Goal: Task Accomplishment & Management: Manage account settings

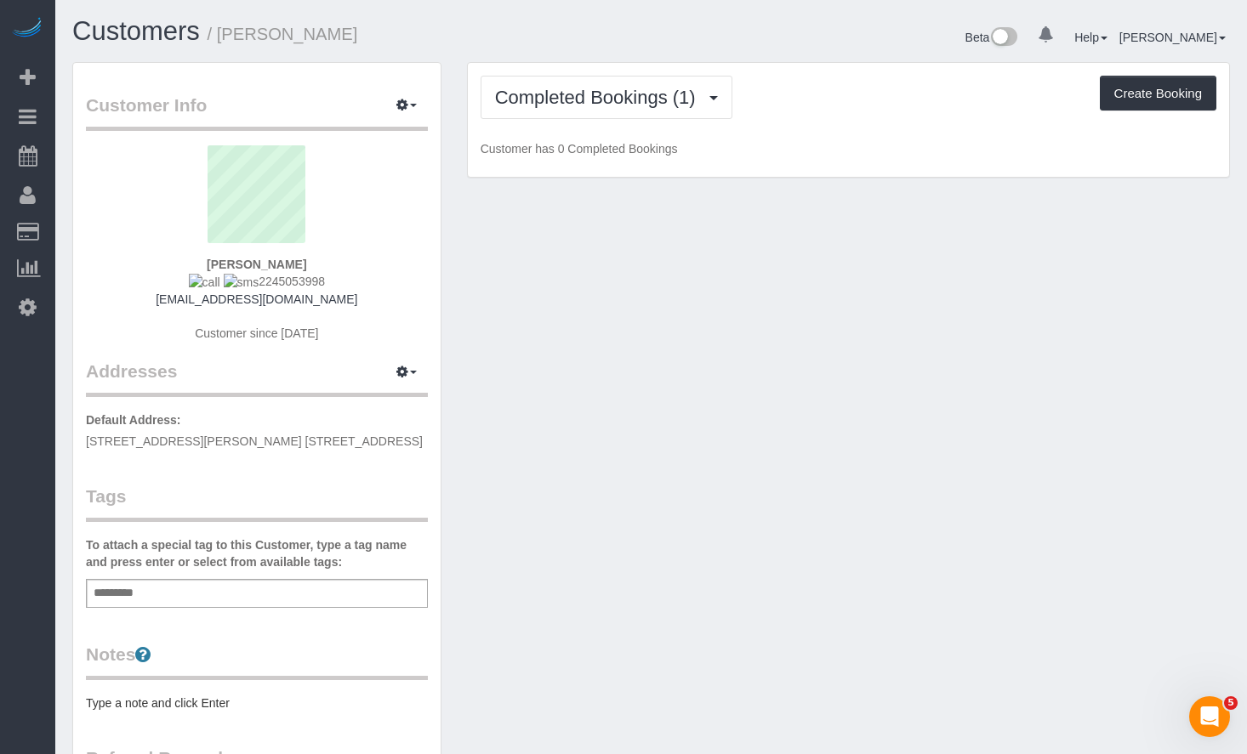
click at [592, 36] on h1 "Customers / [PERSON_NAME]" at bounding box center [355, 31] width 566 height 29
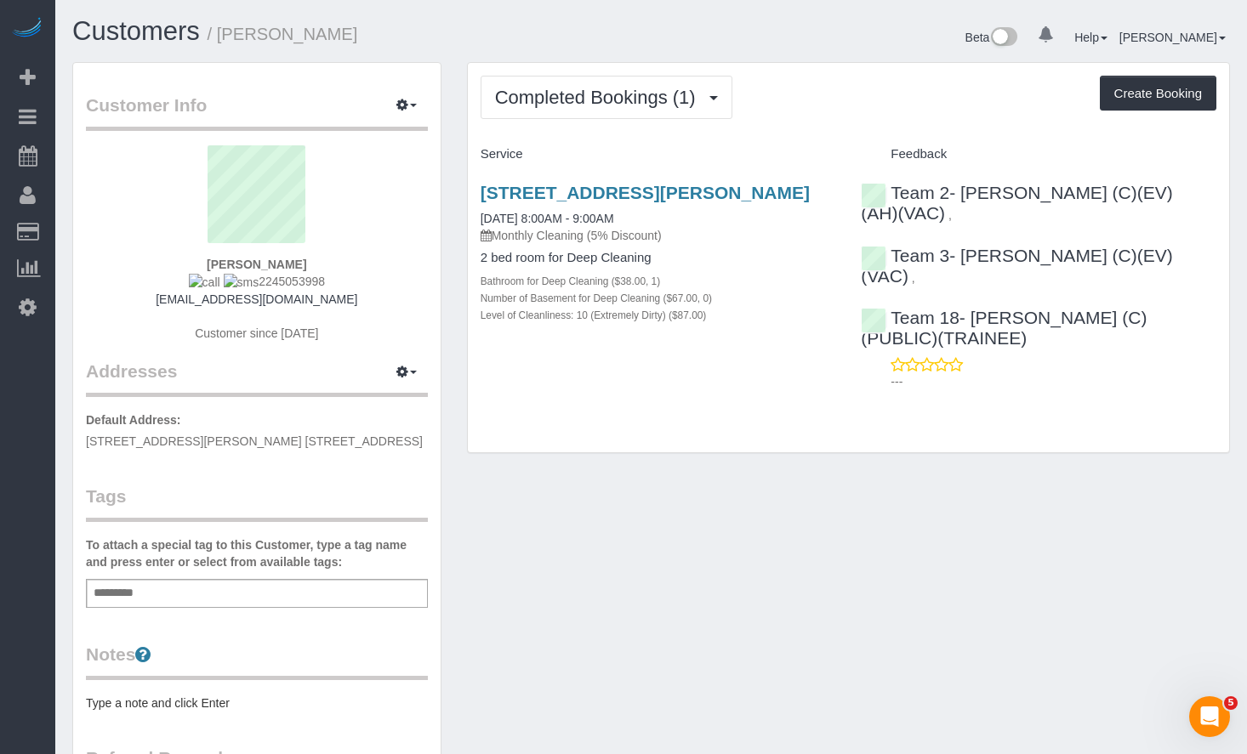
click at [672, 122] on div "Completed Bookings (1) Completed Bookings (1) Upcoming Bookings (15) Cancelled …" at bounding box center [848, 258] width 761 height 390
click at [670, 105] on span "Completed Bookings (1)" at bounding box center [599, 97] width 209 height 21
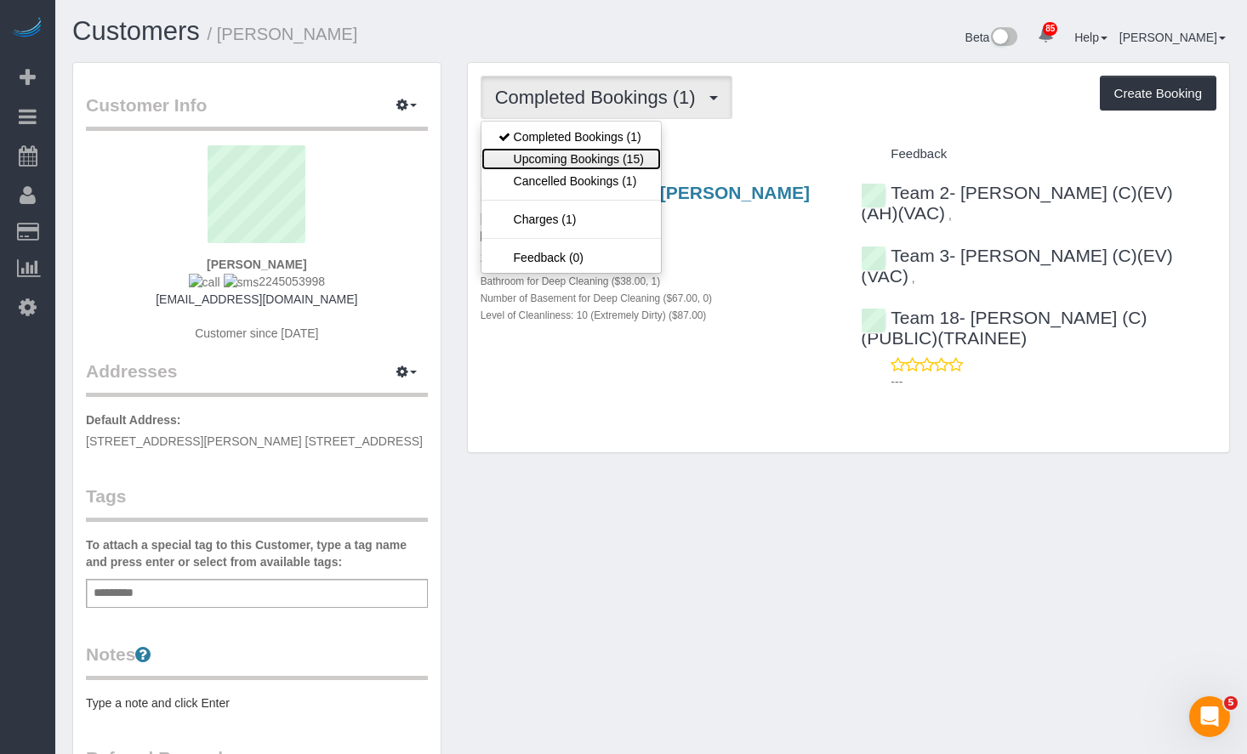
click at [640, 157] on link "Upcoming Bookings (15)" at bounding box center [570, 159] width 179 height 22
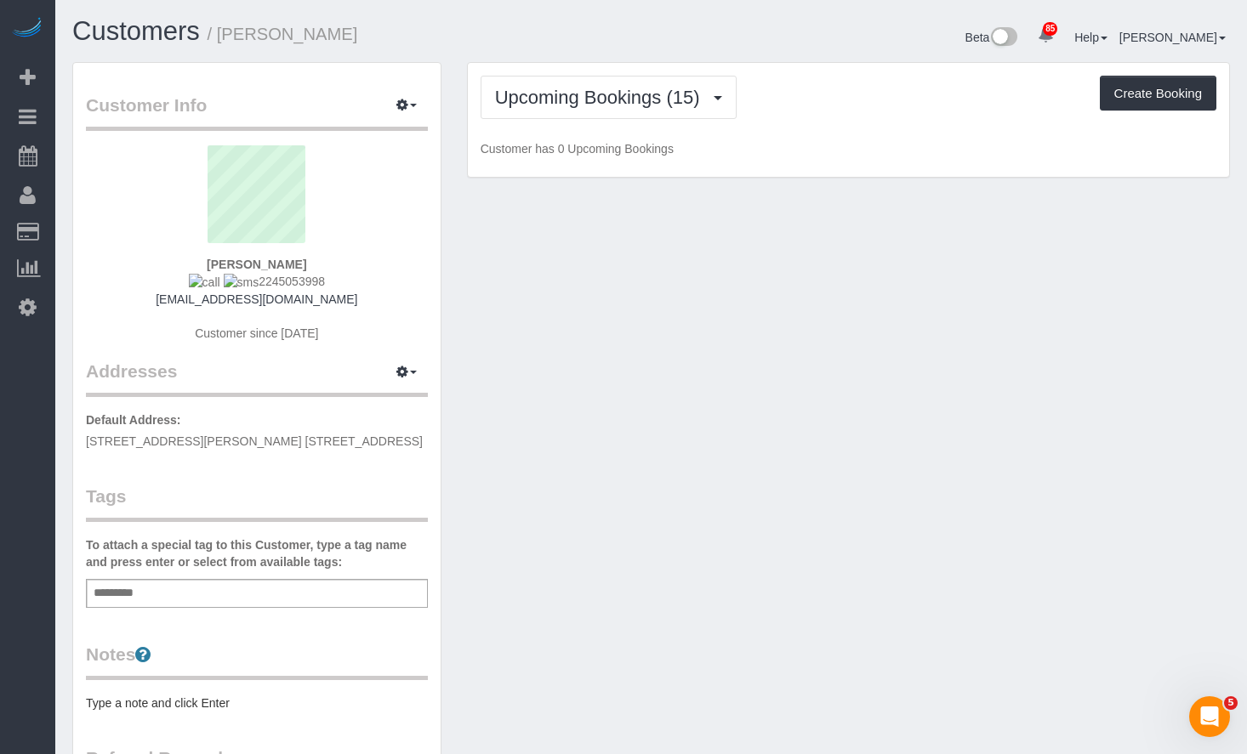
click at [625, 46] on h1 "Customers / [PERSON_NAME]" at bounding box center [355, 31] width 566 height 29
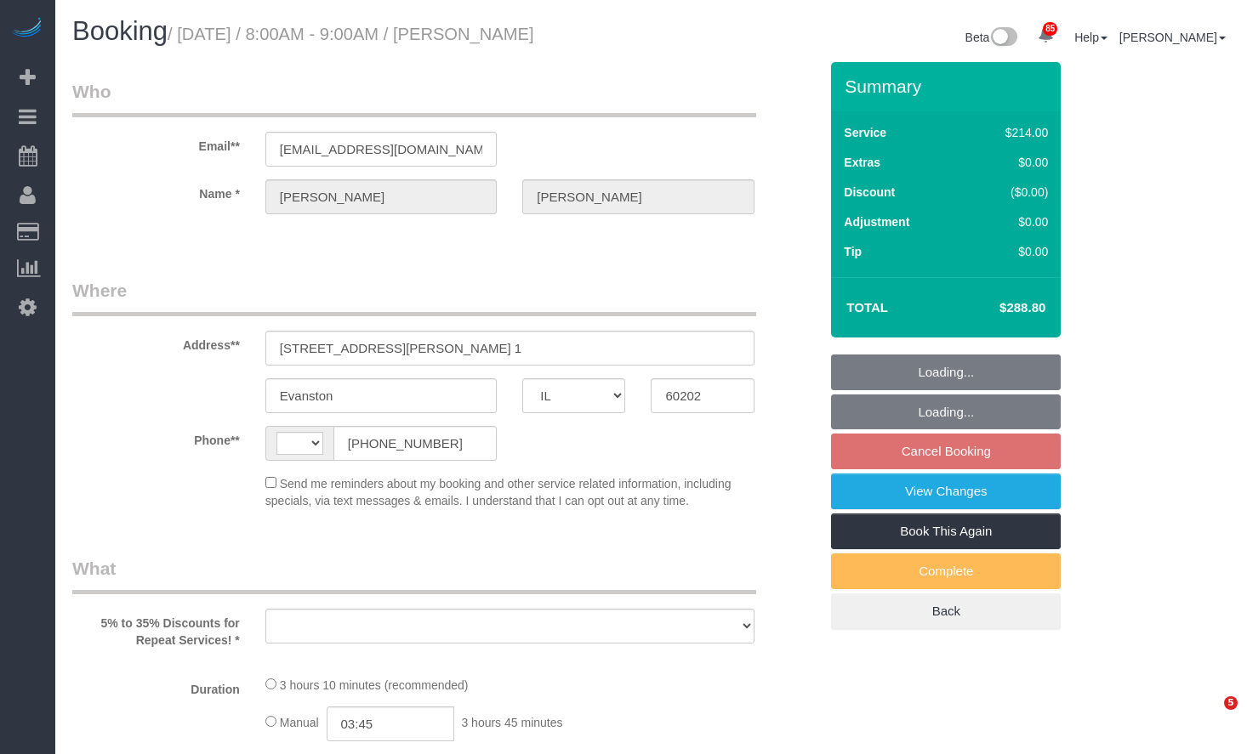
select select "IL"
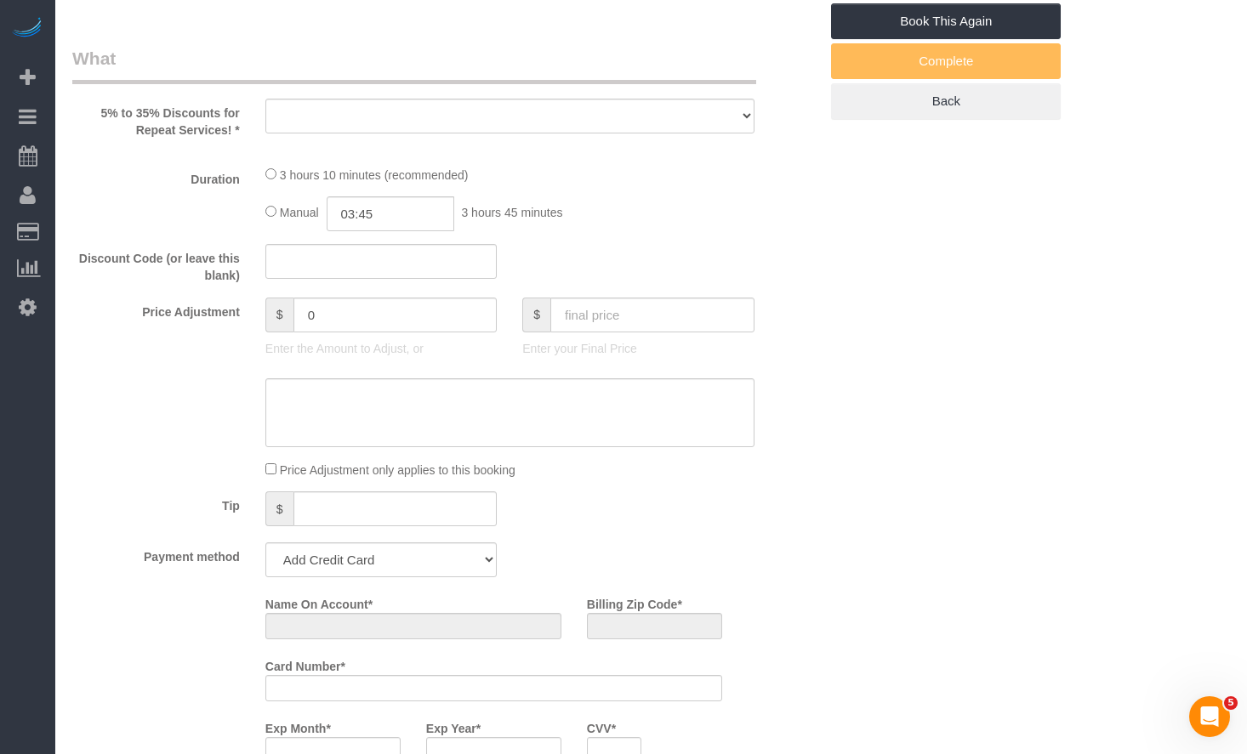
select select "object:484"
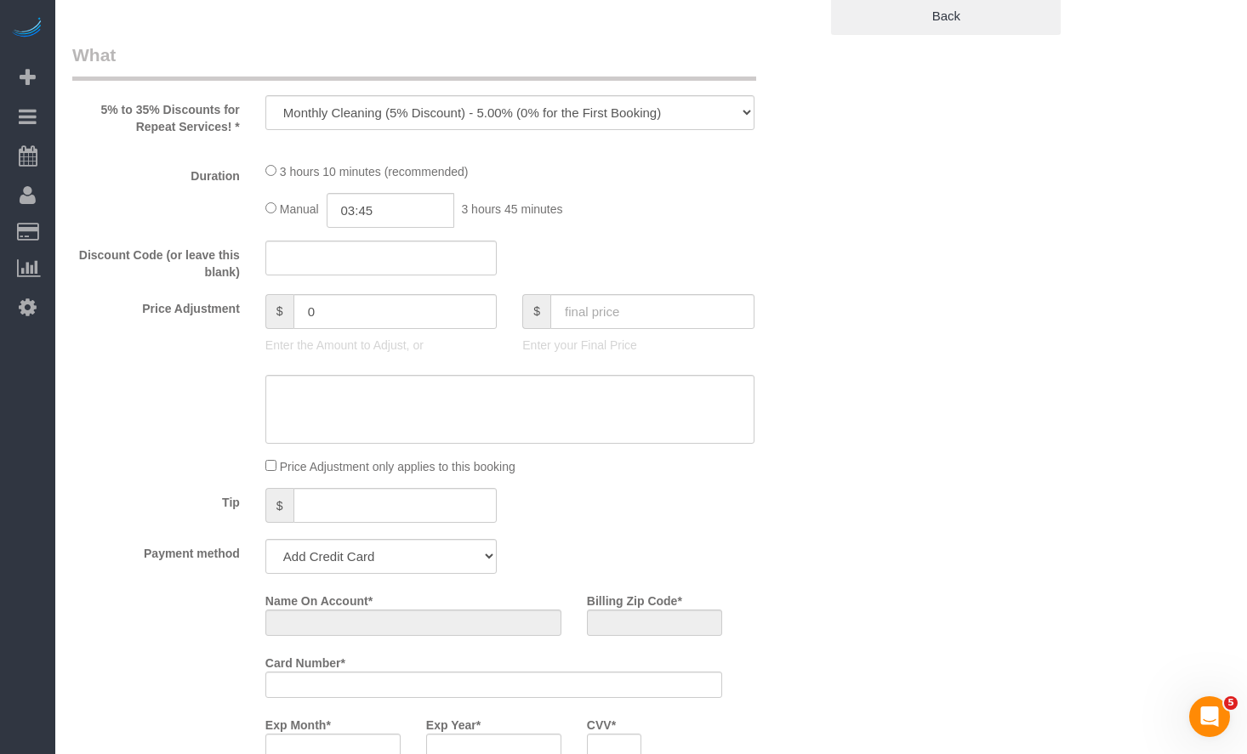
select select "512"
select select "7"
select select "number:1"
select select "number:66"
select select "number:139"
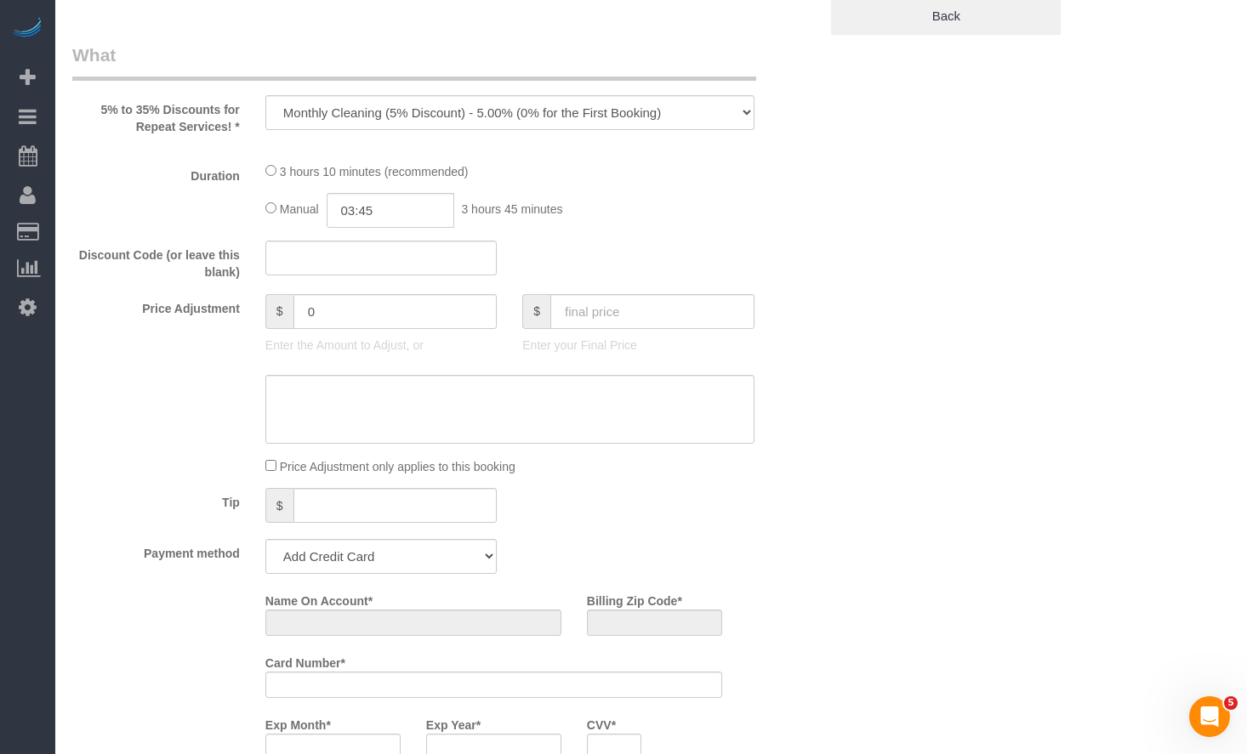
select select "number:106"
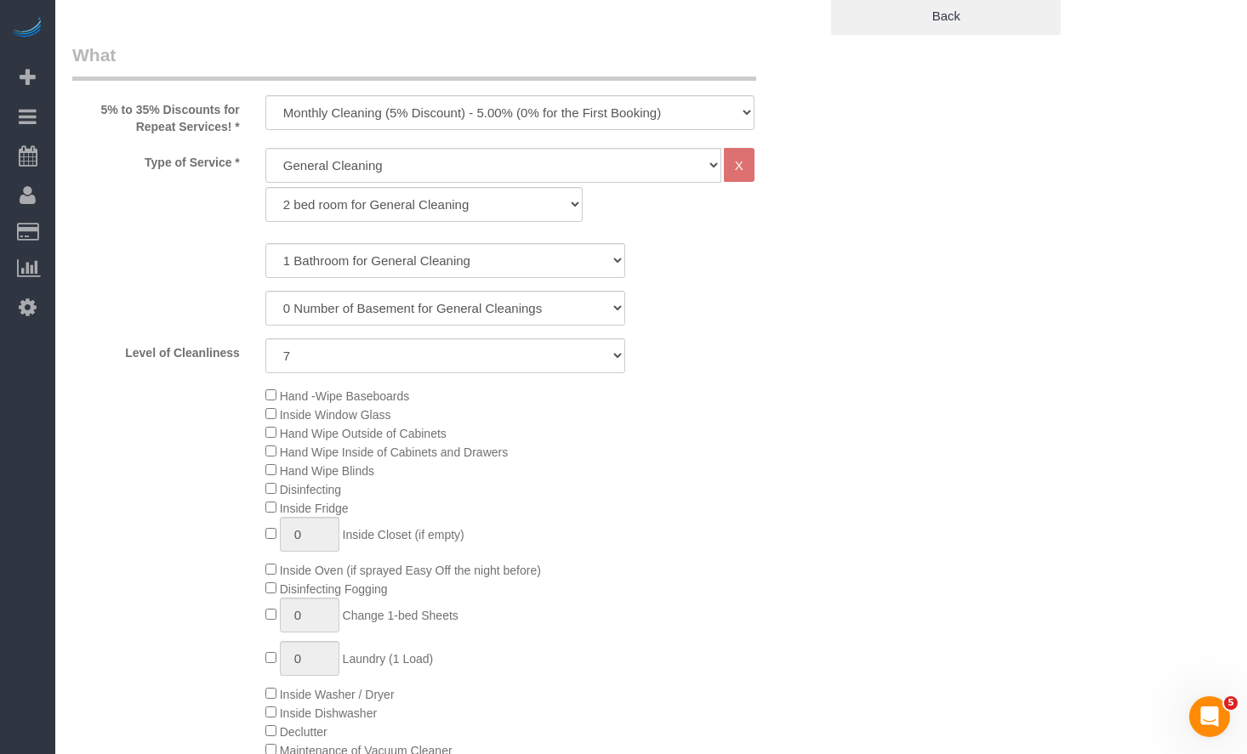
select select "string:US"
select select "string:fspay-18afa05c-ad2b-4d79-842e-27d1f7d4543c"
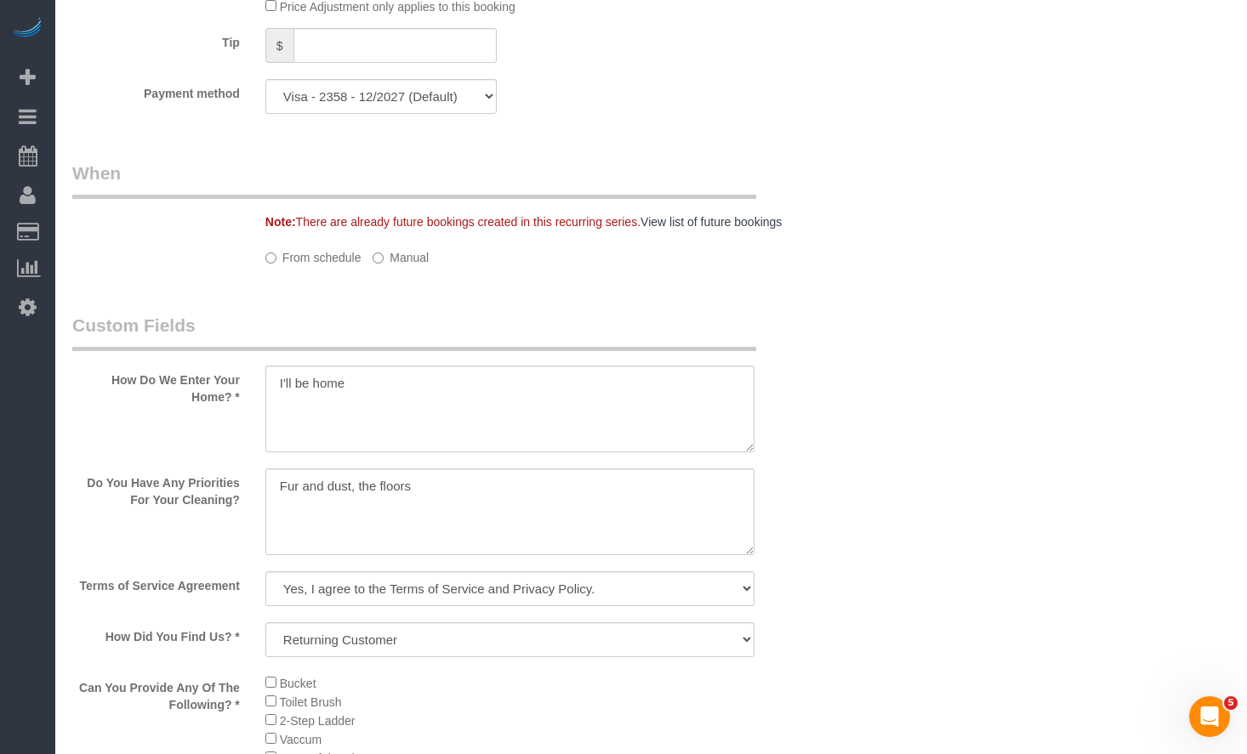
select select "object:1280"
select select "spot1"
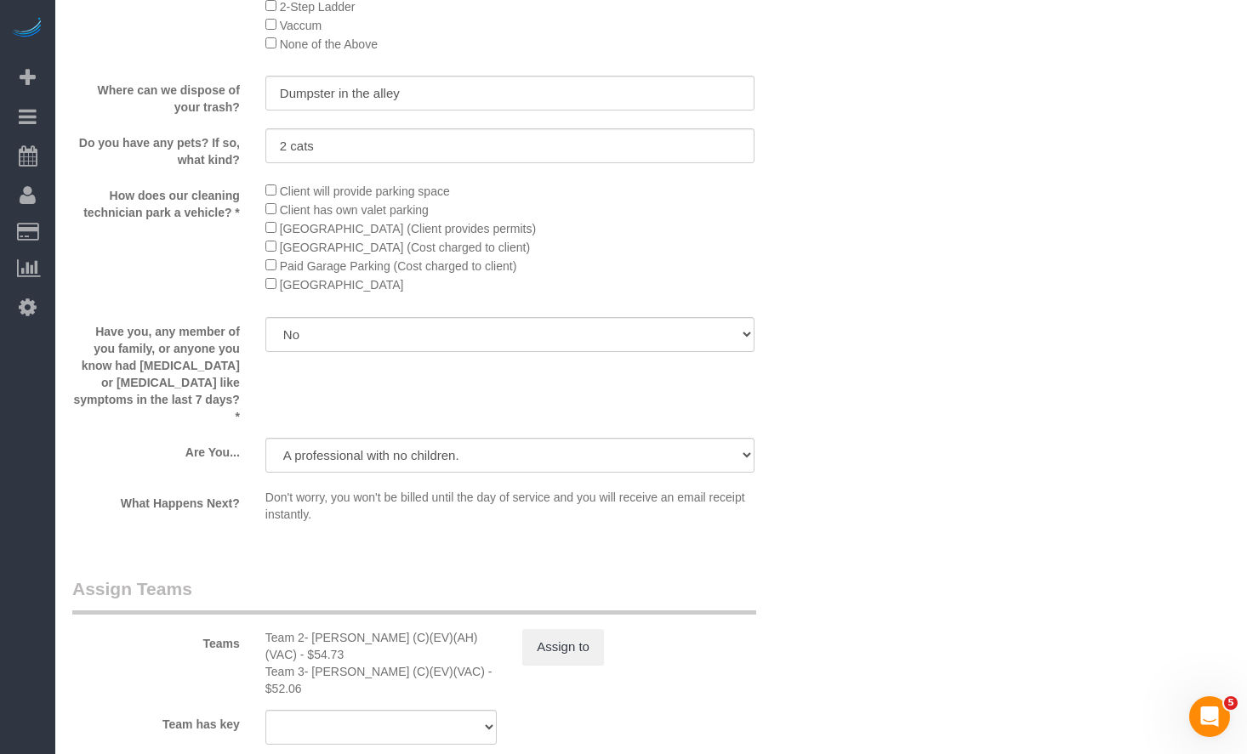
scroll to position [2892, 0]
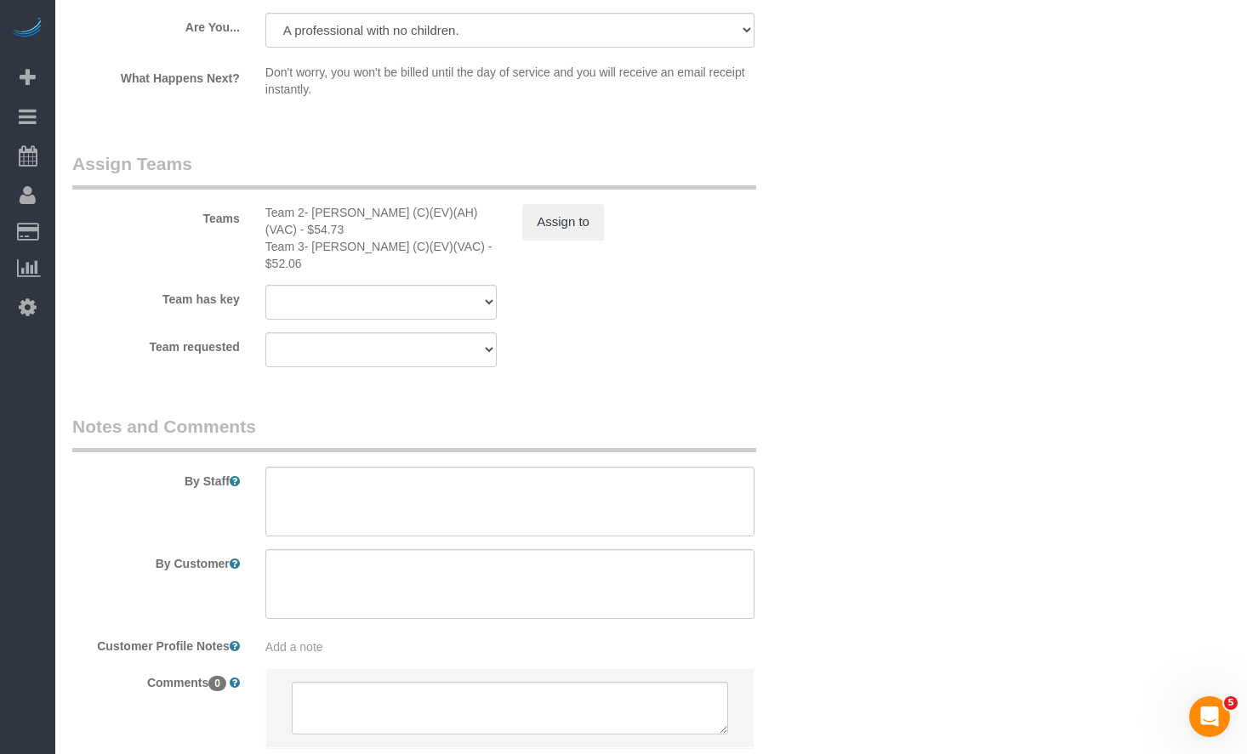
select select "7"
click at [552, 213] on button "Assign to" at bounding box center [563, 222] width 82 height 36
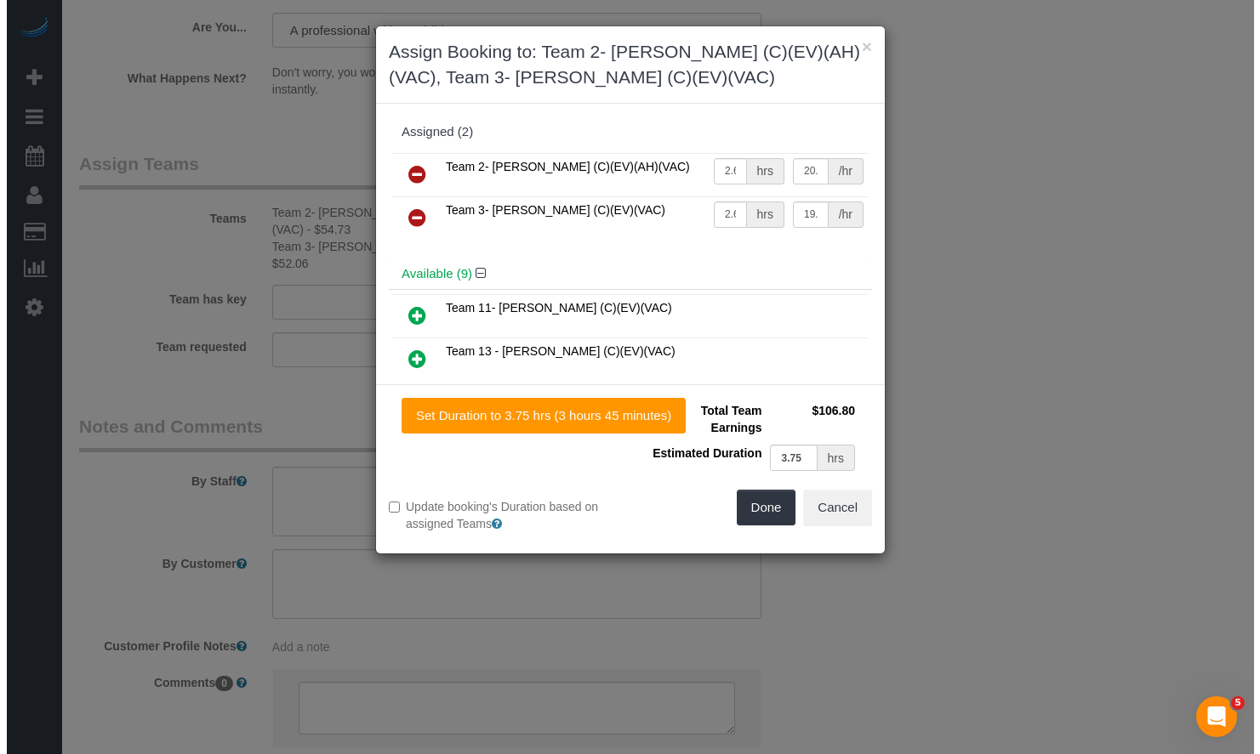
scroll to position [2890, 0]
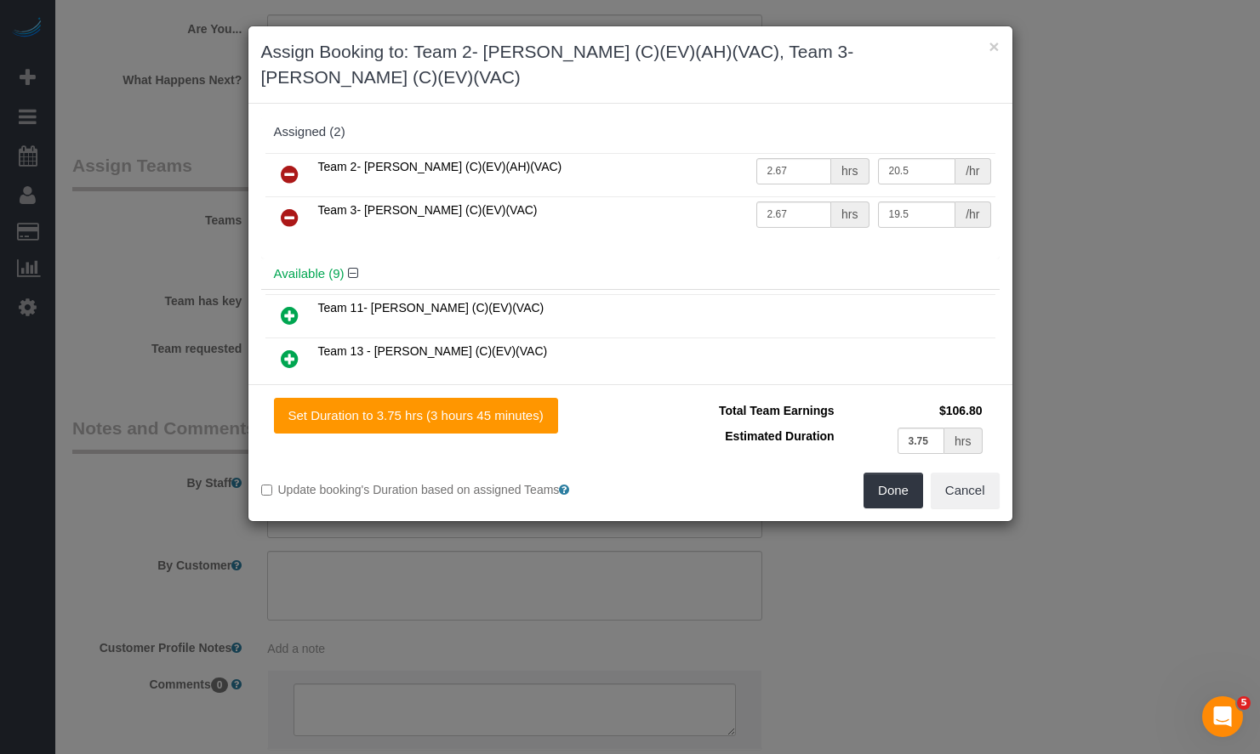
click at [281, 158] on link at bounding box center [290, 175] width 40 height 34
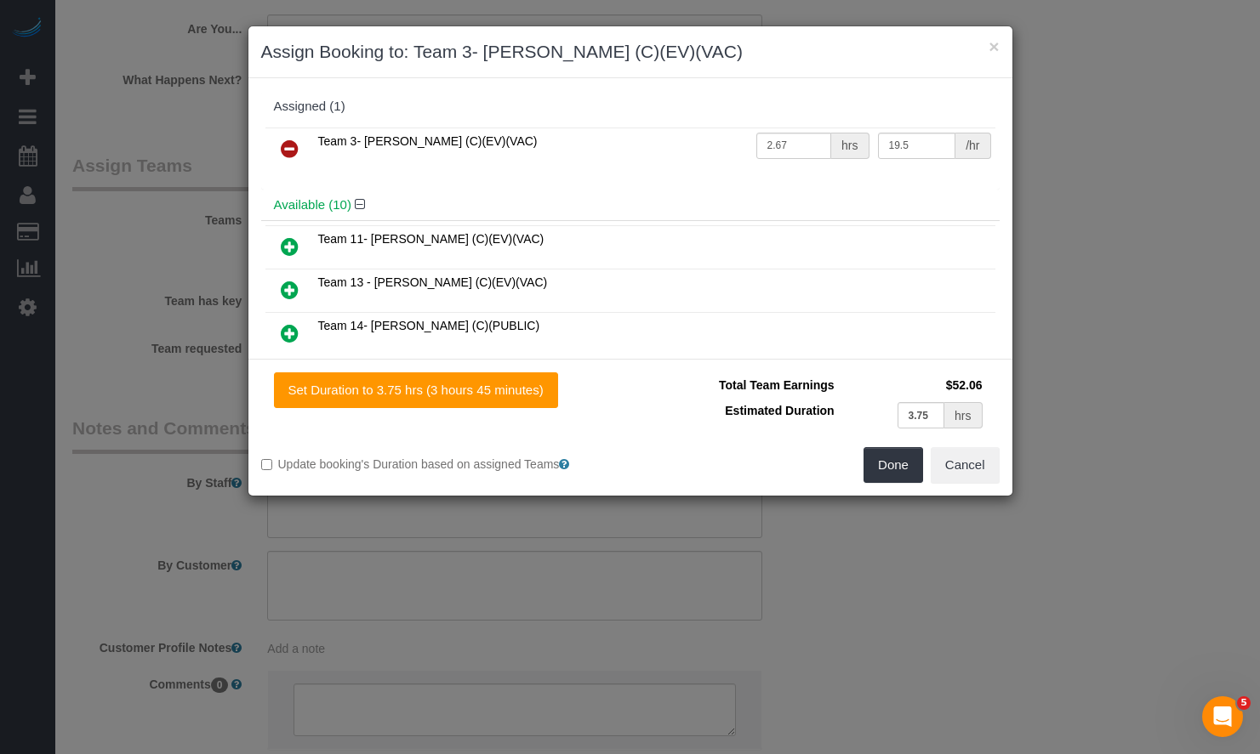
click at [287, 156] on icon at bounding box center [290, 149] width 18 height 20
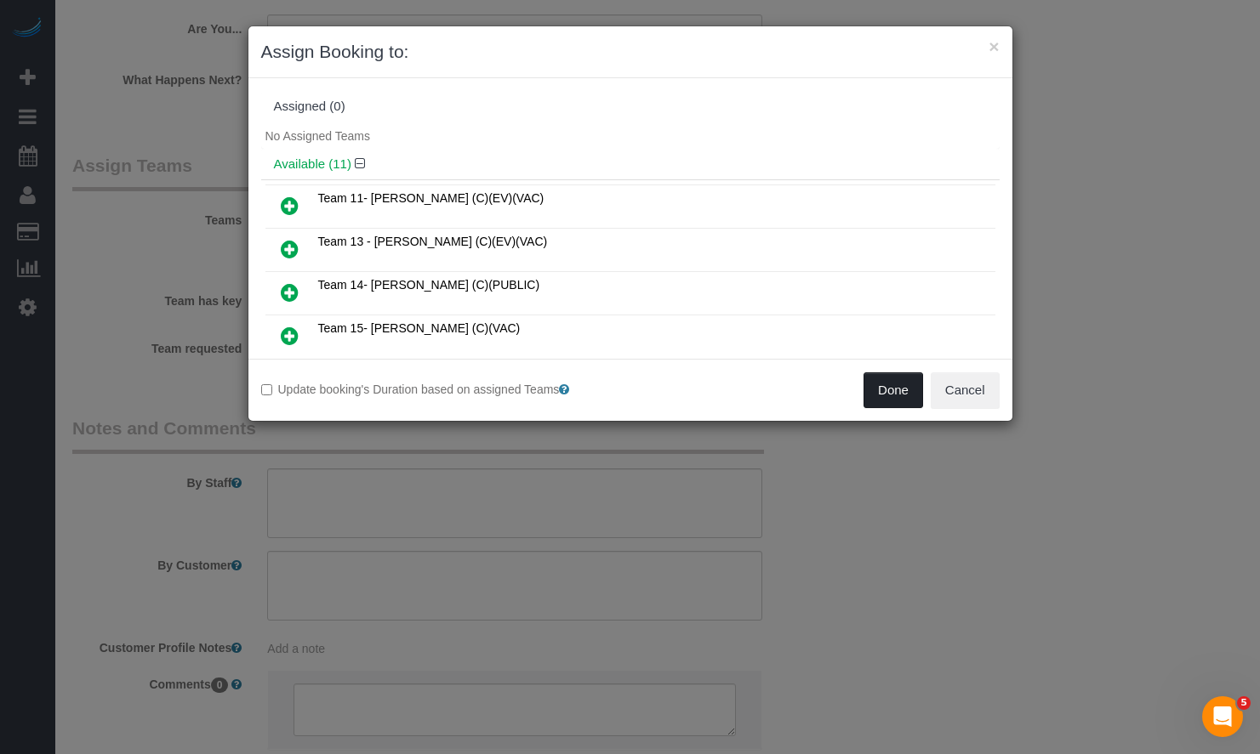
click at [901, 393] on button "Done" at bounding box center [893, 391] width 60 height 36
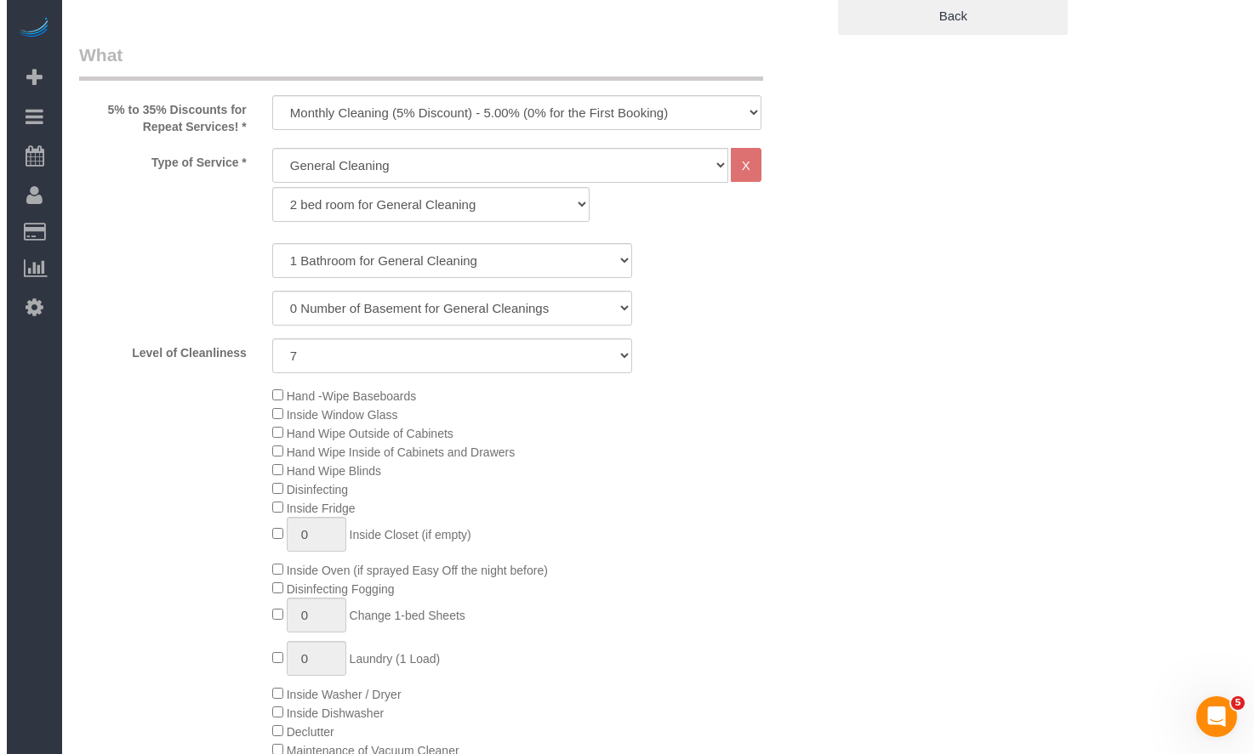
scroll to position [0, 0]
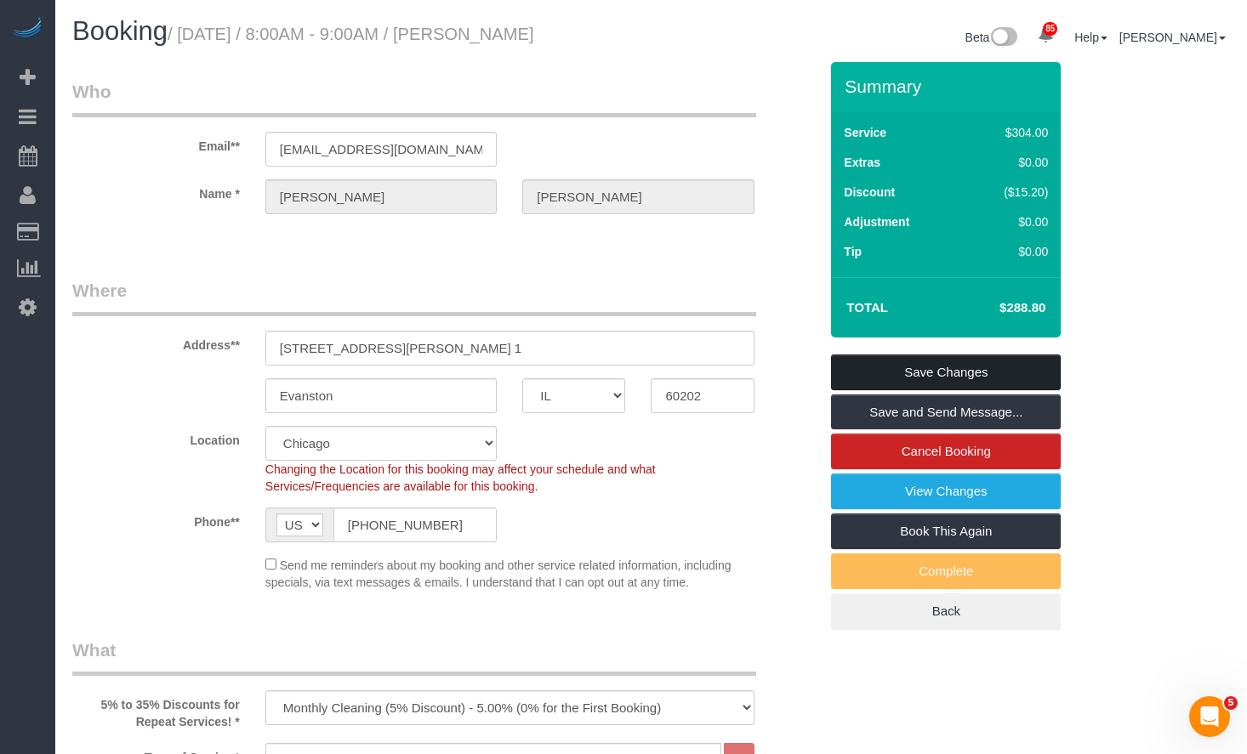
click at [939, 361] on link "Save Changes" at bounding box center [946, 373] width 230 height 36
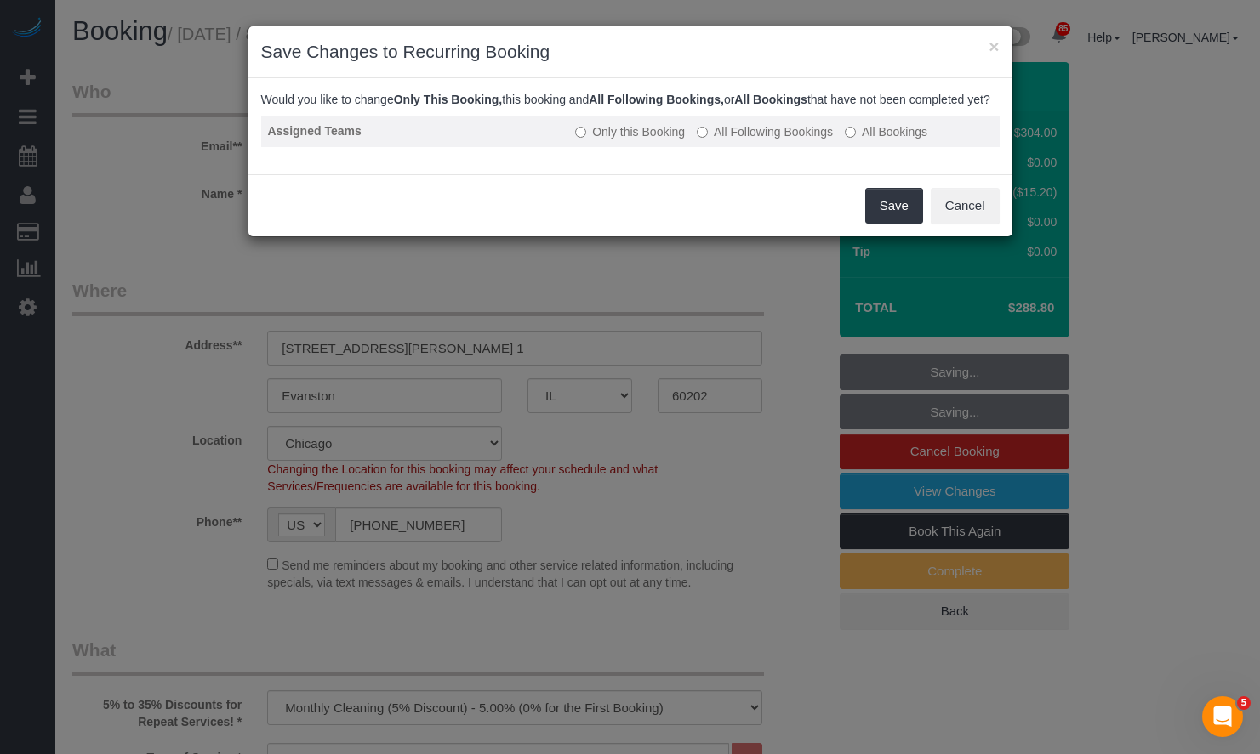
click at [764, 140] on label "All Following Bookings" at bounding box center [765, 131] width 136 height 17
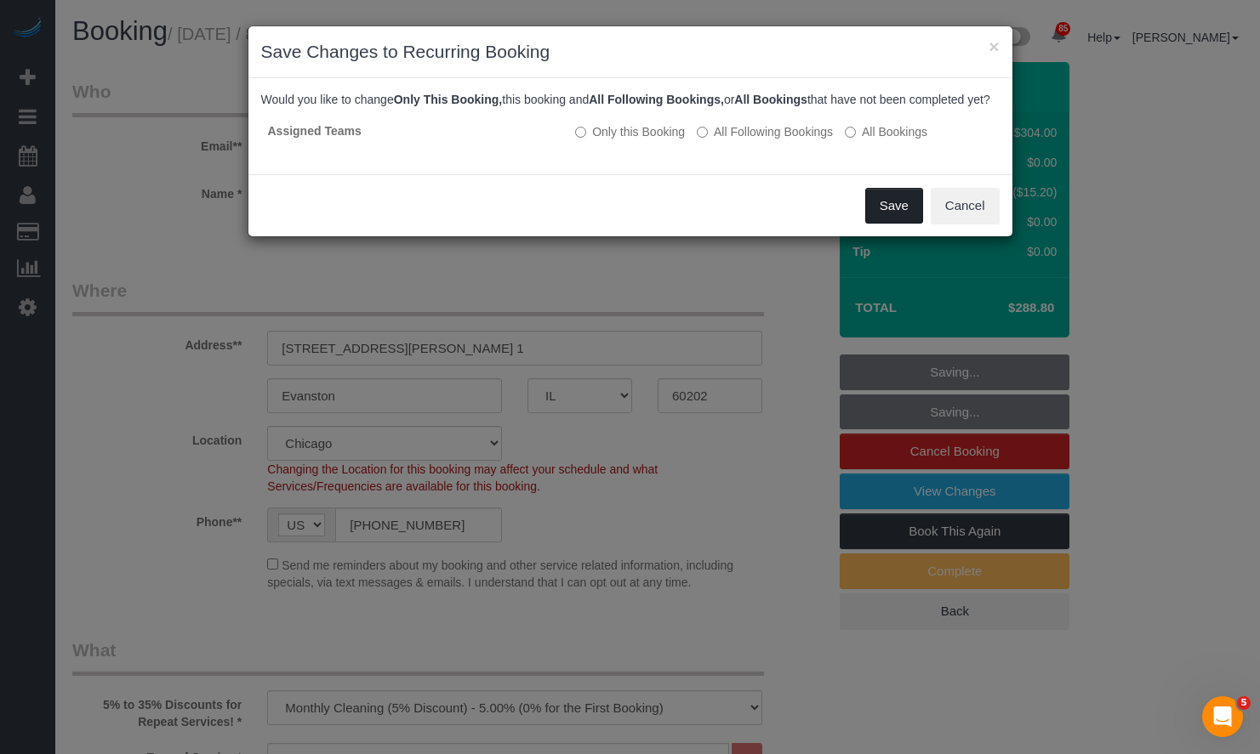
click at [885, 224] on button "Save" at bounding box center [894, 206] width 58 height 36
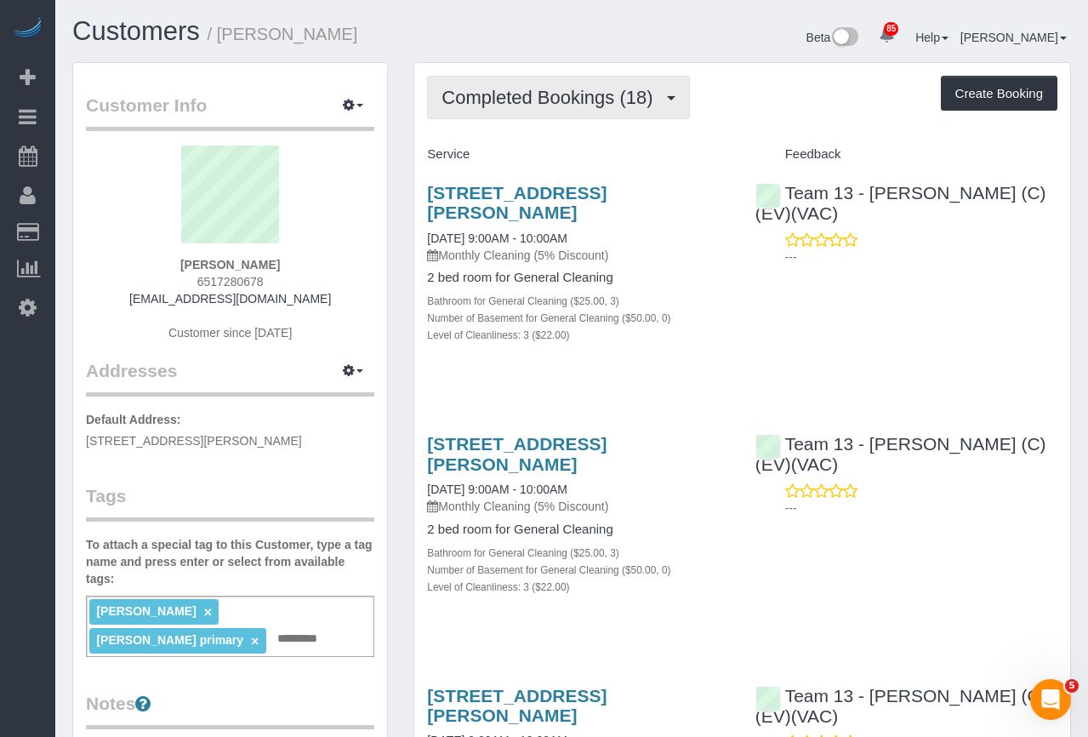
click at [584, 99] on span "Completed Bookings (18)" at bounding box center [550, 97] width 219 height 21
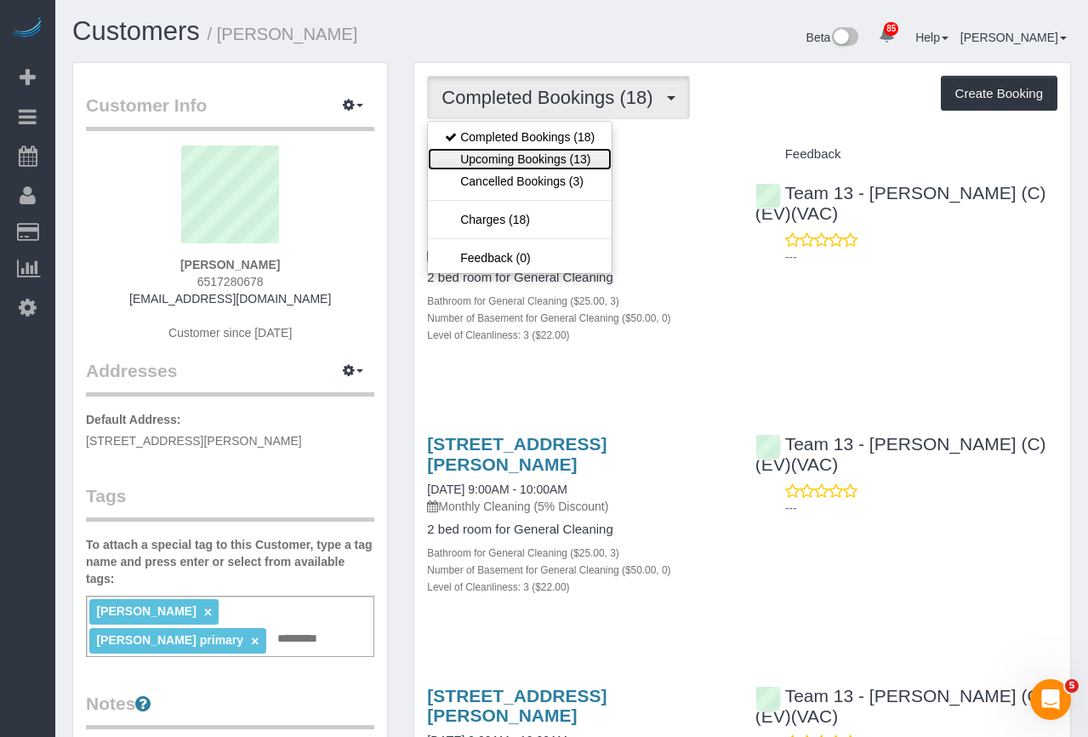
click at [576, 148] on link "Upcoming Bookings (13)" at bounding box center [520, 159] width 184 height 22
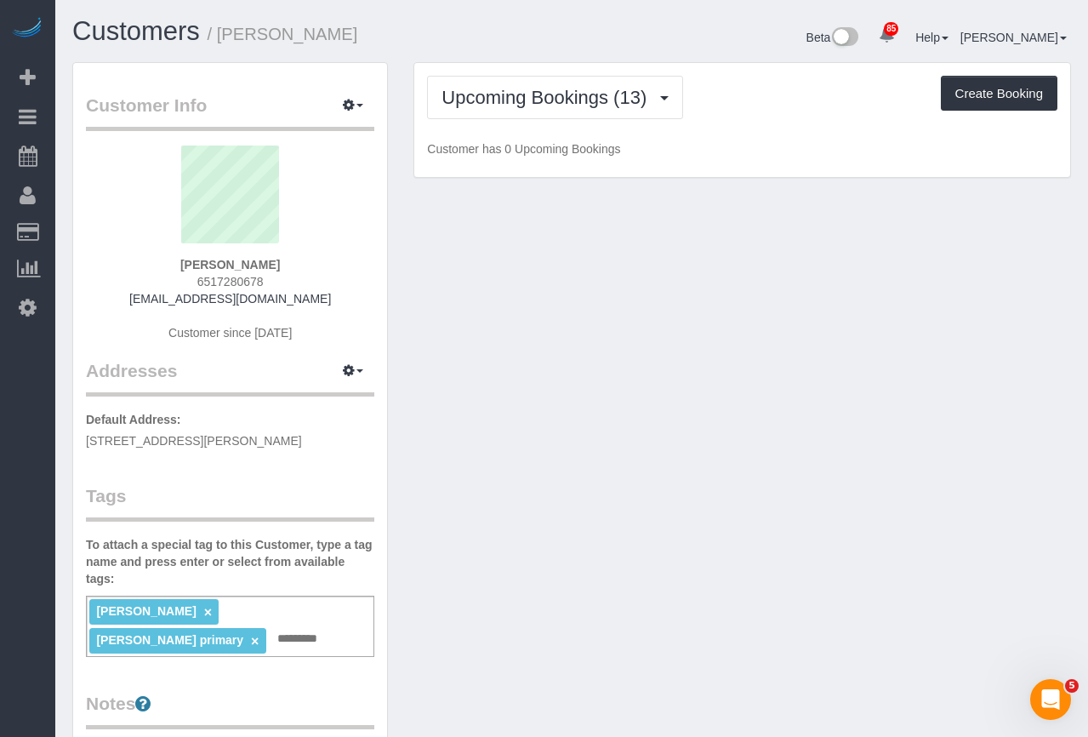
click at [621, 42] on div "Beta 85 Your Notifications You have 0 alerts × You have 1 to charge for 09/23/2…" at bounding box center [828, 39] width 512 height 45
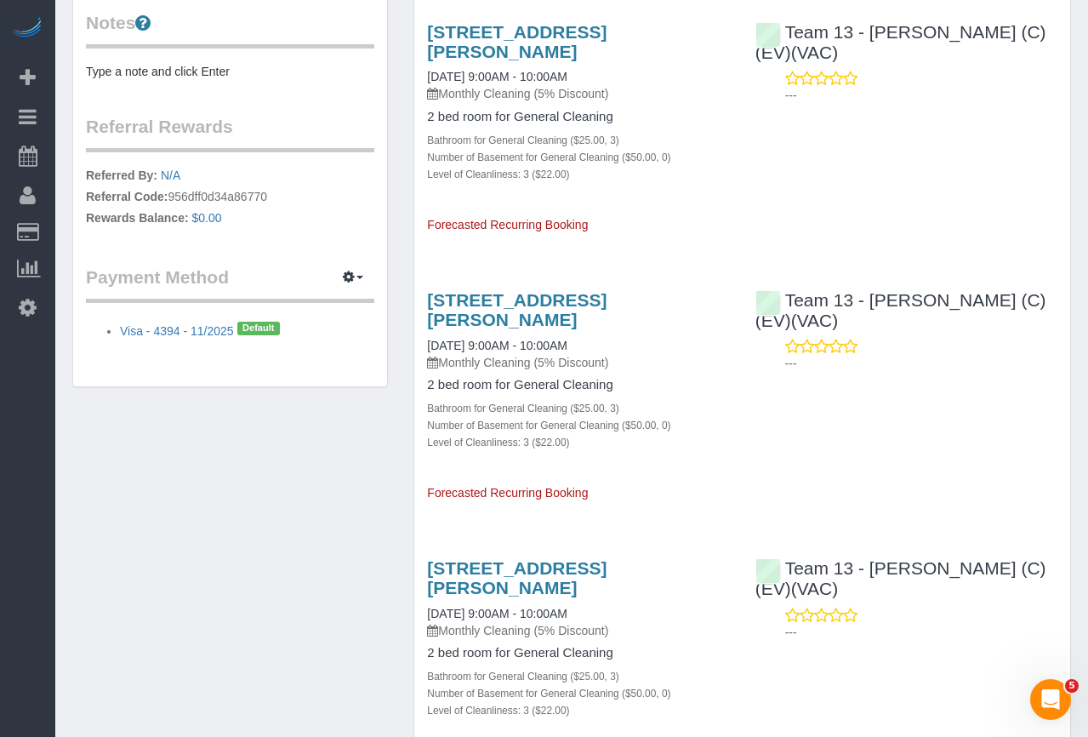
scroll to position [595, 0]
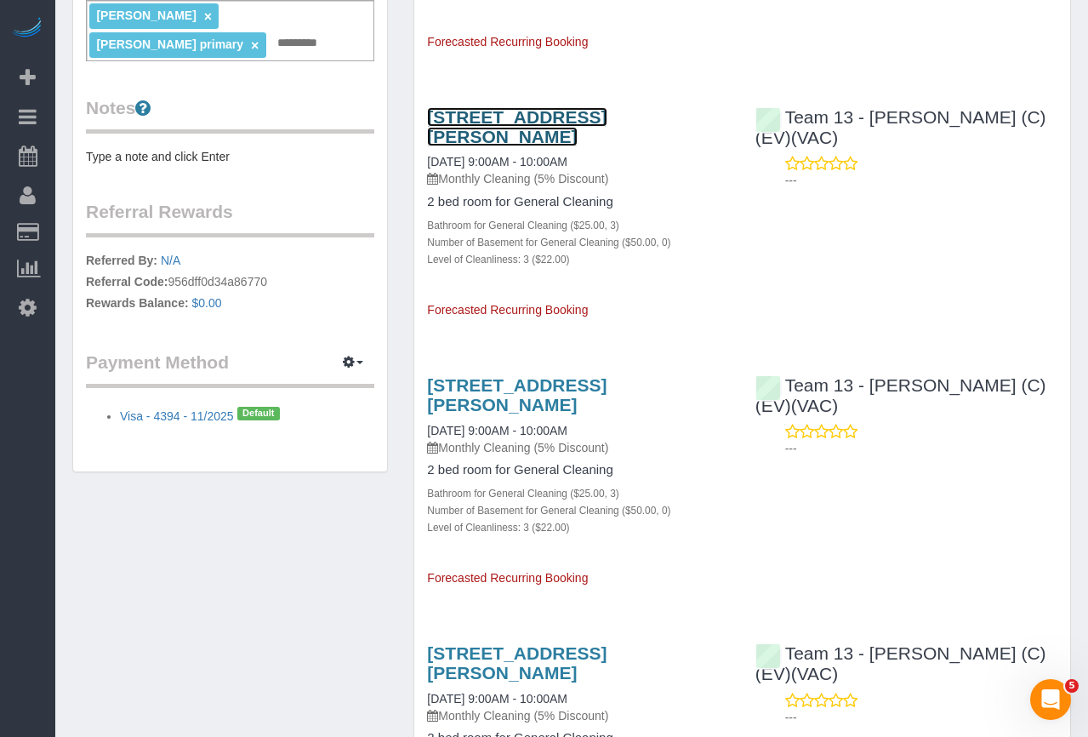
click at [566, 113] on link "1215 Mulford St, Unit 1w, Evanston, IL 60202" at bounding box center [516, 126] width 179 height 39
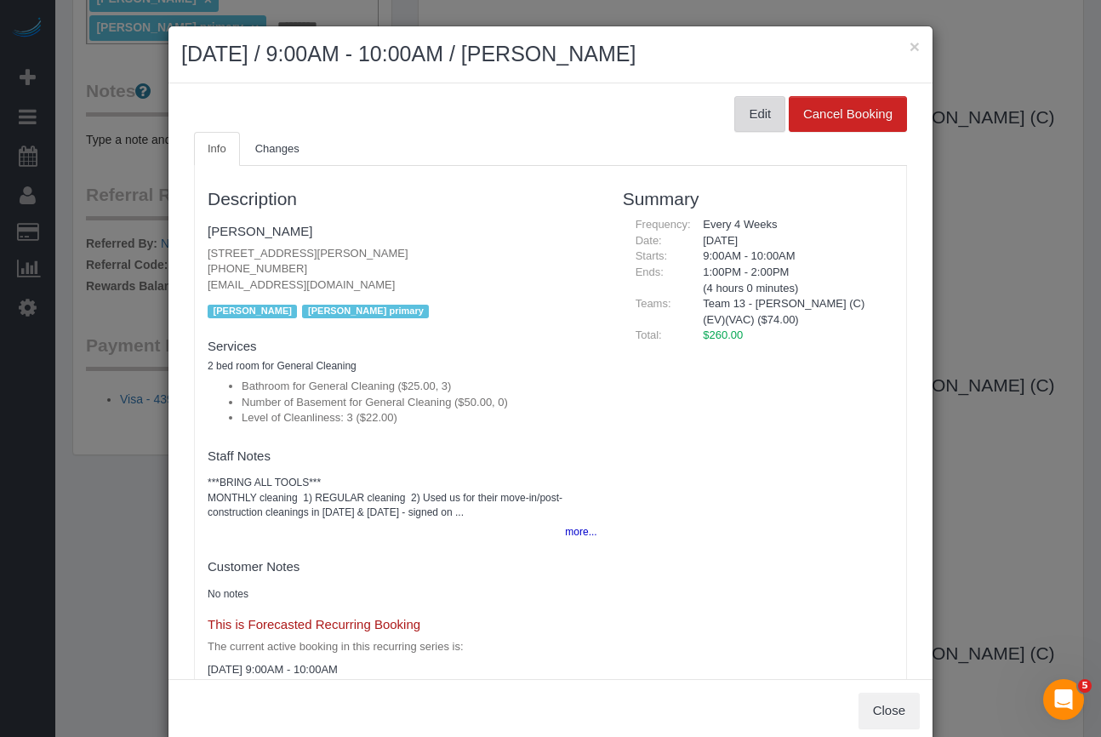
click at [734, 108] on button "Edit" at bounding box center [759, 114] width 51 height 36
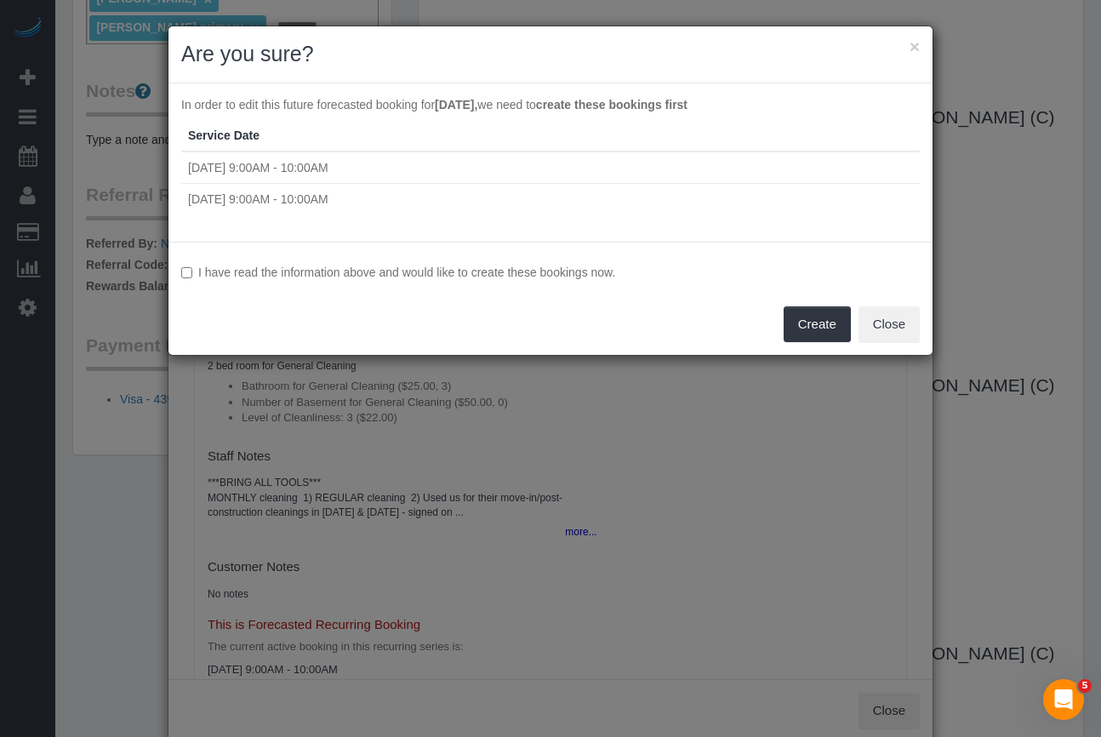
click at [185, 279] on label "I have read the information above and would like to create these bookings now." at bounding box center [550, 272] width 738 height 17
click at [807, 322] on button "Create" at bounding box center [816, 324] width 67 height 36
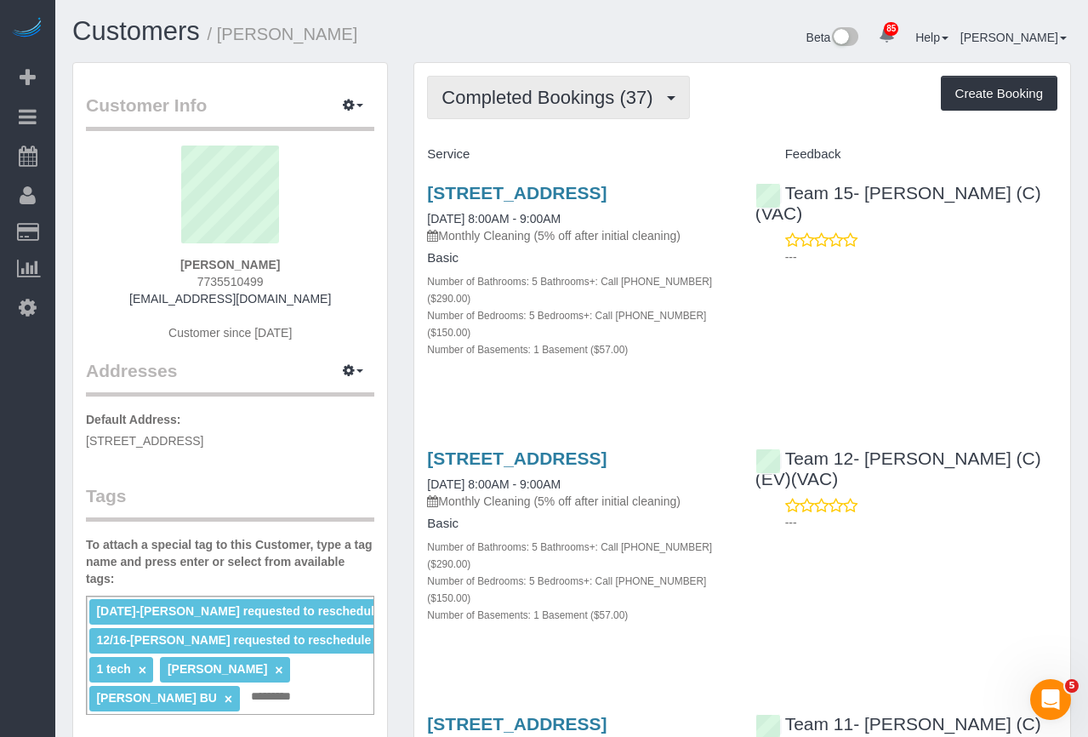
click at [637, 94] on span "Completed Bookings (37)" at bounding box center [550, 97] width 219 height 21
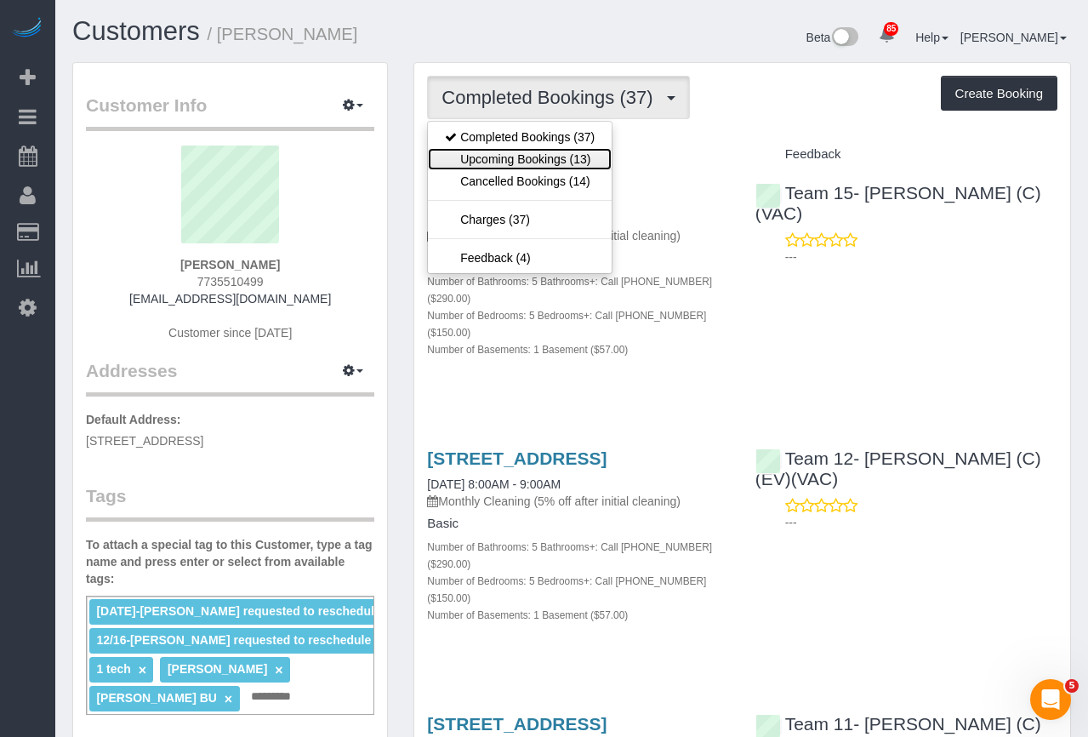
click at [589, 157] on link "Upcoming Bookings (13)" at bounding box center [520, 159] width 184 height 22
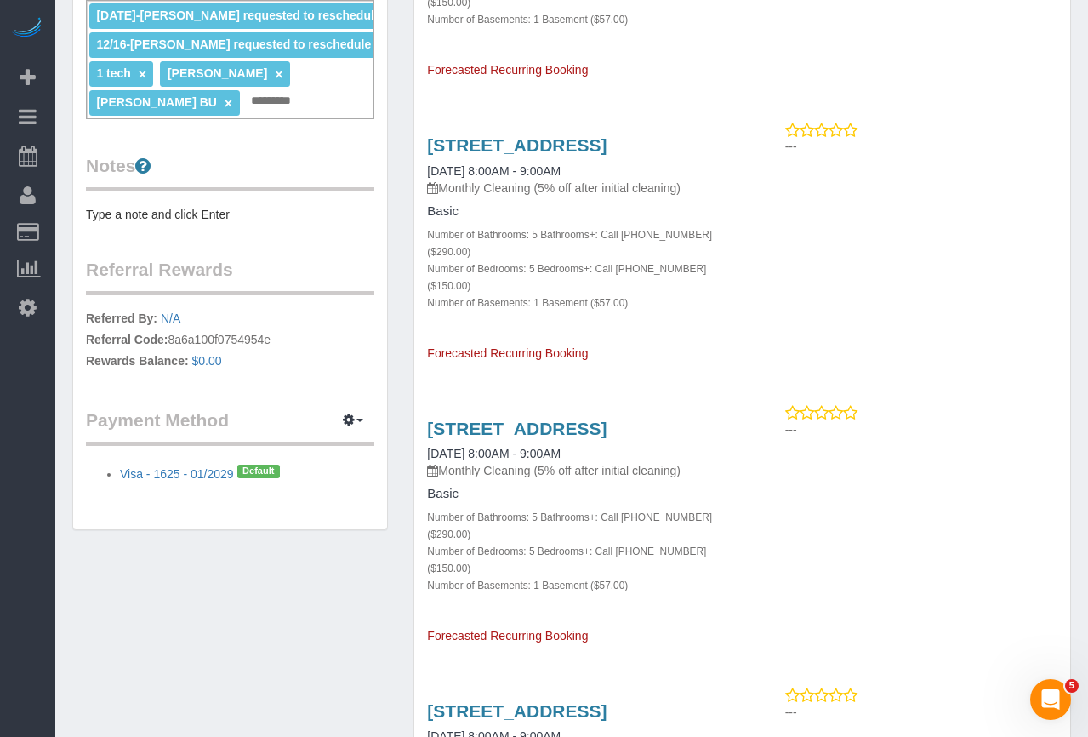
scroll to position [680, 0]
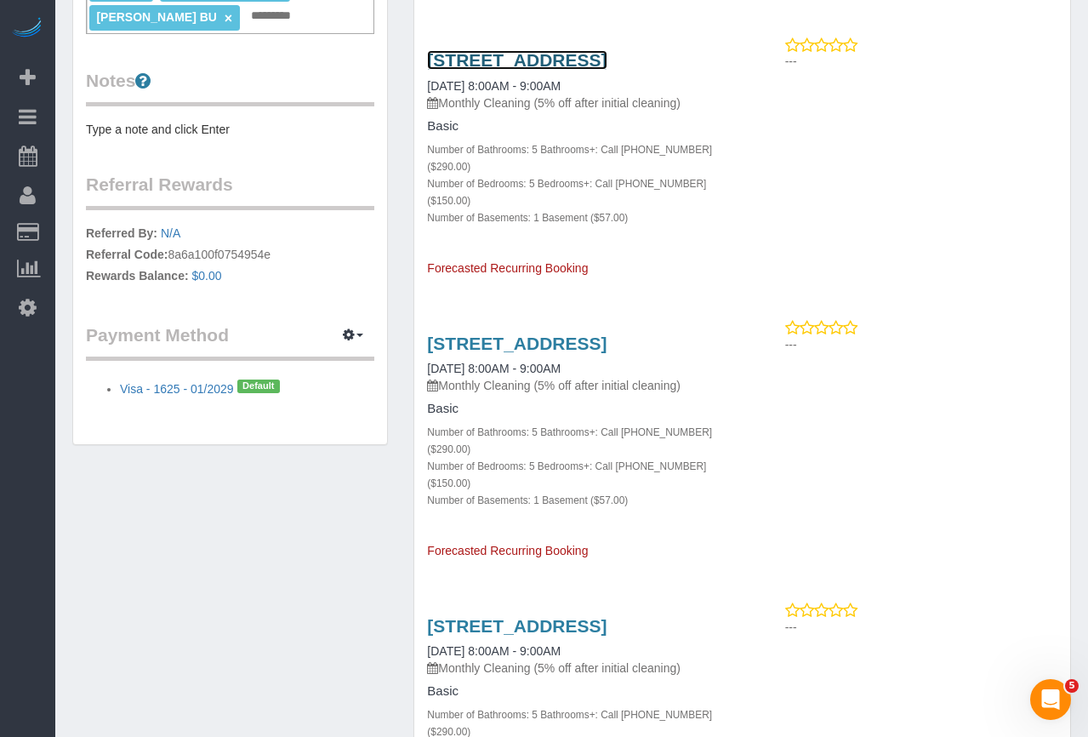
click at [466, 65] on link "1219 W Oakdale, Chicago, IL 60657" at bounding box center [516, 60] width 179 height 20
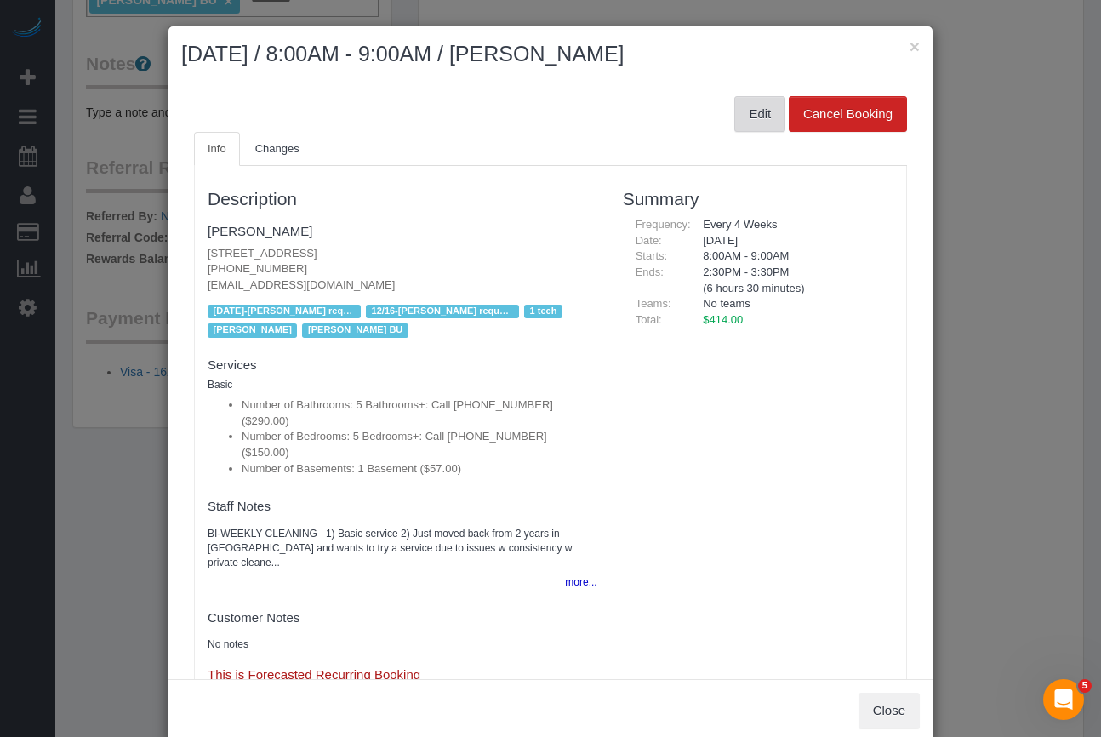
click at [734, 111] on button "Edit" at bounding box center [759, 114] width 51 height 36
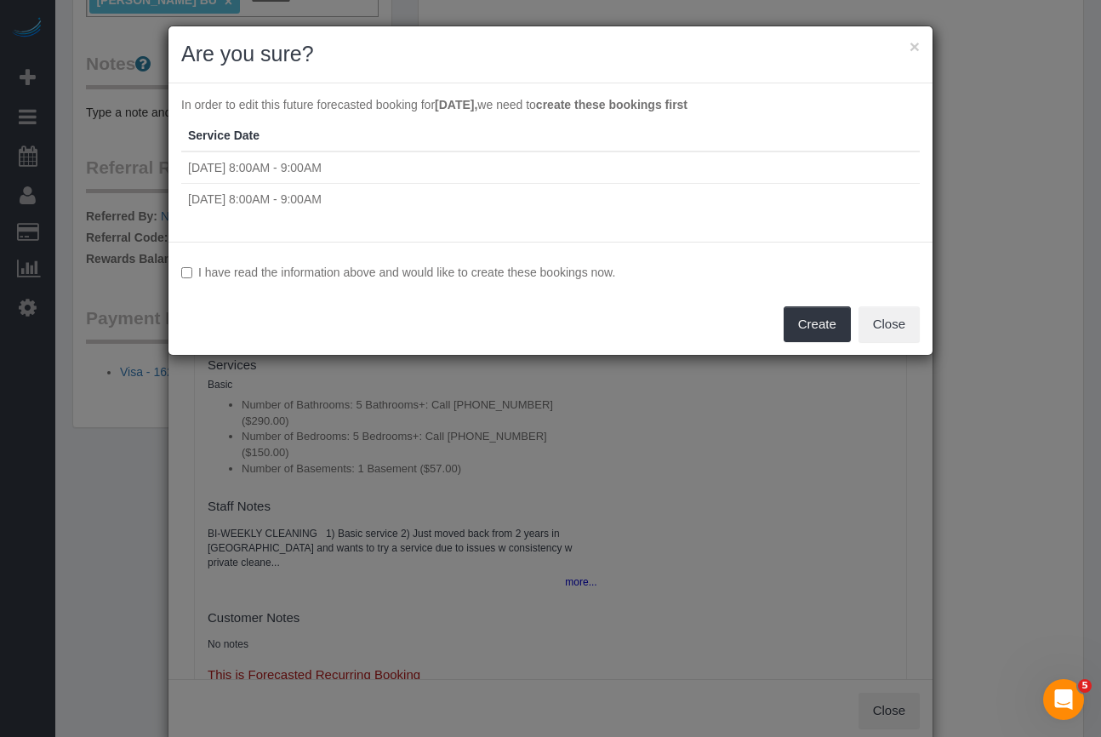
click at [196, 270] on label "I have read the information above and would like to create these bookings now." at bounding box center [550, 272] width 738 height 17
click at [799, 328] on button "Create" at bounding box center [816, 324] width 67 height 36
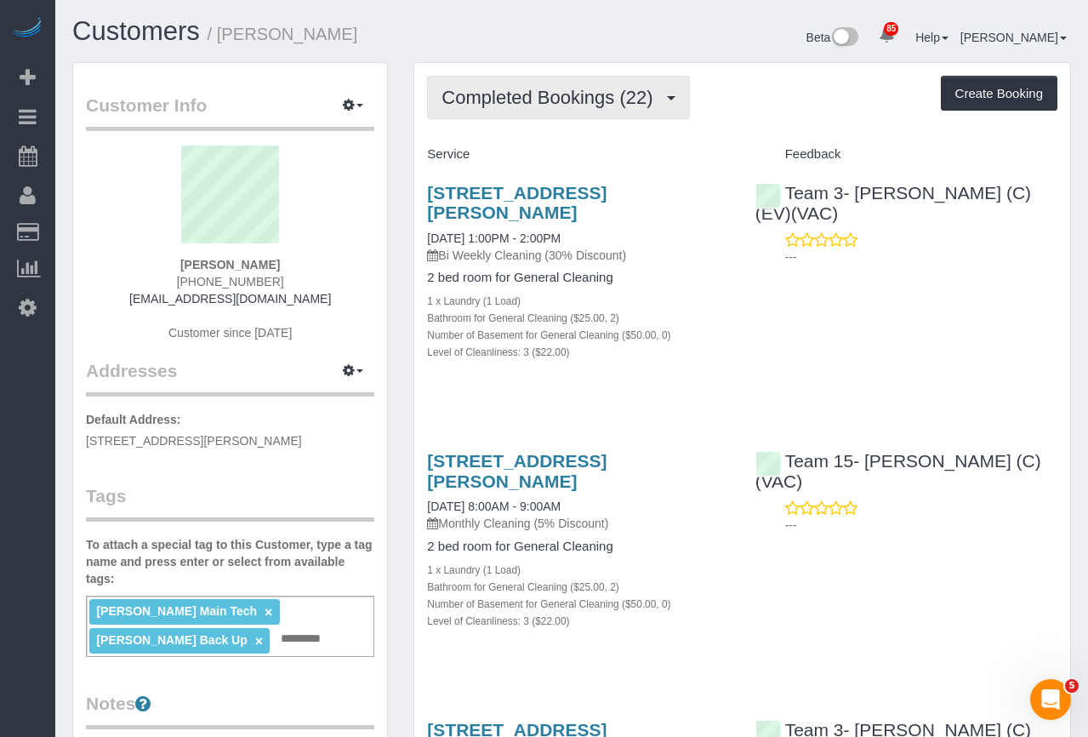
click at [508, 99] on span "Completed Bookings (22)" at bounding box center [550, 97] width 219 height 21
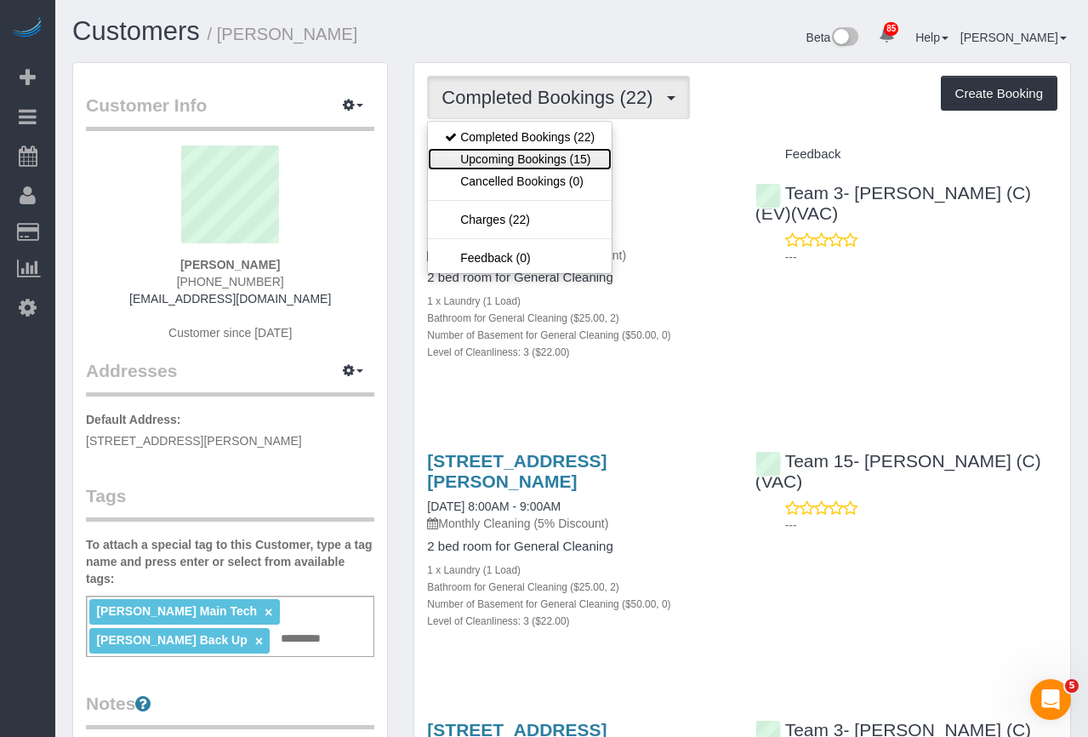
click at [502, 149] on link "Upcoming Bookings (15)" at bounding box center [520, 159] width 184 height 22
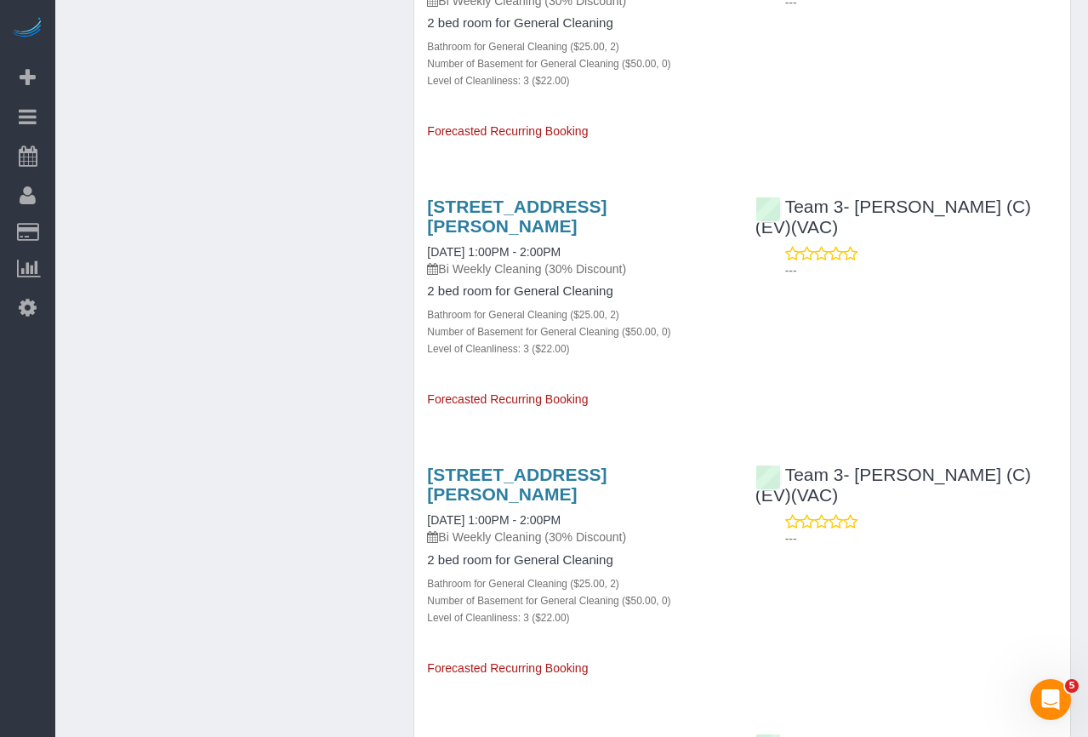
scroll to position [1446, 0]
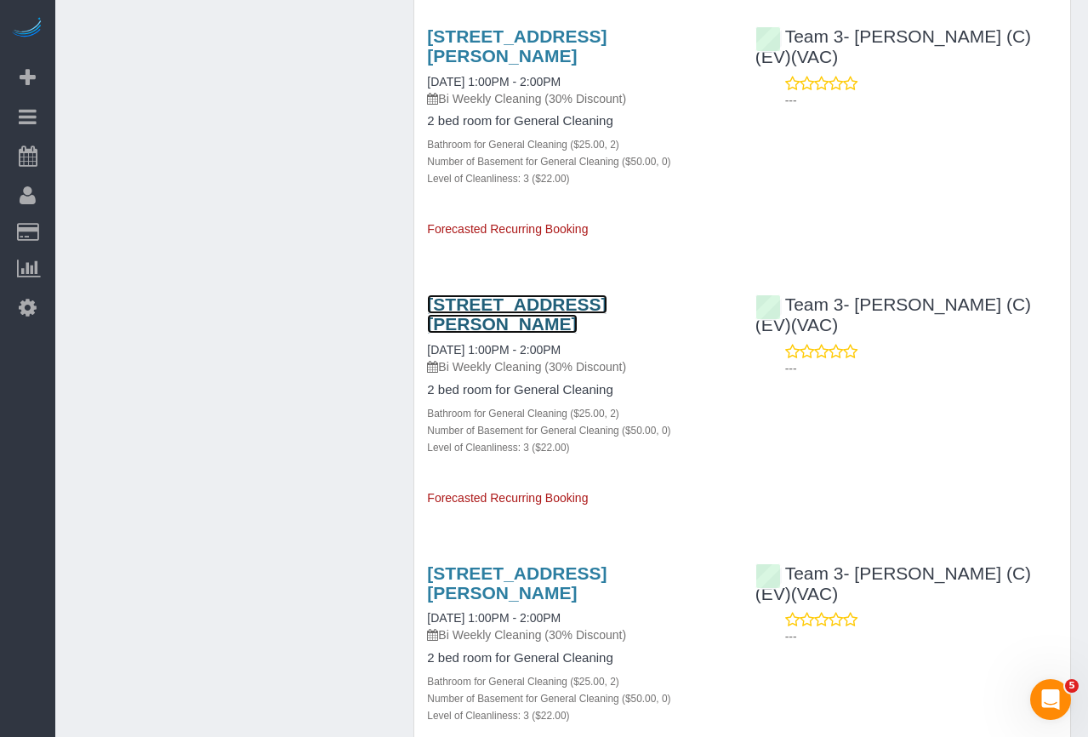
click at [515, 310] on link "2303 N Leavitt St Unit 3, Chicago, IL 60647" at bounding box center [516, 313] width 179 height 39
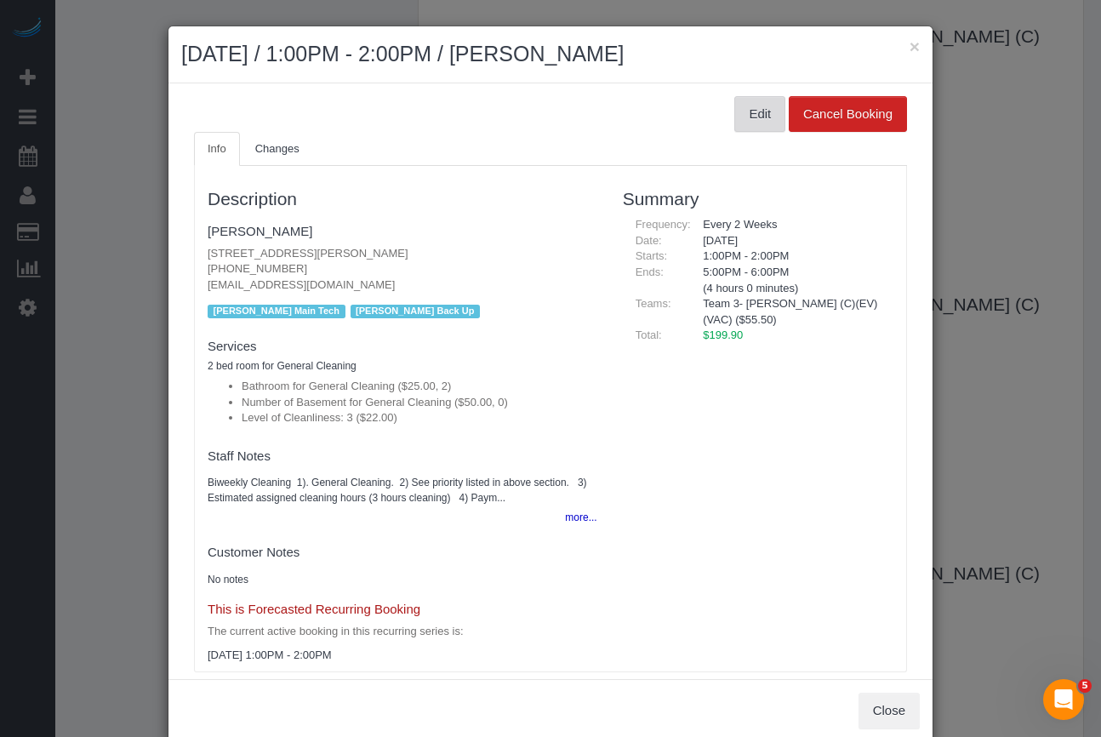
click at [734, 114] on button "Edit" at bounding box center [759, 114] width 51 height 36
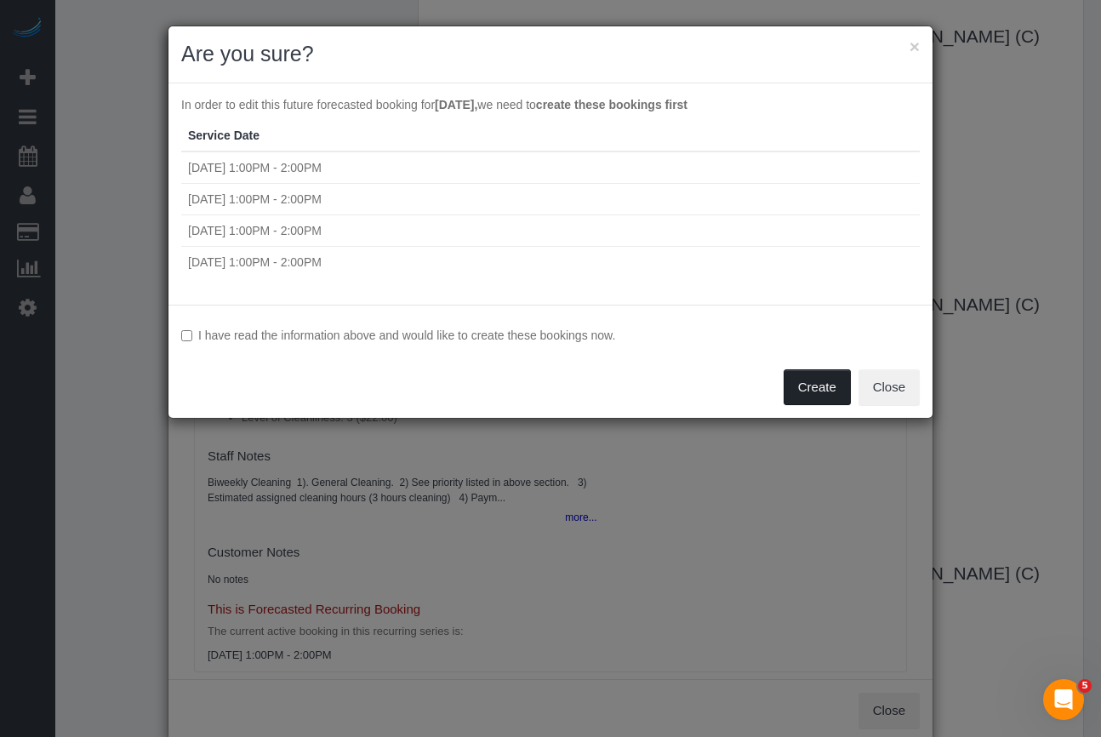
click at [844, 391] on button "Create" at bounding box center [816, 387] width 67 height 36
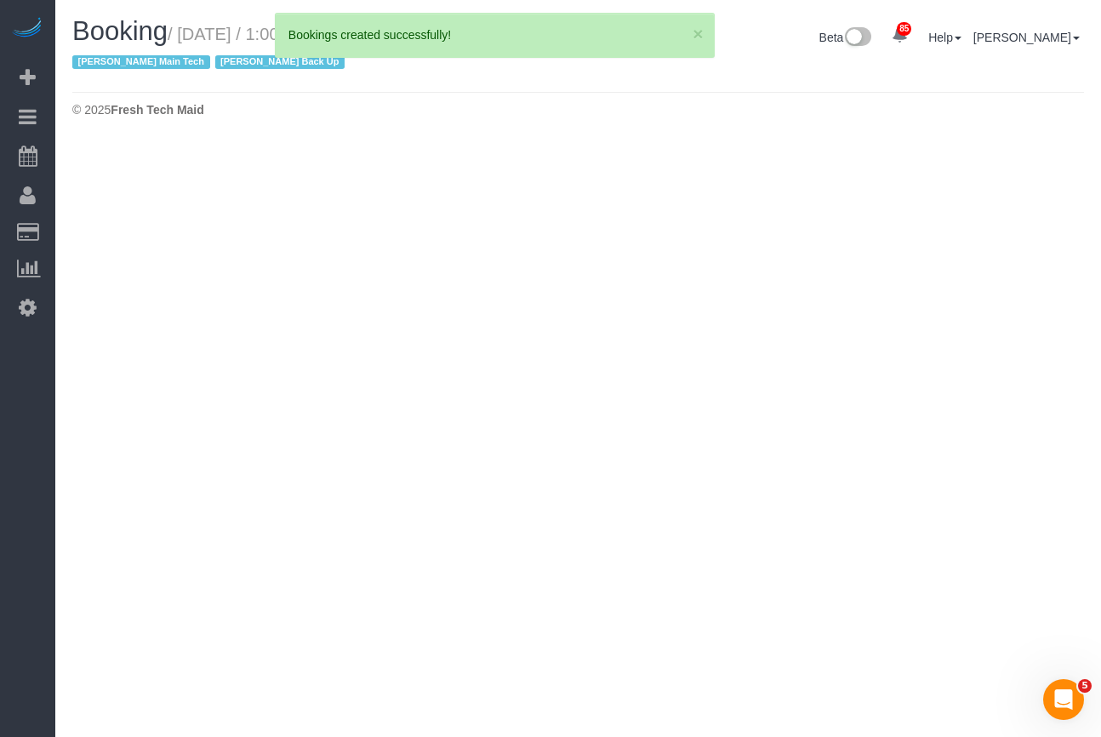
select select "IL"
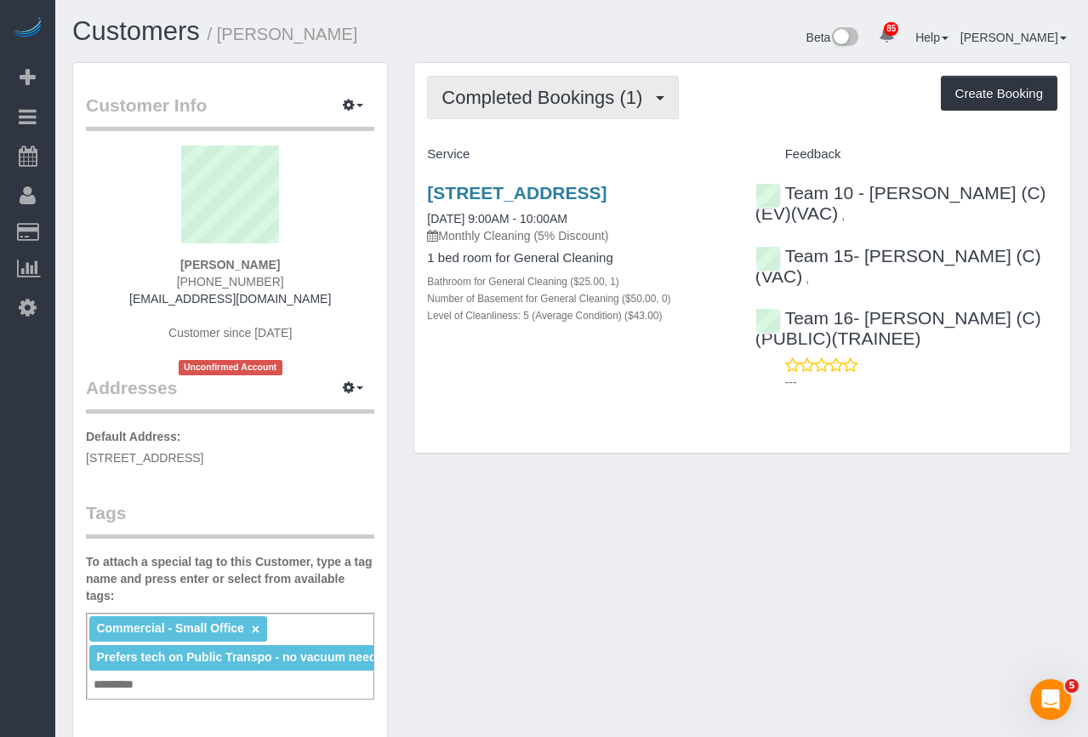
click at [566, 103] on span "Completed Bookings (1)" at bounding box center [545, 97] width 209 height 21
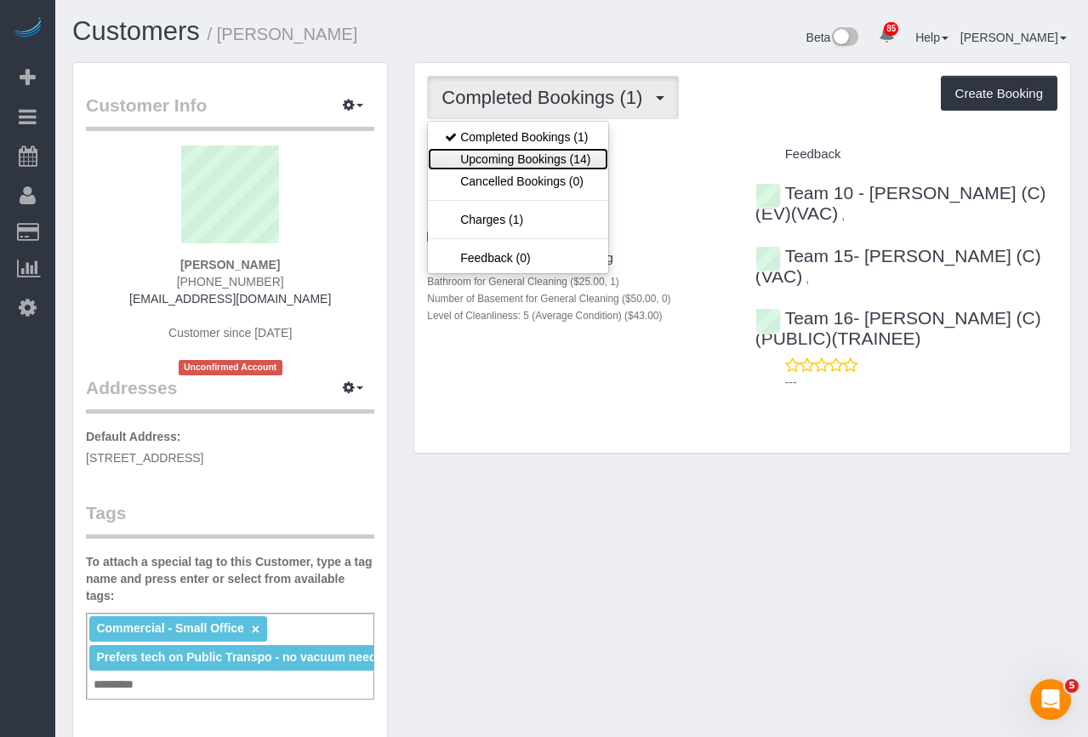
click at [537, 160] on link "Upcoming Bookings (14)" at bounding box center [517, 159] width 179 height 22
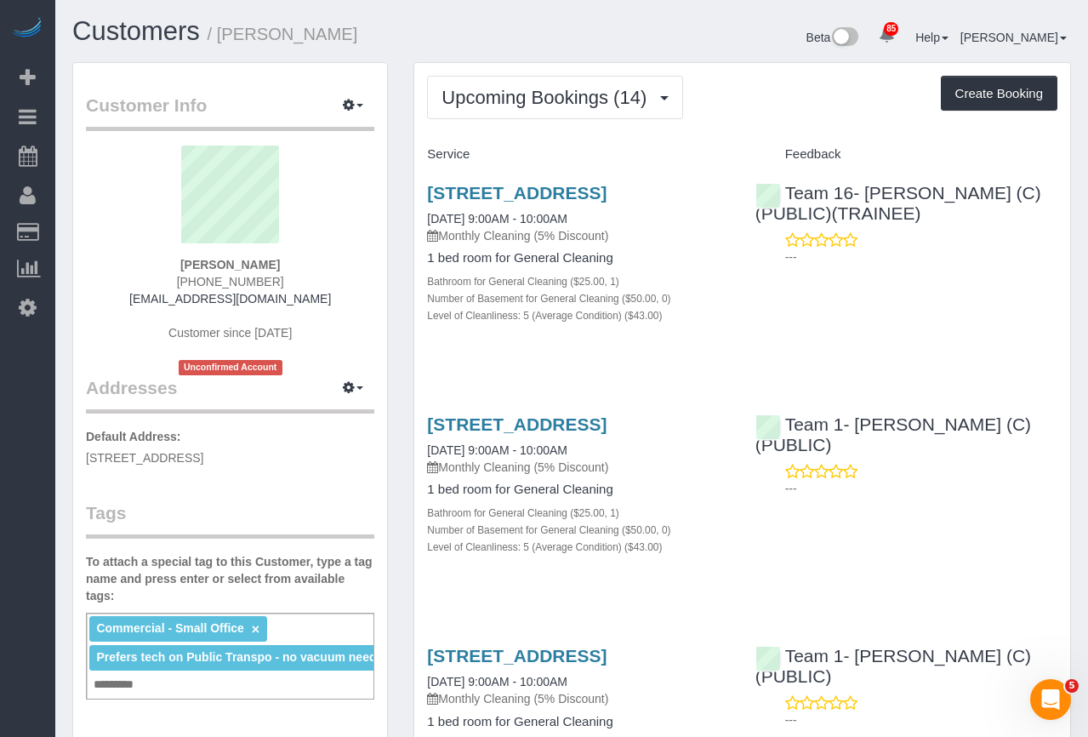
drag, startPoint x: 584, startPoint y: 447, endPoint x: 898, endPoint y: 319, distance: 338.8
click at [898, 319] on div "1132 S Wabash Ave Ste 209, Chicago, IL 60605 10/07/2025 9:00AM - 10:00AM Monthl…" at bounding box center [742, 262] width 656 height 189
click at [755, 91] on div "Upcoming Bookings (14) Completed Bookings (1) Upcoming Bookings (14) Cancelled …" at bounding box center [742, 97] width 630 height 43
click at [524, 102] on span "Upcoming Bookings (14)" at bounding box center [547, 97] width 213 height 21
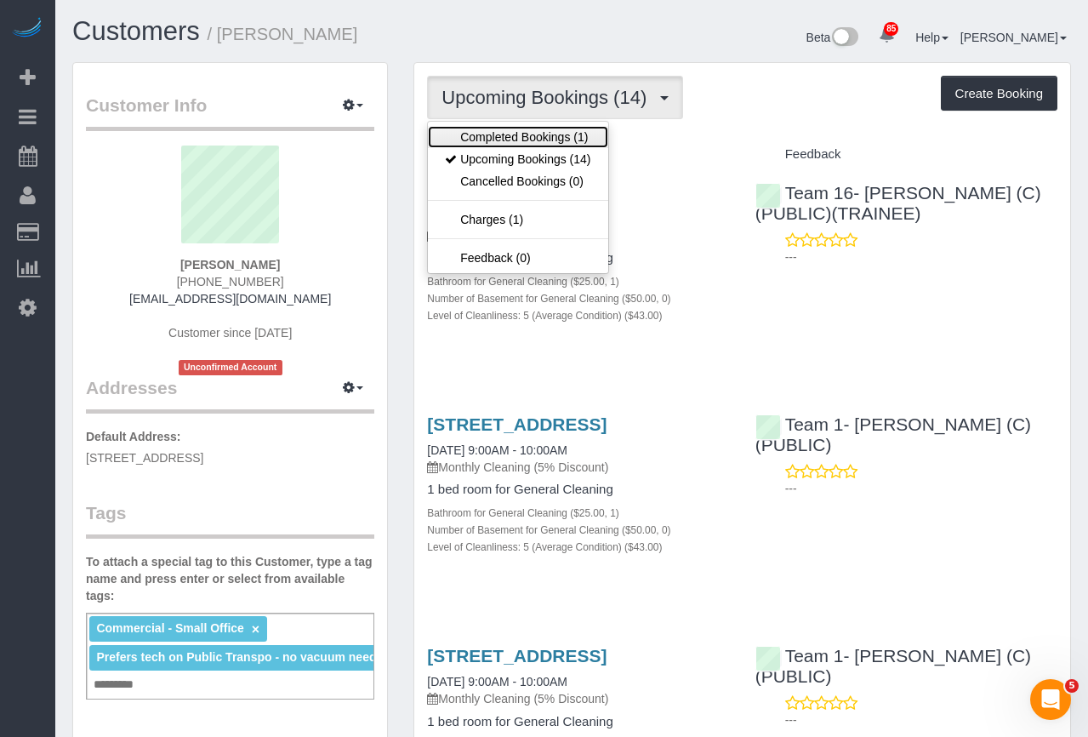
click at [520, 143] on link "Completed Bookings (1)" at bounding box center [517, 137] width 179 height 22
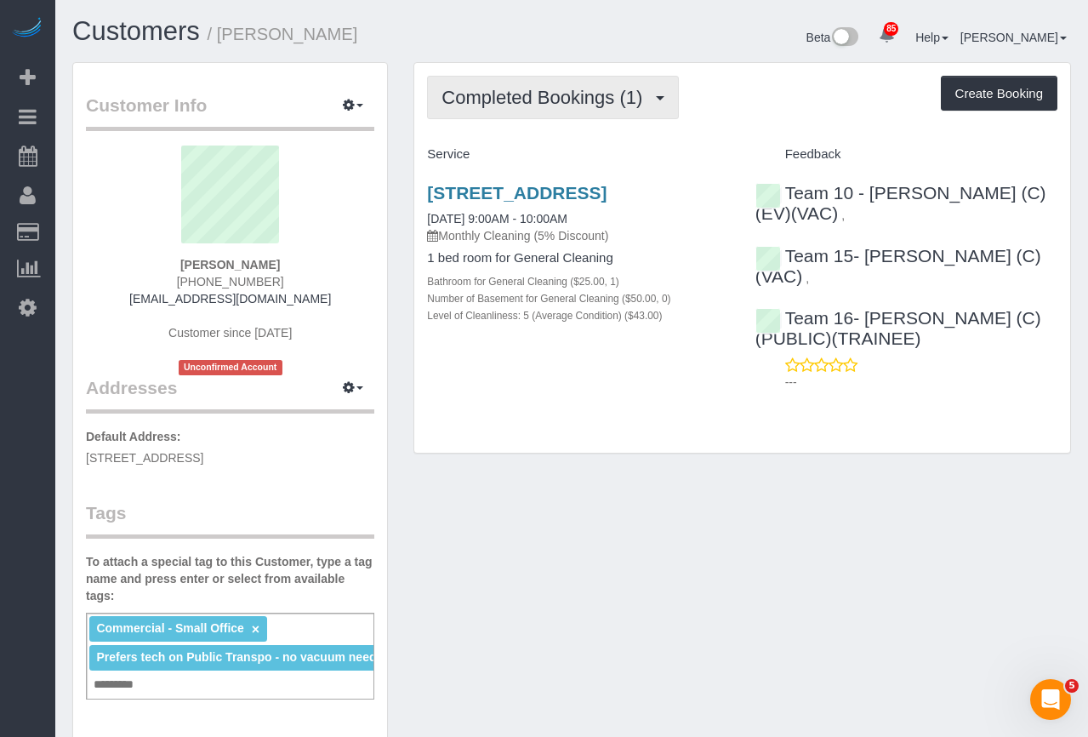
click at [515, 94] on span "Completed Bookings (1)" at bounding box center [545, 97] width 209 height 21
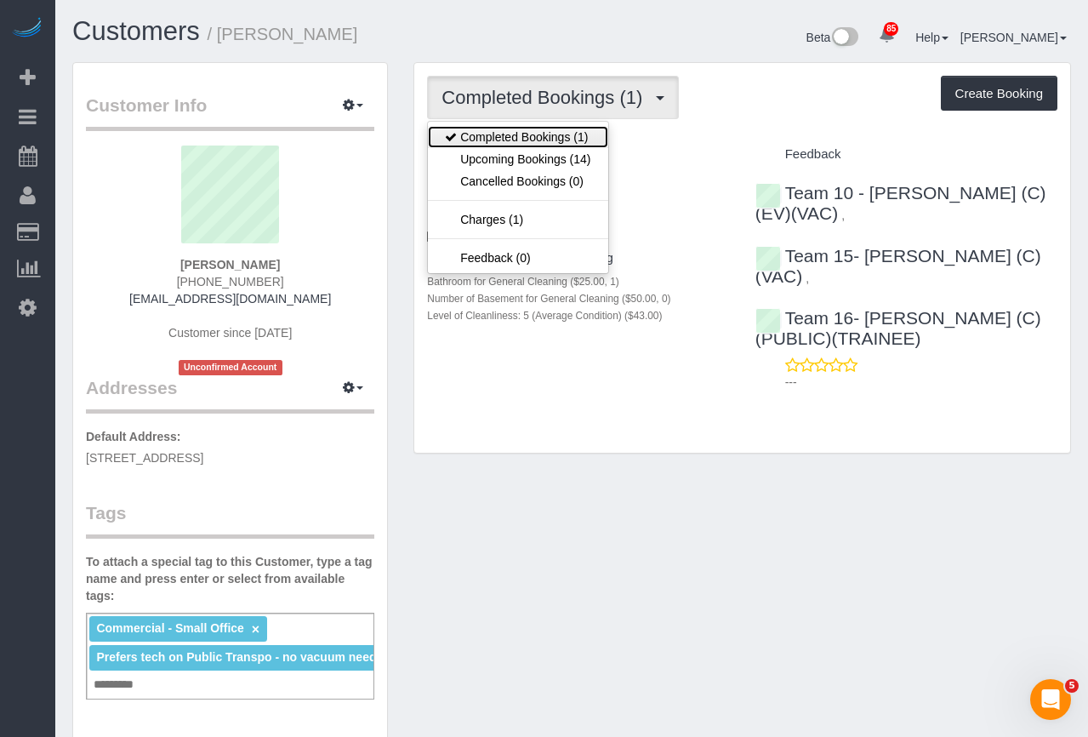
click at [550, 145] on link "Completed Bookings (1)" at bounding box center [517, 137] width 179 height 22
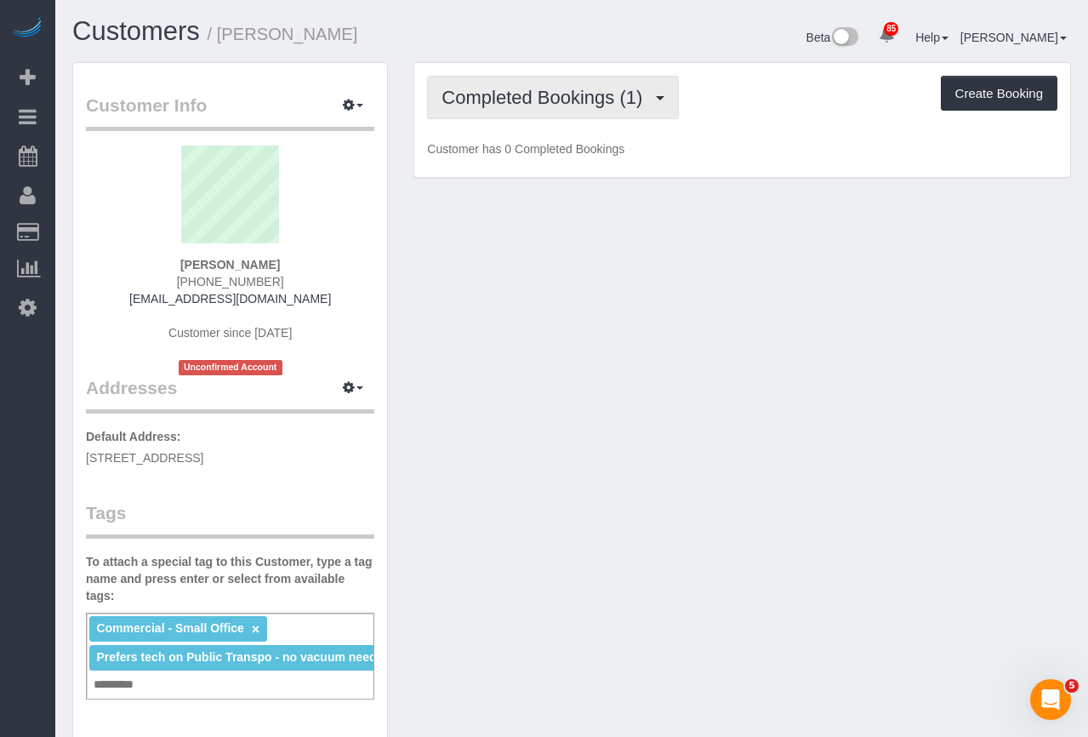
click at [538, 95] on span "Completed Bookings (1)" at bounding box center [545, 97] width 209 height 21
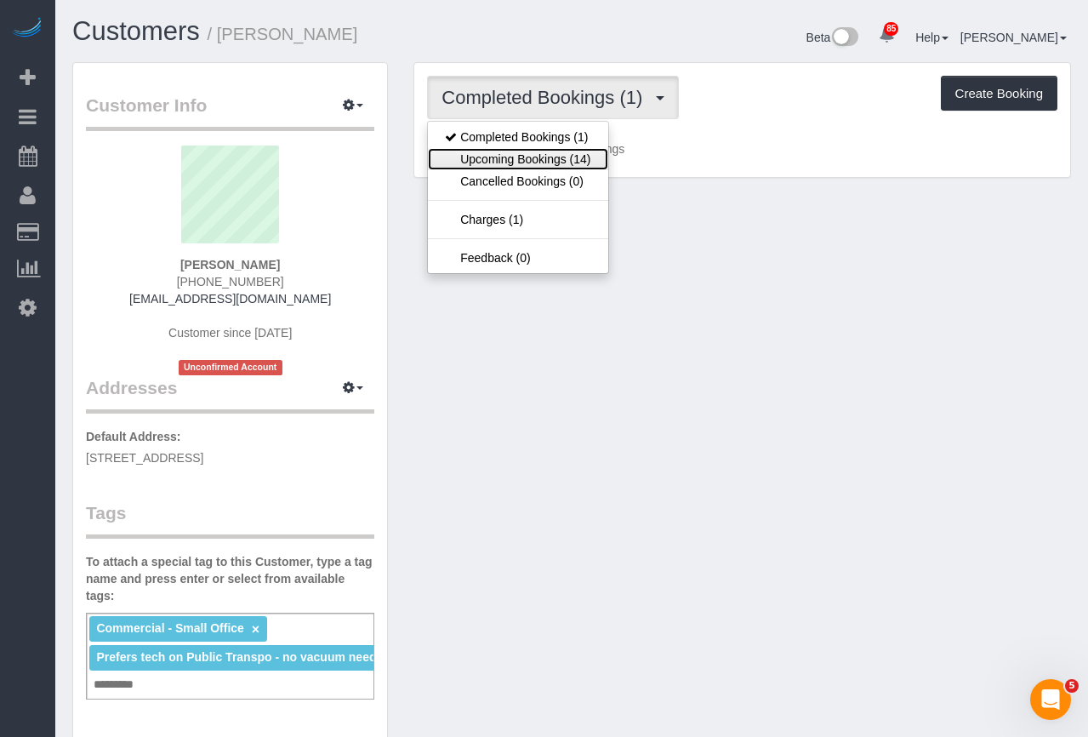
click at [532, 162] on link "Upcoming Bookings (14)" at bounding box center [517, 159] width 179 height 22
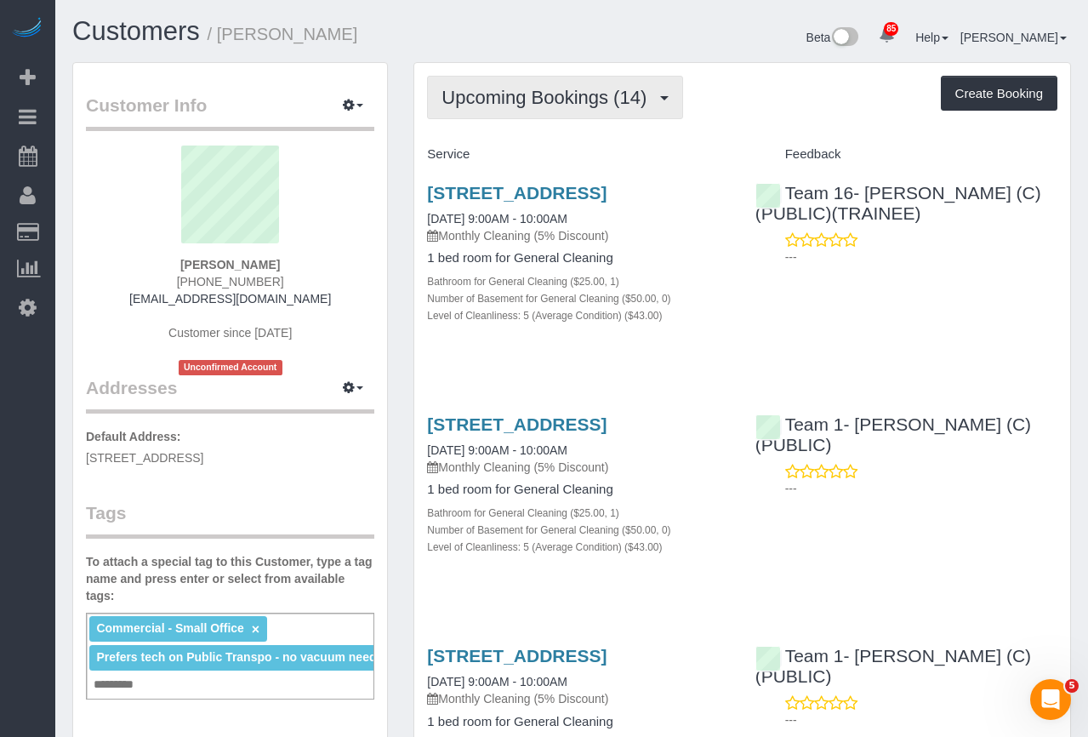
click at [475, 91] on span "Upcoming Bookings (14)" at bounding box center [547, 97] width 213 height 21
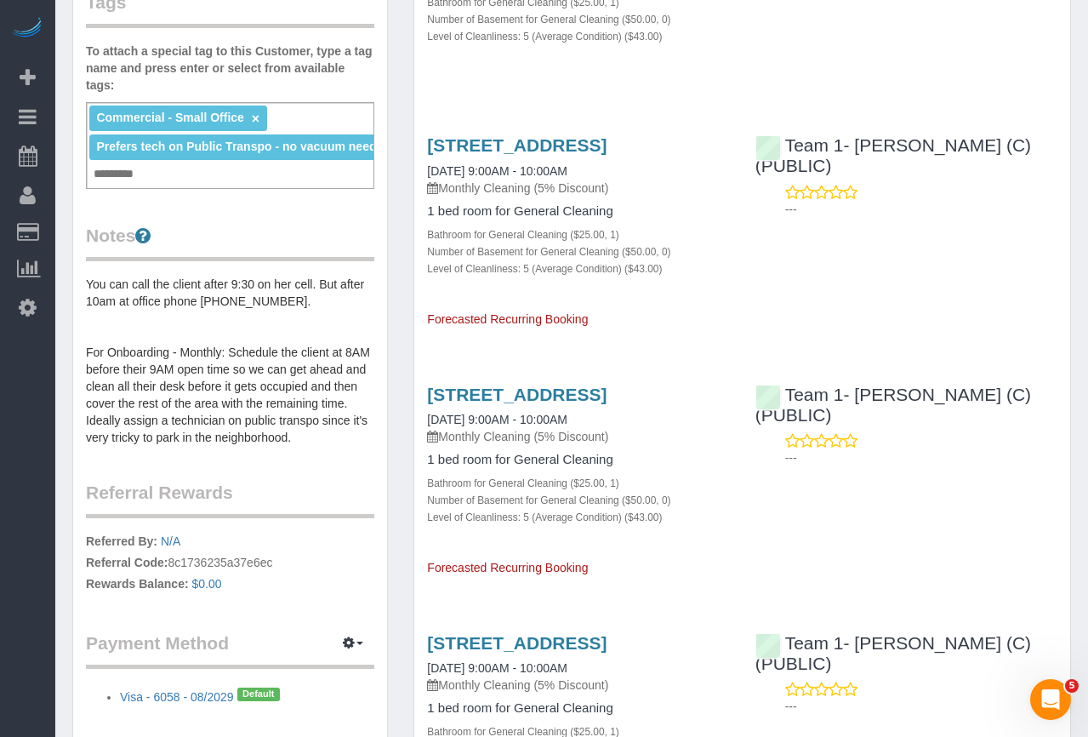
scroll to position [595, 0]
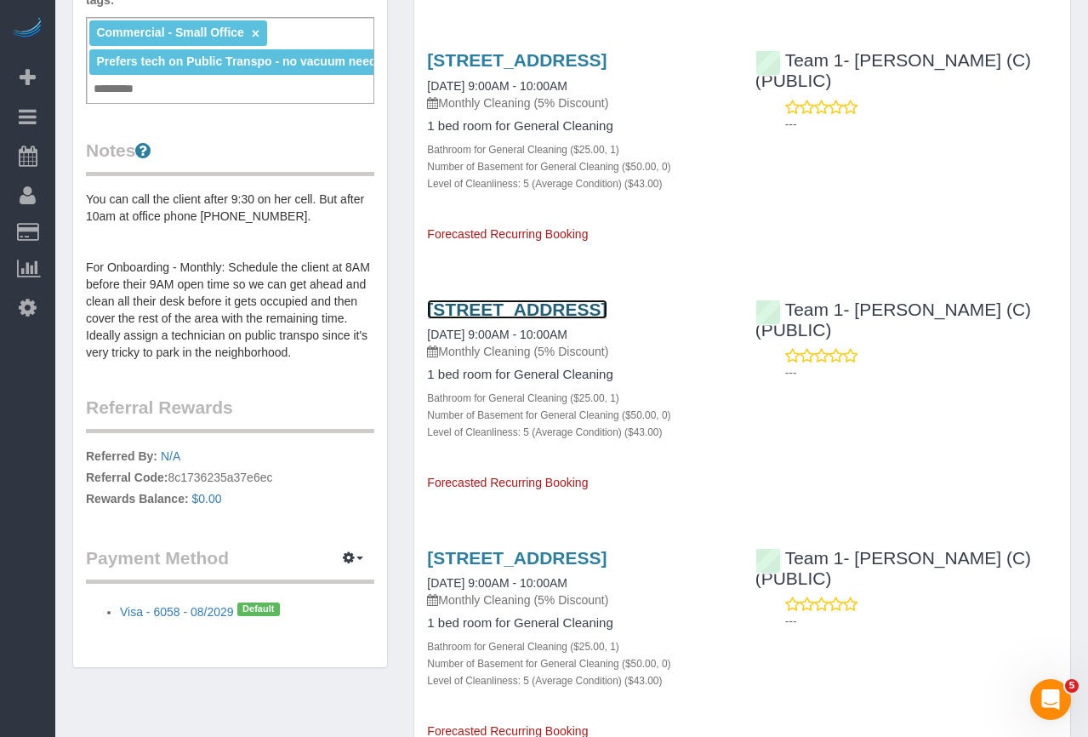
click at [532, 319] on link "1132 S Wabash Ave Ste 209, Chicago, IL 60605" at bounding box center [516, 309] width 179 height 20
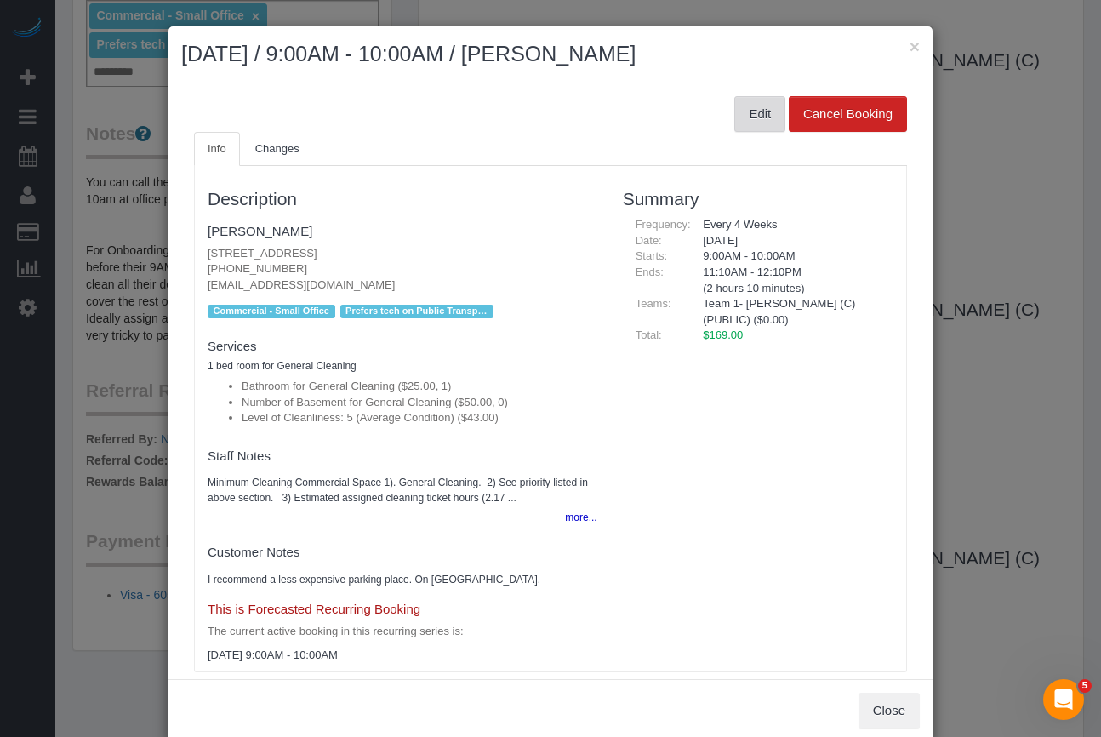
click at [747, 116] on button "Edit" at bounding box center [759, 114] width 51 height 36
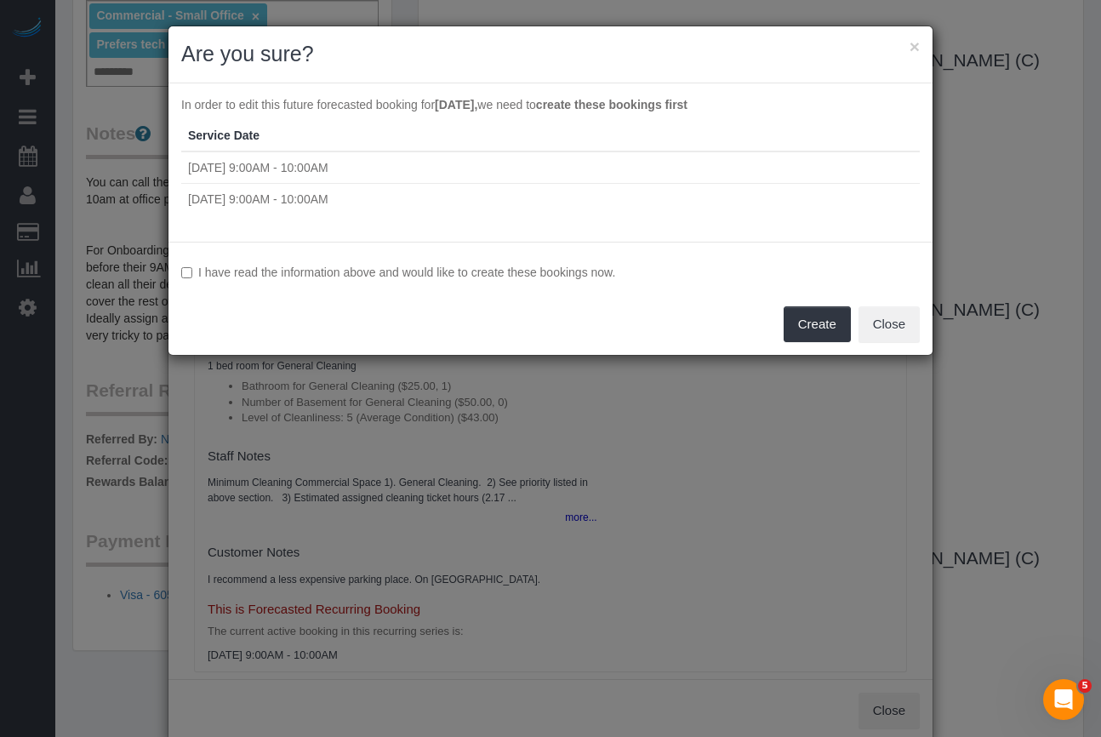
click at [195, 277] on label "I have read the information above and would like to create these bookings now." at bounding box center [550, 272] width 738 height 17
click at [808, 315] on button "Create" at bounding box center [816, 324] width 67 height 36
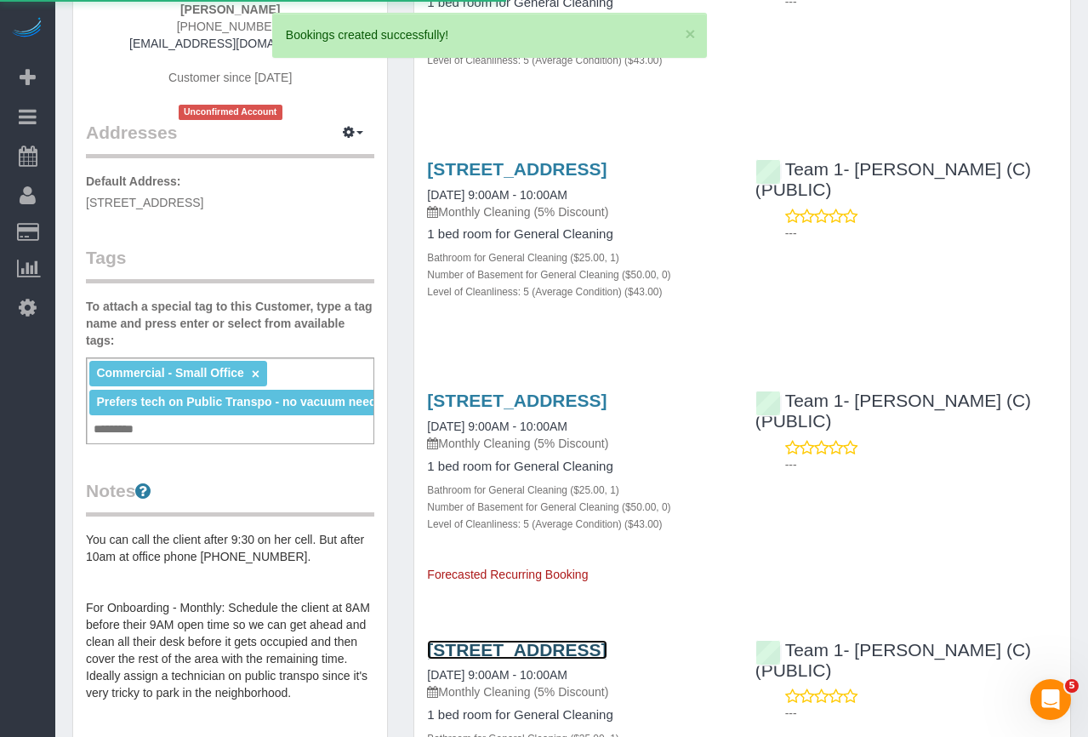
scroll to position [0, 0]
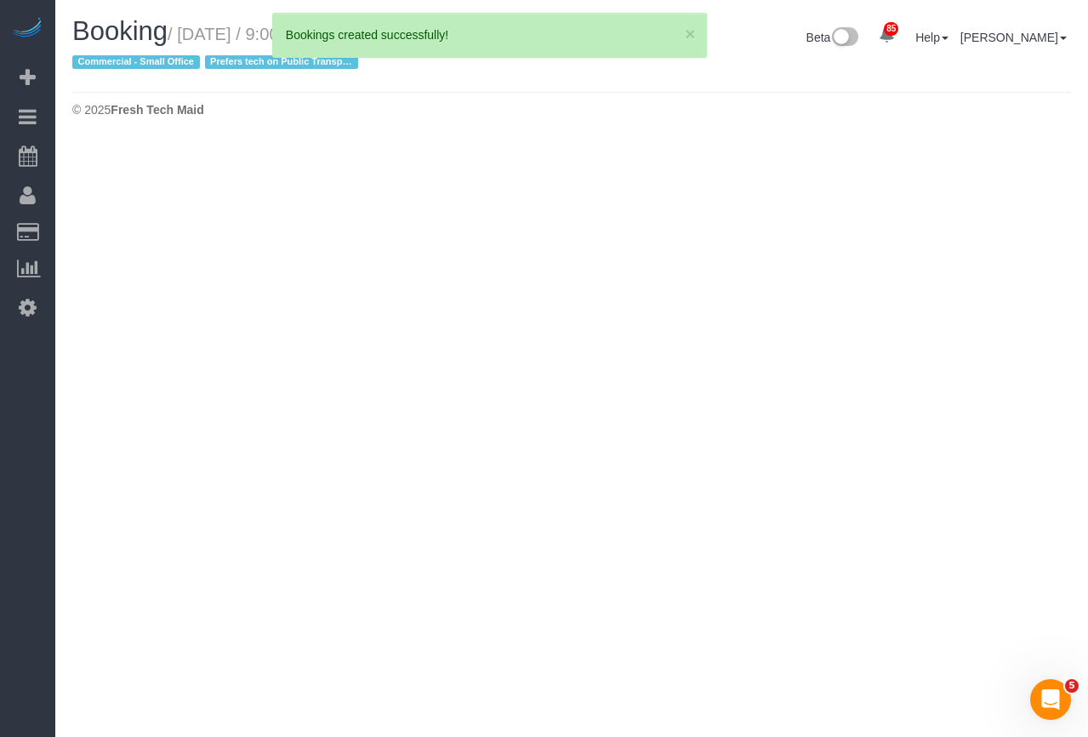
select select "IL"
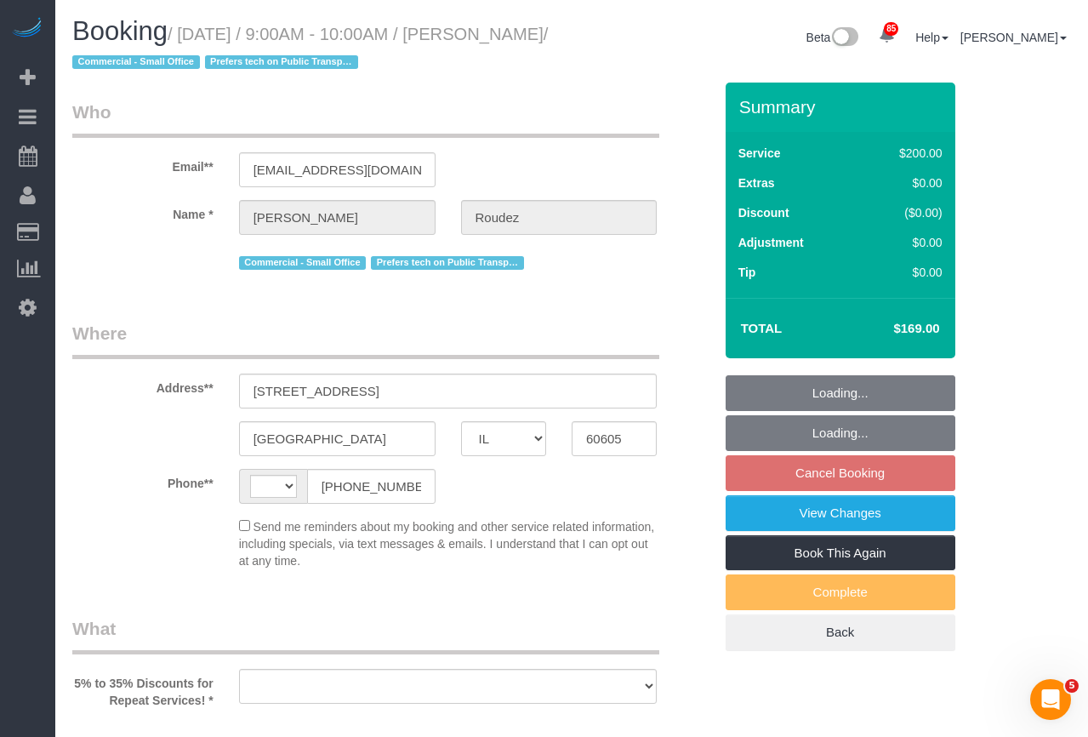
select select "string:fspay-4c43d54d-829b-47b1-8aa4-04b648ed5f83"
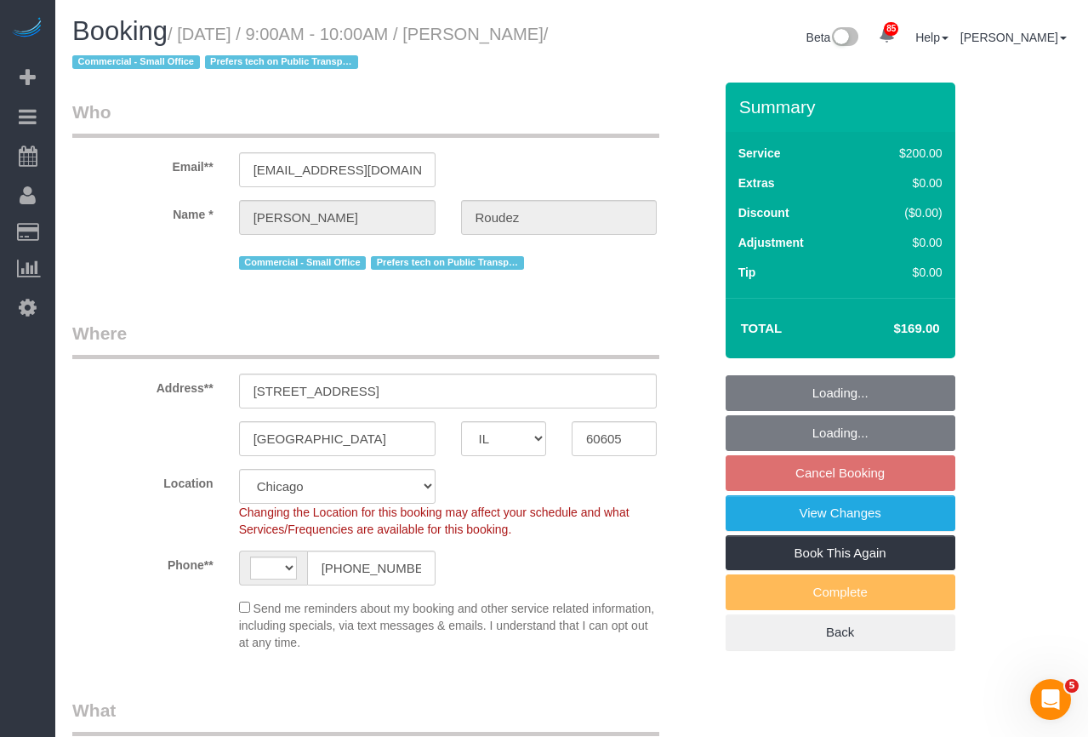
select select "object:2204"
select select "string:US"
select select "512"
select select "5"
select select "number:1"
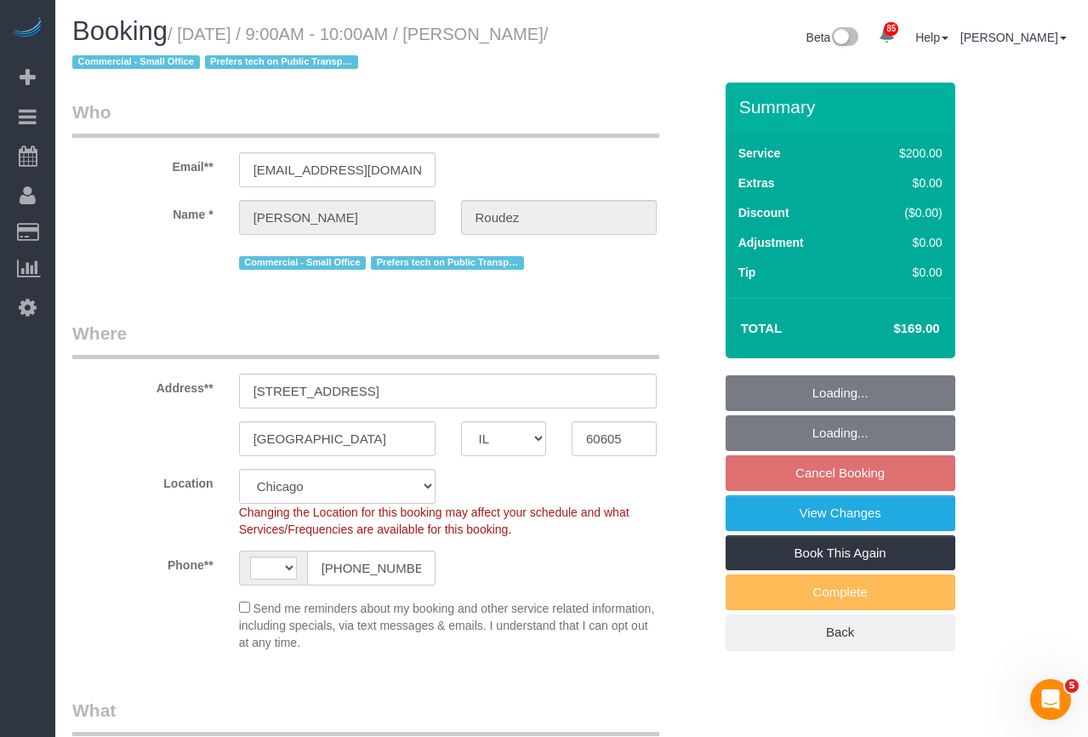
select select "number:58"
select select "number:139"
select select "number:104"
select select "object:2984"
select select "5"
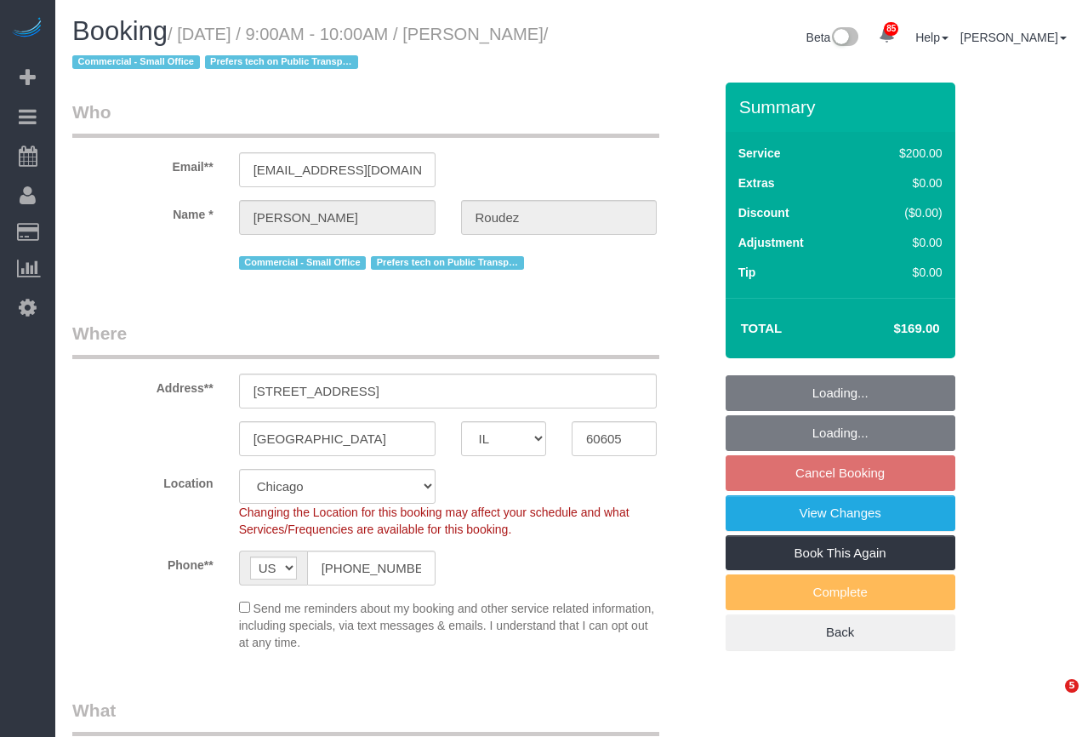
select select "IL"
select select "512"
select select "5"
select select "number:1"
select select "number:58"
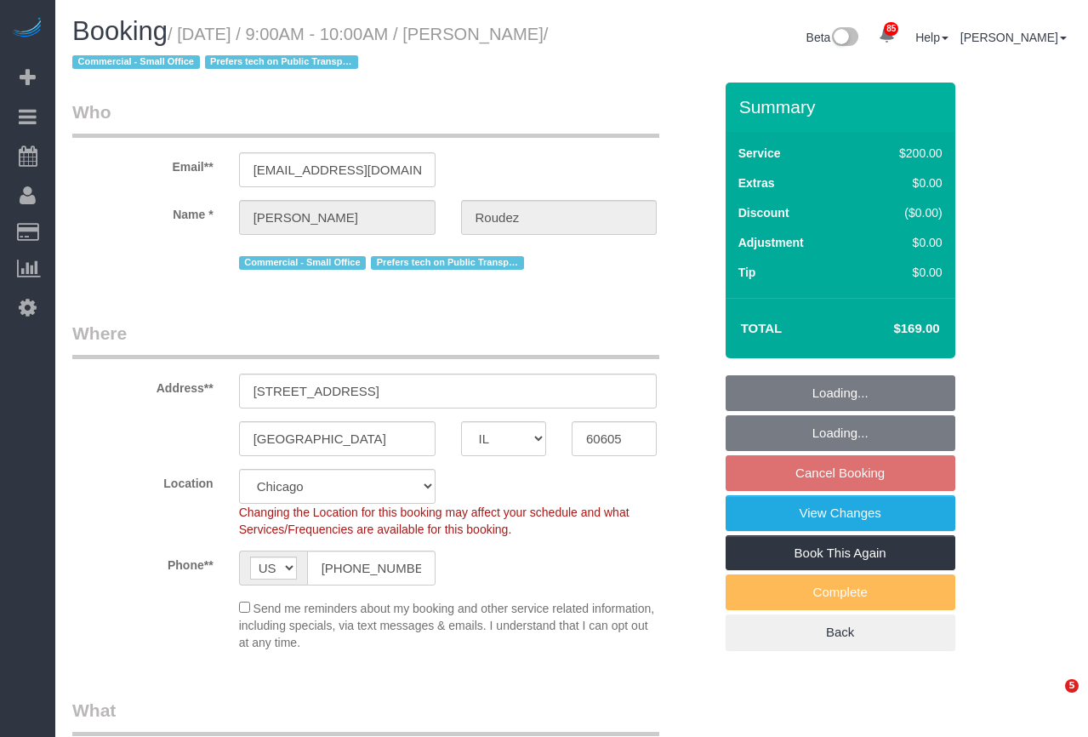
select select "number:139"
select select "number:104"
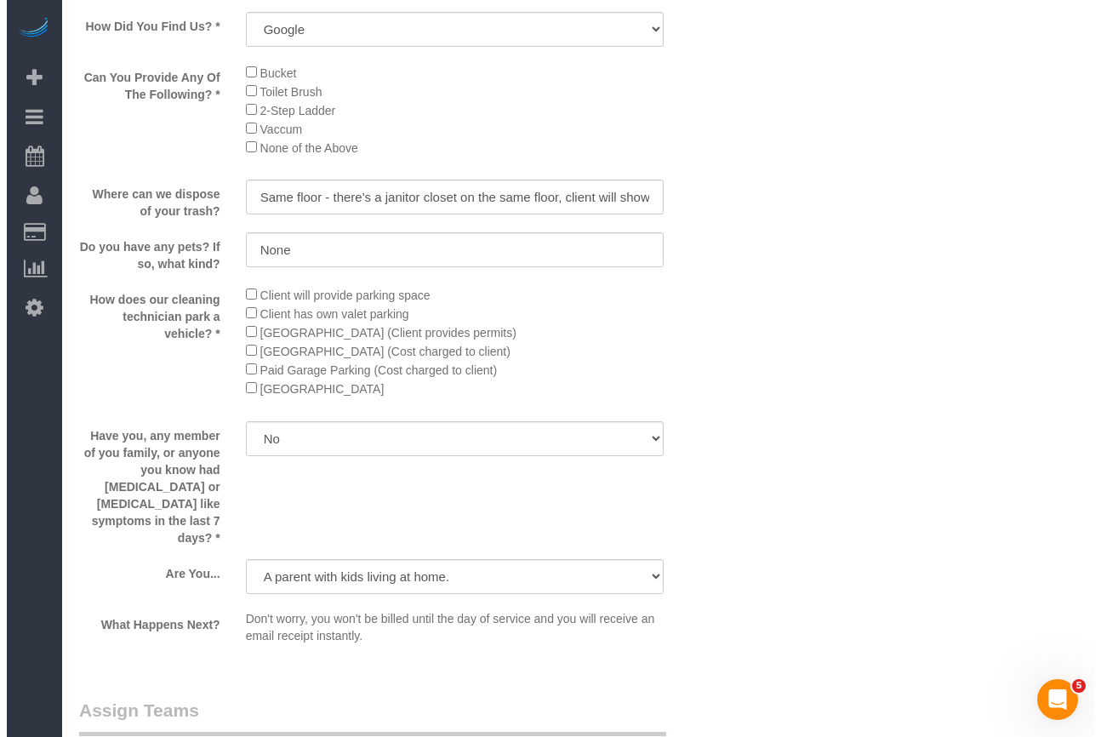
scroll to position [2892, 0]
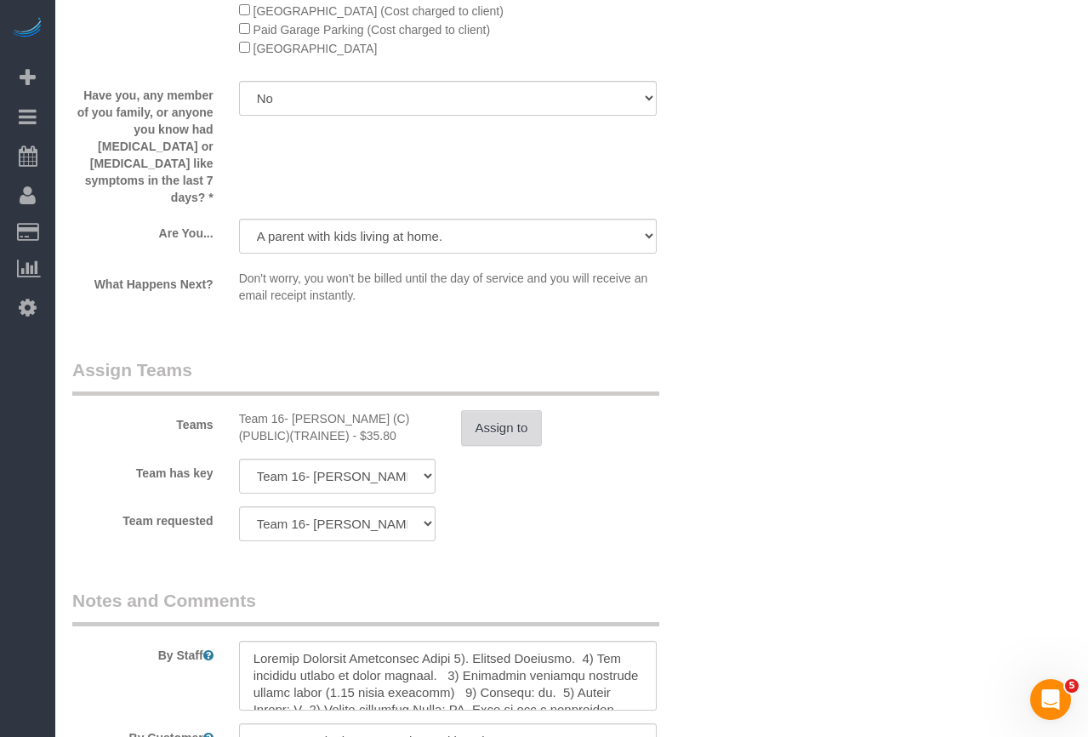
click at [492, 410] on button "Assign to" at bounding box center [502, 428] width 82 height 36
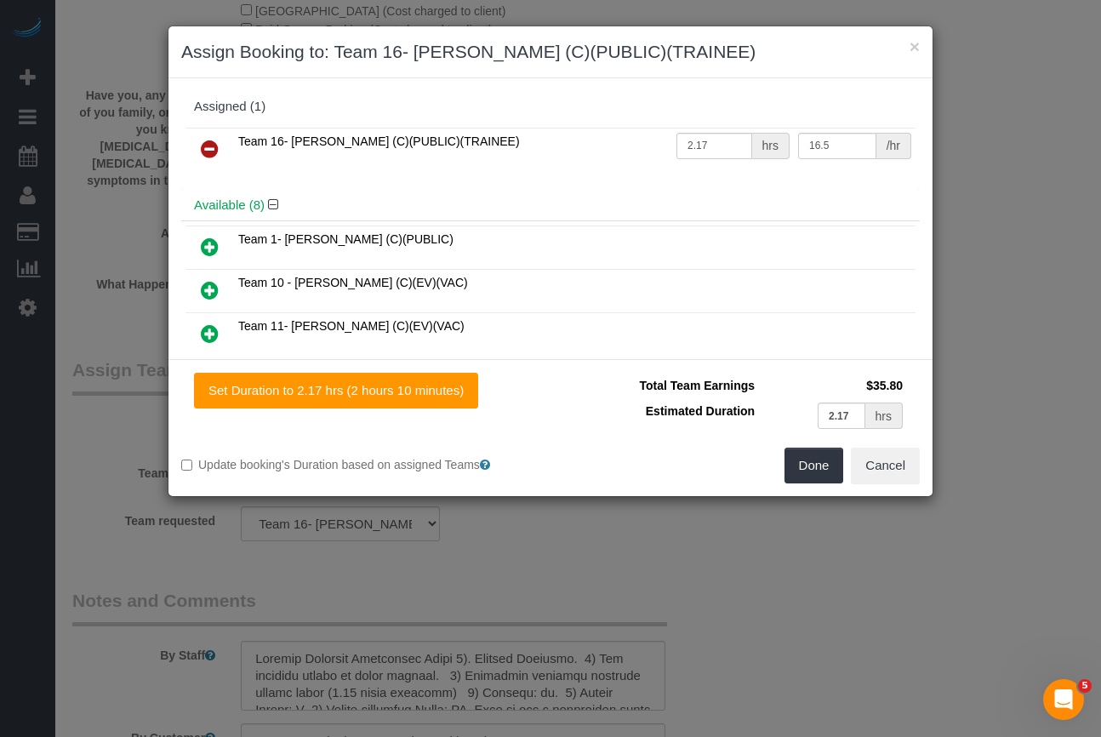
click at [211, 145] on icon at bounding box center [210, 149] width 18 height 20
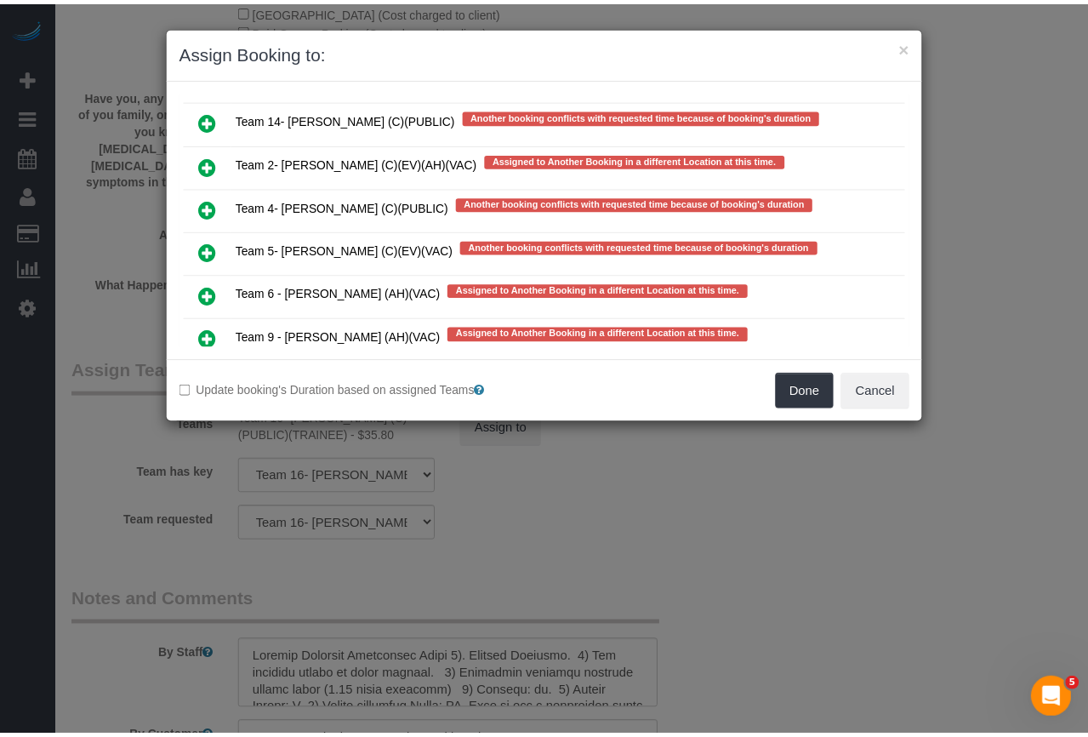
scroll to position [510, 0]
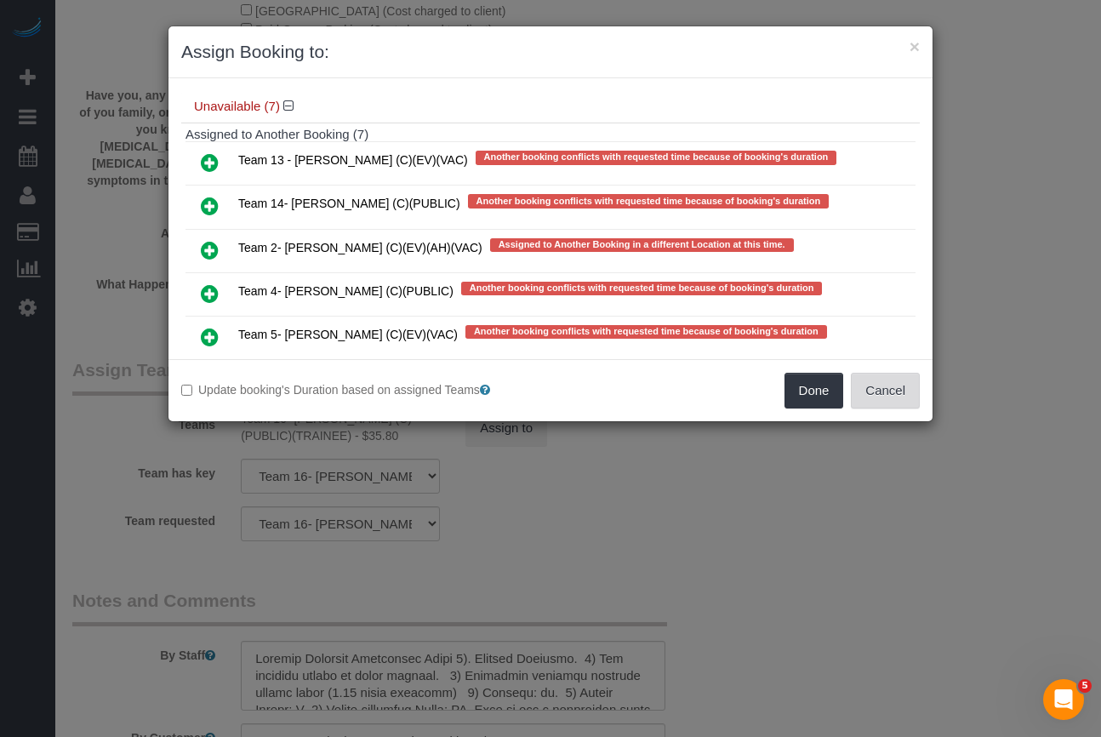
drag, startPoint x: 885, startPoint y: 393, endPoint x: 886, endPoint y: 384, distance: 9.5
click at [885, 393] on button "Cancel" at bounding box center [885, 391] width 69 height 36
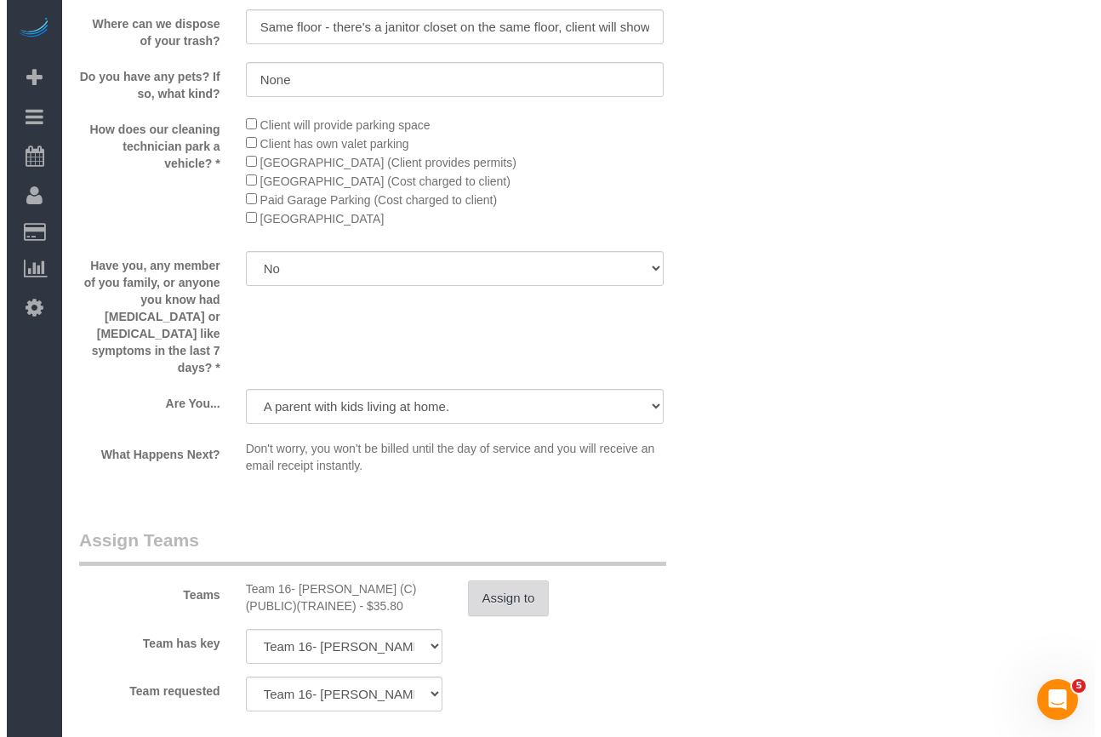
scroll to position [2892, 0]
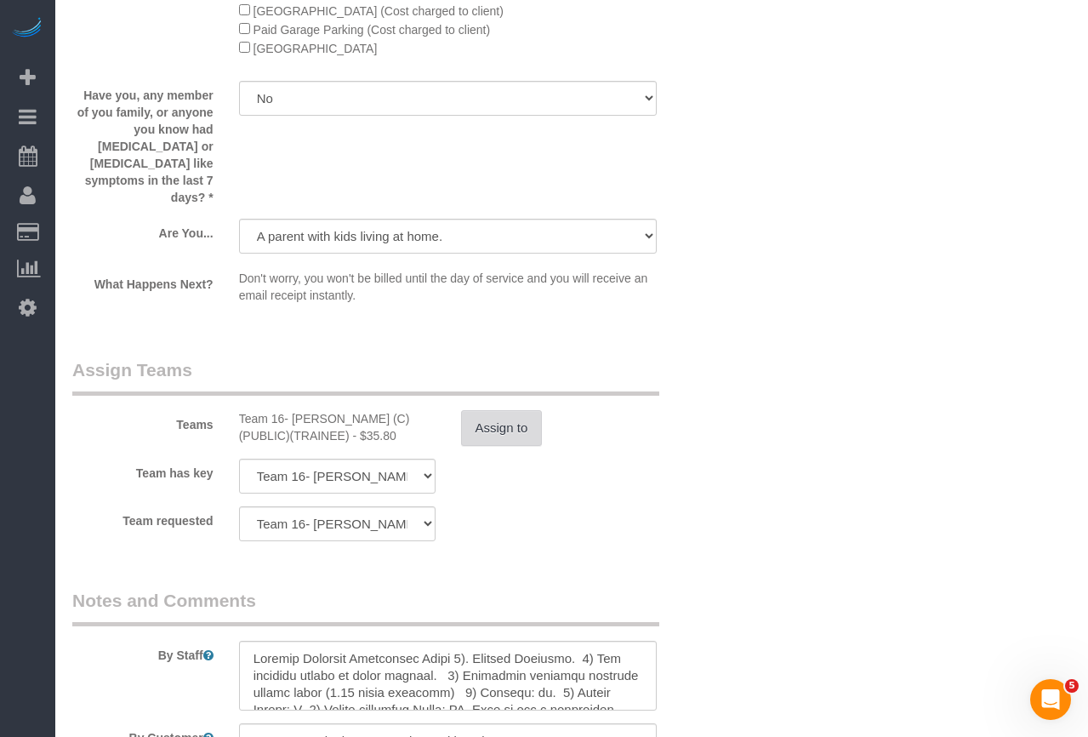
click at [521, 410] on button "Assign to" at bounding box center [502, 428] width 82 height 36
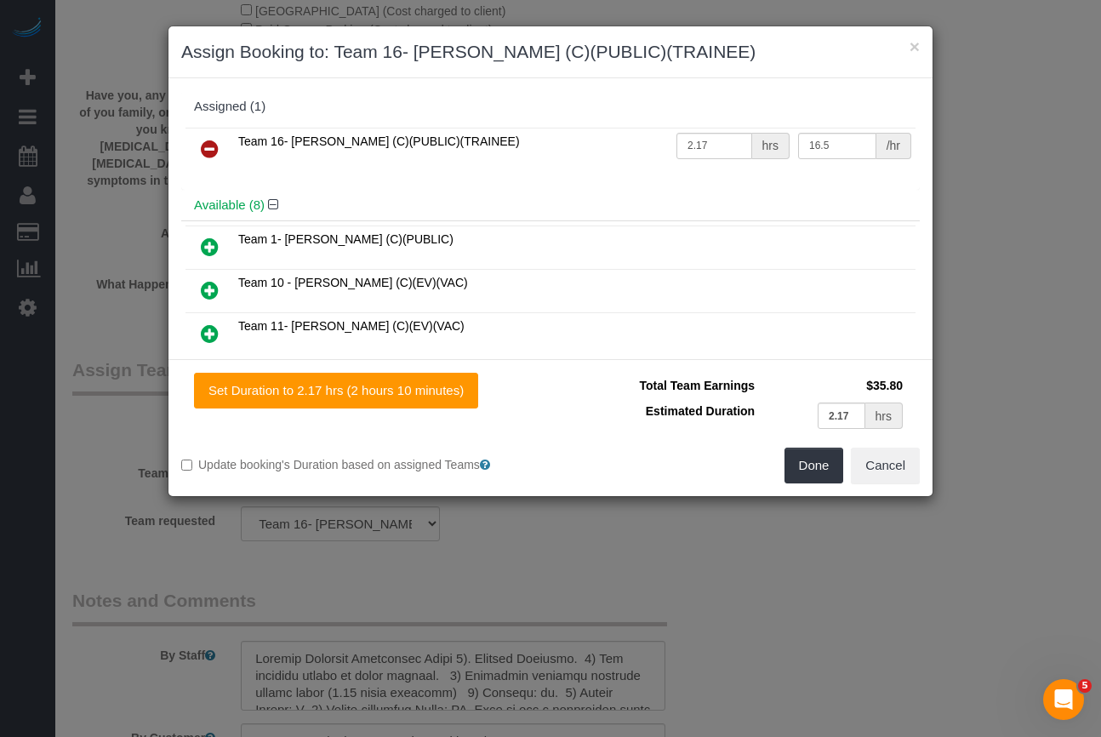
click at [206, 144] on icon at bounding box center [210, 149] width 18 height 20
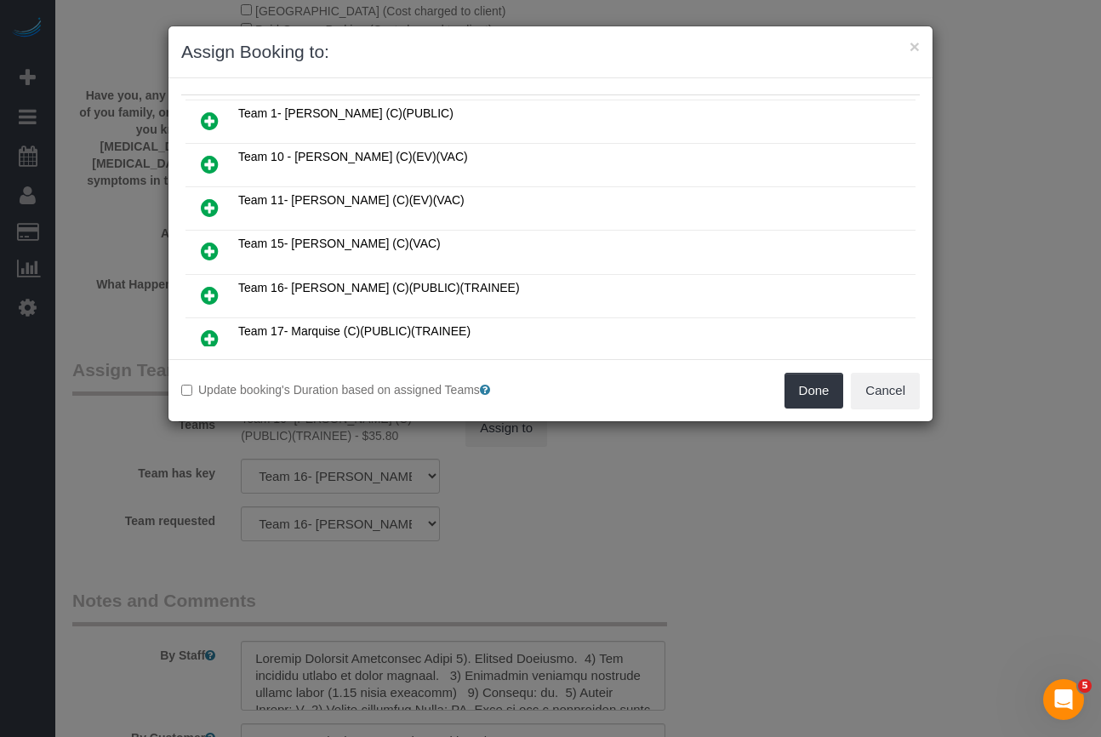
click at [209, 117] on icon at bounding box center [210, 121] width 18 height 20
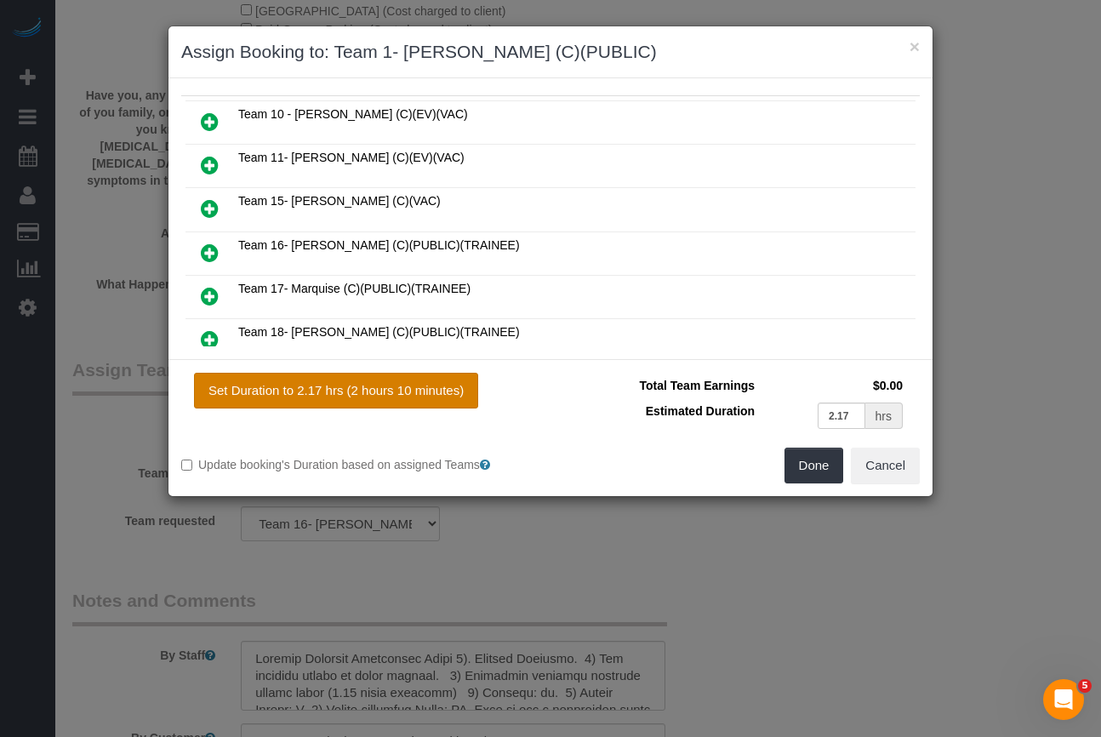
click at [392, 390] on button "Set Duration to 2.17 hrs (2 hours 10 minutes)" at bounding box center [336, 391] width 284 height 36
type input "2.17"
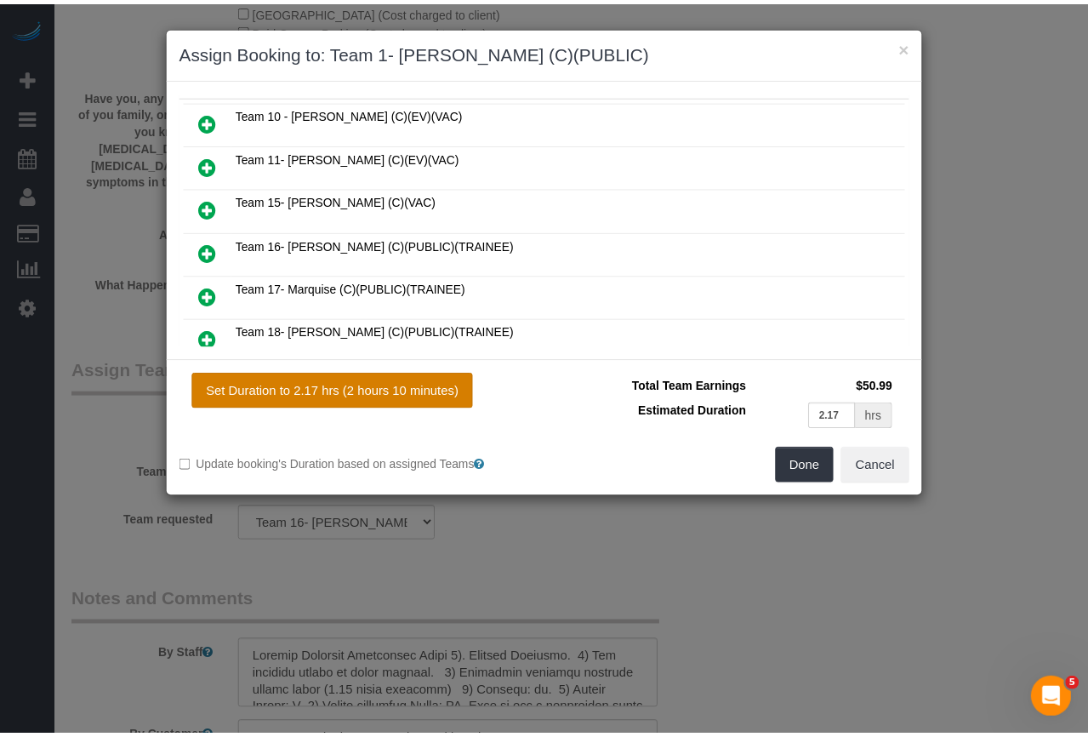
scroll to position [0, 0]
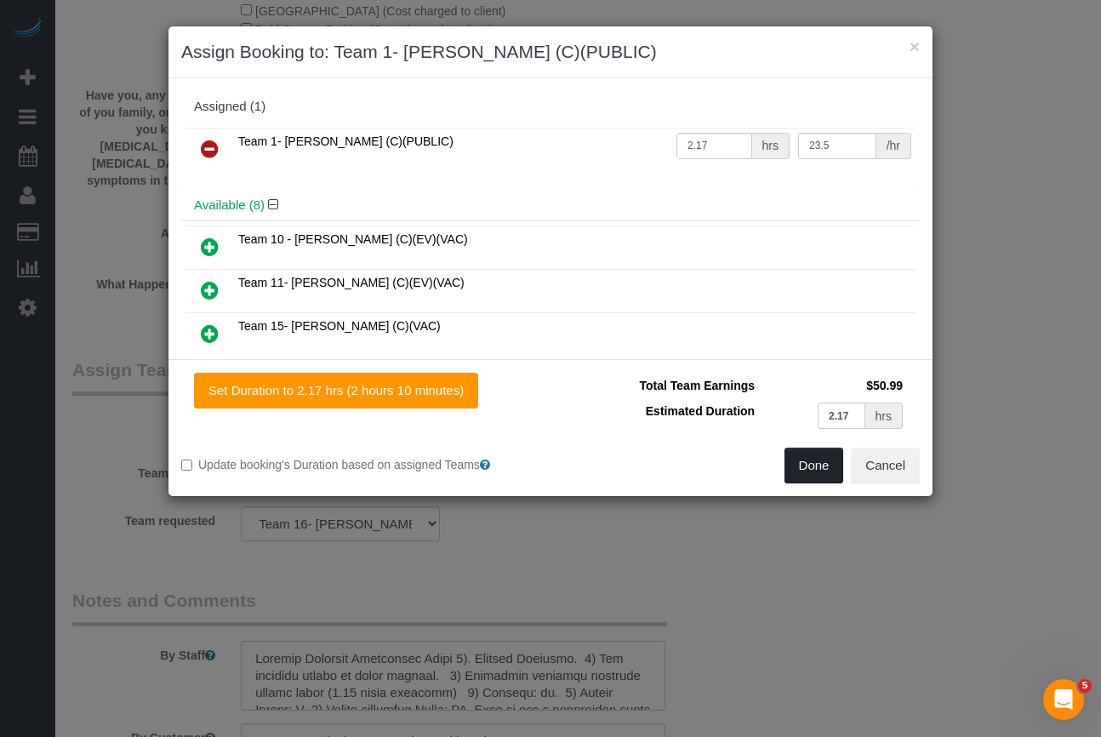
click at [806, 465] on button "Done" at bounding box center [814, 465] width 60 height 36
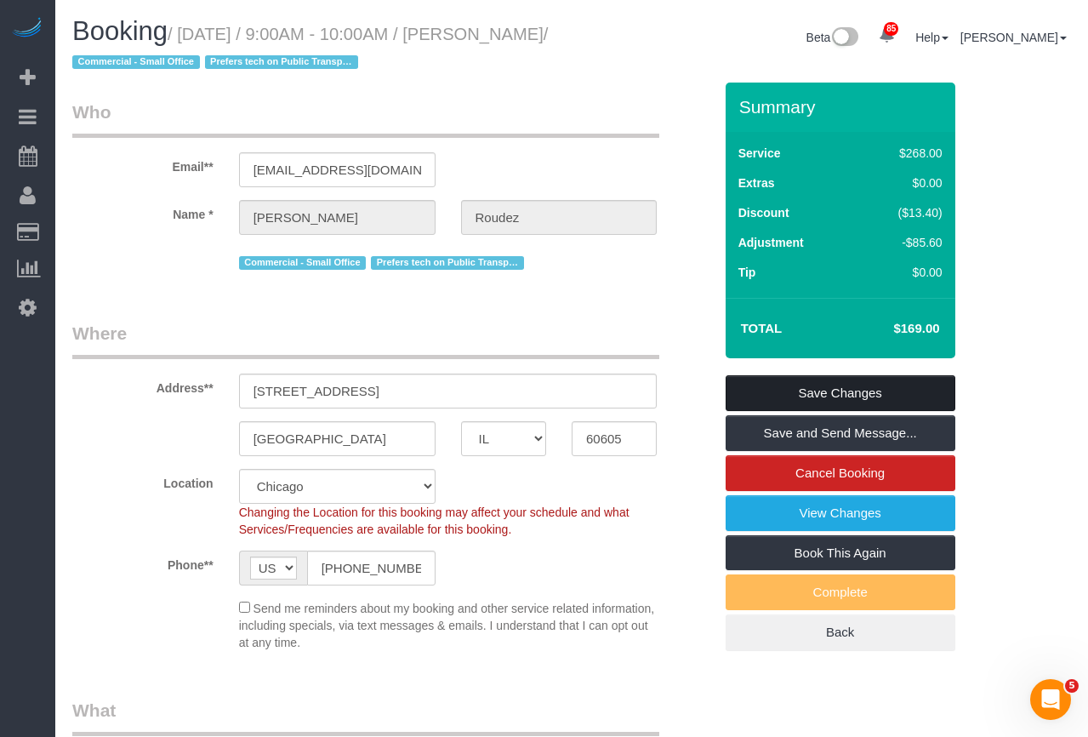
click at [843, 402] on link "Save Changes" at bounding box center [840, 393] width 230 height 36
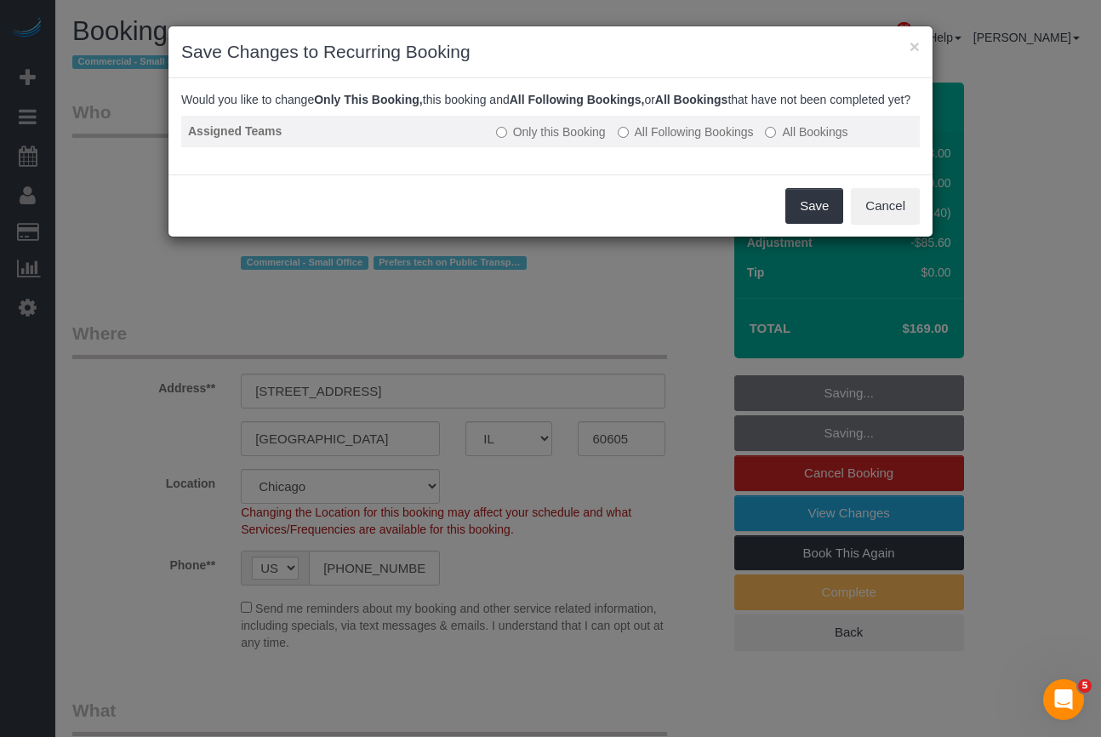
click at [647, 140] on label "All Following Bookings" at bounding box center [685, 131] width 136 height 17
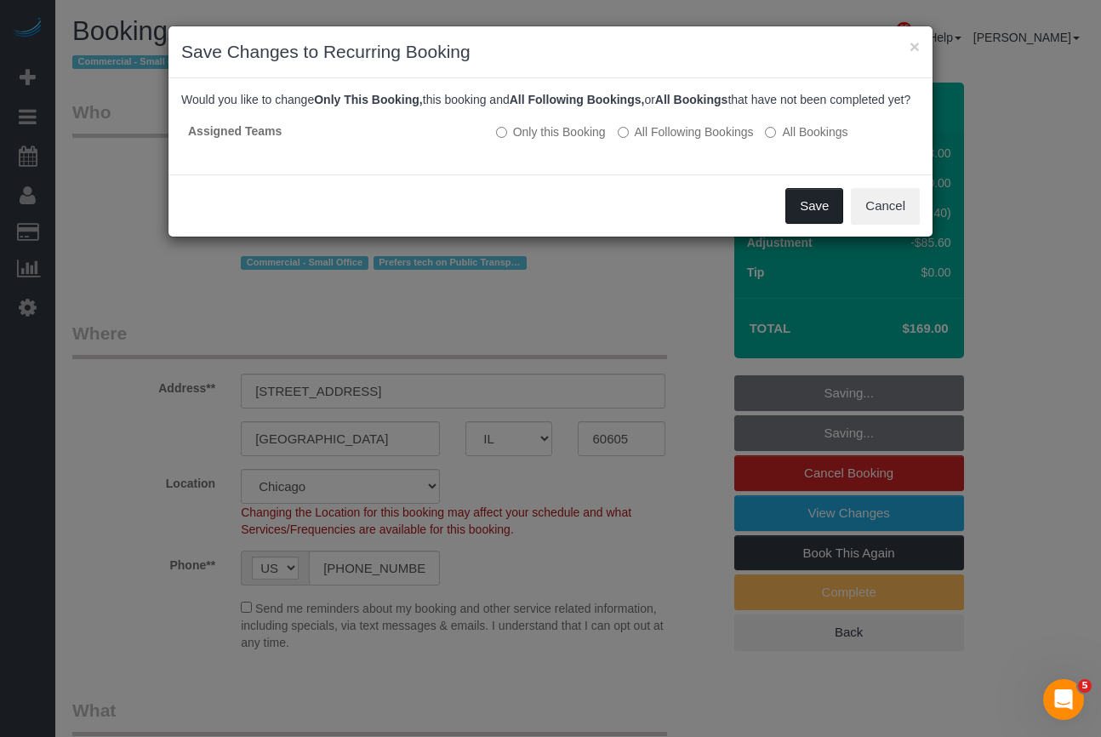
click at [804, 216] on button "Save" at bounding box center [814, 206] width 58 height 36
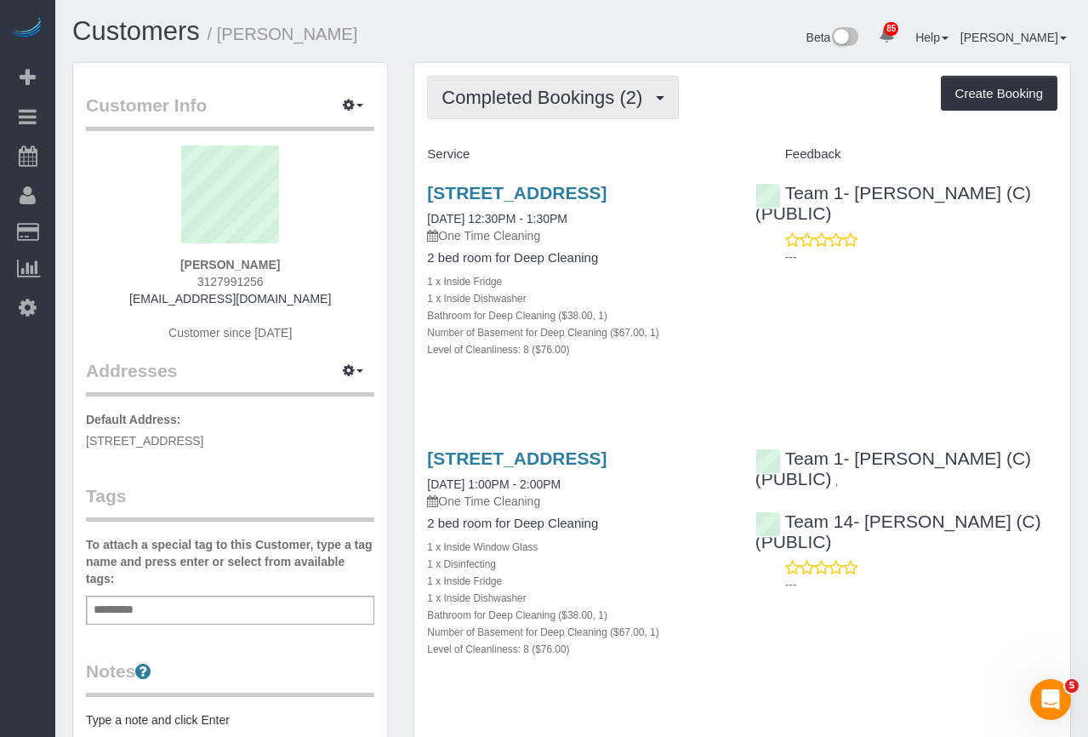
click at [518, 92] on span "Completed Bookings (2)" at bounding box center [545, 97] width 209 height 21
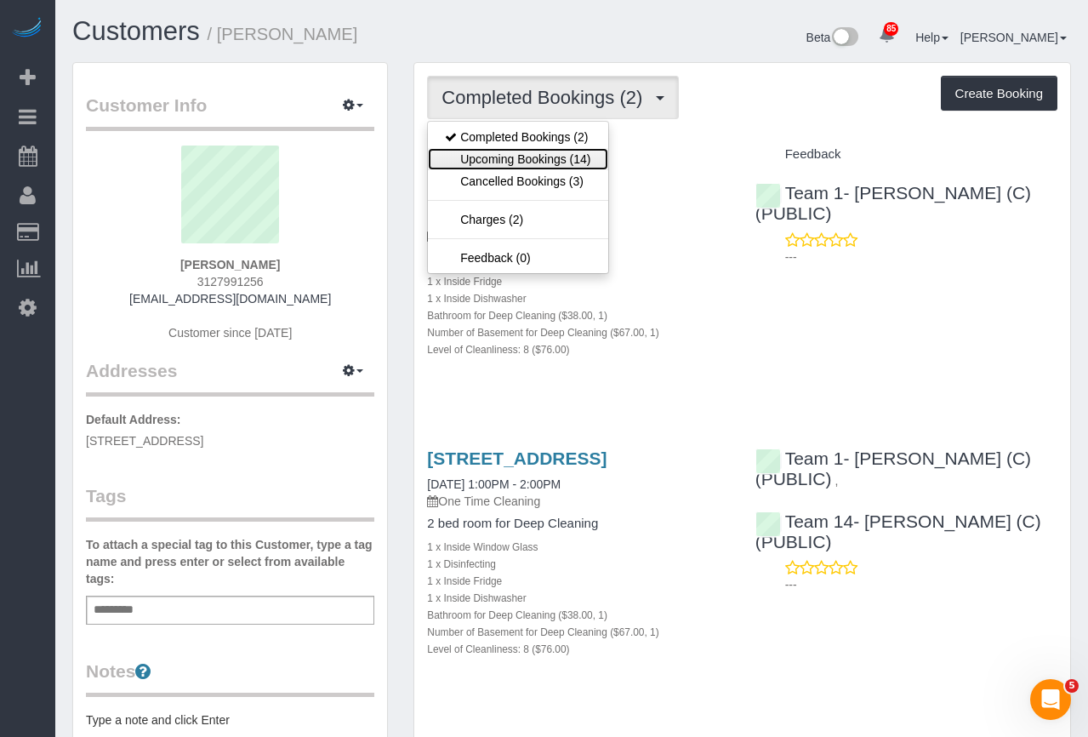
click at [548, 168] on link "Upcoming Bookings (14)" at bounding box center [517, 159] width 179 height 22
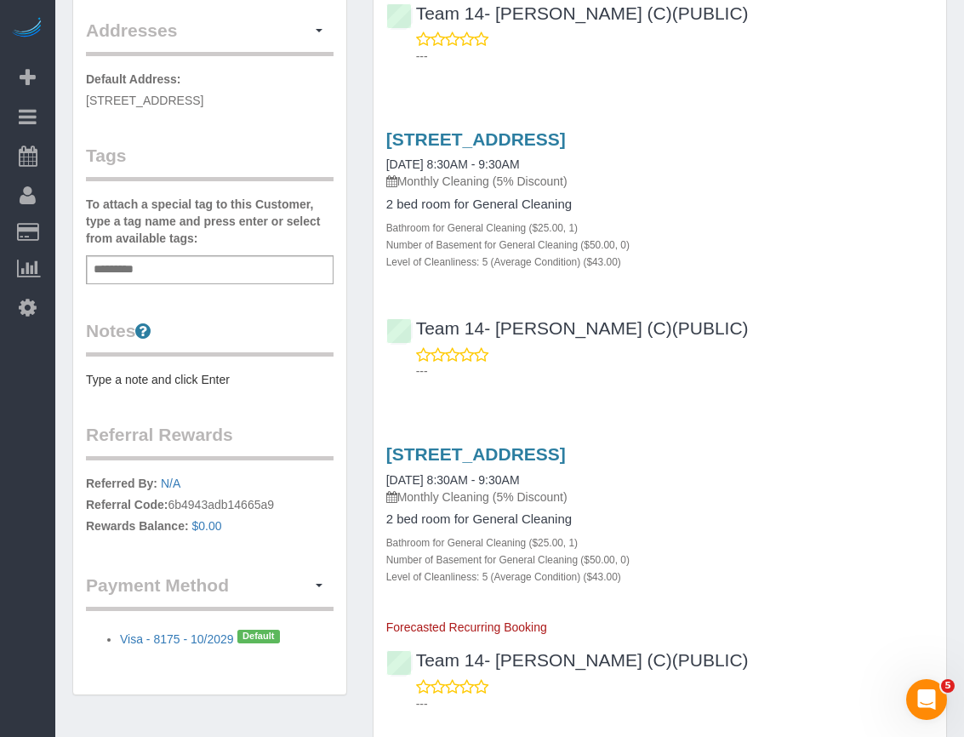
scroll to position [425, 0]
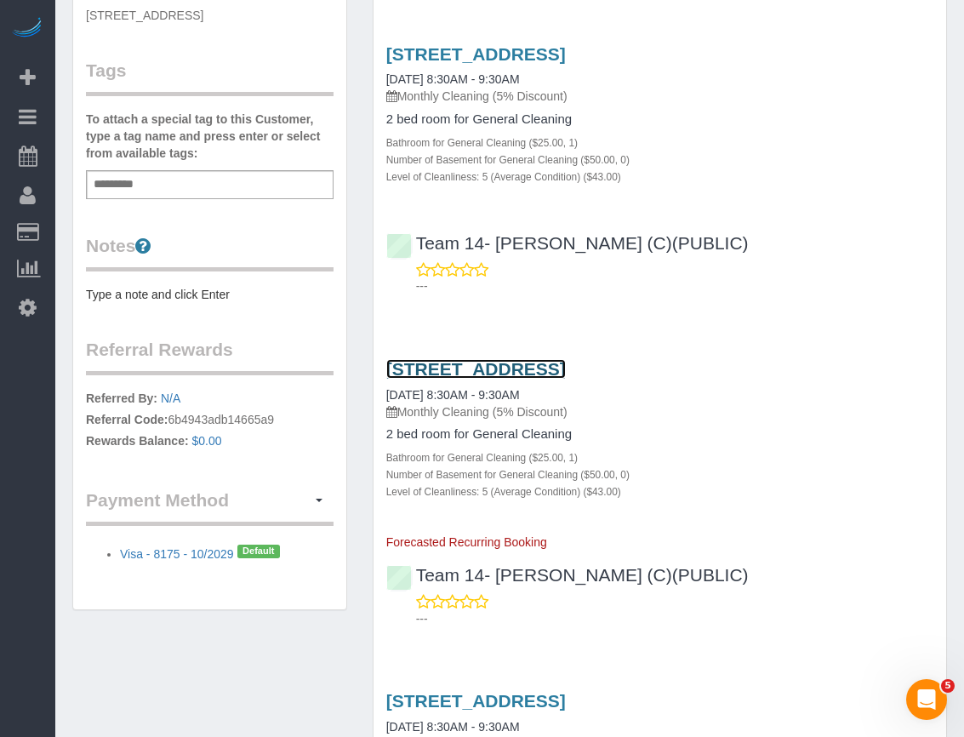
click at [521, 369] on link "2549 N Marshfield, Apt 1f, Chicago, IL 60614" at bounding box center [475, 369] width 179 height 20
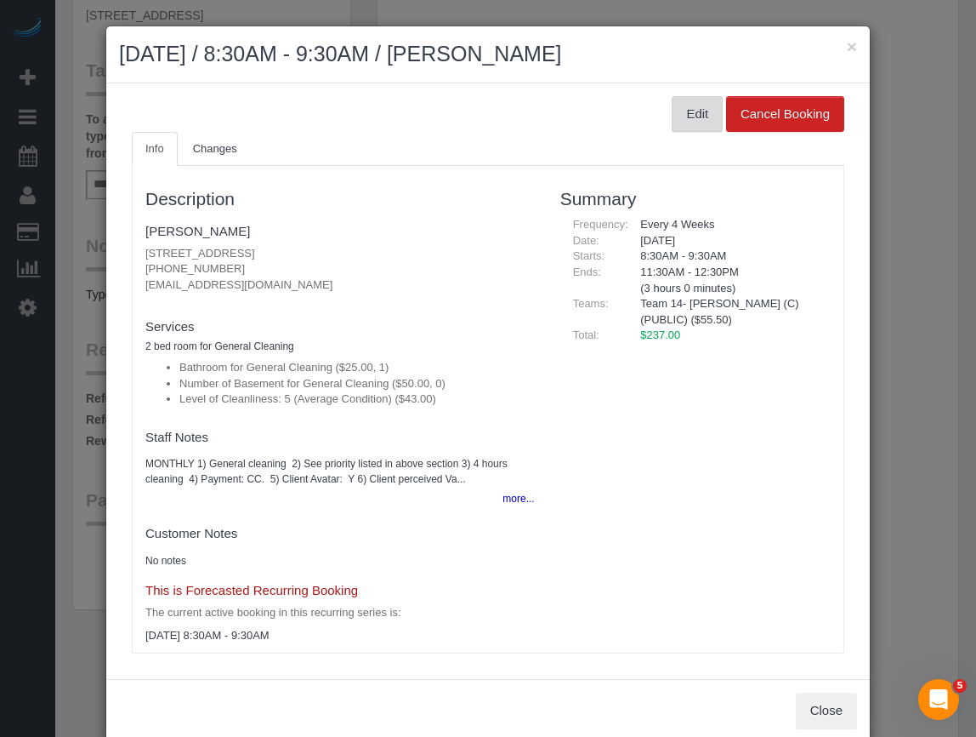
click at [672, 117] on button "Edit" at bounding box center [697, 114] width 51 height 36
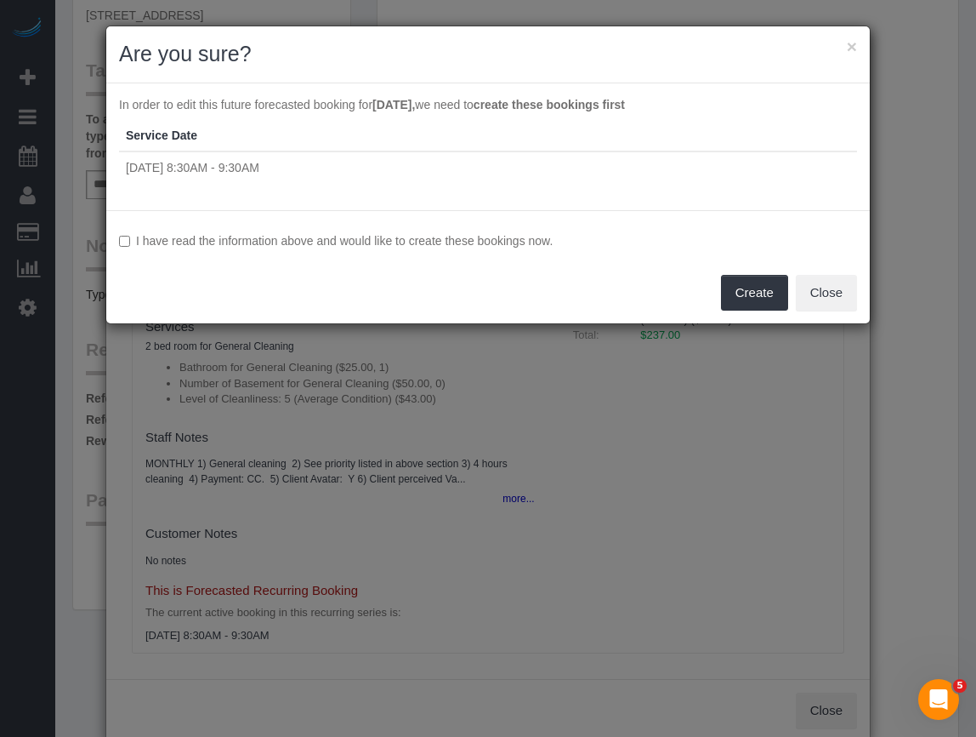
click at [216, 234] on label "I have read the information above and would like to create these bookings now." at bounding box center [488, 240] width 738 height 17
click at [750, 291] on button "Create" at bounding box center [754, 293] width 67 height 36
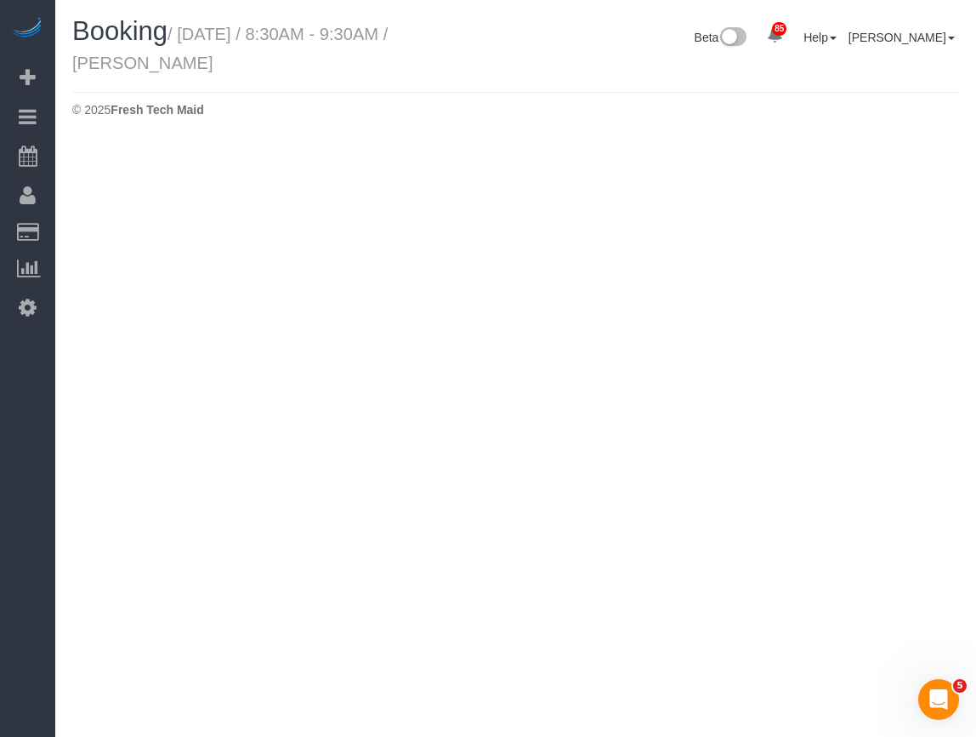
select select "IL"
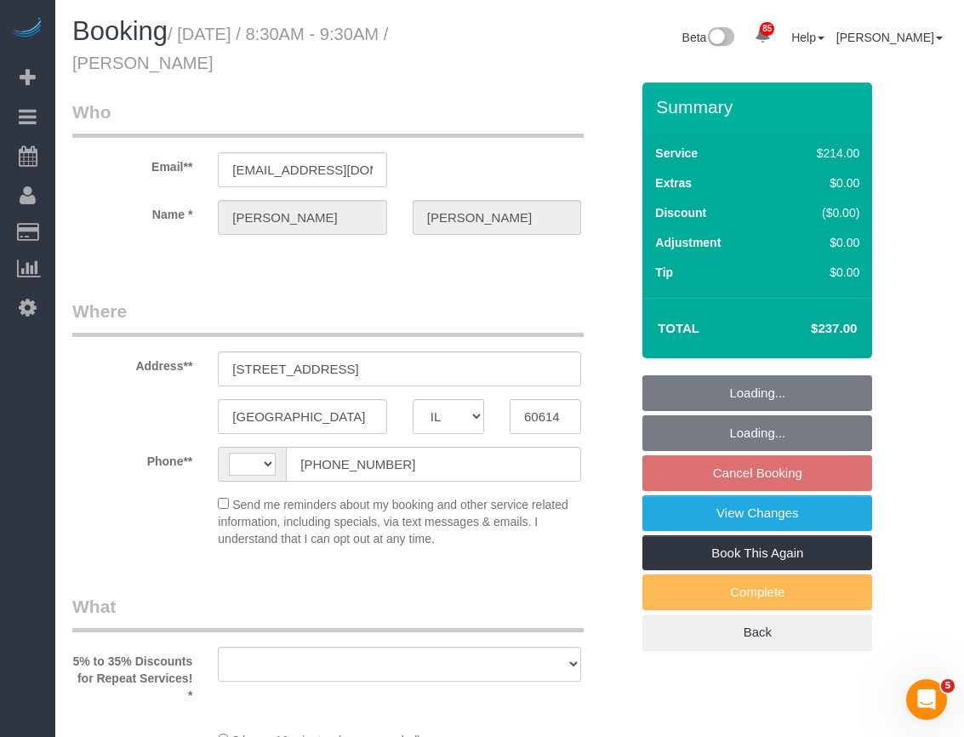
select select "number:1"
select select "number:68"
select select "number:139"
select select "number:106"
select select "string:US"
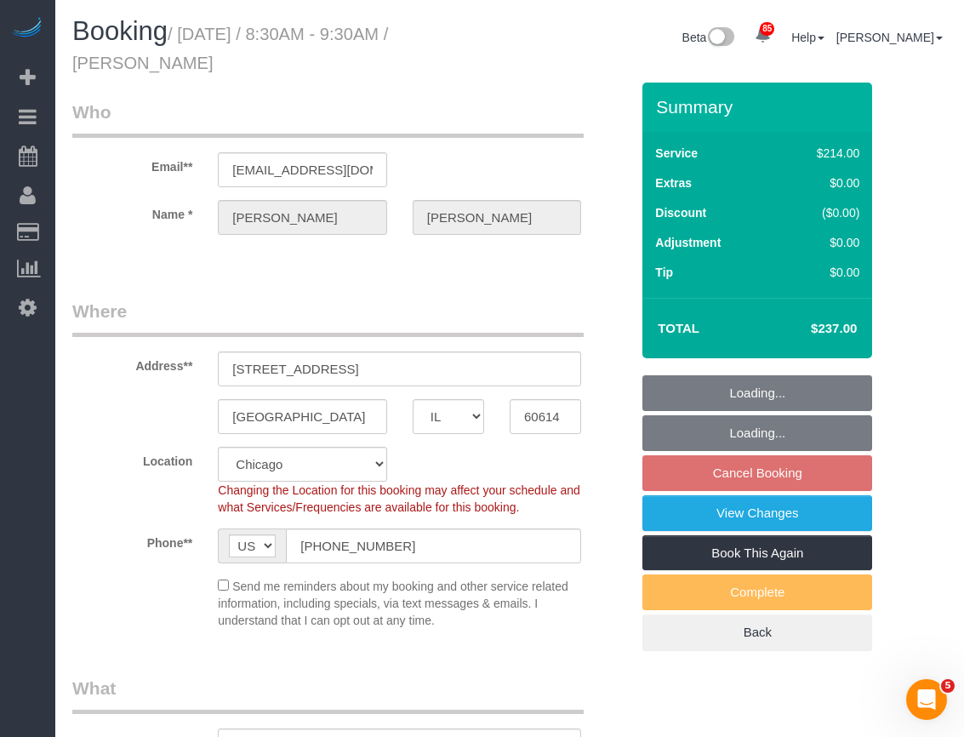
select select "object:2069"
select select "512"
select select "5"
select select "string:fspay-5f182d03-466f-42fe-b688-c65ec231ece2"
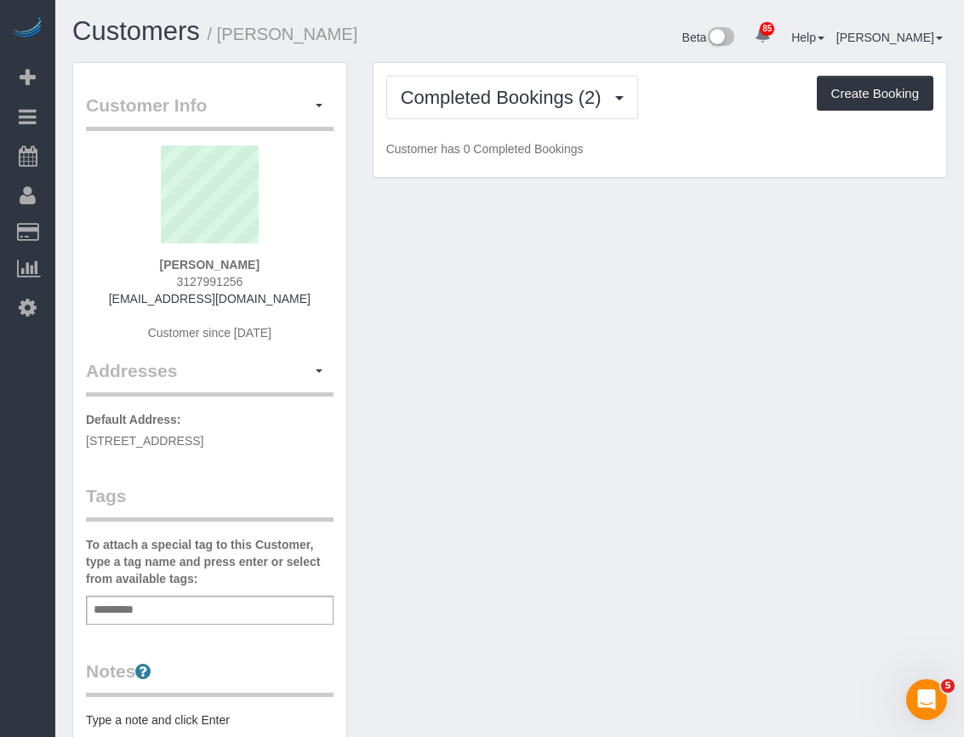
click at [468, 38] on h1 "Customers / Vincent Buglio" at bounding box center [284, 31] width 424 height 29
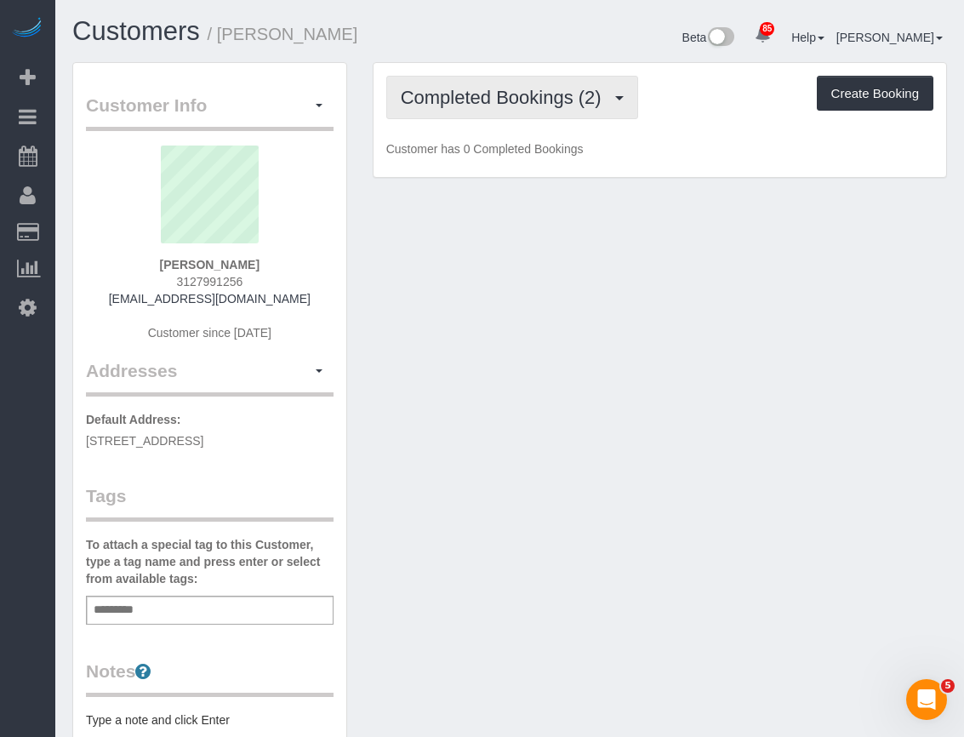
click at [495, 106] on span "Completed Bookings (2)" at bounding box center [505, 97] width 209 height 21
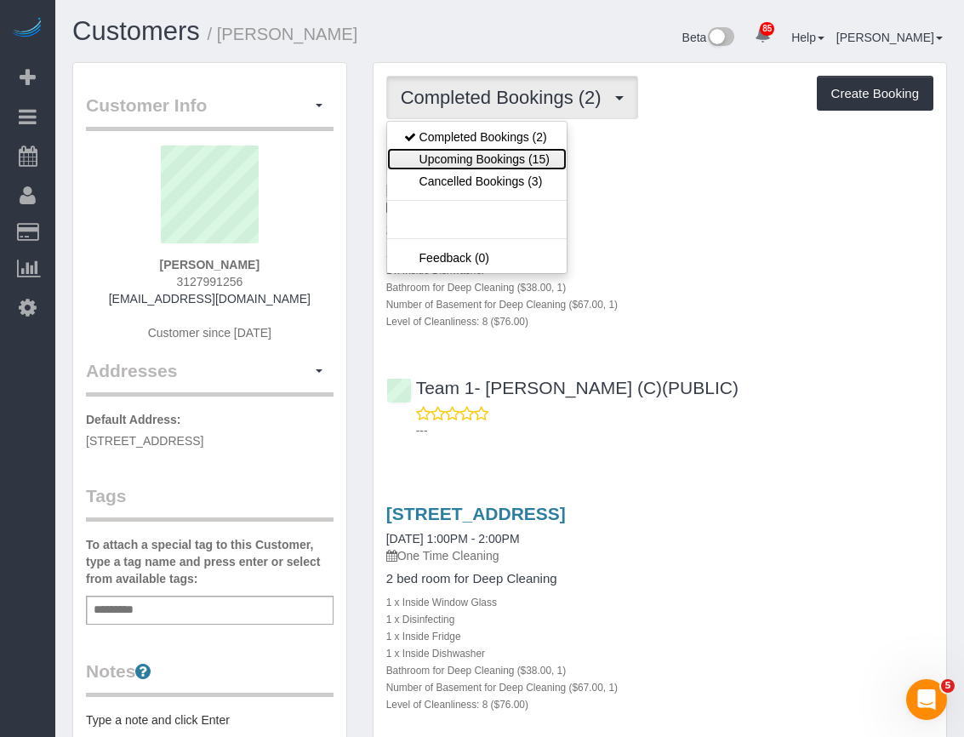
click at [499, 157] on link "Upcoming Bookings (15)" at bounding box center [476, 159] width 179 height 22
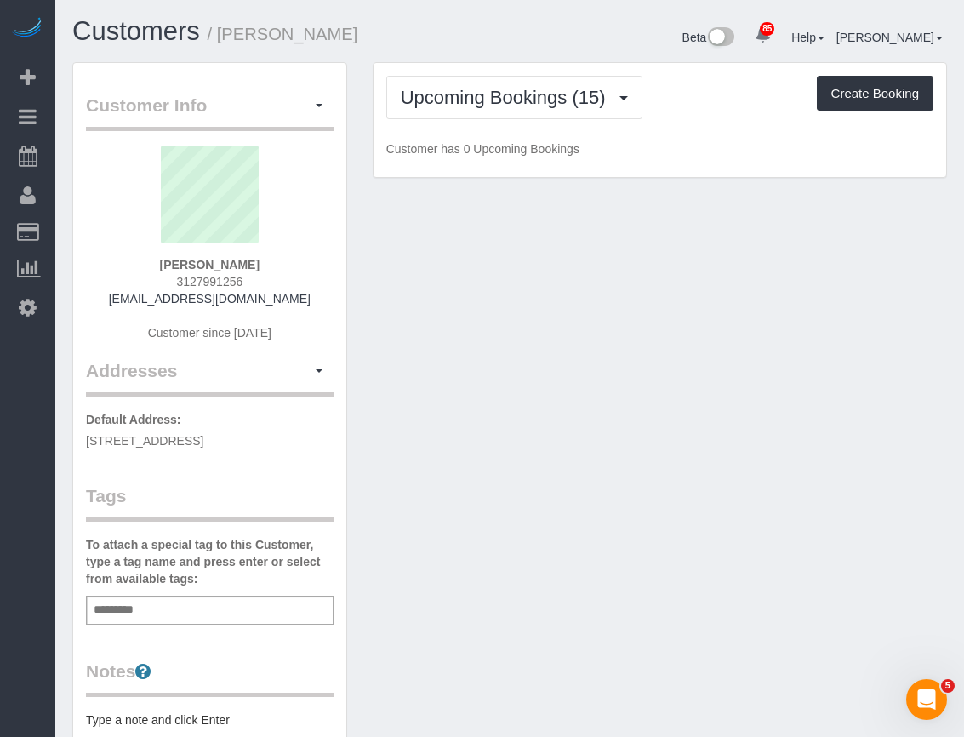
click at [478, 71] on div "Upcoming Bookings (15) Completed Bookings (2) Upcoming Bookings (15) Cancelled …" at bounding box center [659, 120] width 572 height 115
click at [468, 29] on h1 "Customers / Vincent Buglio" at bounding box center [284, 31] width 424 height 29
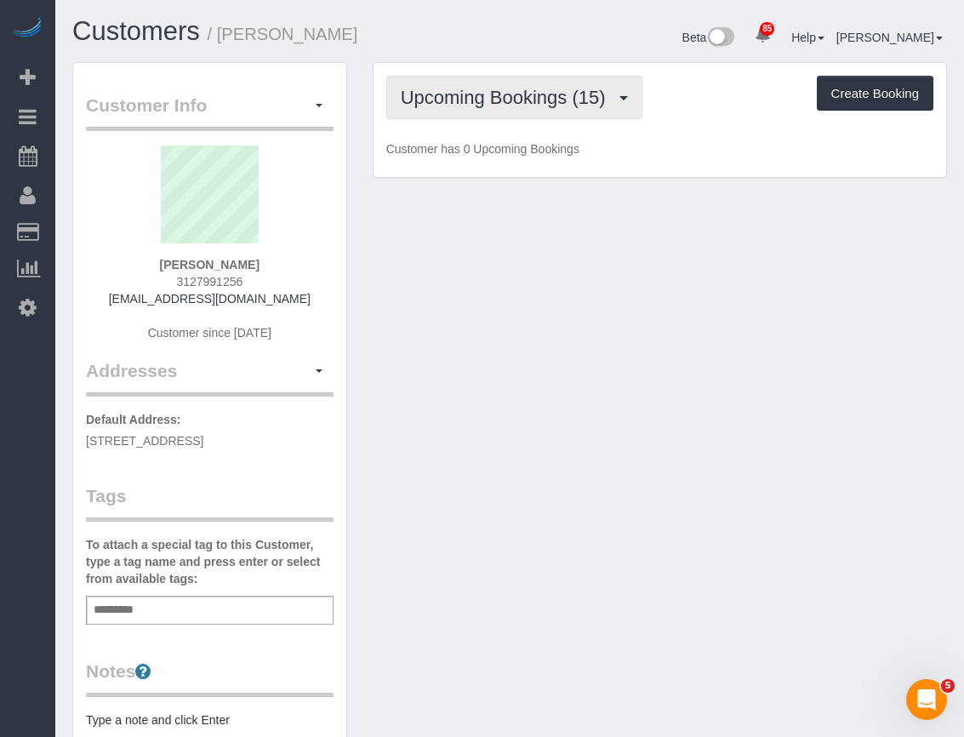
click at [557, 97] on span "Upcoming Bookings (15)" at bounding box center [507, 97] width 213 height 21
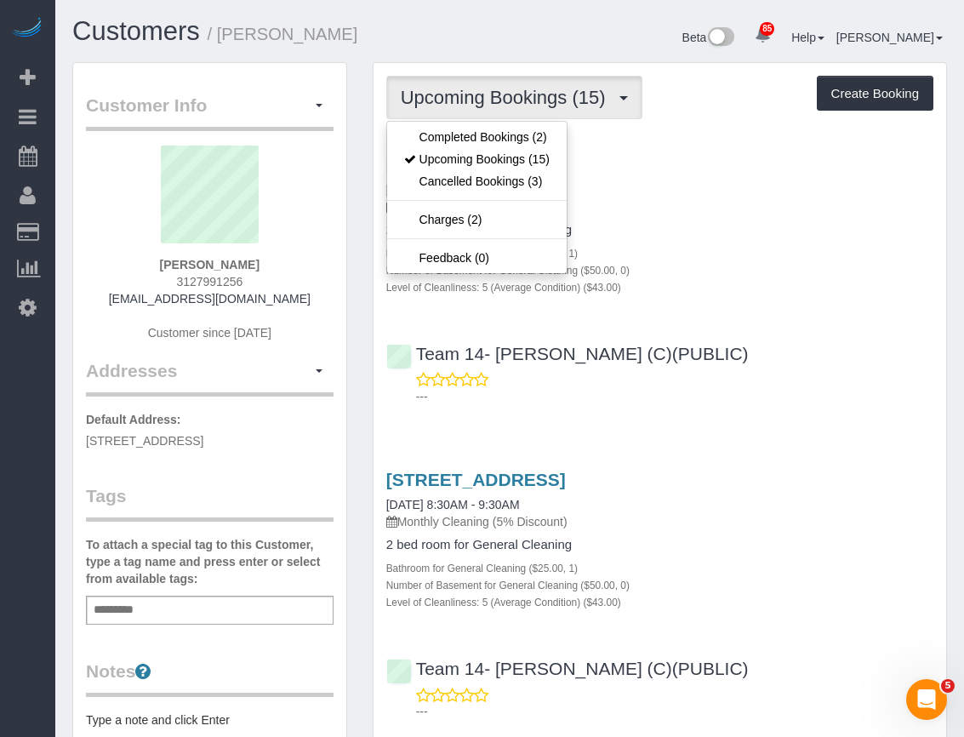
click at [696, 111] on div "Upcoming Bookings (15) Completed Bookings (2) Upcoming Bookings (15) Cancelled …" at bounding box center [659, 97] width 547 height 43
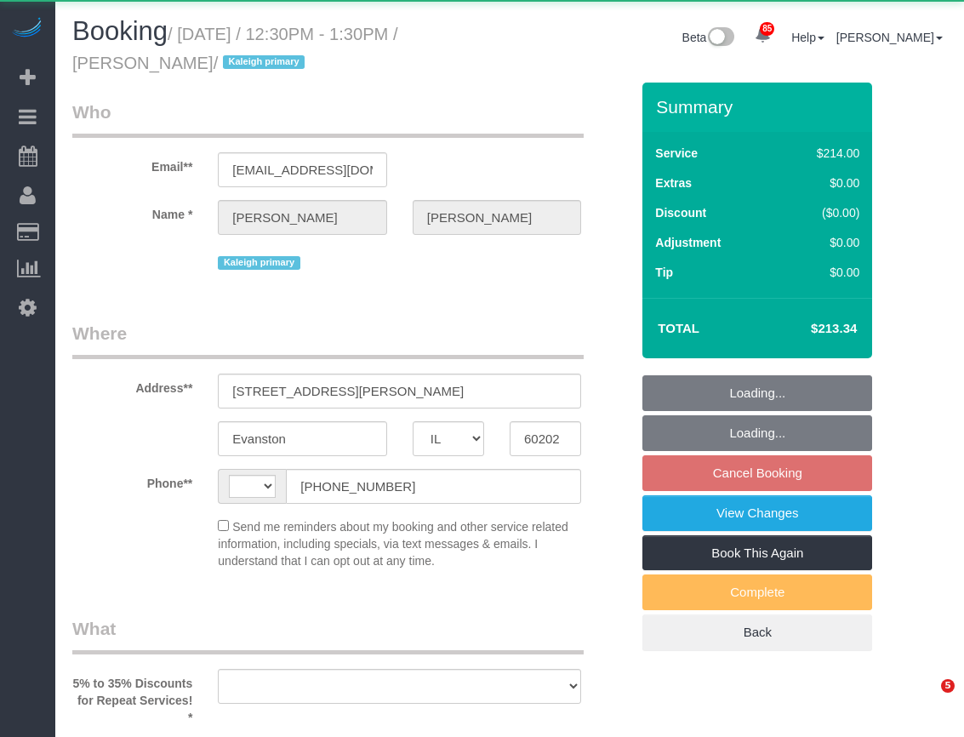
select select "IL"
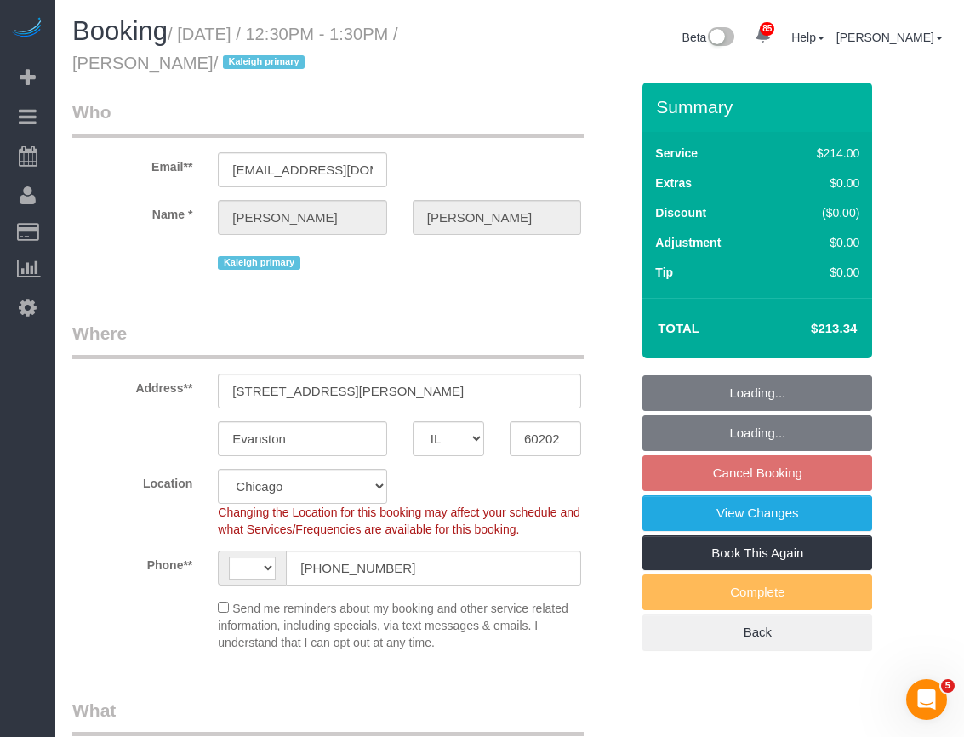
select select "spot1"
select select "string:[GEOGRAPHIC_DATA]"
select select "object:1919"
select select "512"
select select "2"
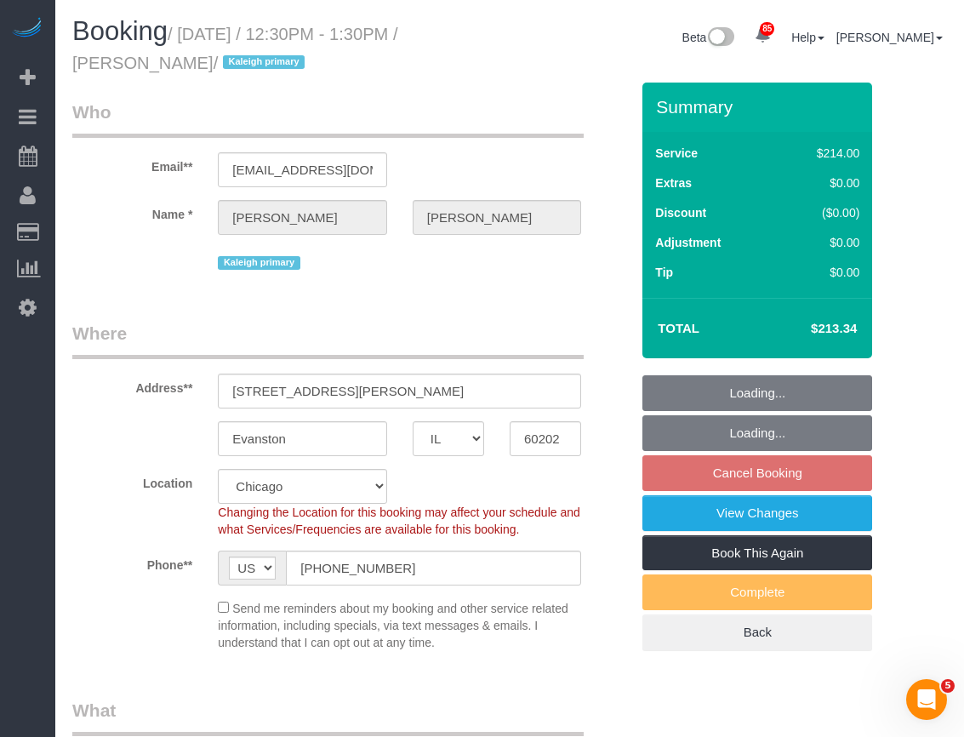
select select "5"
select select "string:fspay-7236a8eb-74ed-4d59-b276-9f6a53f4bee0"
select select "number:1"
select select "number:58"
select select "number:139"
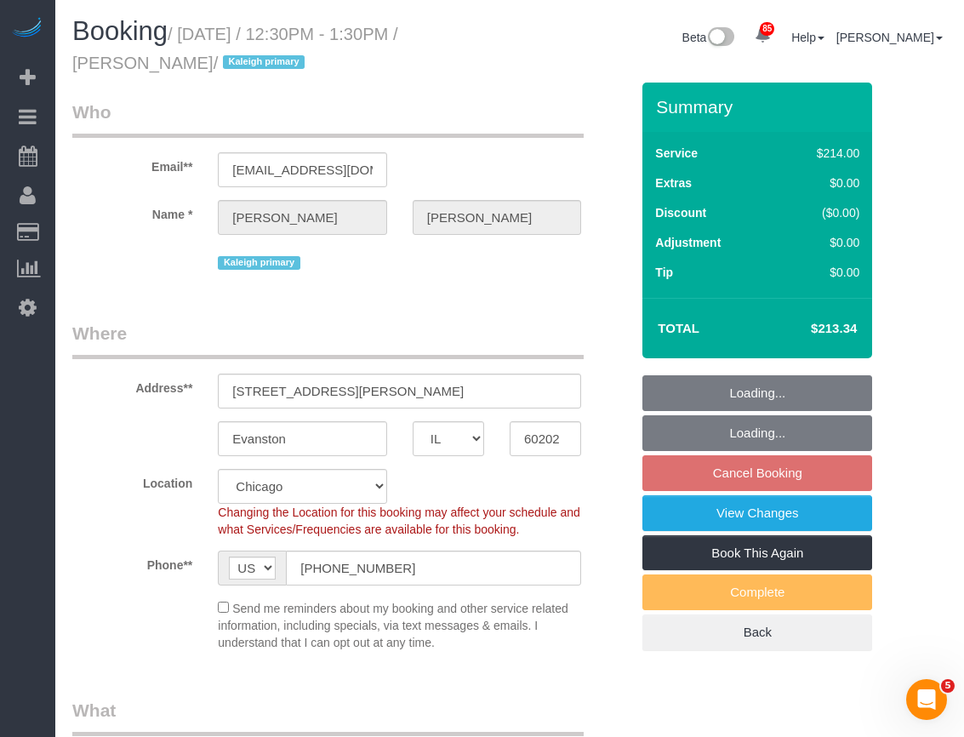
select select "number:104"
select select "2"
select select "5"
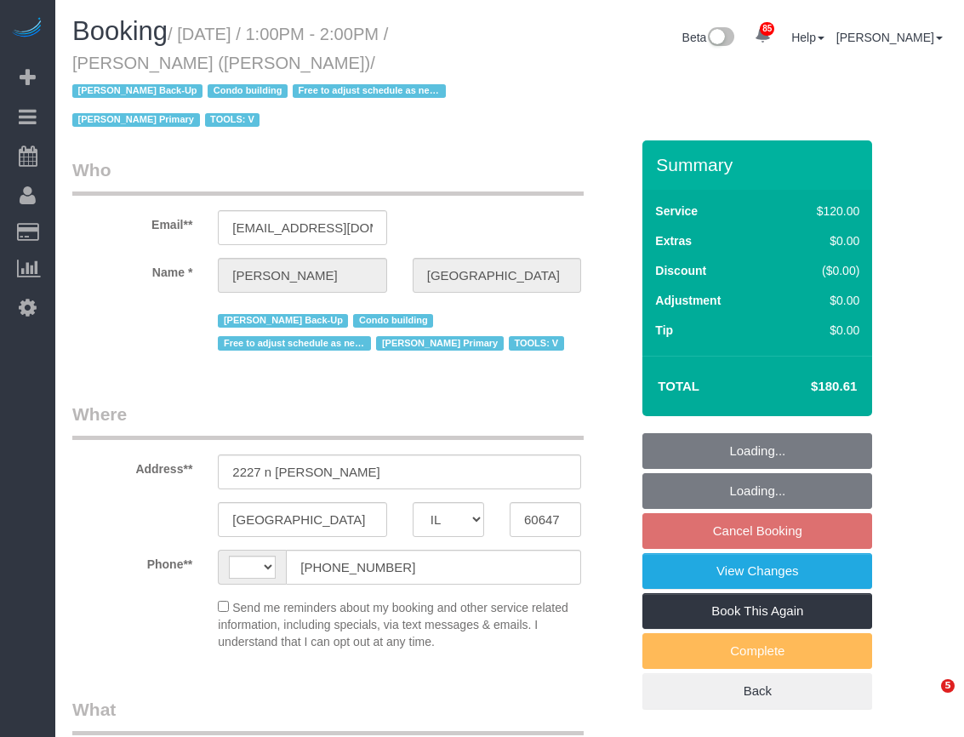
select select "IL"
select select "string:[GEOGRAPHIC_DATA]"
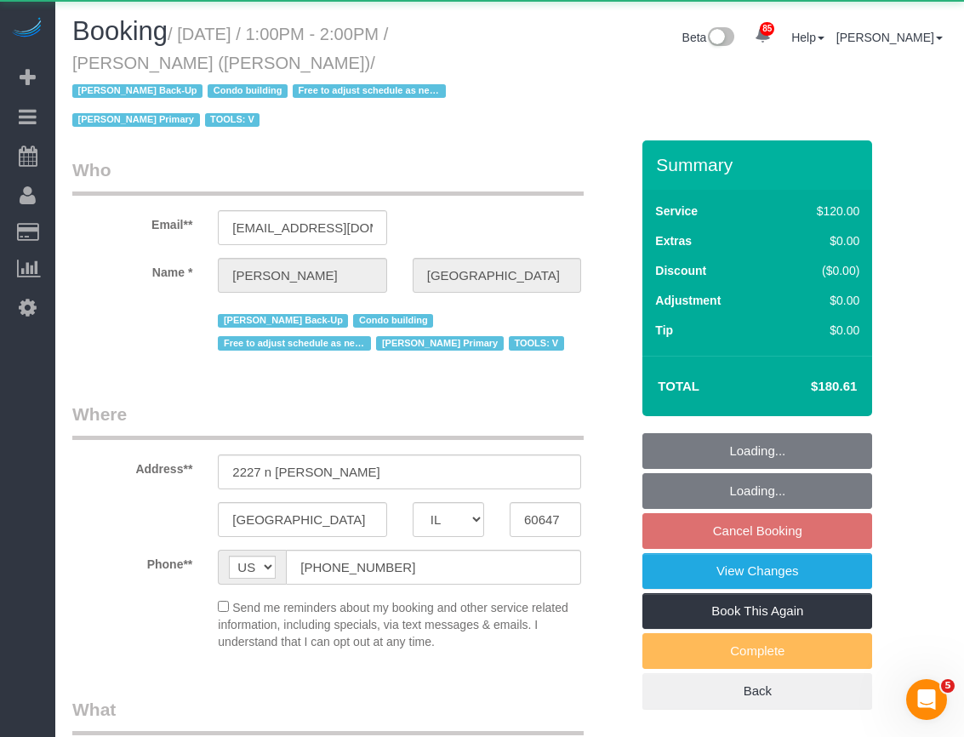
select select "object:2620"
select select "string:fspay-8c63234b-ed69-4fb4-b6cf-69cb7a9f0d3a"
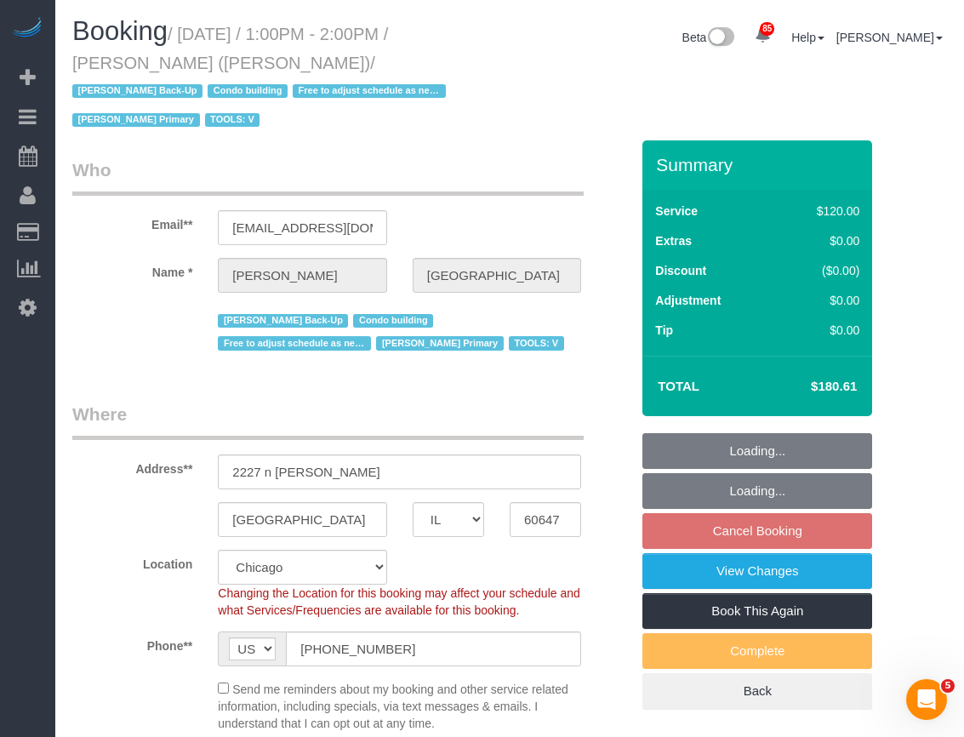
select select "number:1"
select select "number:69"
select select "number:139"
select select "number:98"
select select "number:141"
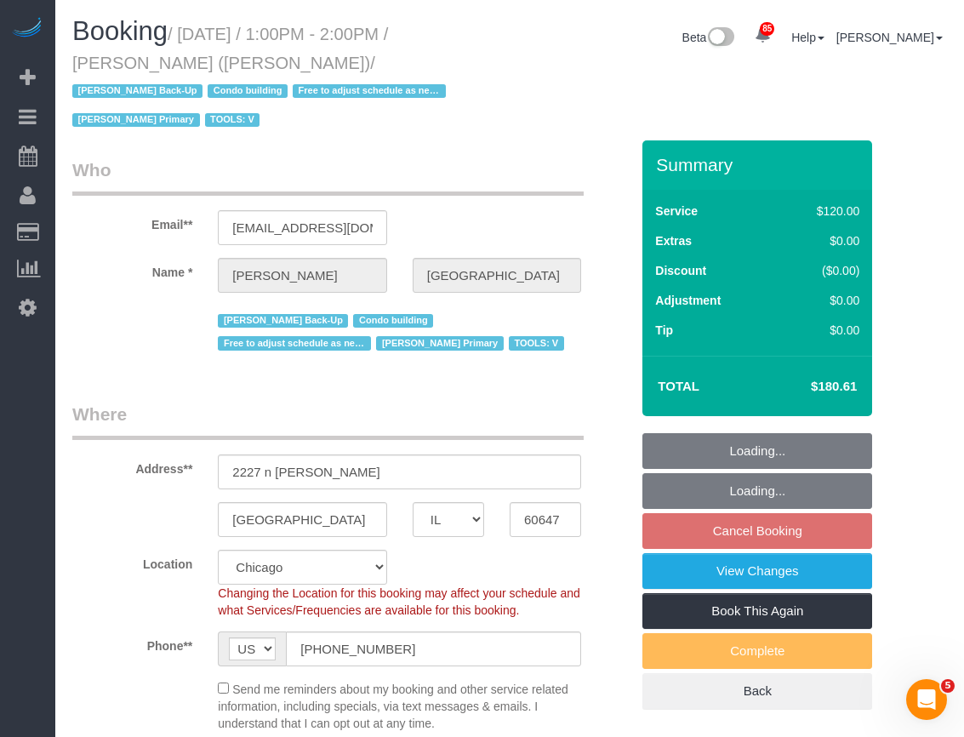
select select "number:143"
select select "object:3044"
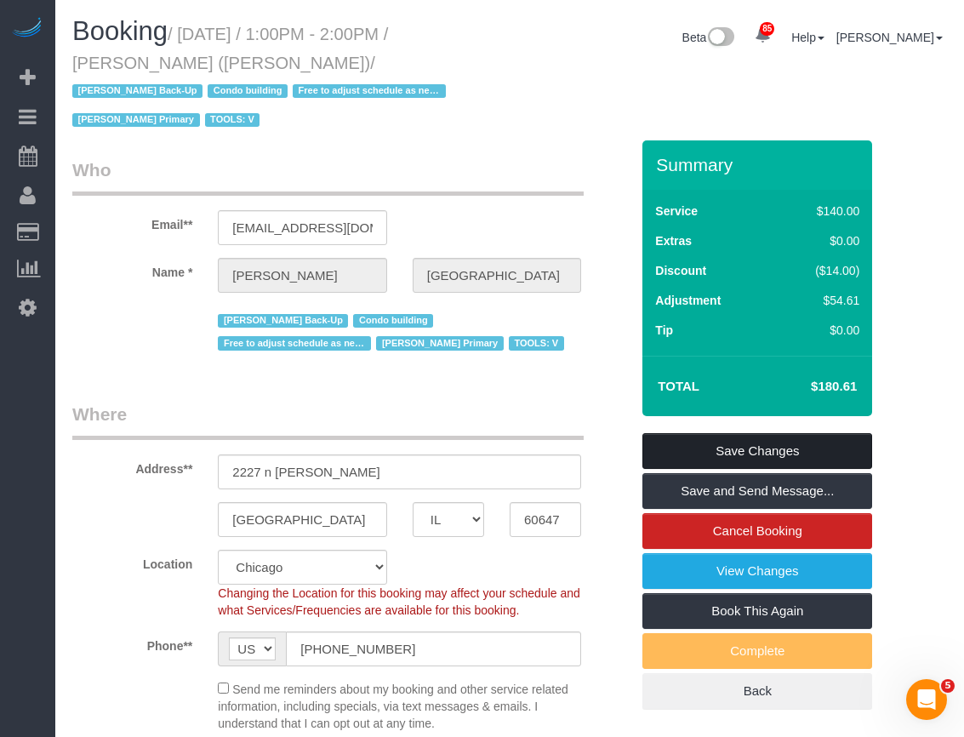
click at [813, 433] on link "Save Changes" at bounding box center [757, 451] width 230 height 36
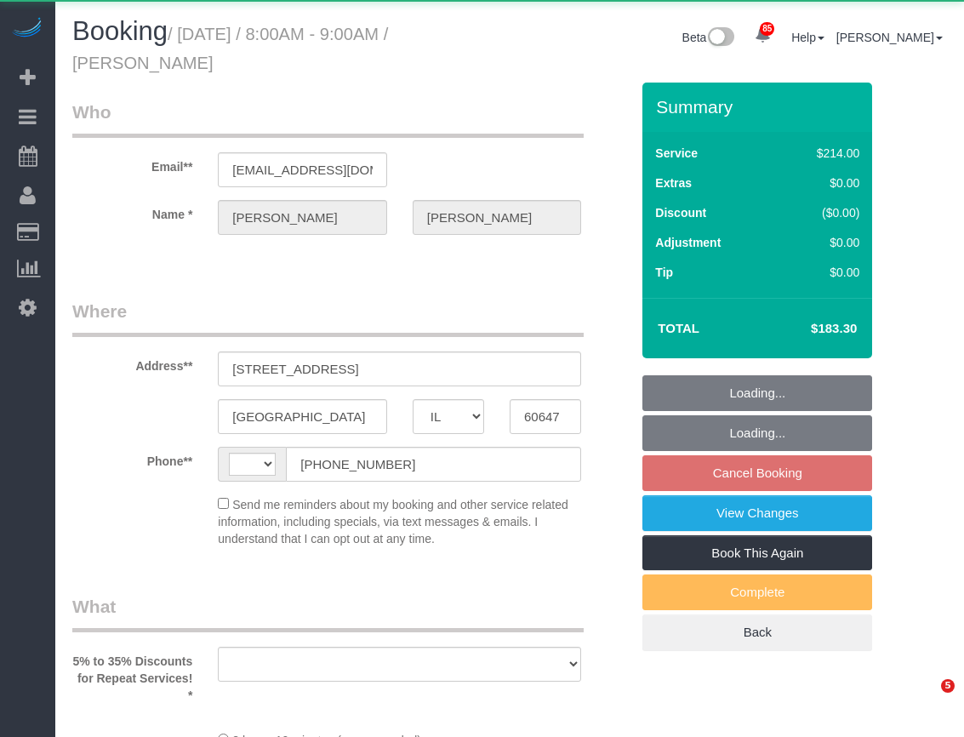
select select "IL"
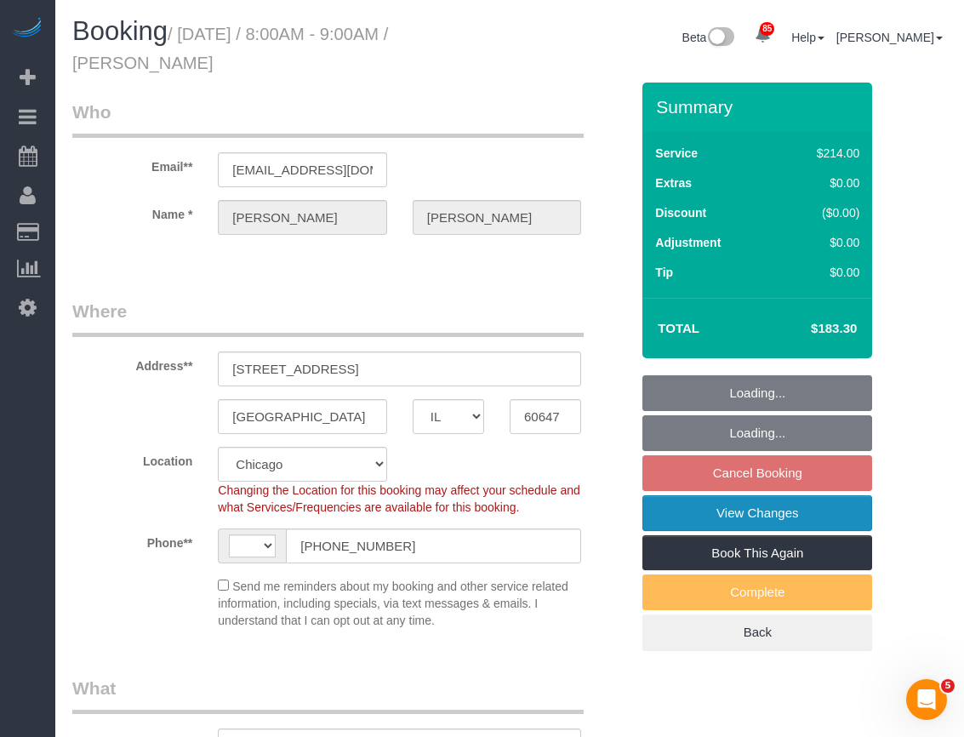
select select "number:1"
select select "number:58"
select select "number:139"
select select "number:137"
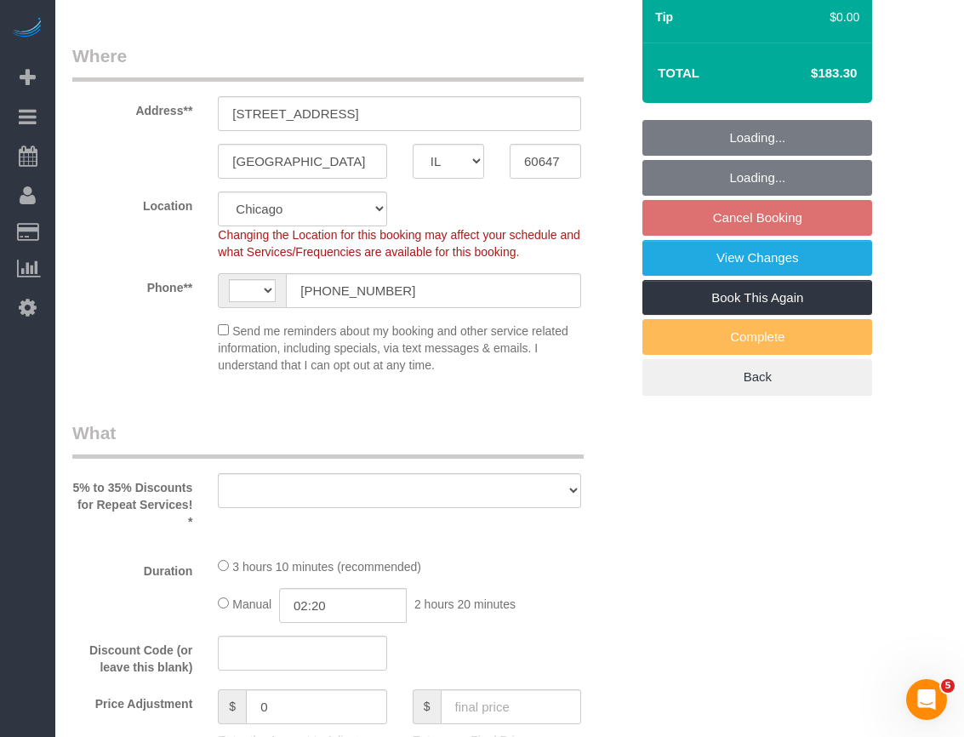
select select "object:2553"
select select "string:fspay-661c904e-53f4-4085-abdf-1f3c744d5fe0"
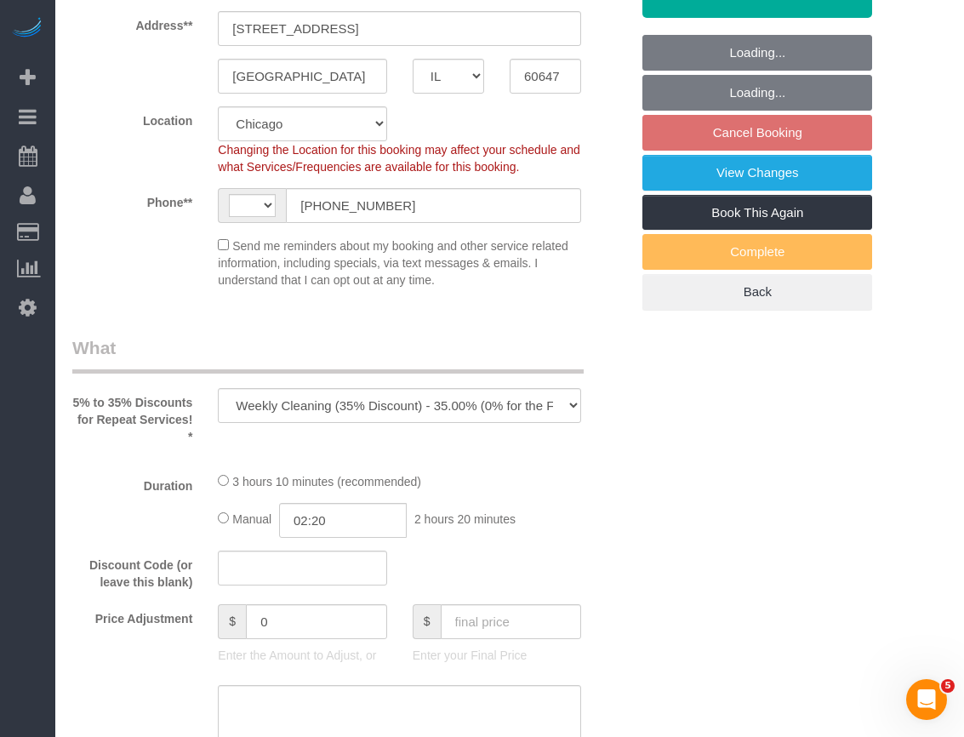
scroll to position [85, 0]
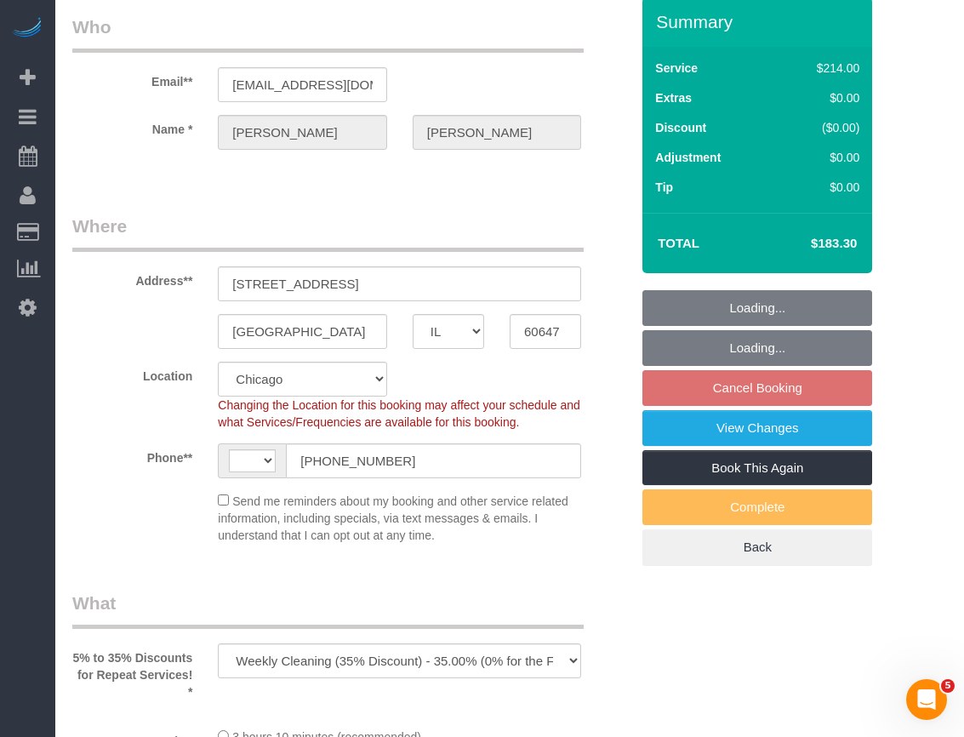
select select "string:[GEOGRAPHIC_DATA]"
select select "spot1"
select select "512"
select select "5"
select select "object:3043"
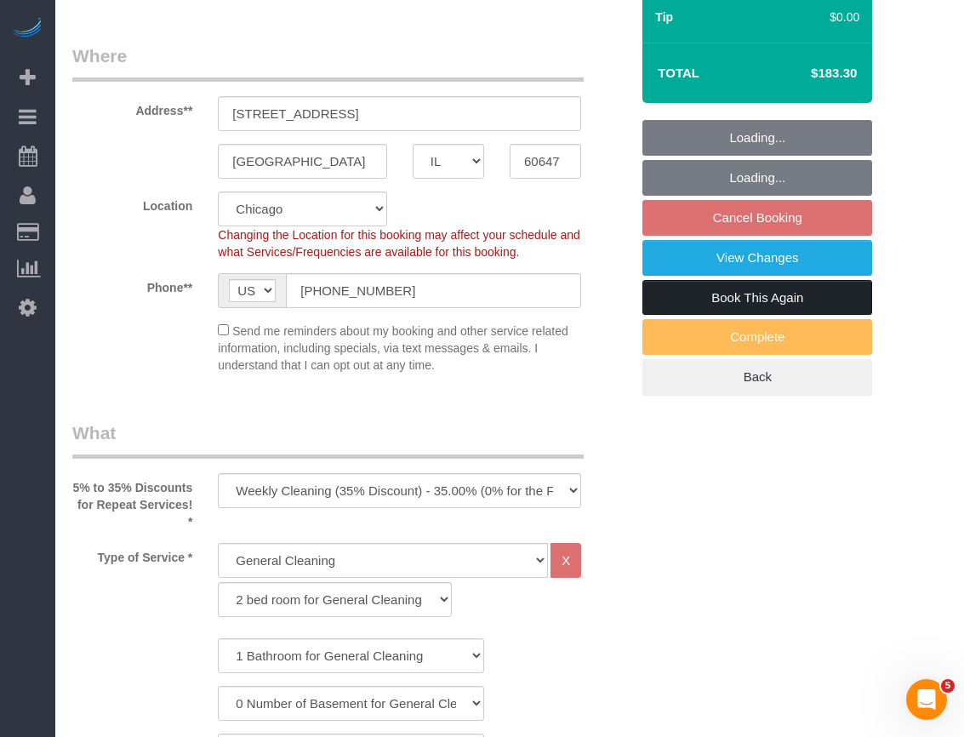
scroll to position [170, 0]
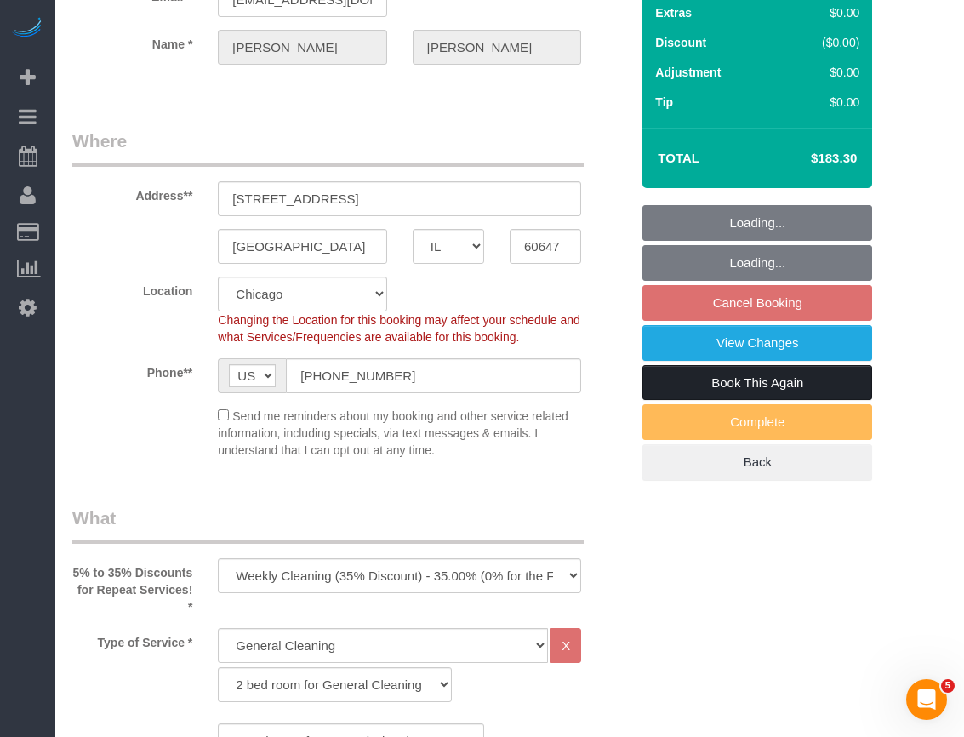
select select "5"
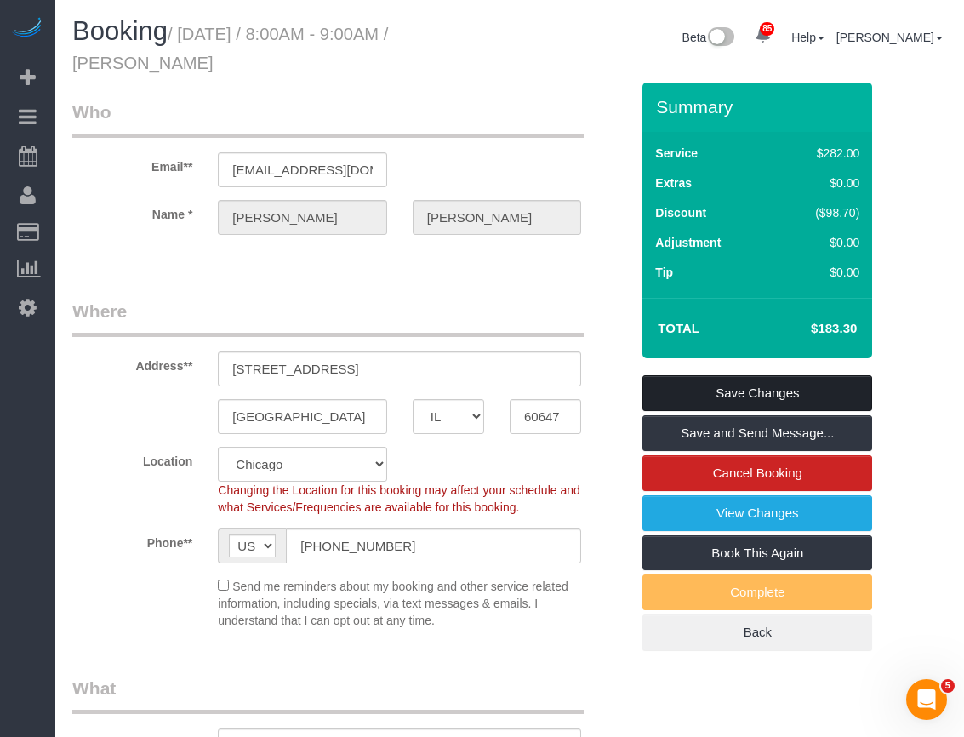
click at [707, 384] on link "Save Changes" at bounding box center [757, 393] width 230 height 36
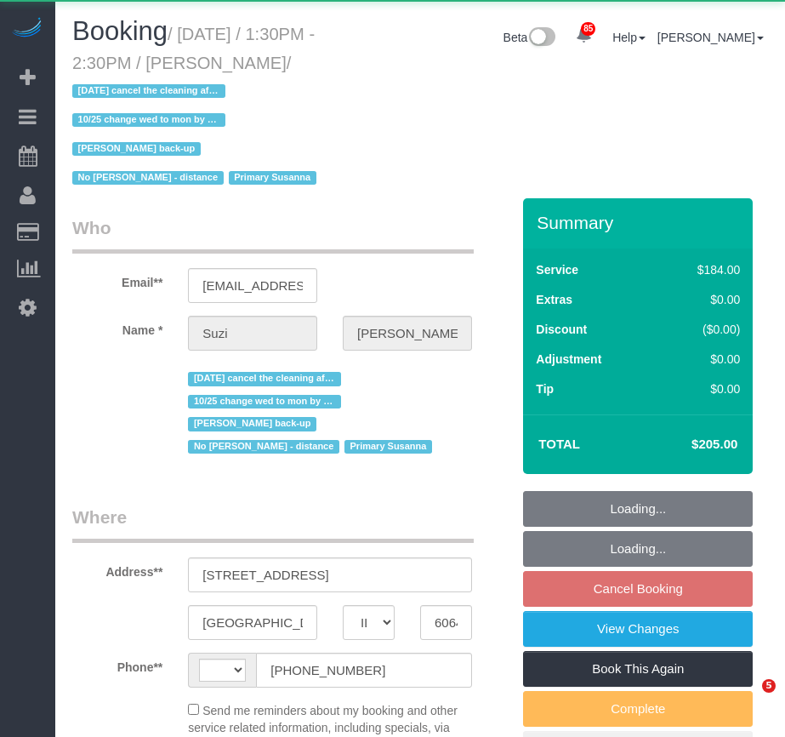
select select "IL"
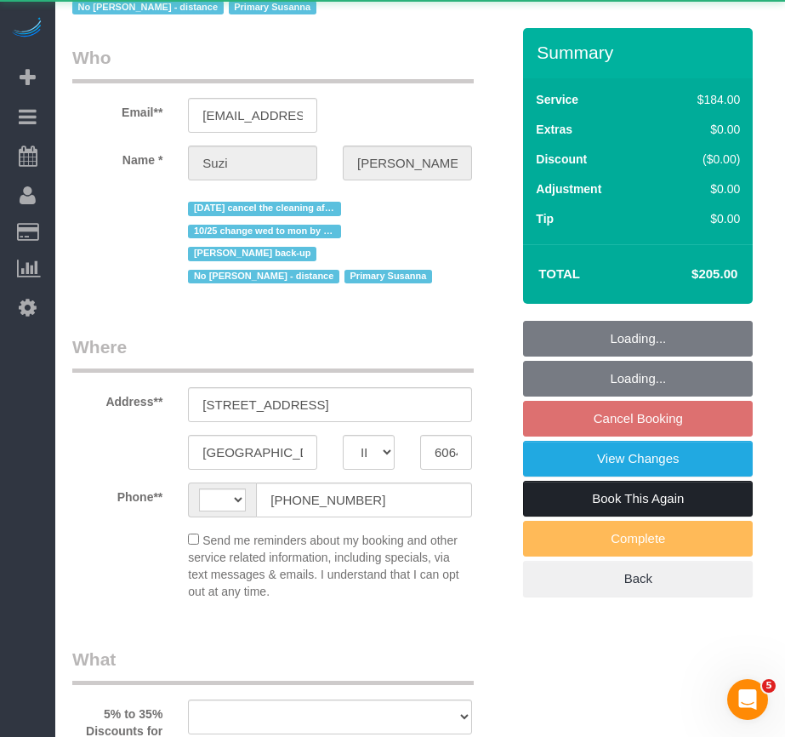
scroll to position [255, 0]
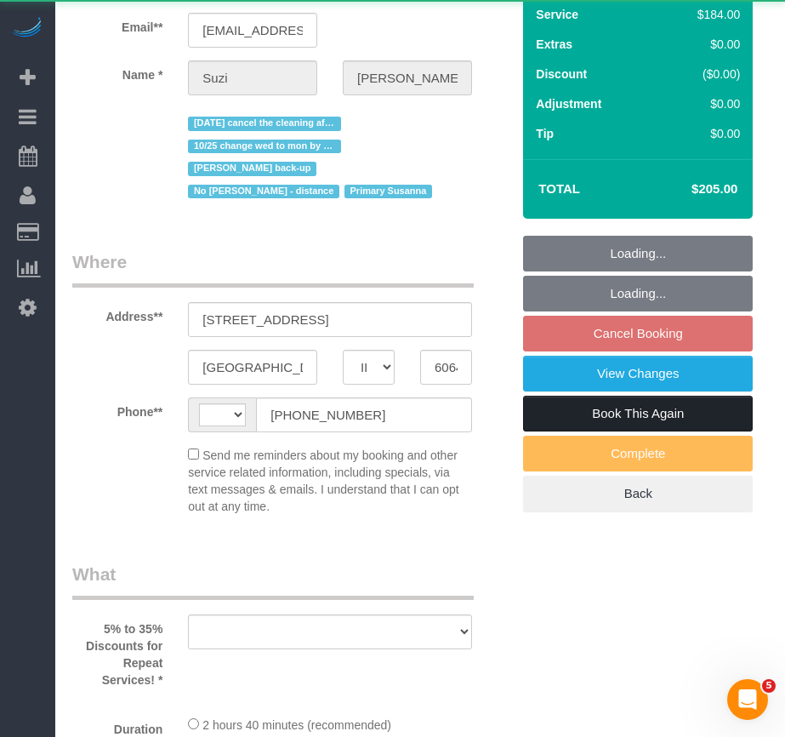
select select "string:fspay-b8c91712-9b72-41d9-9cc2-be9fa02d8c30"
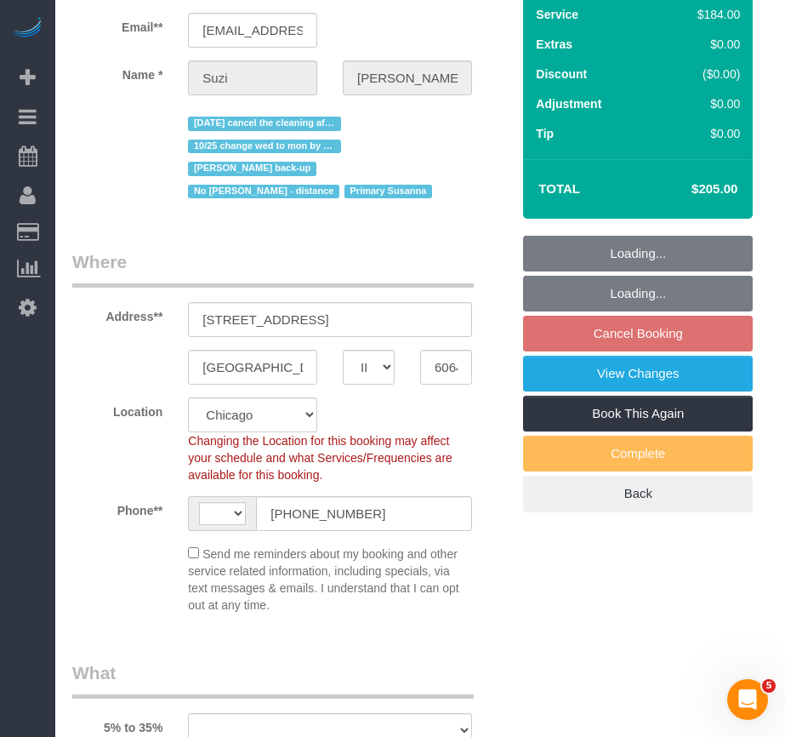
select select "string:[GEOGRAPHIC_DATA]"
select select "number:1"
select select "number:58"
select select "number:139"
select select "number:106"
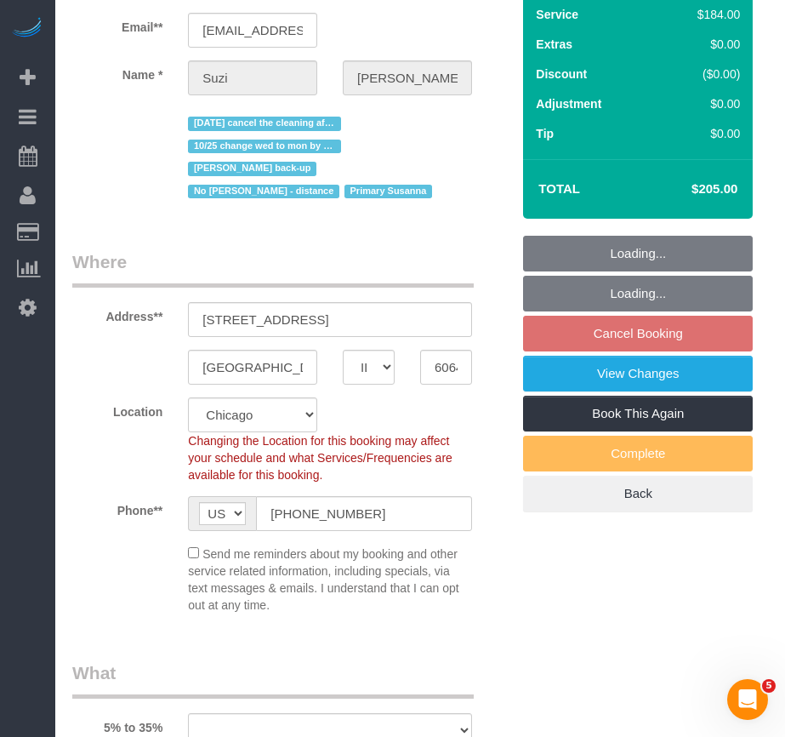
select select "object:3144"
select select "512"
select select "2"
select select "5"
select select "2"
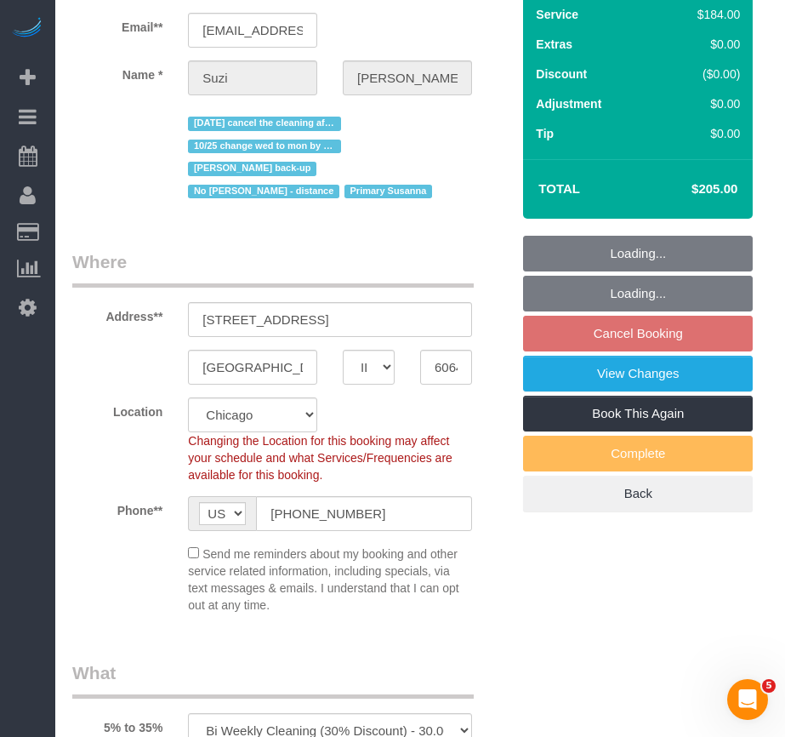
select select "5"
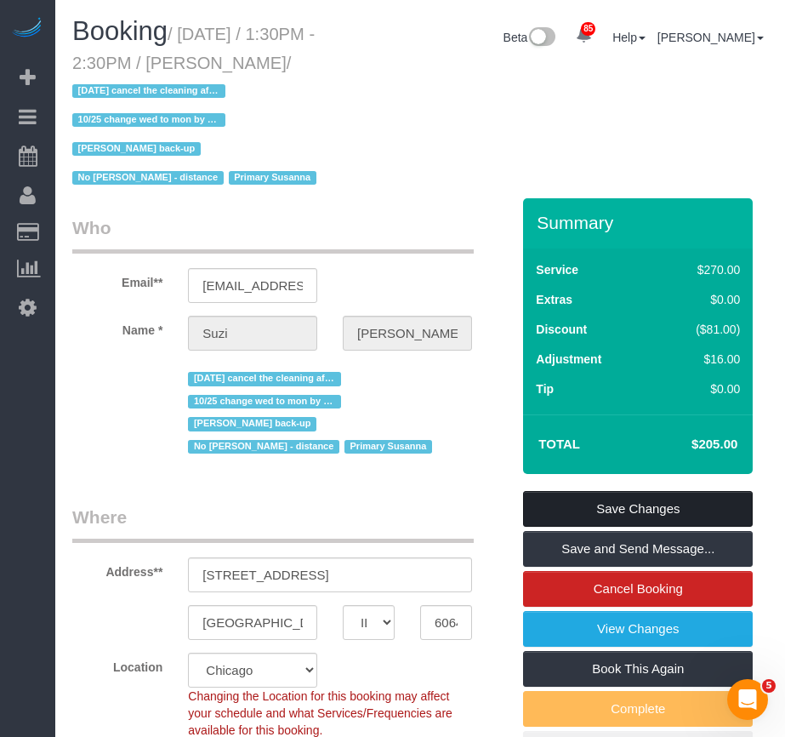
click at [653, 491] on link "Save Changes" at bounding box center [638, 509] width 230 height 36
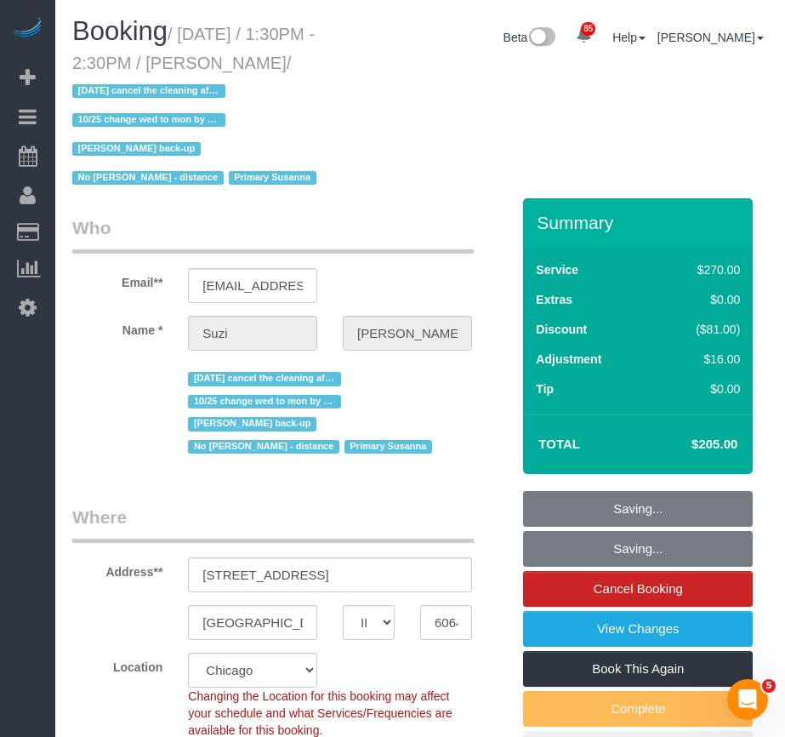
select select "object:3469"
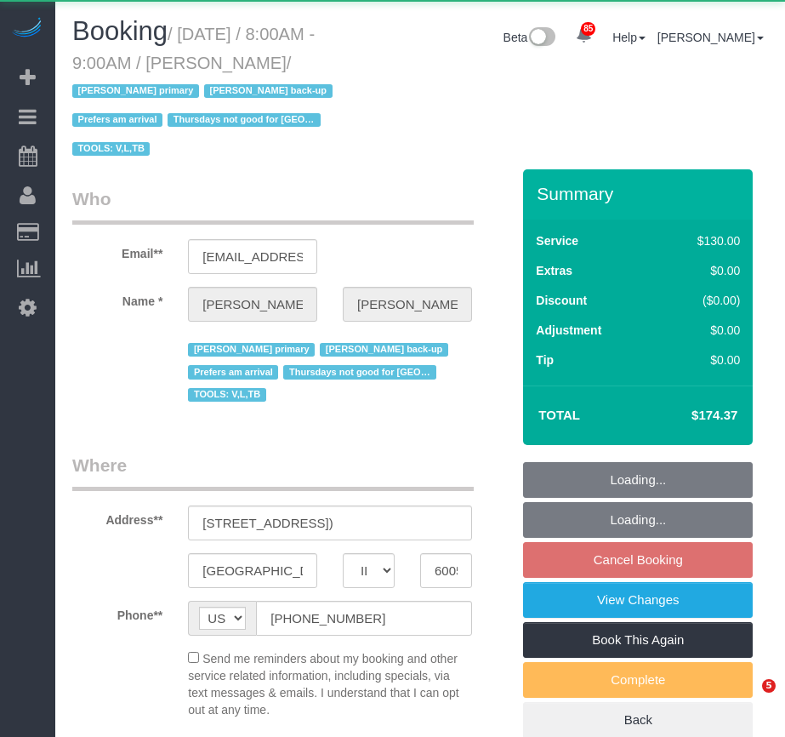
select select "IL"
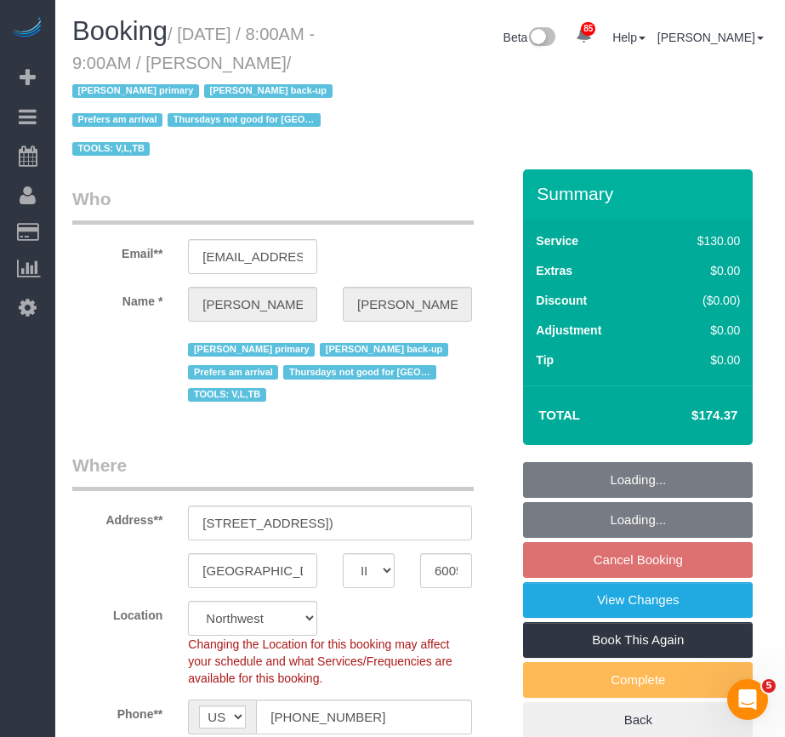
select select "object:2762"
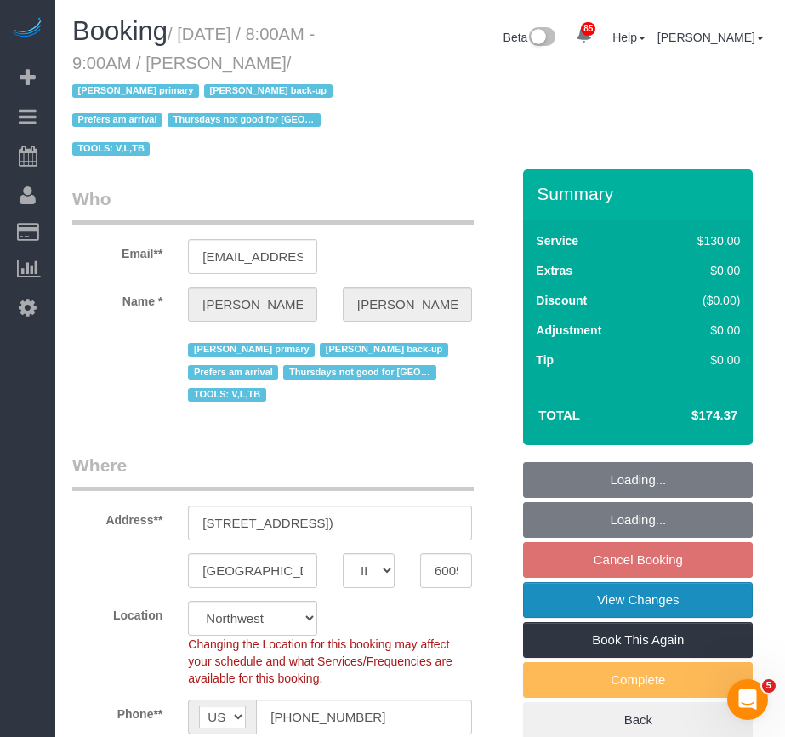
scroll to position [85, 0]
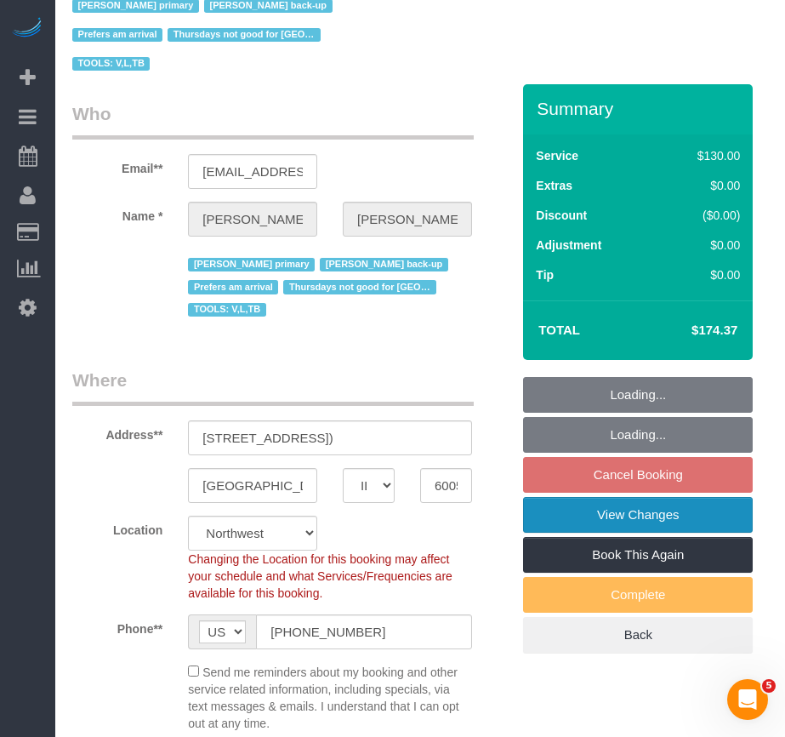
select select "string:fspay-db8367af-ff24-4f22-adb6-23dba8208056"
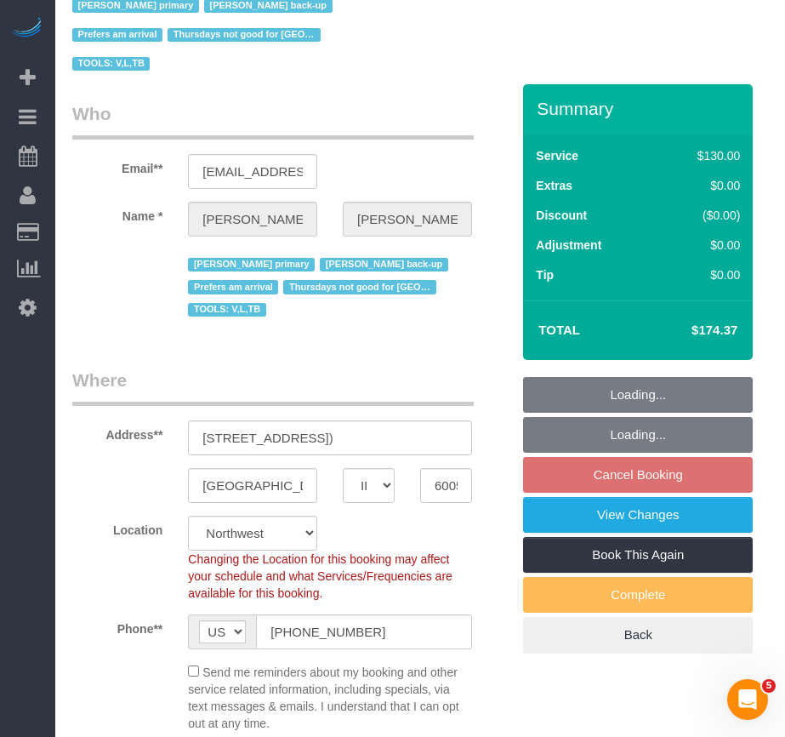
select select "number:1"
select select "number:69"
select select "number:139"
select select "number:98"
select select "number:141"
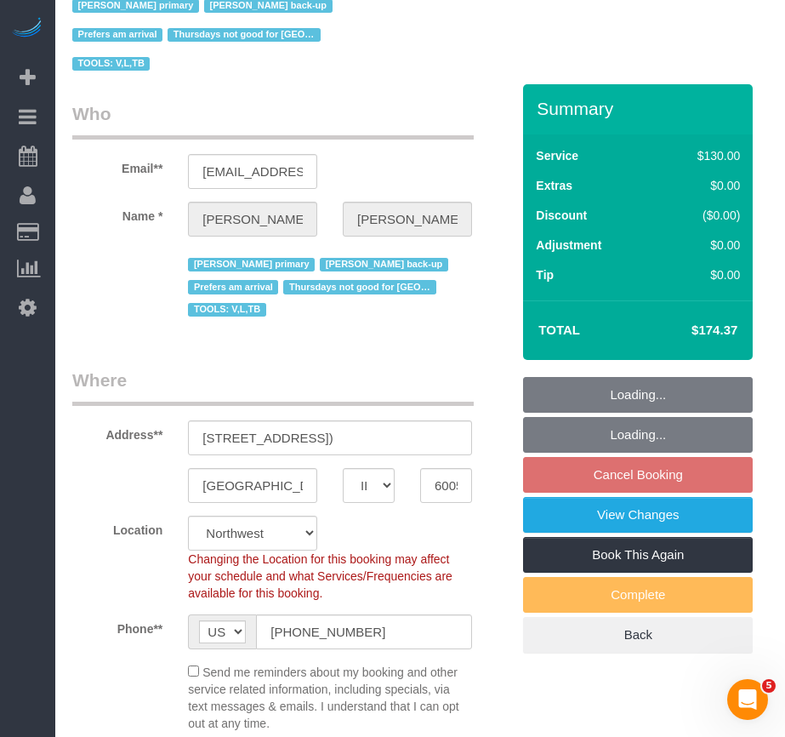
select select "number:143"
select select "2"
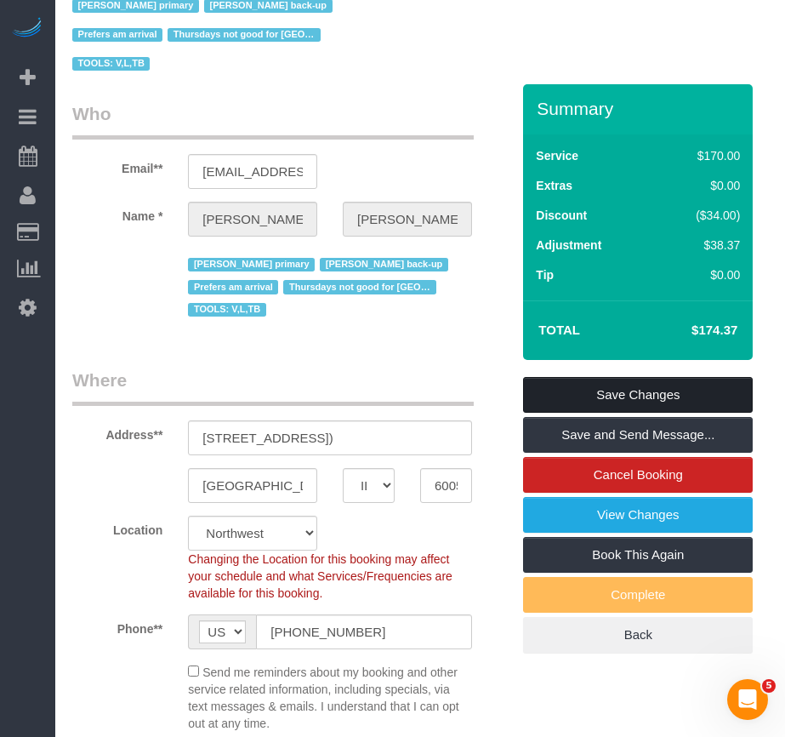
click at [675, 397] on link "Save Changes" at bounding box center [638, 395] width 230 height 36
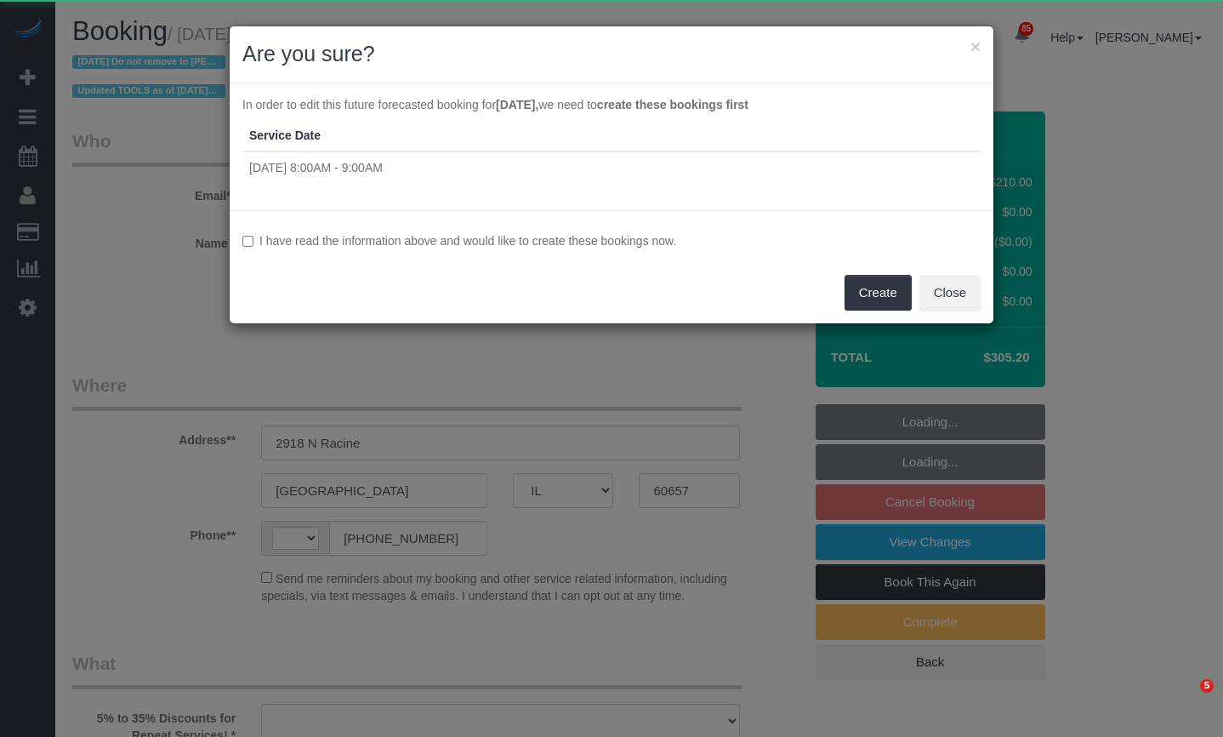
select select "IL"
select select "string:[GEOGRAPHIC_DATA]"
select select "object:3714"
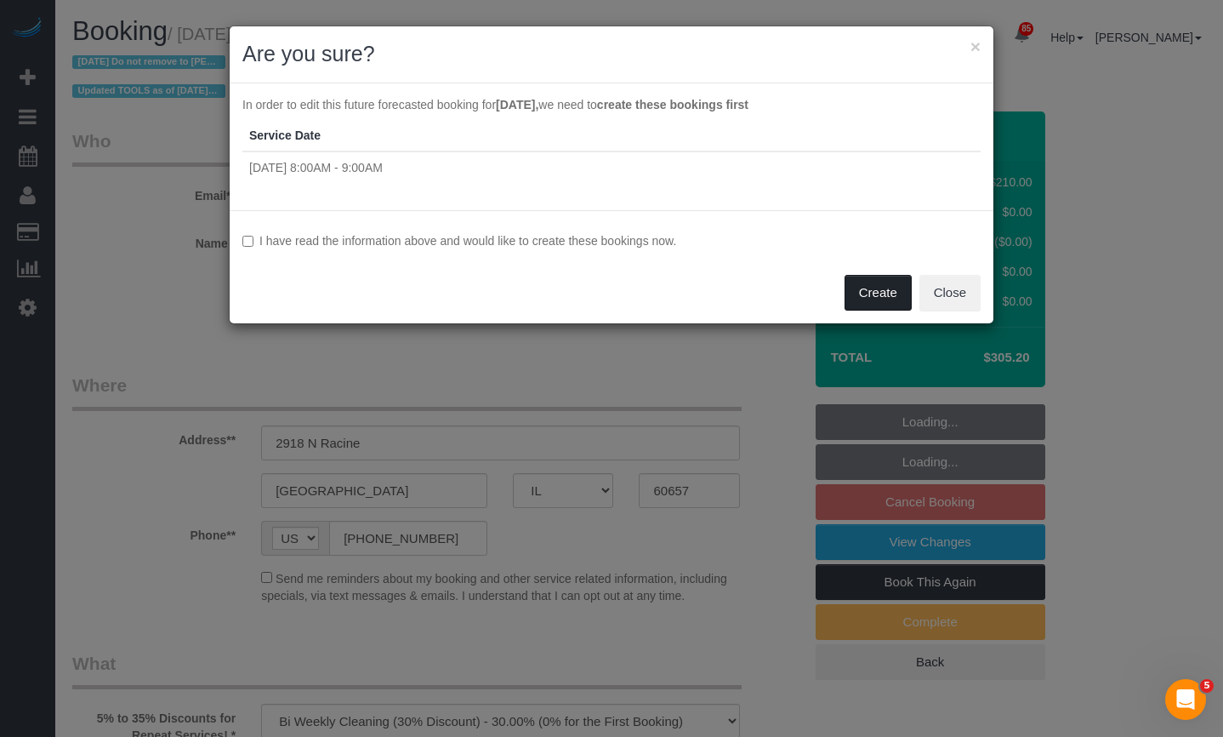
select select "spot1"
click at [978, 48] on button "×" at bounding box center [975, 46] width 10 height 18
select select "string:fspay-1455eeb4-d992-4c7c-a082-5b71c23a100a"
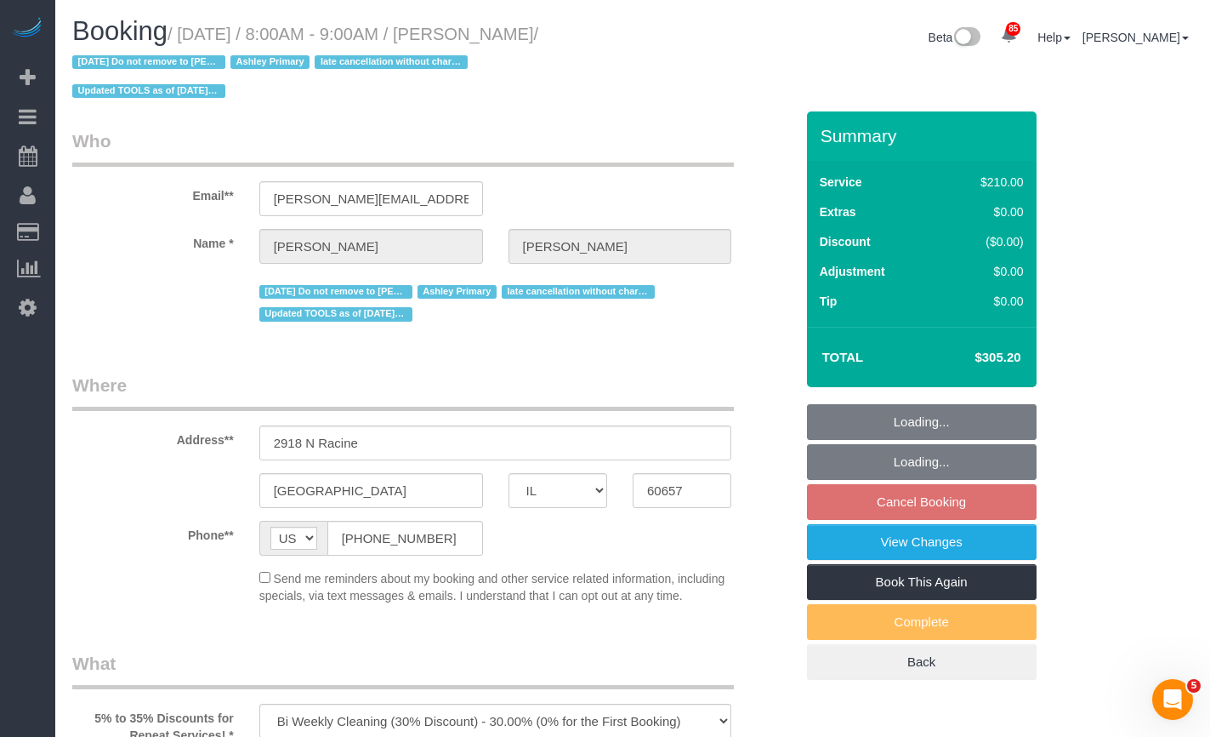
select select "number:1"
select select "number:66"
select select "number:139"
select select "number:106"
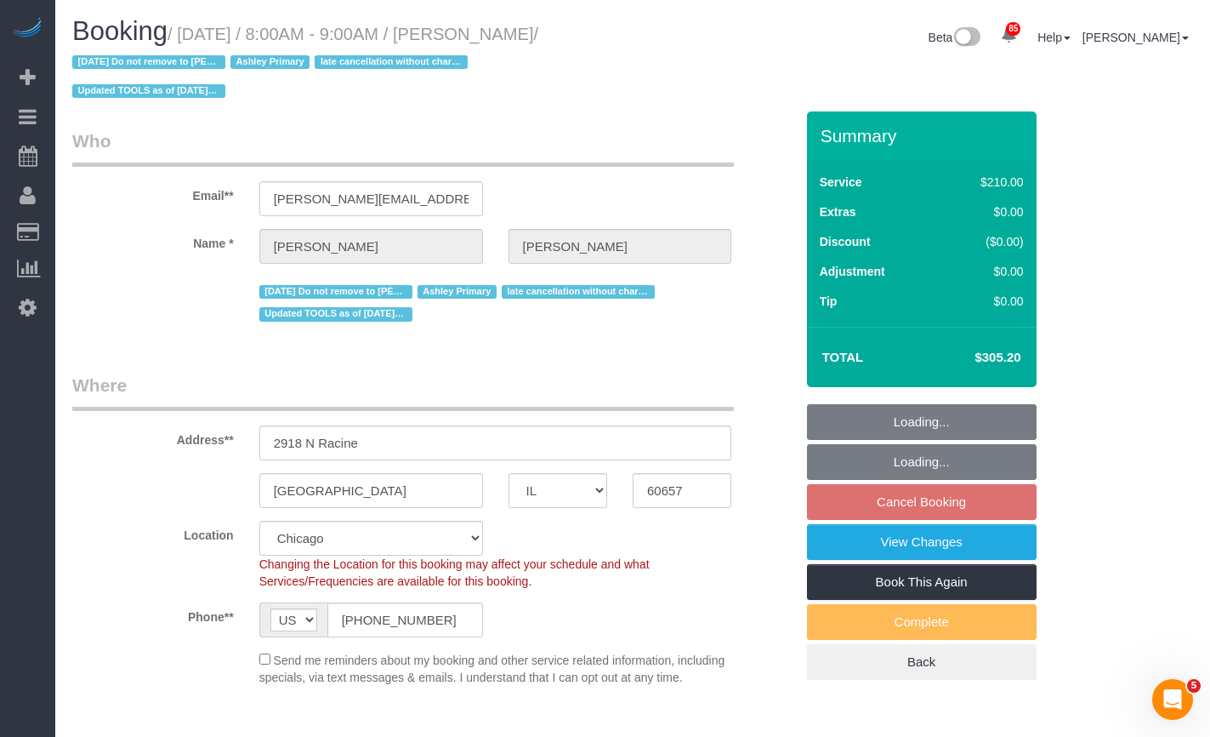
select select "512"
select select "4"
select select "spot6"
select select "object:4255"
select select "4"
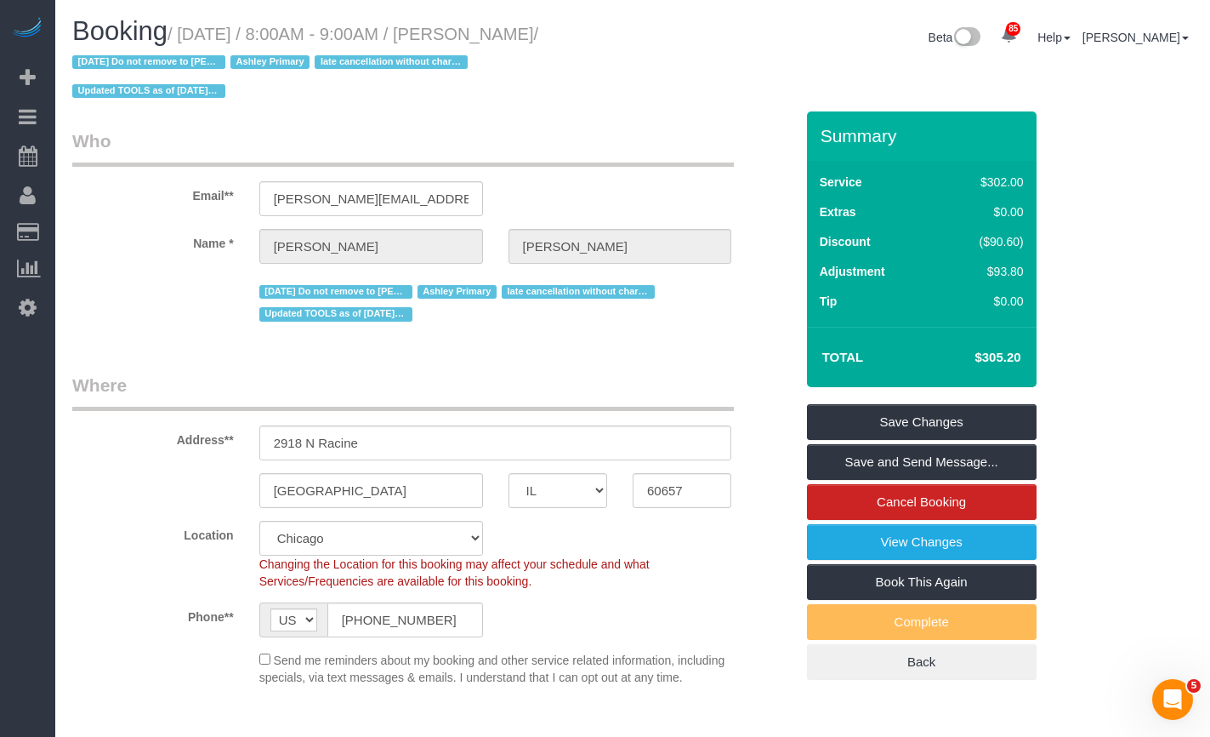
click at [454, 88] on h1 "Booking / December 30, 2025 / 8:00AM - 9:00AM / Audrey Griffin / 1/06/2025 Do n…" at bounding box center [346, 60] width 548 height 87
click at [975, 428] on link "Save Changes" at bounding box center [922, 422] width 230 height 36
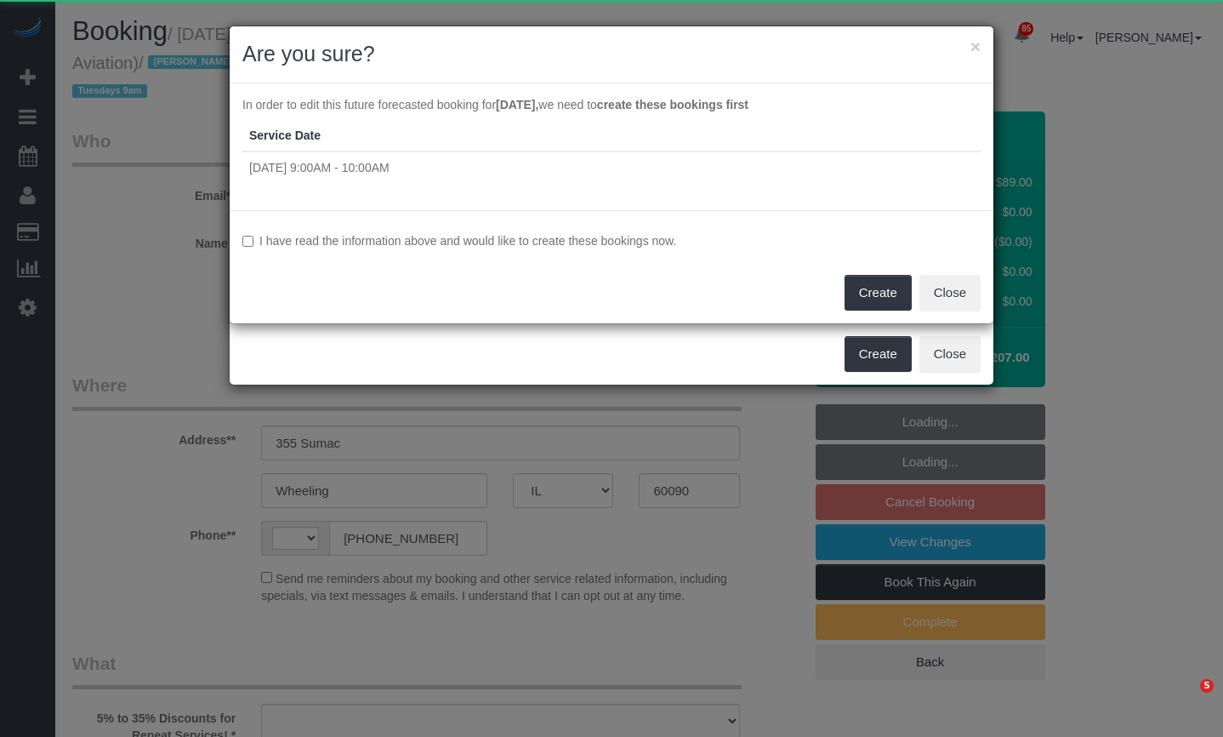
select select "IL"
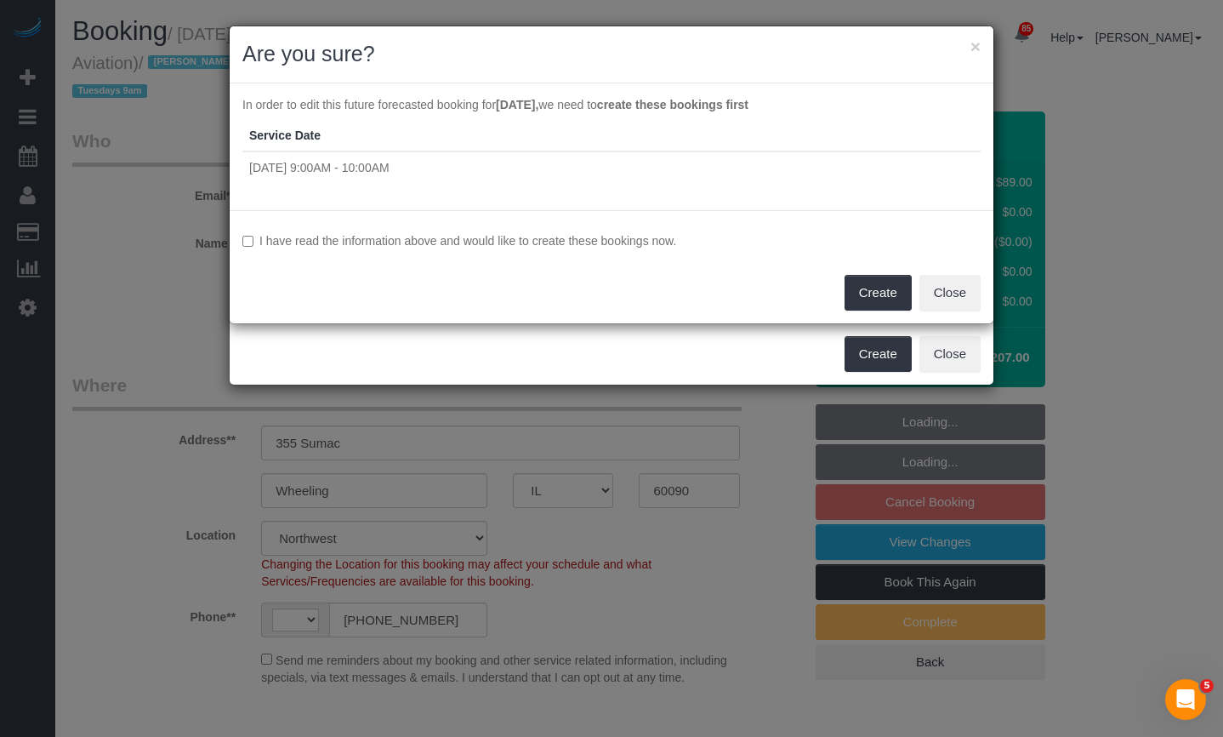
select select "object:2529"
select select "string:[GEOGRAPHIC_DATA]"
select select "2"
select select "number:1"
select select "number:69"
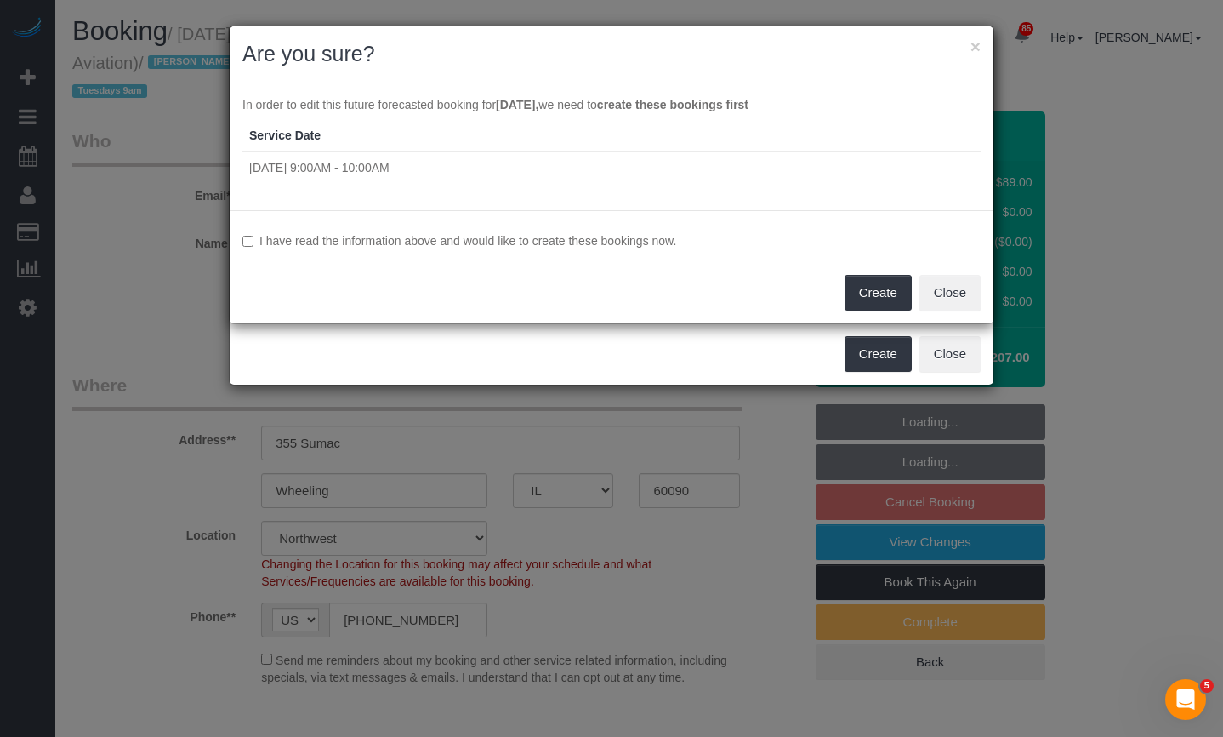
select select "number:139"
select select "number:98"
select select "number:141"
select select "number:143"
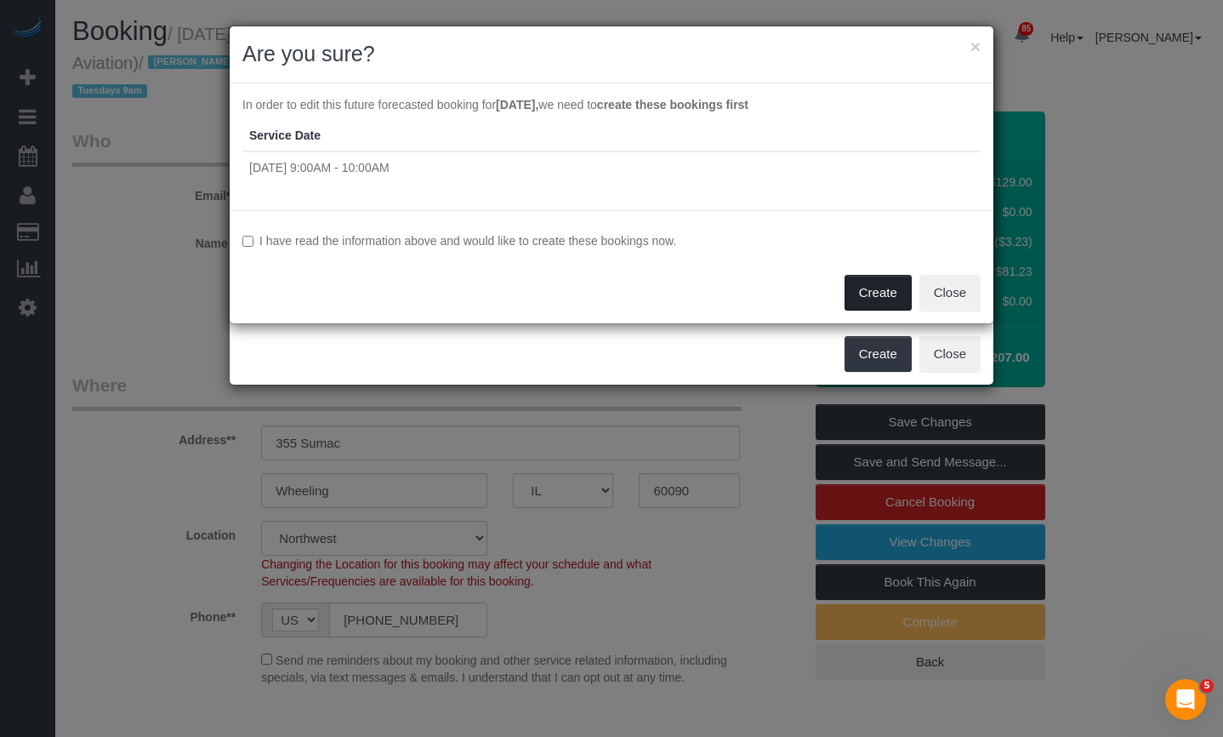
select select "2"
click at [860, 304] on button "Create" at bounding box center [878, 293] width 67 height 36
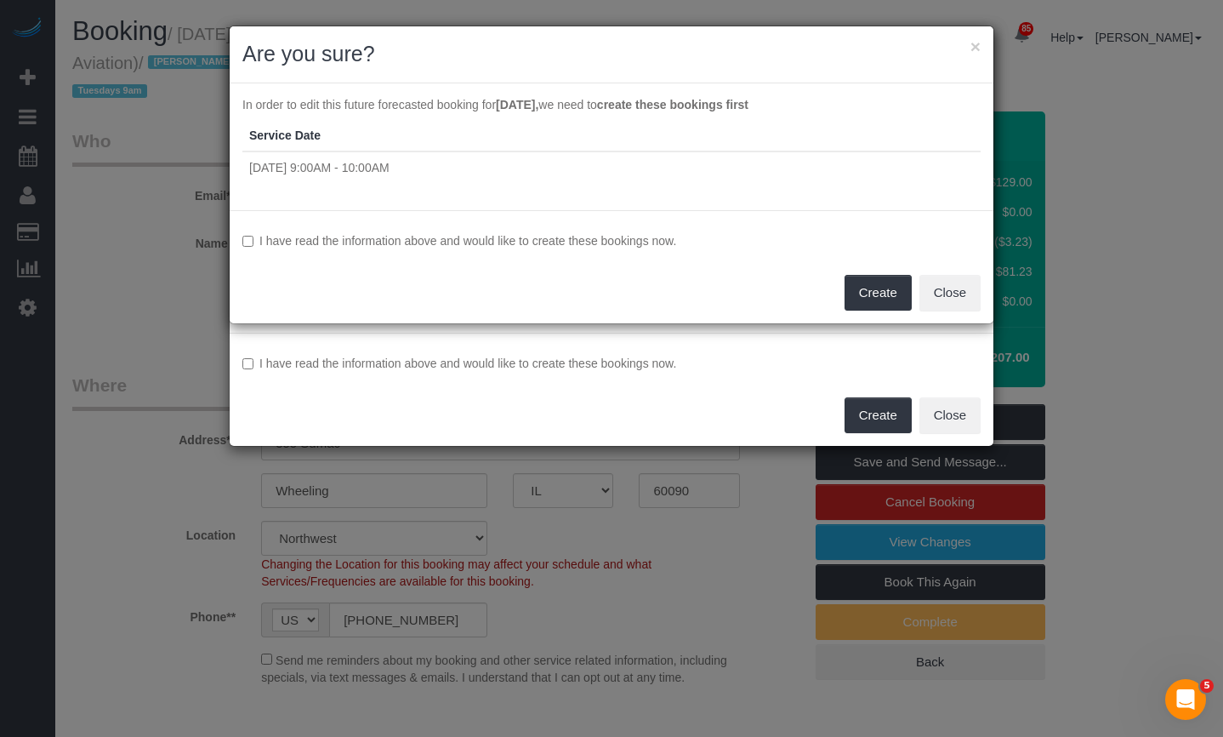
click at [634, 74] on div "× Are you sure?" at bounding box center [612, 54] width 764 height 57
click at [937, 296] on button "Close" at bounding box center [949, 293] width 61 height 36
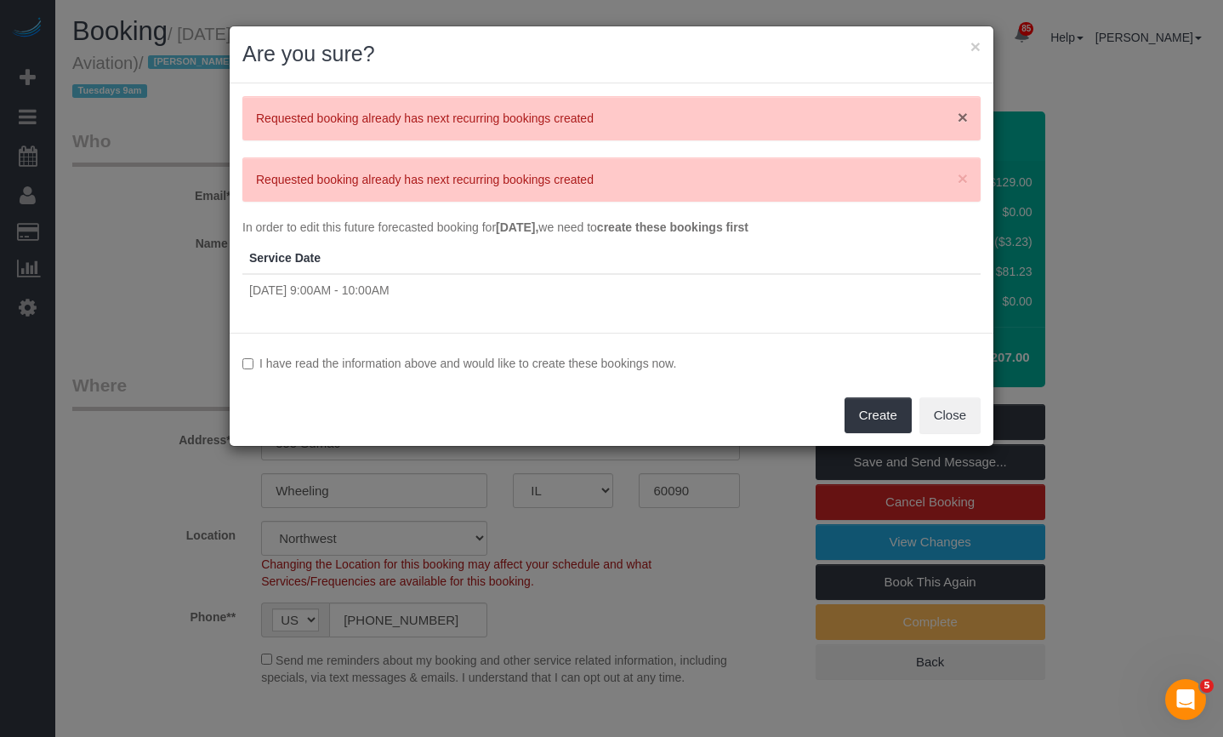
click at [967, 120] on span "×" at bounding box center [963, 117] width 10 height 20
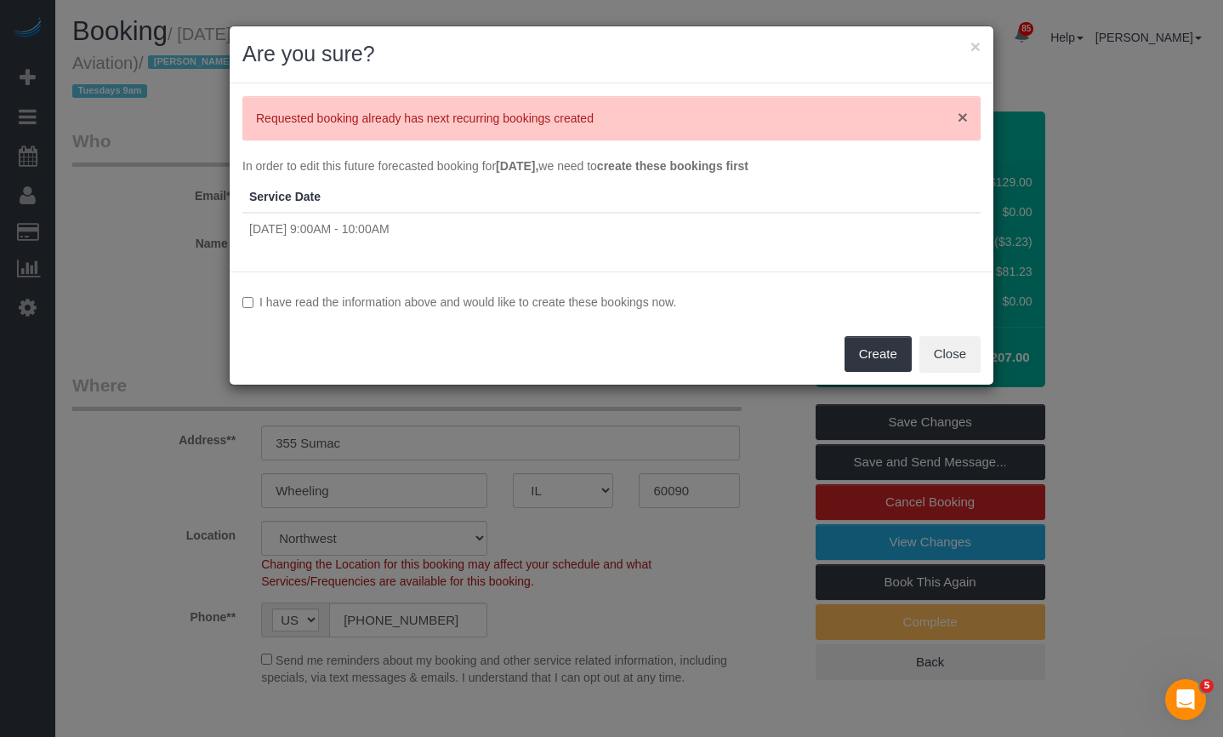
click at [965, 113] on span "×" at bounding box center [963, 117] width 10 height 20
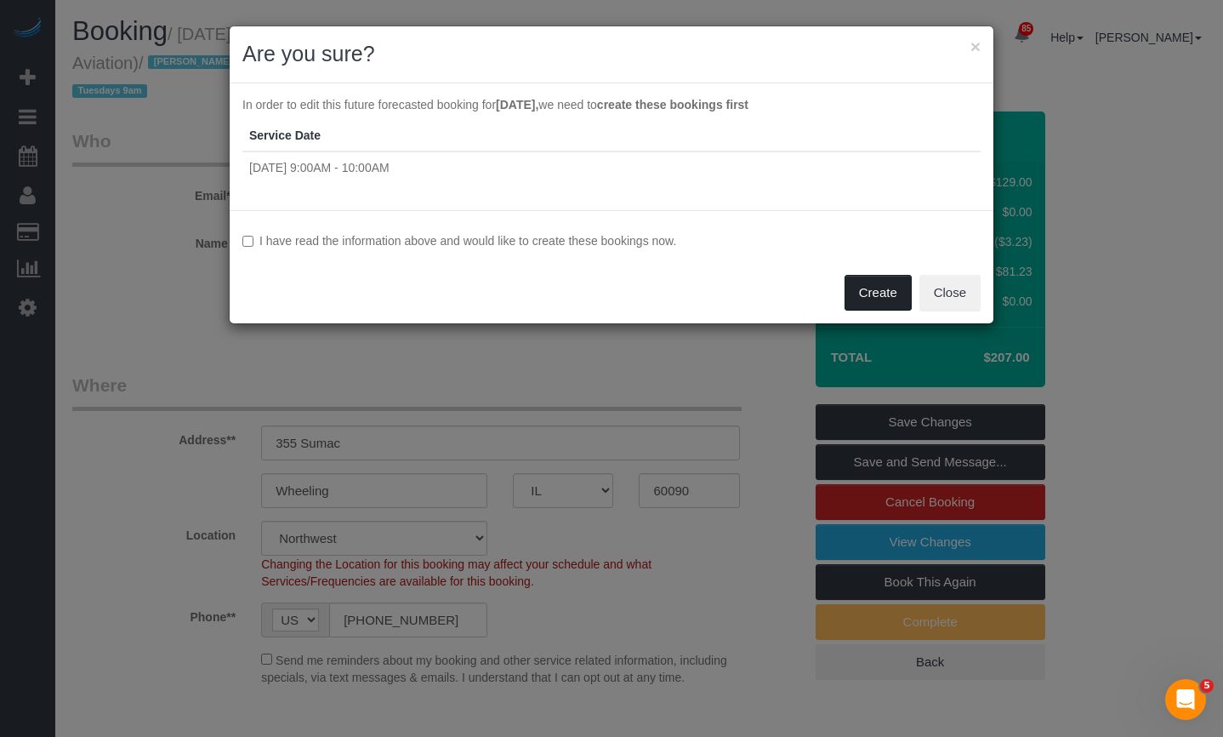
click at [885, 297] on button "Create" at bounding box center [878, 293] width 67 height 36
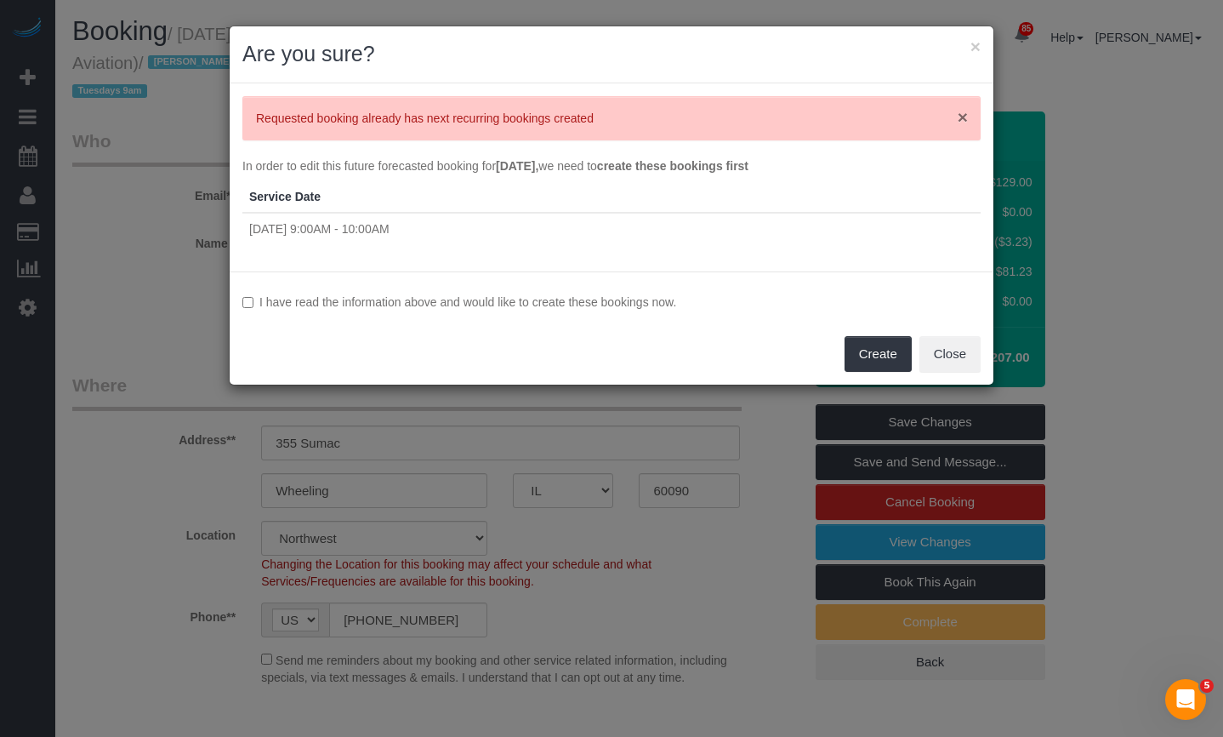
click at [962, 115] on span "×" at bounding box center [963, 117] width 10 height 20
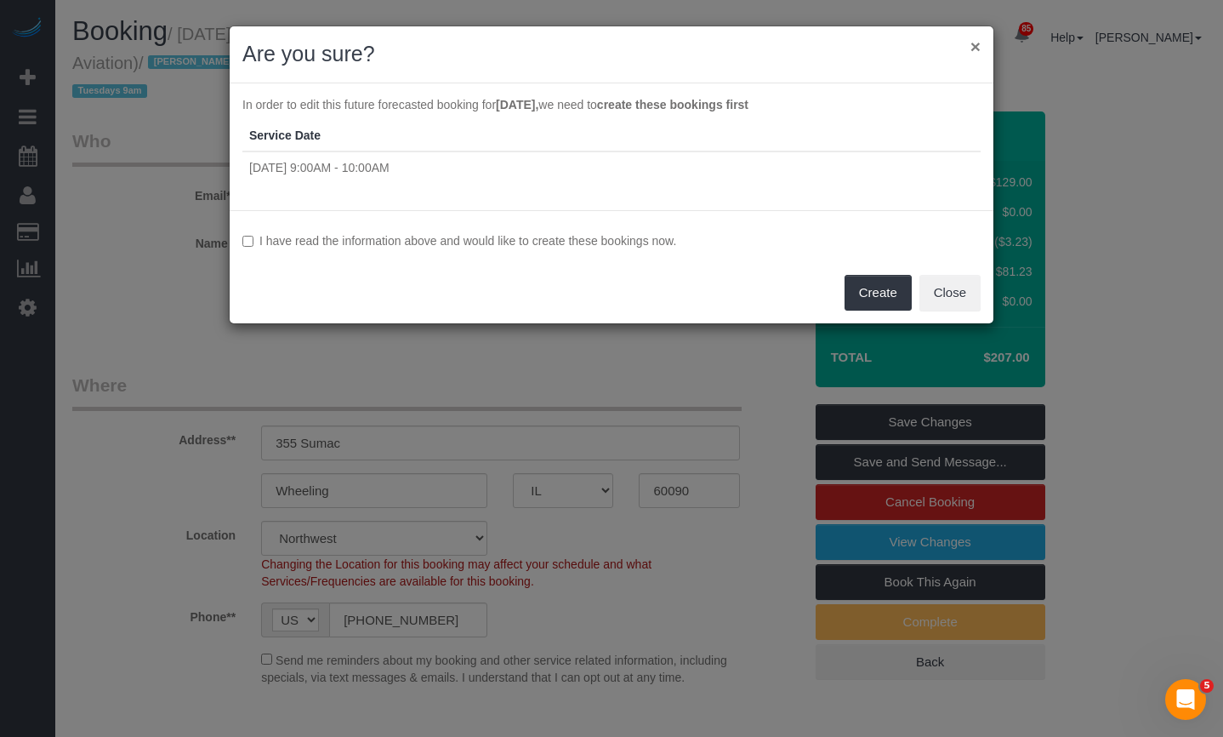
click at [976, 43] on button "×" at bounding box center [975, 46] width 10 height 18
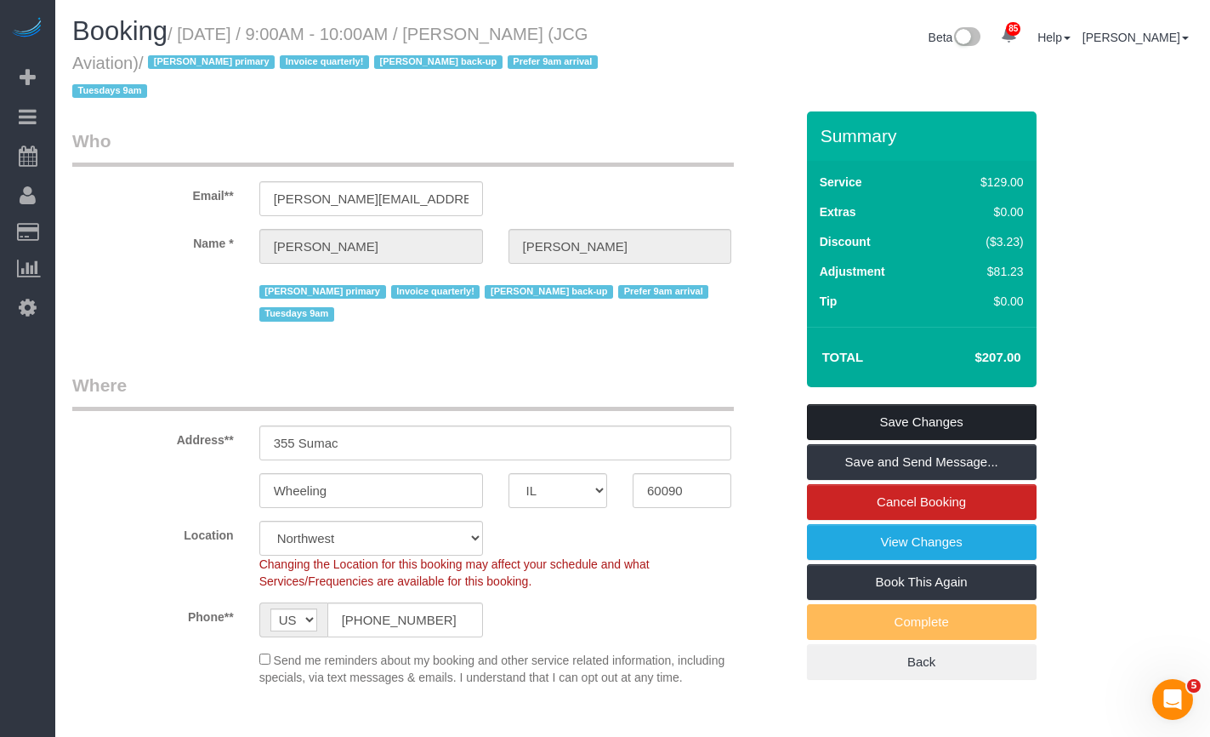
click at [975, 415] on link "Save Changes" at bounding box center [922, 422] width 230 height 36
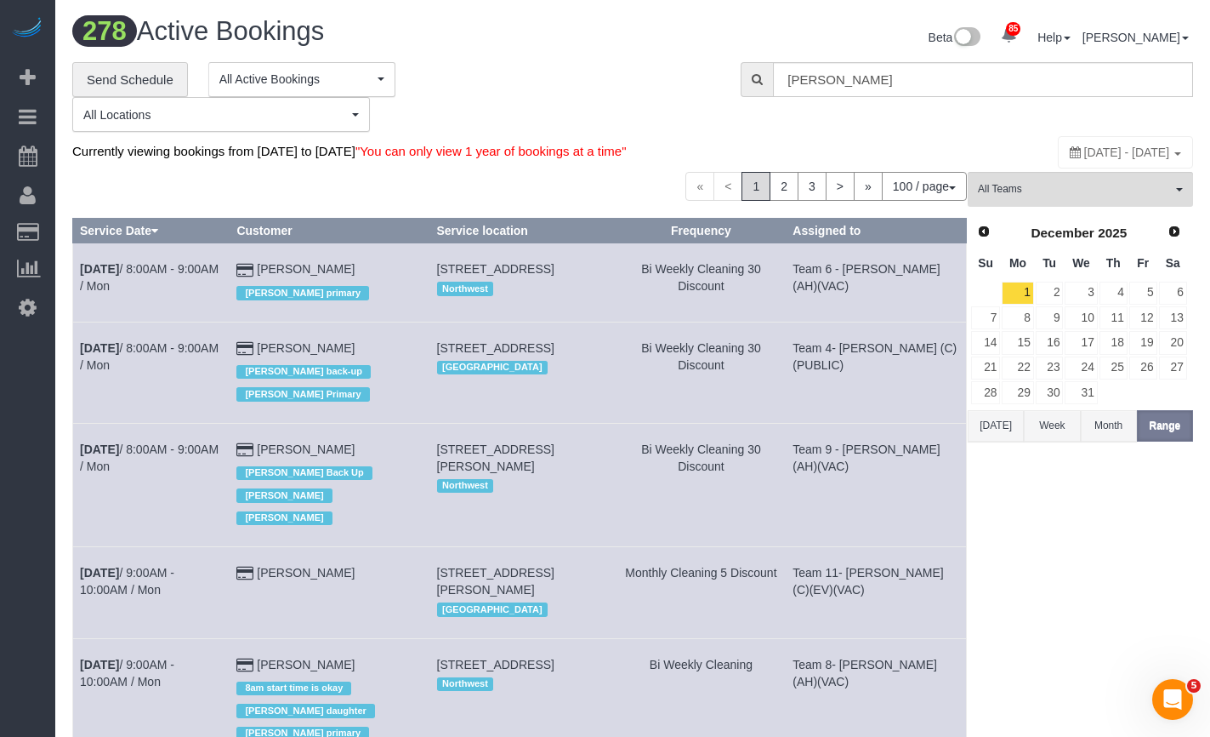
click at [488, 69] on div "**********" at bounding box center [393, 97] width 643 height 71
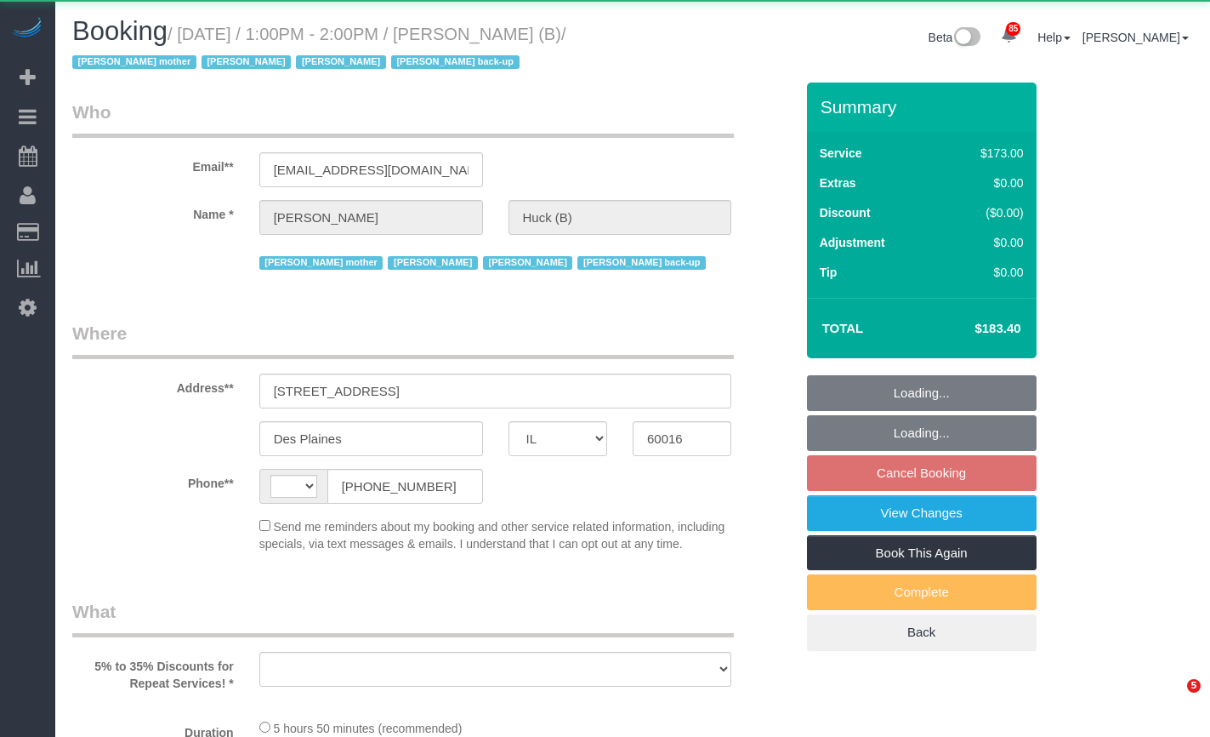
select select "IL"
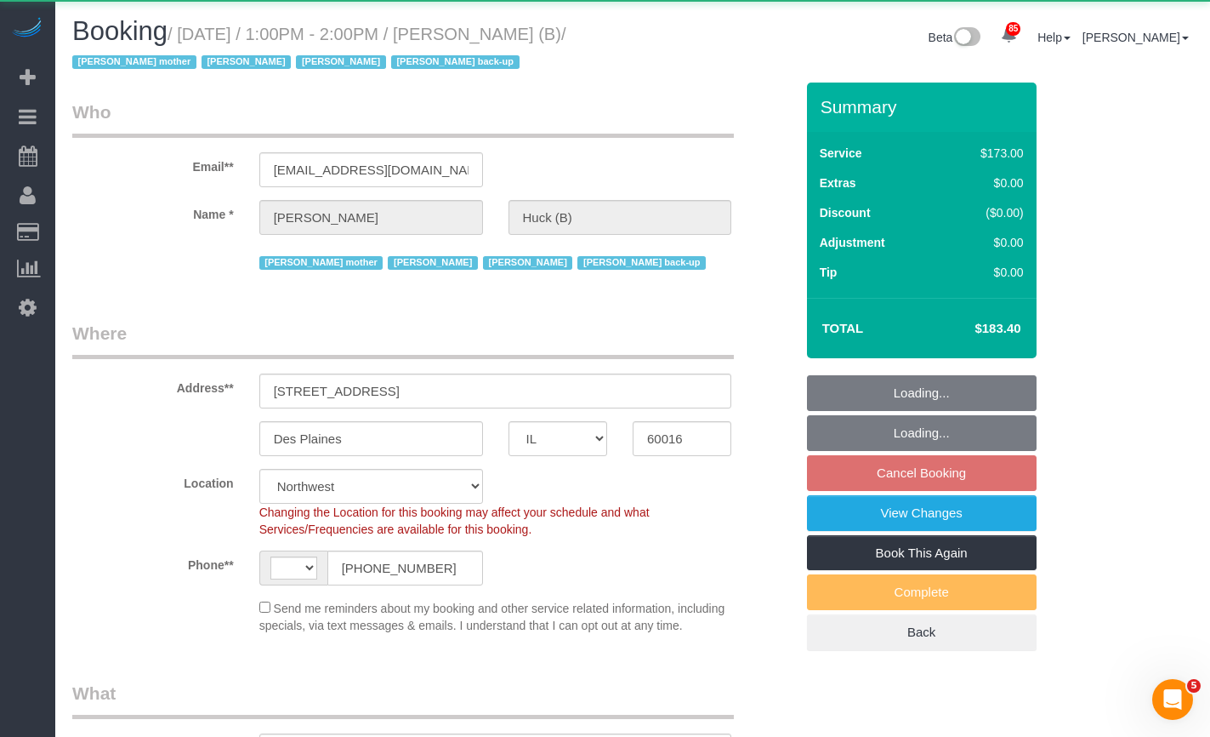
select select "2"
select select "3"
select select "2"
select select "3"
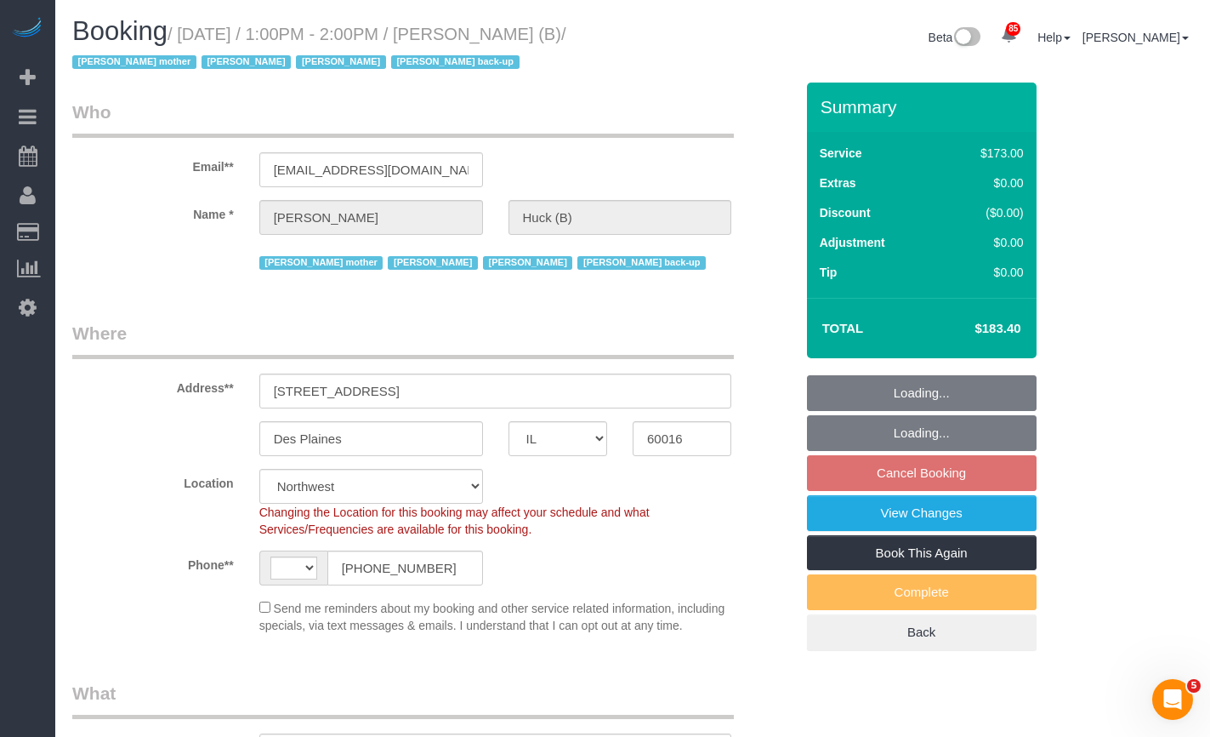
select select "string:fspay-873bc9ad-3700-4771-bc87-6b3cdfa73e0b"
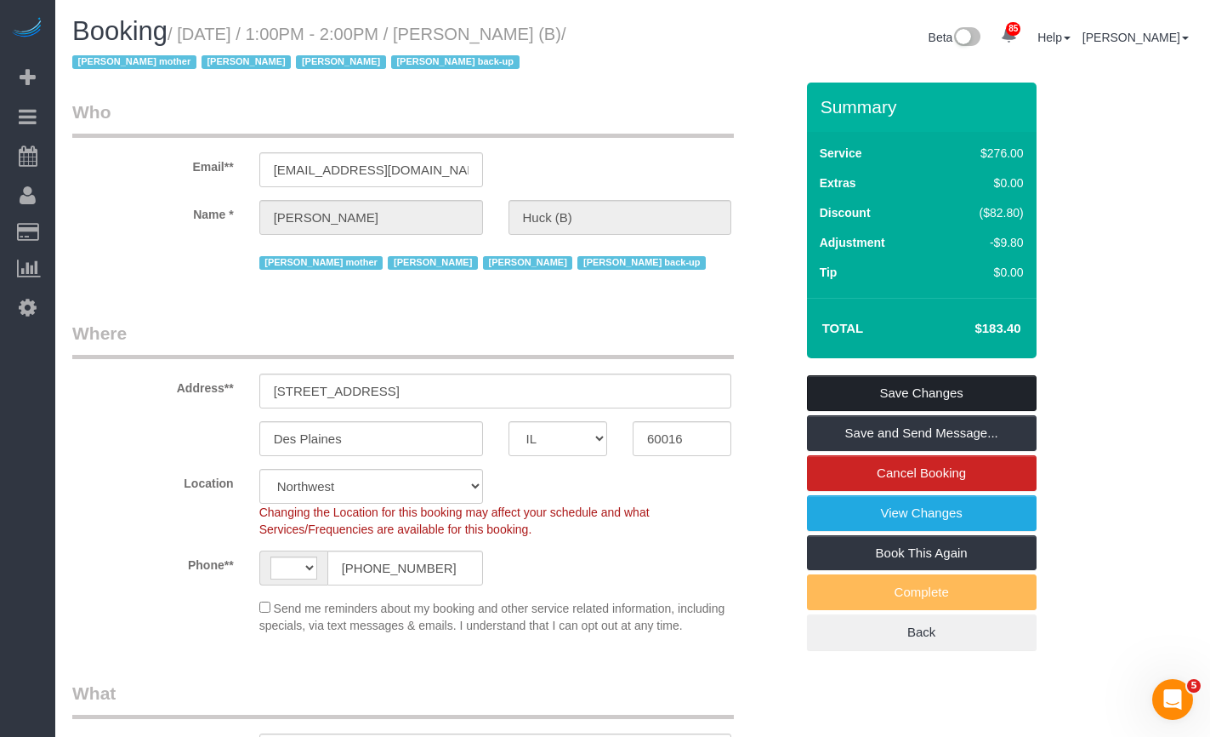
click at [910, 392] on link "Save Changes" at bounding box center [922, 393] width 230 height 36
select select "string:[GEOGRAPHIC_DATA]"
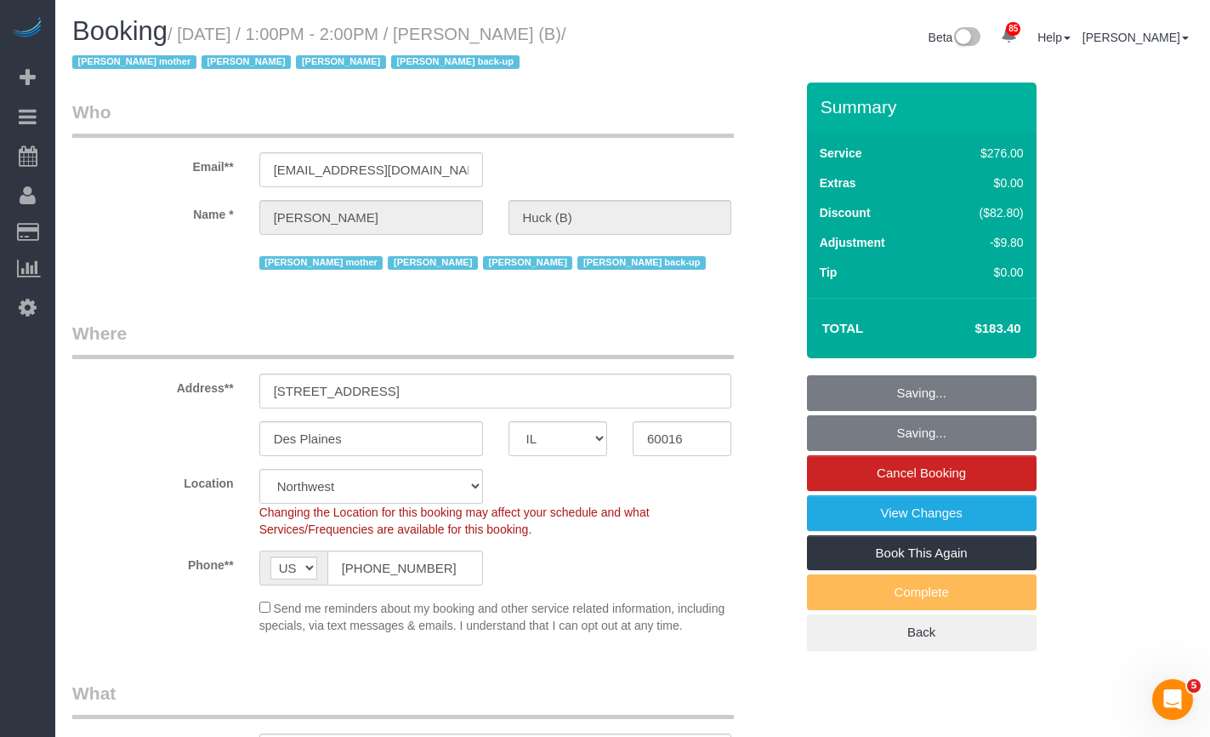
select select "object:3167"
select select "number:1"
select select "number:64"
select select "number:139"
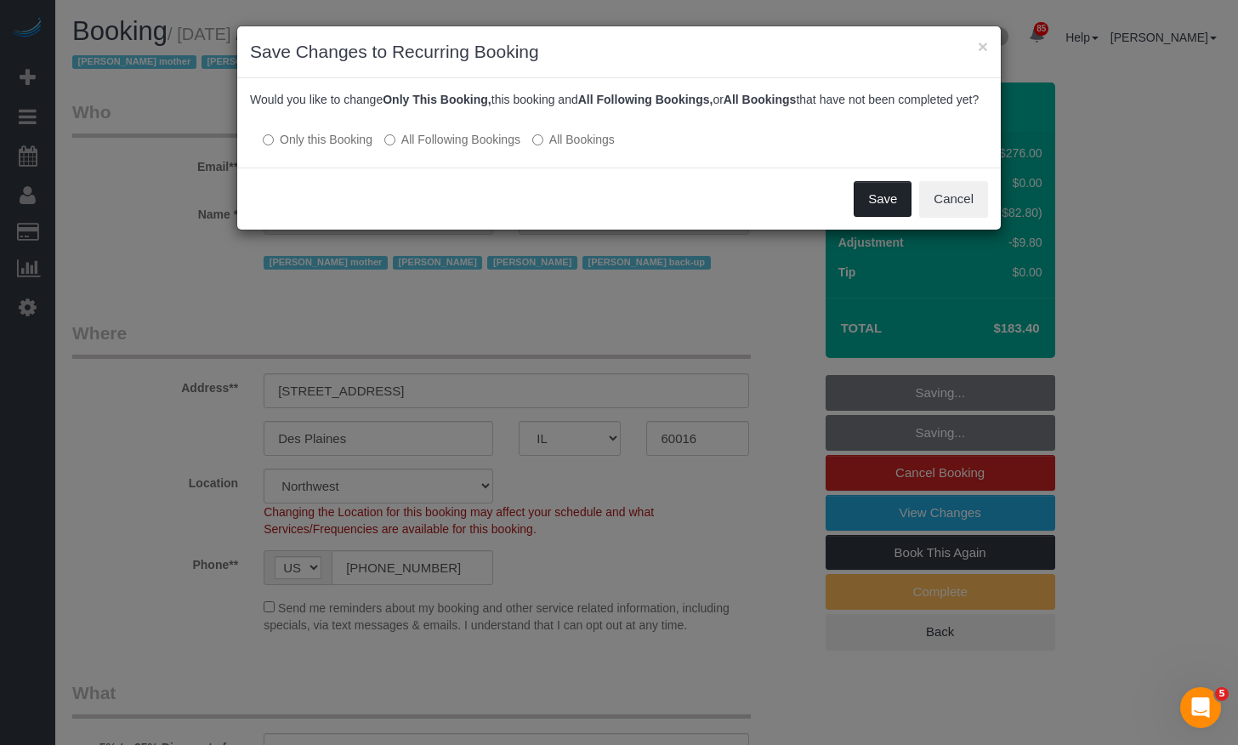
drag, startPoint x: 878, startPoint y: 212, endPoint x: 776, endPoint y: 235, distance: 104.6
click at [776, 230] on div "Save Cancel" at bounding box center [619, 199] width 764 height 62
click at [951, 210] on button "Cancel" at bounding box center [953, 199] width 69 height 36
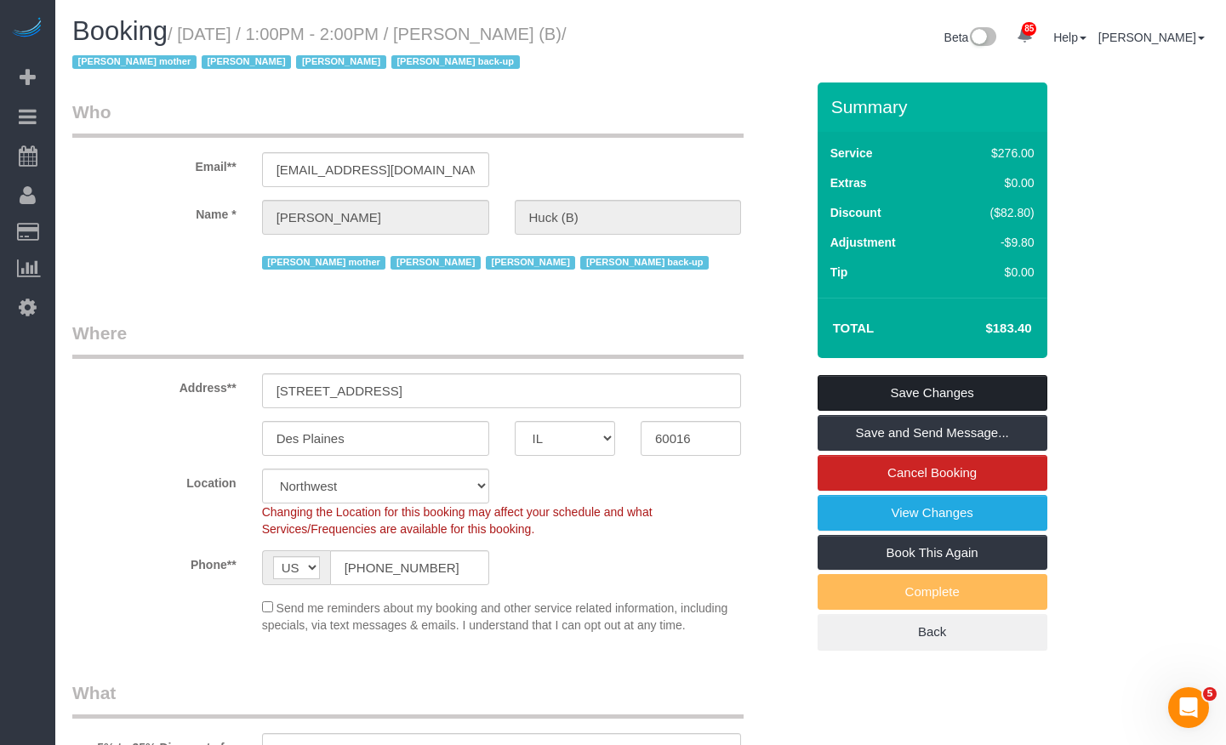
click at [962, 390] on link "Save Changes" at bounding box center [932, 393] width 230 height 36
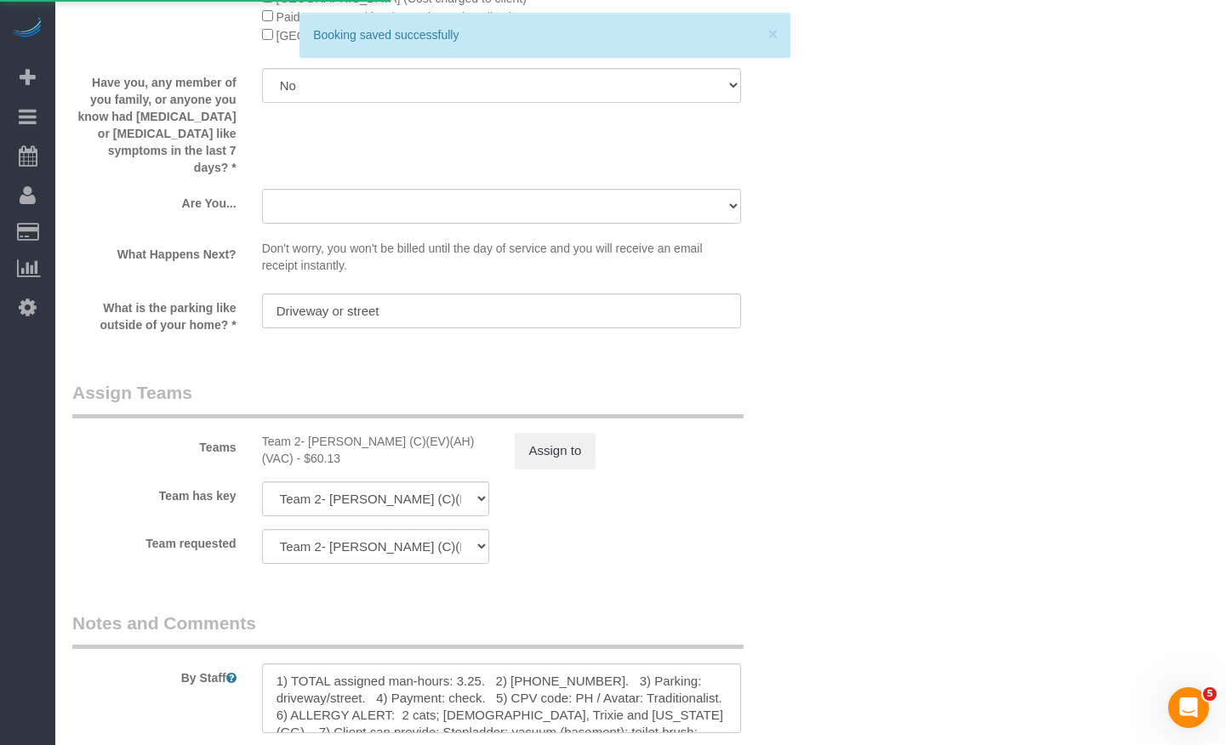
scroll to position [1786, 0]
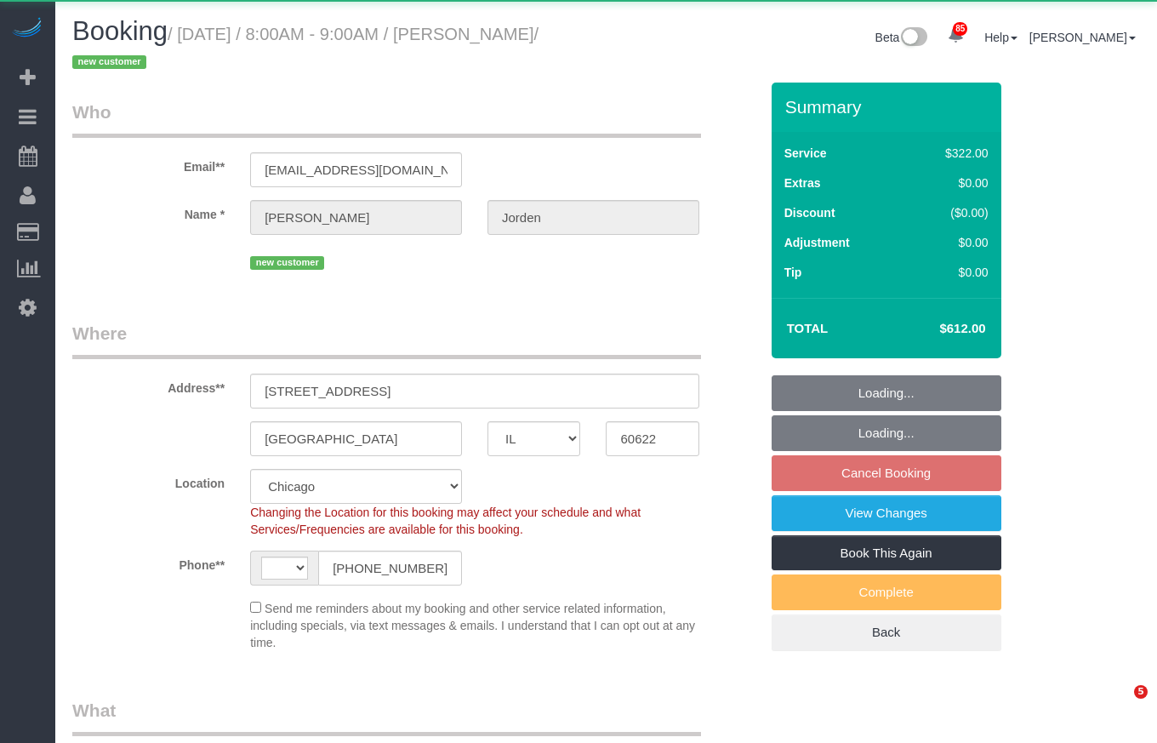
select select "IL"
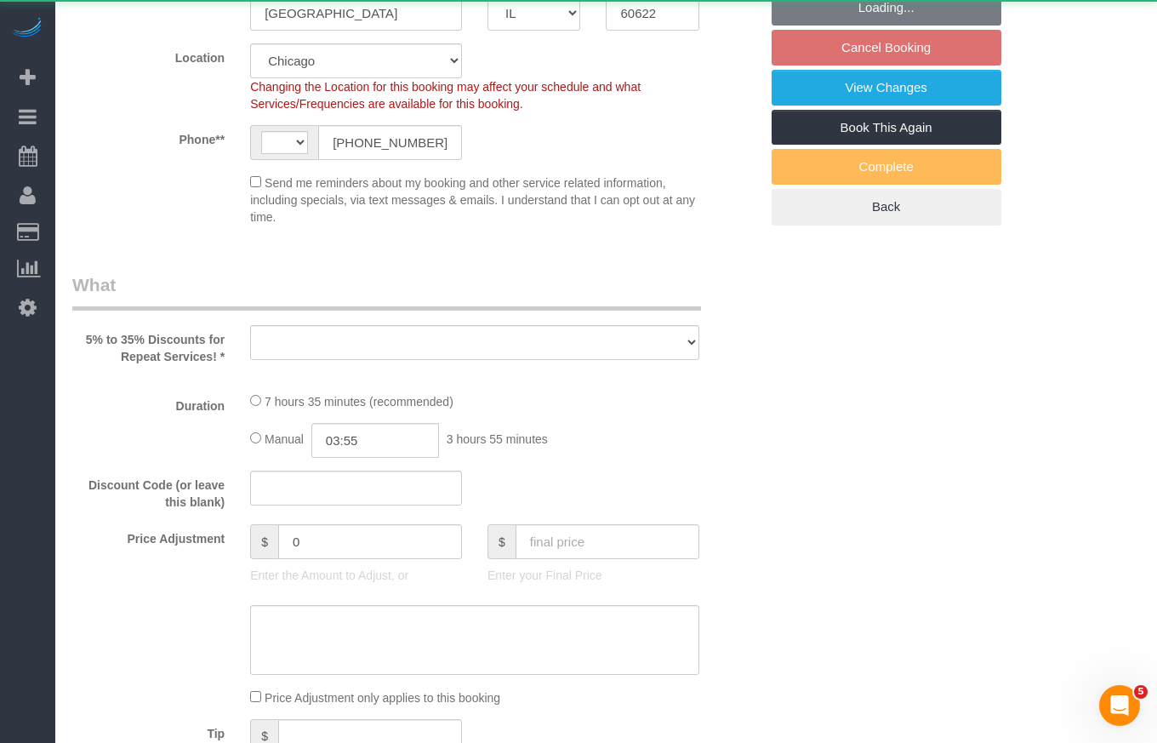
select select "string:[GEOGRAPHIC_DATA]"
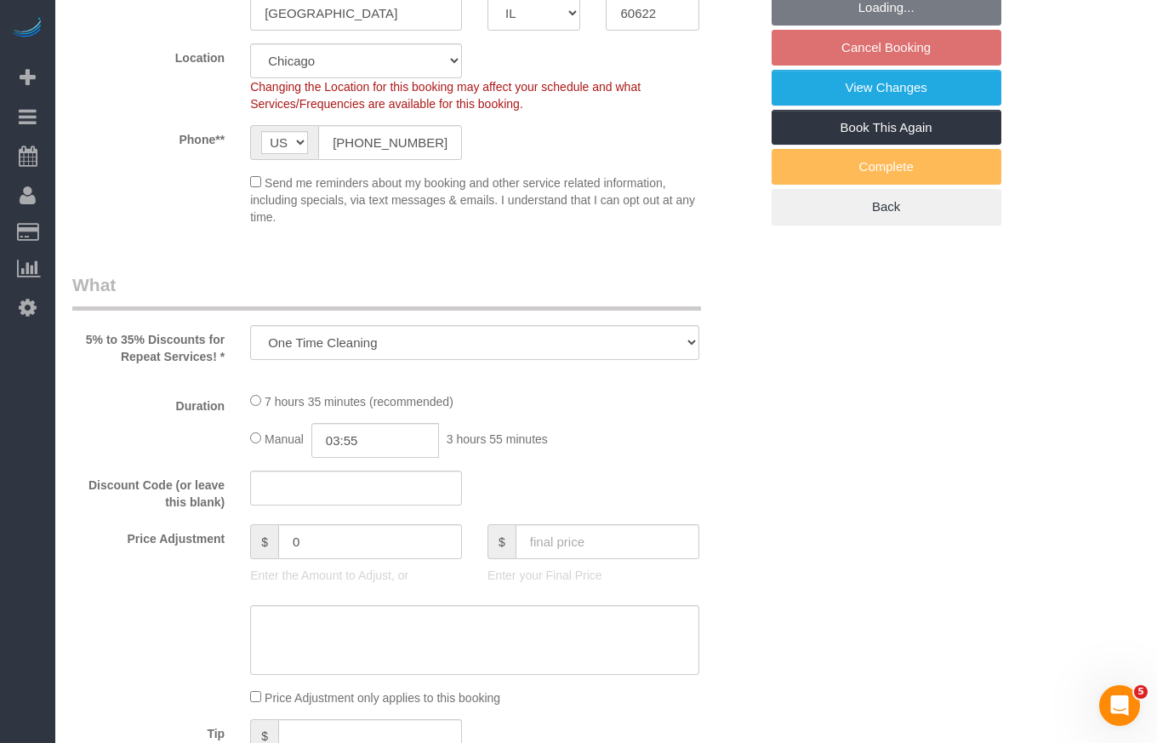
select select "object:627"
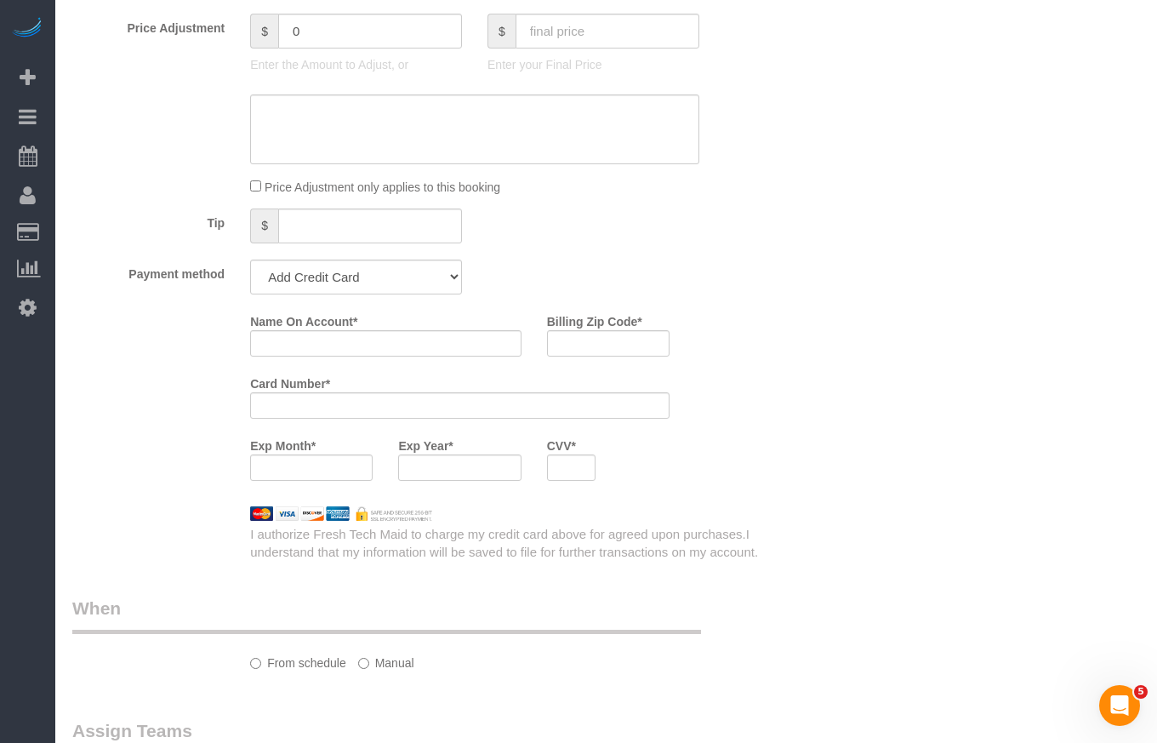
select select "514"
select select "5"
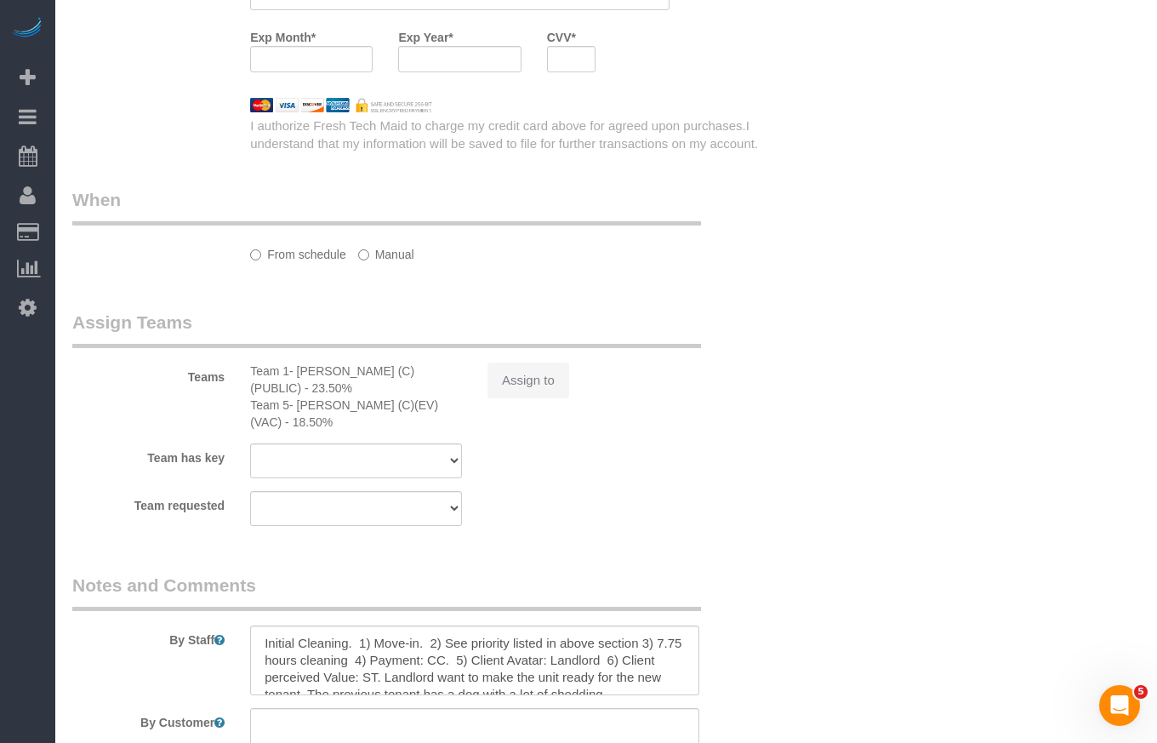
select select "string:fspay-c902893a-aa60-4917-8f2d-03ed804d3c8a"
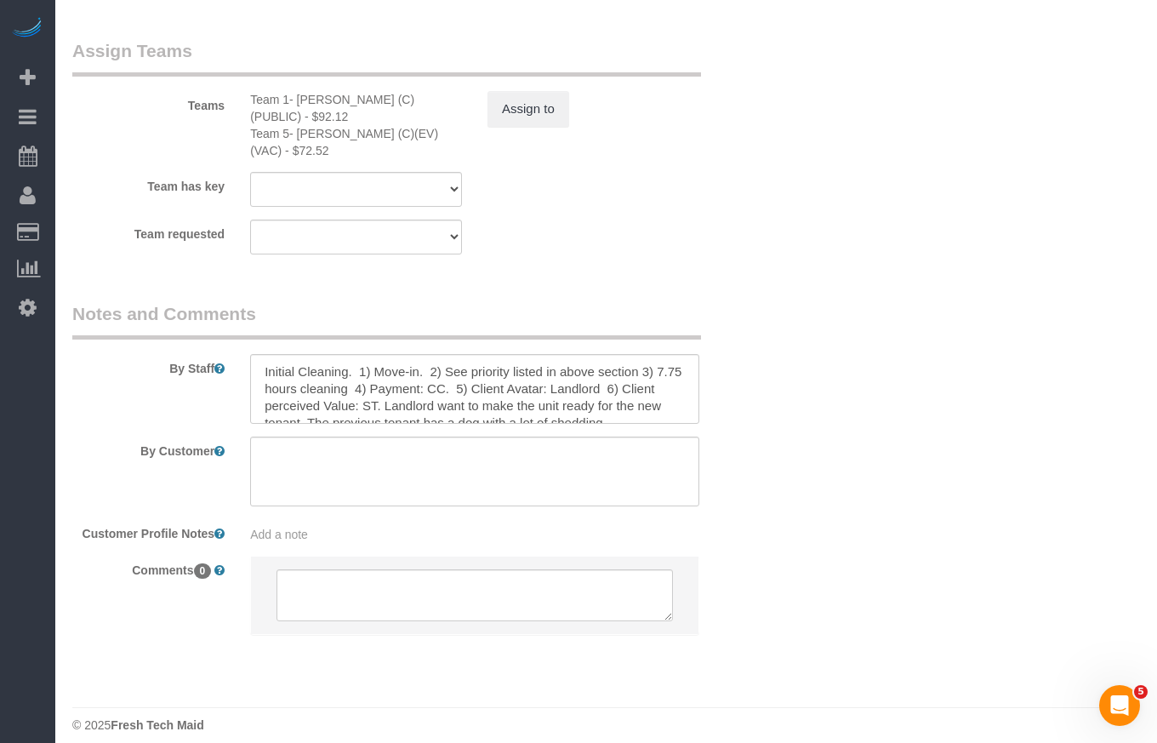
select select "spot1"
select select "number:1"
select select "number:58"
select select "number:139"
select select "number:108"
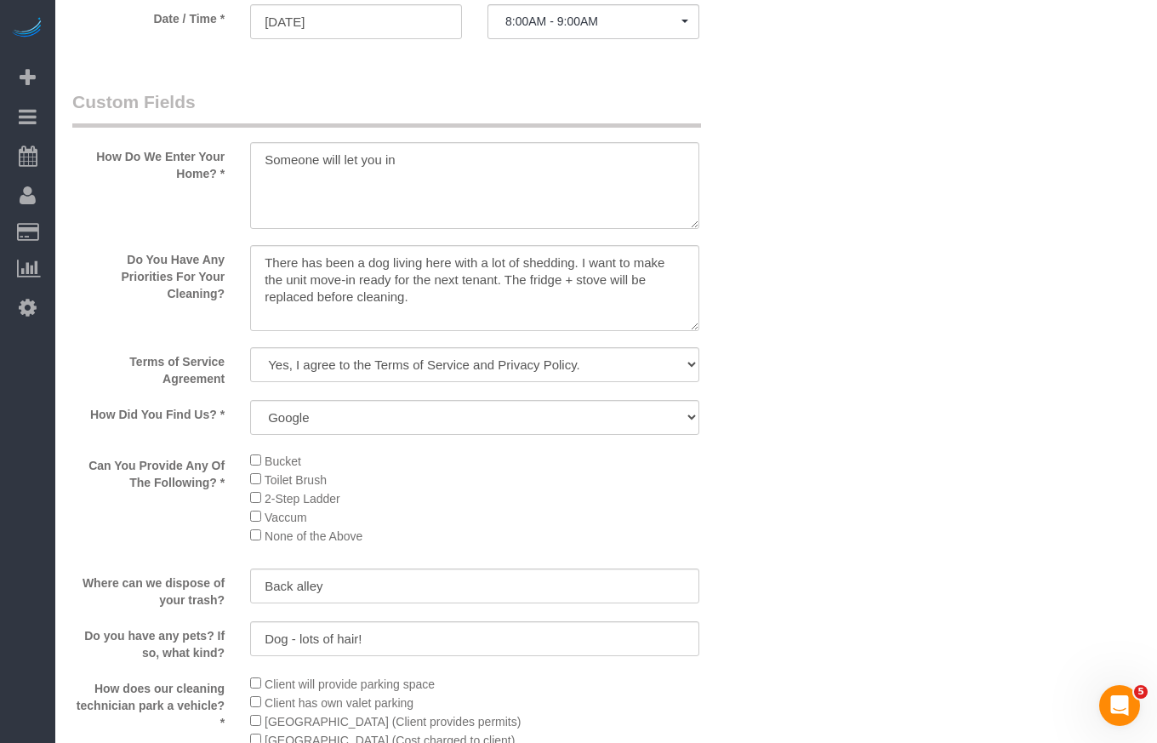
select select "5"
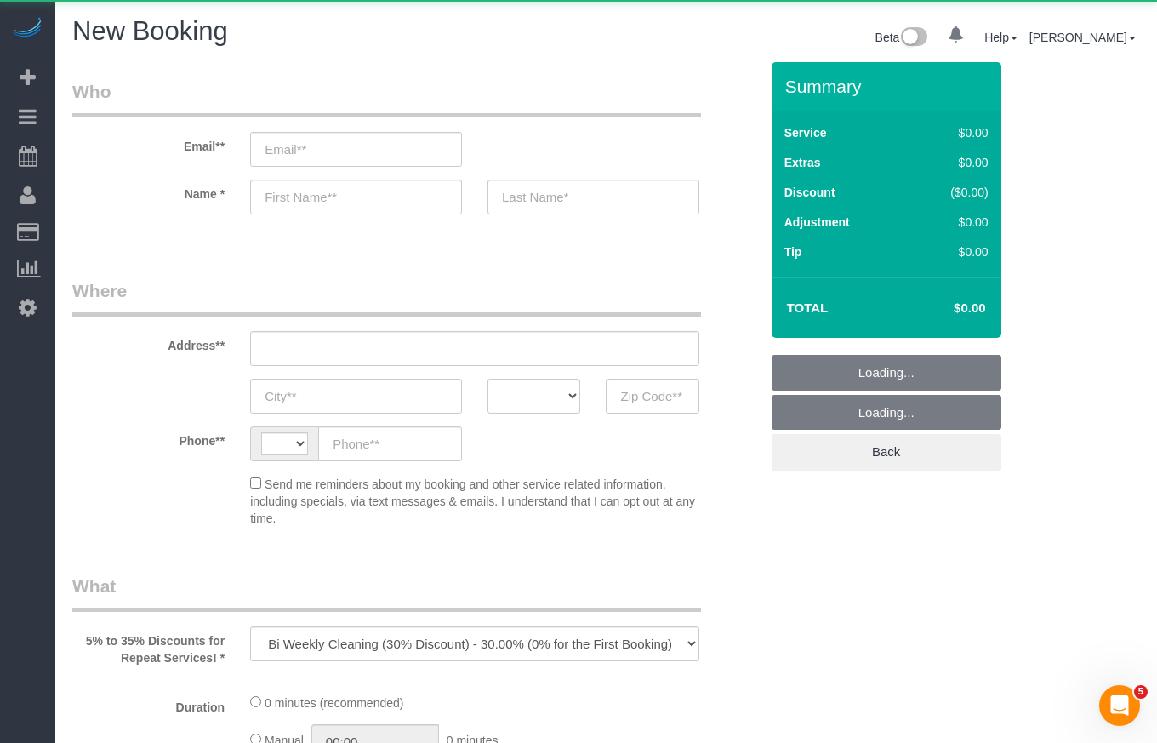
select select "string:[GEOGRAPHIC_DATA]"
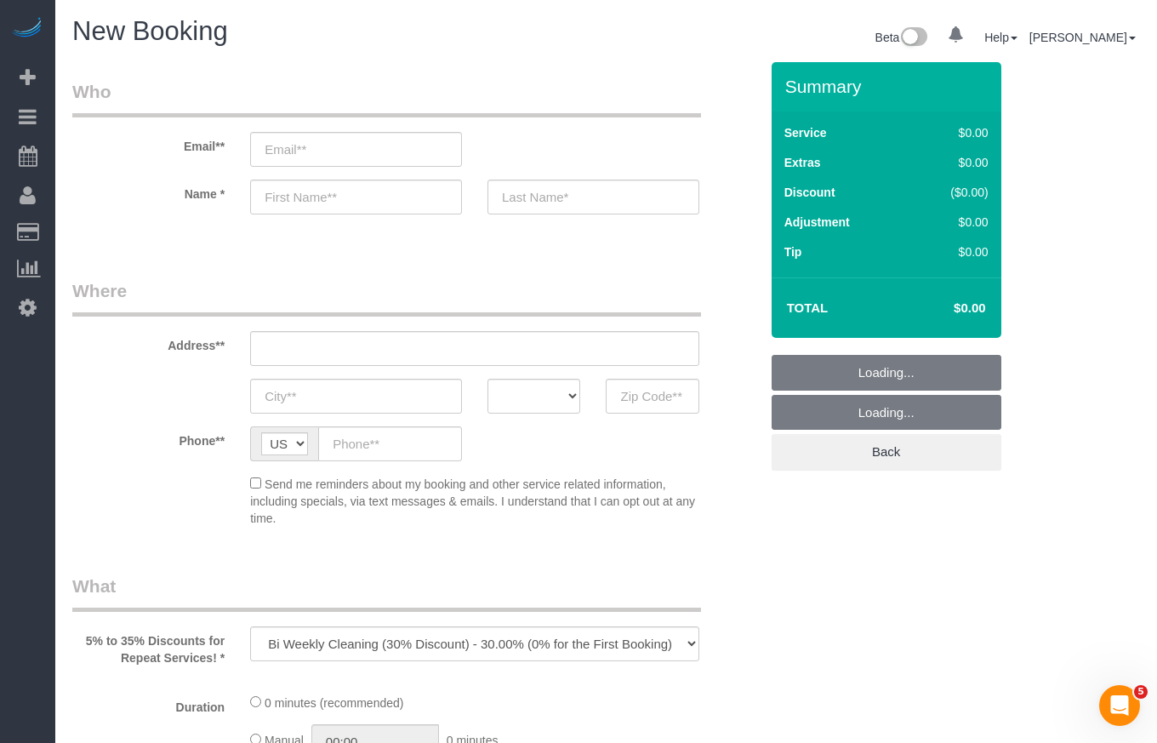
select select "512"
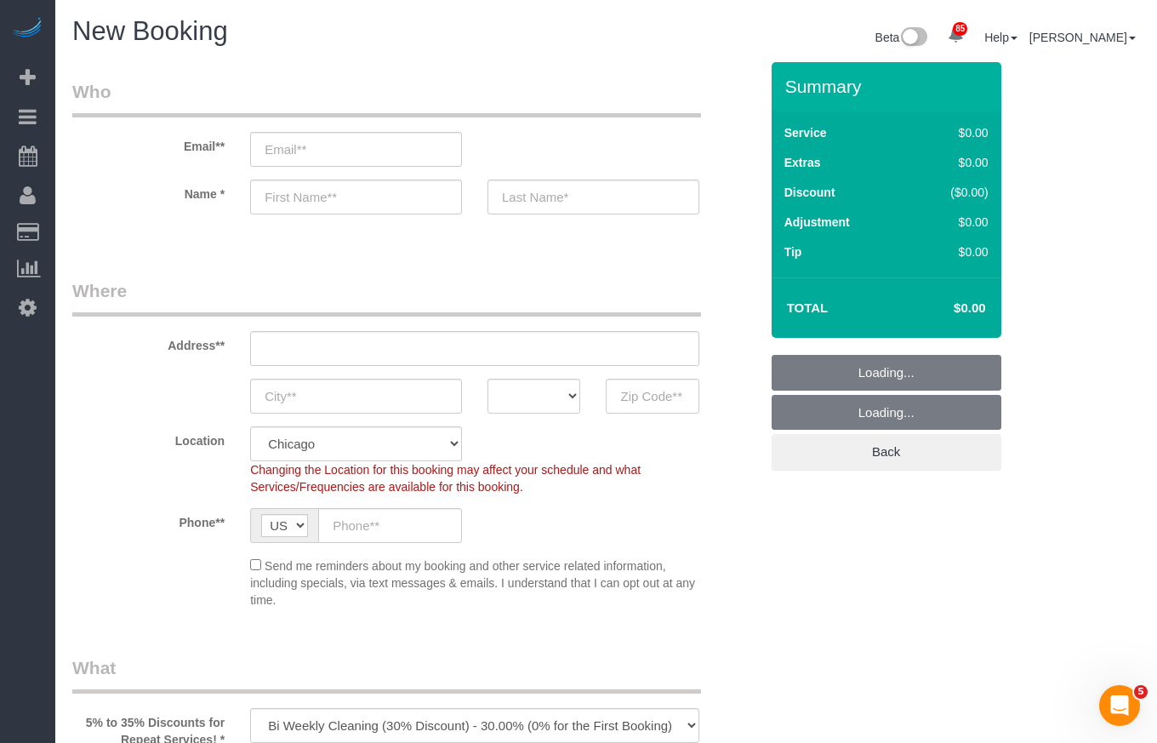
scroll to position [170, 0]
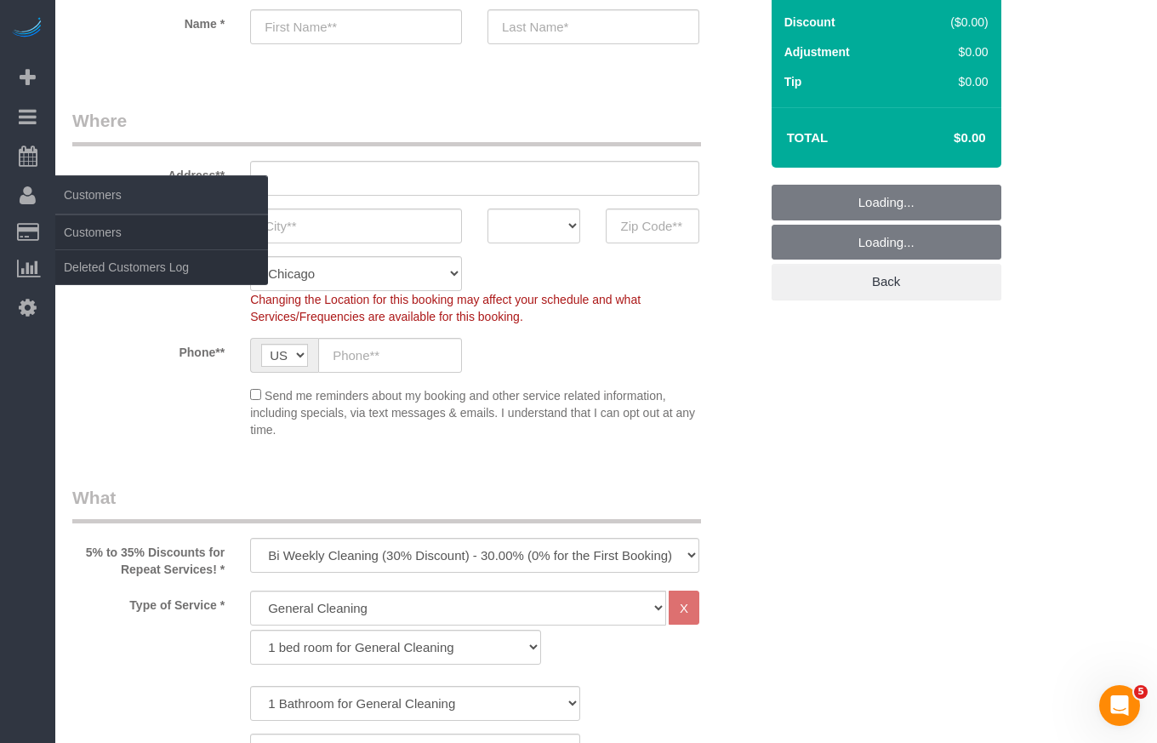
select select "object:1303"
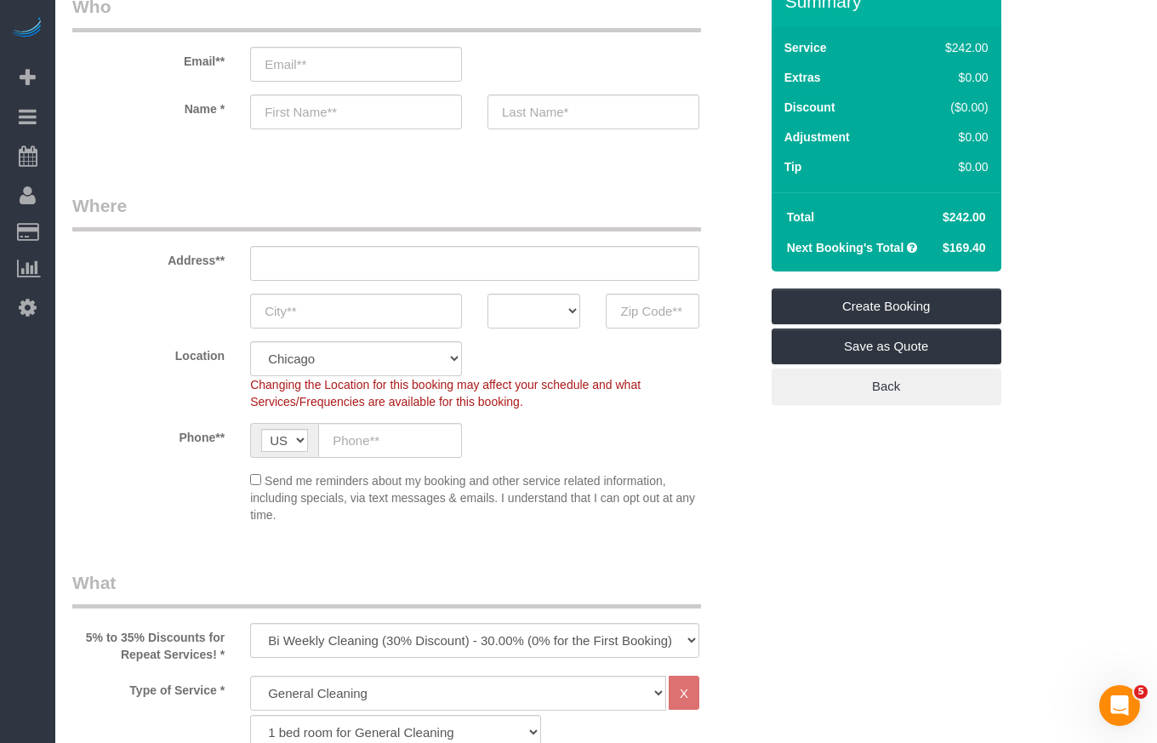
scroll to position [0, 0]
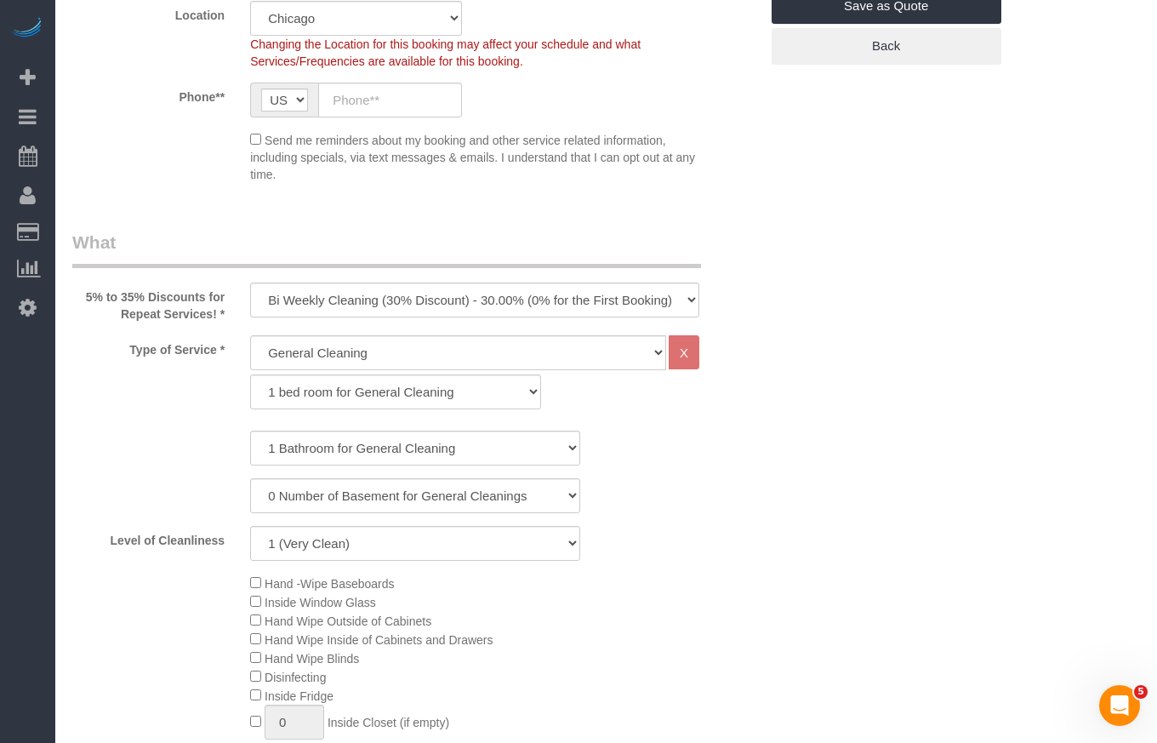
scroll to position [510, 0]
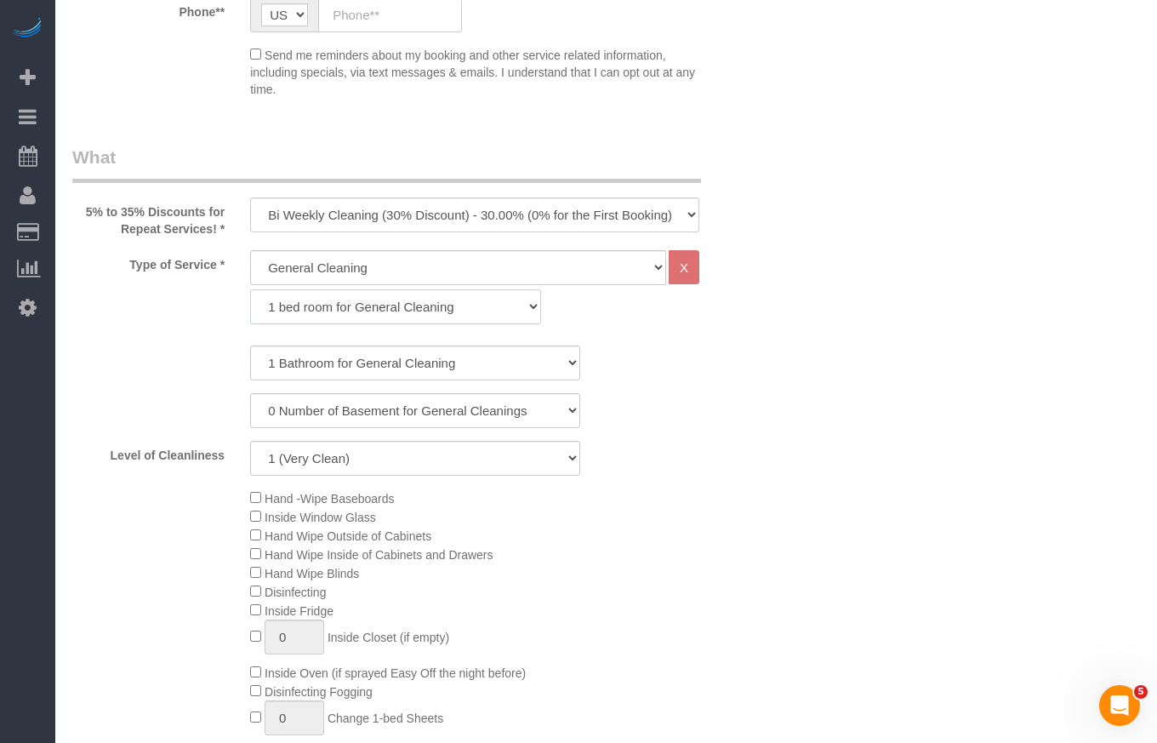
click at [320, 299] on select "1 bed room for General Cleaning 2 bed room for General Cleaning 3 bed room for …" at bounding box center [395, 306] width 291 height 35
drag, startPoint x: 323, startPoint y: 311, endPoint x: 323, endPoint y: 323, distance: 11.9
click at [323, 311] on select "1 bed room for General Cleaning 2 bed room for General Cleaning 3 bed room for …" at bounding box center [395, 306] width 291 height 35
select select "287"
click at [250, 289] on select "1 bed room for General Cleaning 2 bed room for General Cleaning 3 bed room for …" at bounding box center [395, 306] width 291 height 35
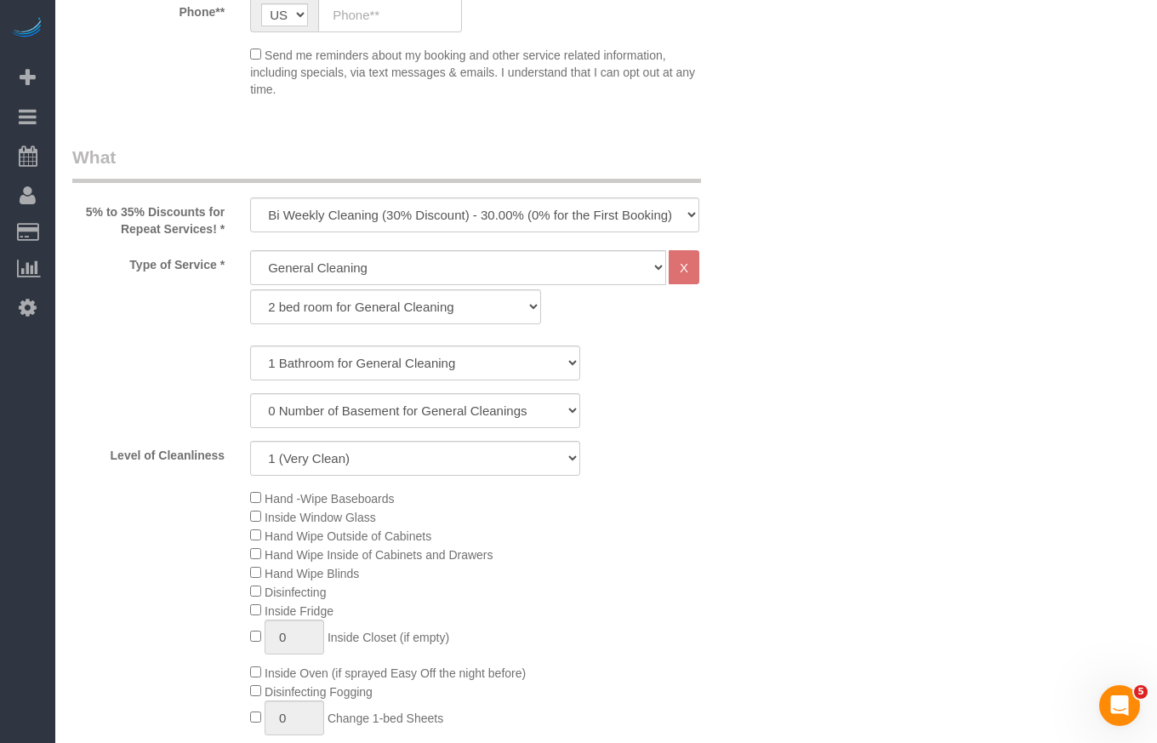
drag, startPoint x: 777, startPoint y: 350, endPoint x: 792, endPoint y: 339, distance: 18.9
click at [441, 469] on select "1 (Very Clean) 2 3 4 5 (Average Condition) 6 7 8 9 10 (Extremely Dirty)" at bounding box center [415, 458] width 330 height 35
select select "5"
click at [250, 441] on select "1 (Very Clean) 2 3 4 5 (Average Condition) 6 7 8 9 10 (Extremely Dirty)" at bounding box center [415, 458] width 330 height 35
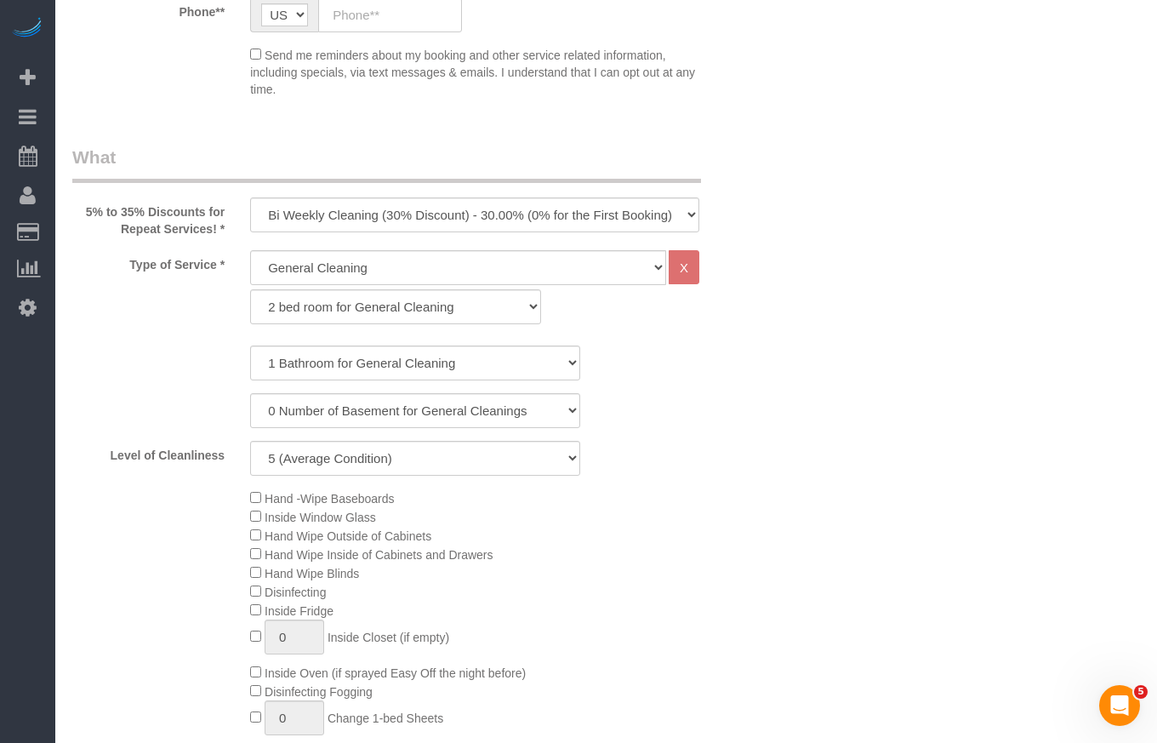
click at [720, 475] on div "Level of Cleanliness 1 (Very Clean) 2 3 4 5 (Average Condition) 6 7 8 9 10 (Ext…" at bounding box center [416, 458] width 712 height 35
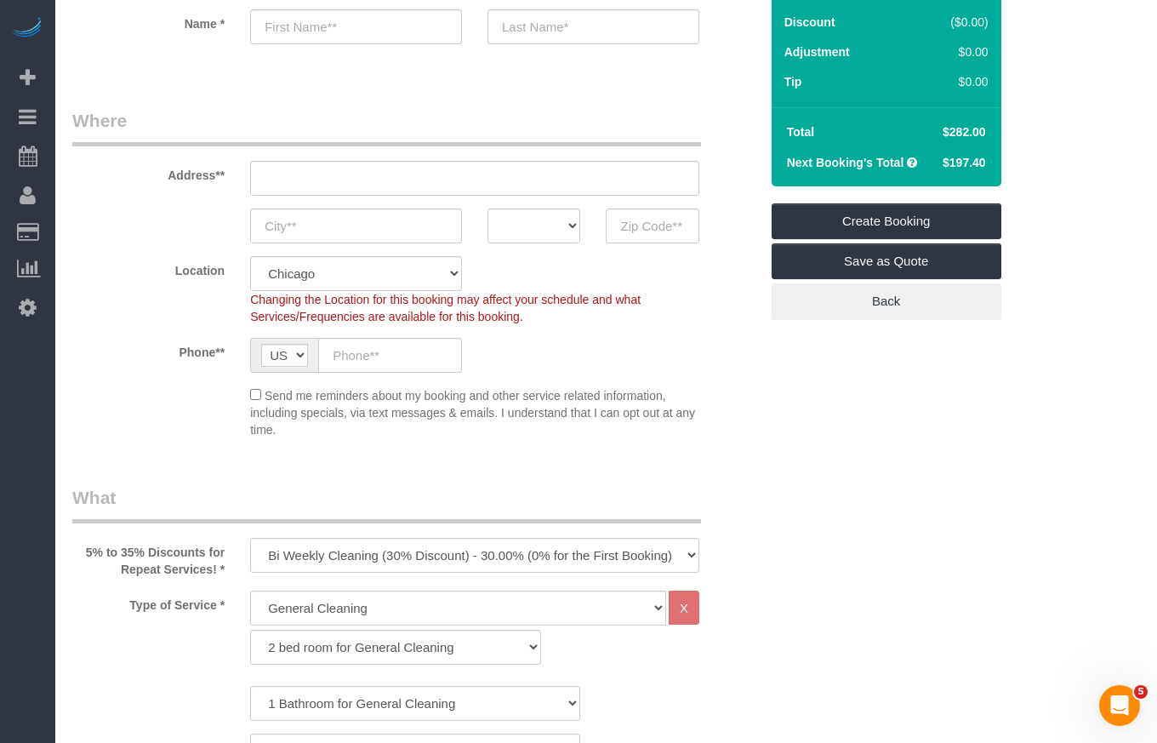
scroll to position [0, 0]
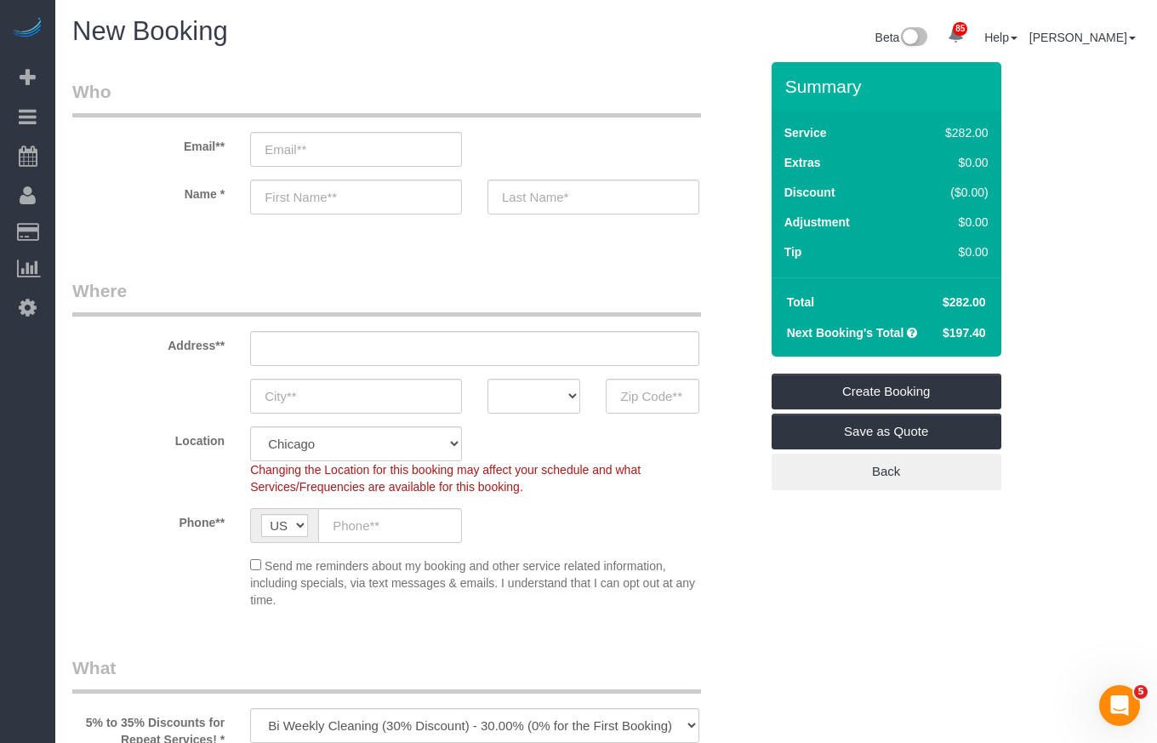
click at [523, 565] on span "Send me reminders about my booking and other service related information, inclu…" at bounding box center [472, 583] width 445 height 48
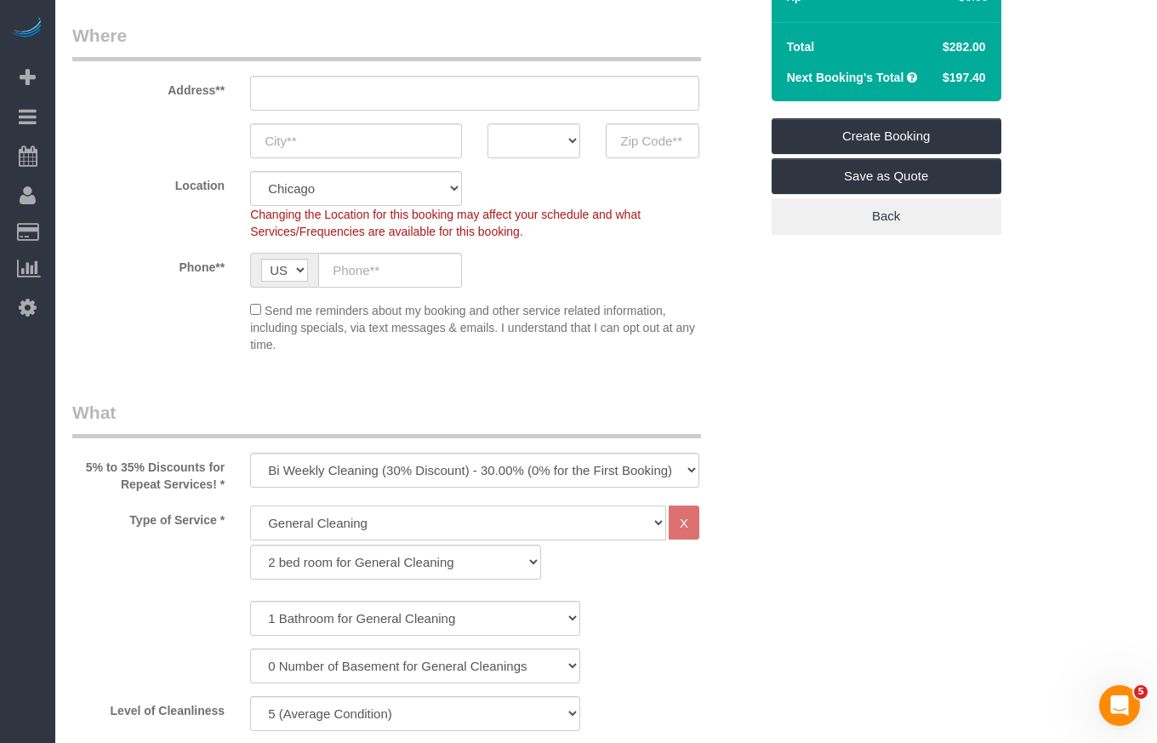
click at [401, 522] on select "General Cleaning Deep Cleaning Move-in / Move-out Cleaning COUNTS Cleaning" at bounding box center [458, 522] width 416 height 35
select select "513"
click at [250, 505] on select "General Cleaning Deep Cleaning Move-in / Move-out Cleaning COUNTS Cleaning" at bounding box center [458, 522] width 416 height 35
select select "291"
select select "5"
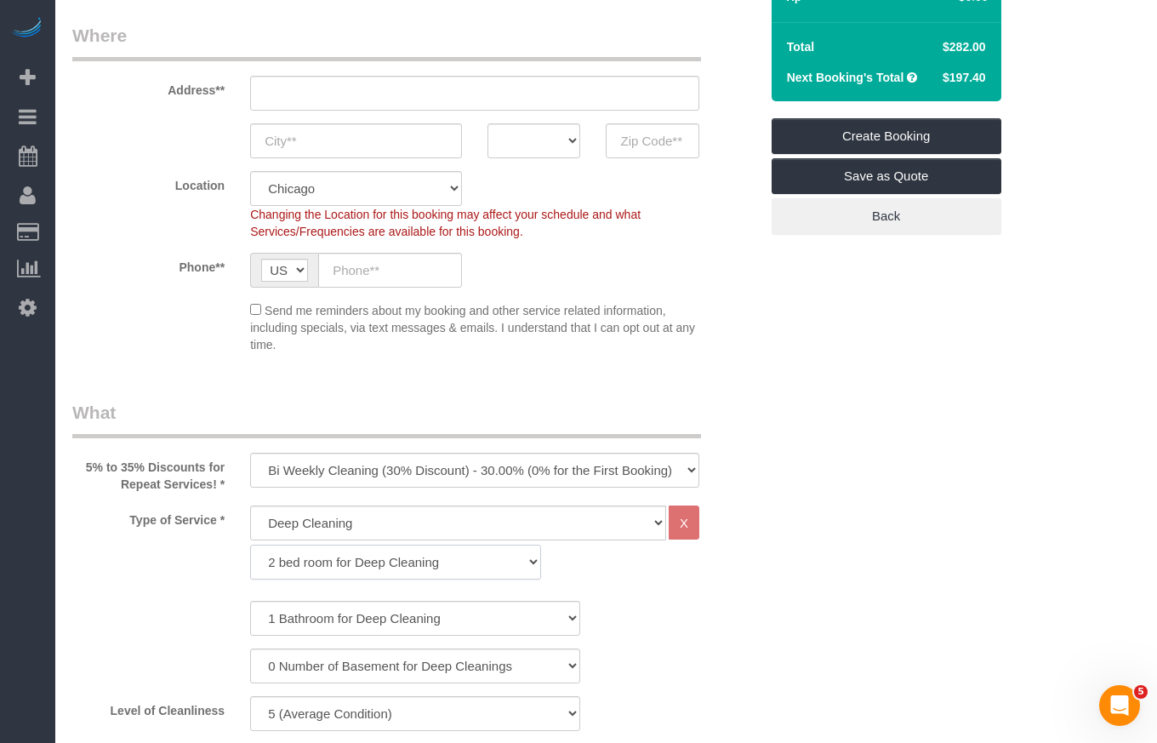
drag, startPoint x: 385, startPoint y: 566, endPoint x: 374, endPoint y: 578, distance: 16.9
click at [384, 566] on select "1 bed room for Deep Cleaning 2 bed room for Deep Cleaning 3 bed room for Deep C…" at bounding box center [395, 561] width 291 height 35
select select "292"
click at [250, 544] on select "1 bed room for Deep Cleaning 2 bed room for Deep Cleaning 3 bed room for Deep C…" at bounding box center [395, 561] width 291 height 35
select select "5"
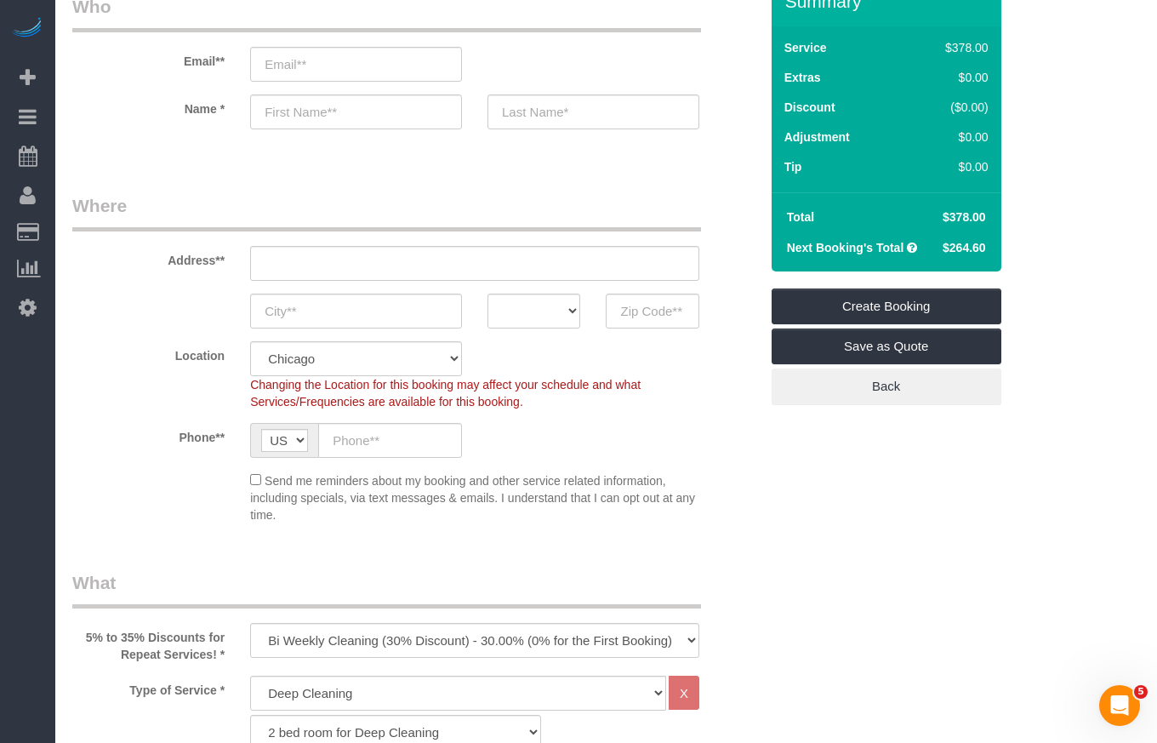
scroll to position [0, 0]
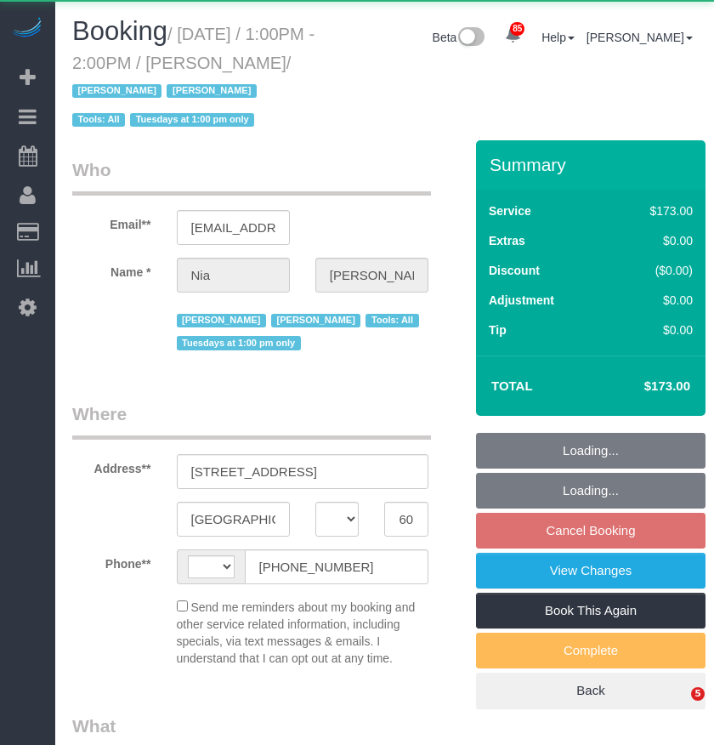
select select "IL"
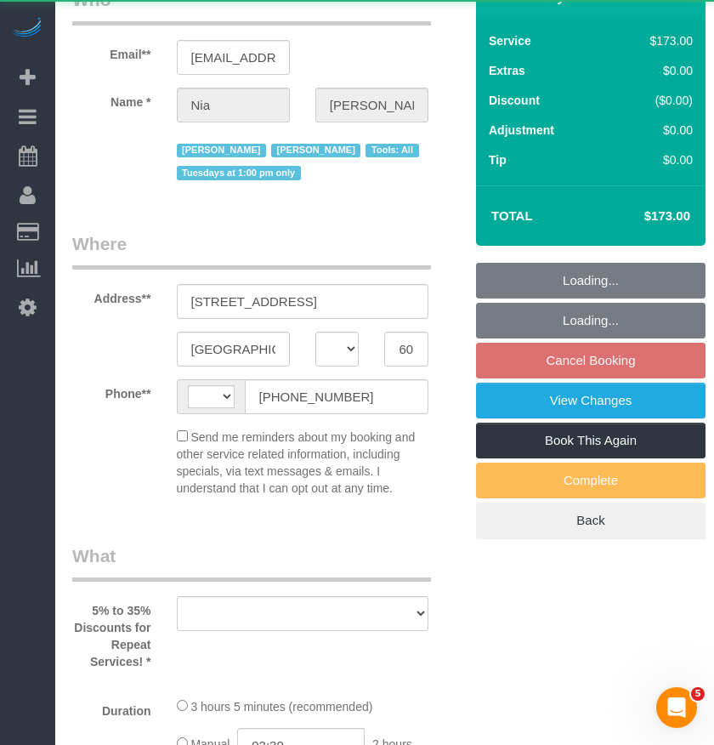
select select "object:2405"
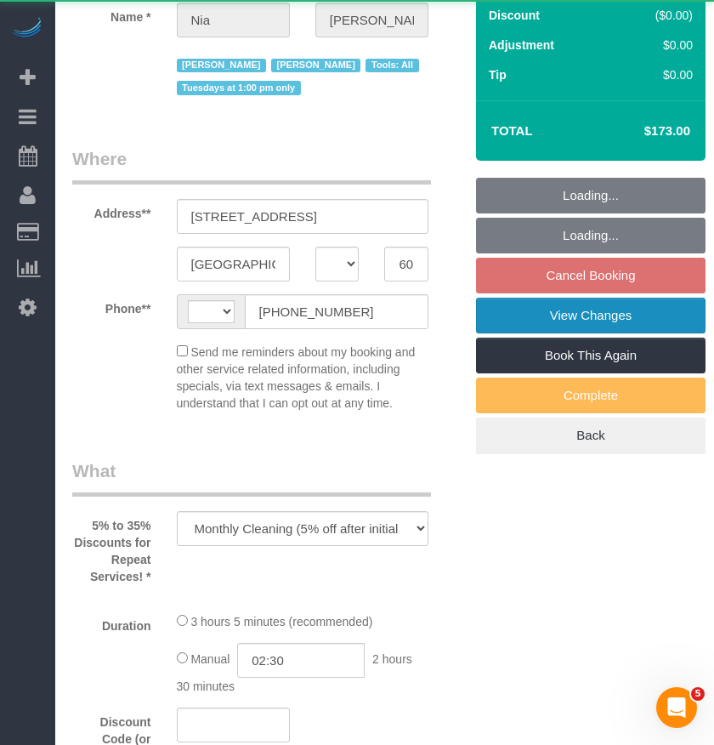
select select "number:1"
select select "number:66"
select select "number:139"
select select "number:106"
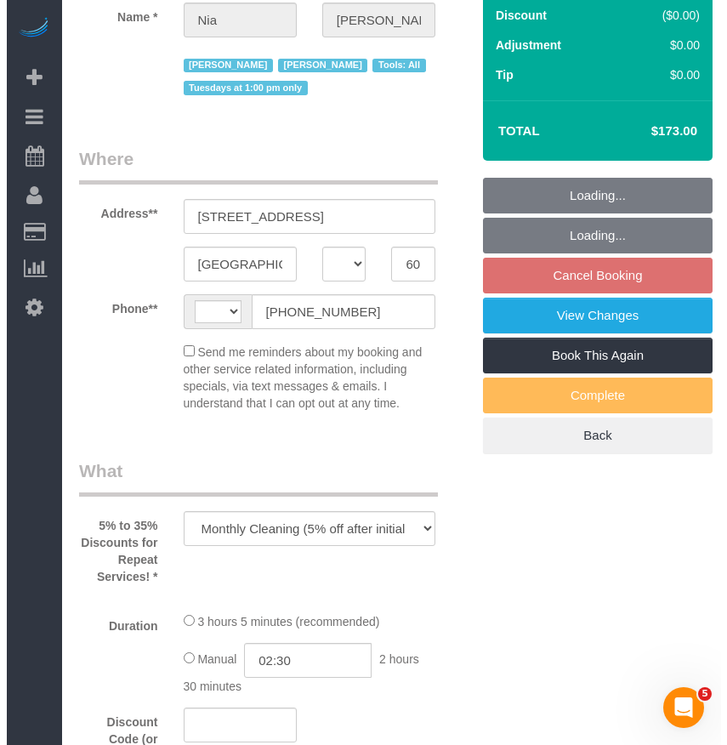
scroll to position [0, 0]
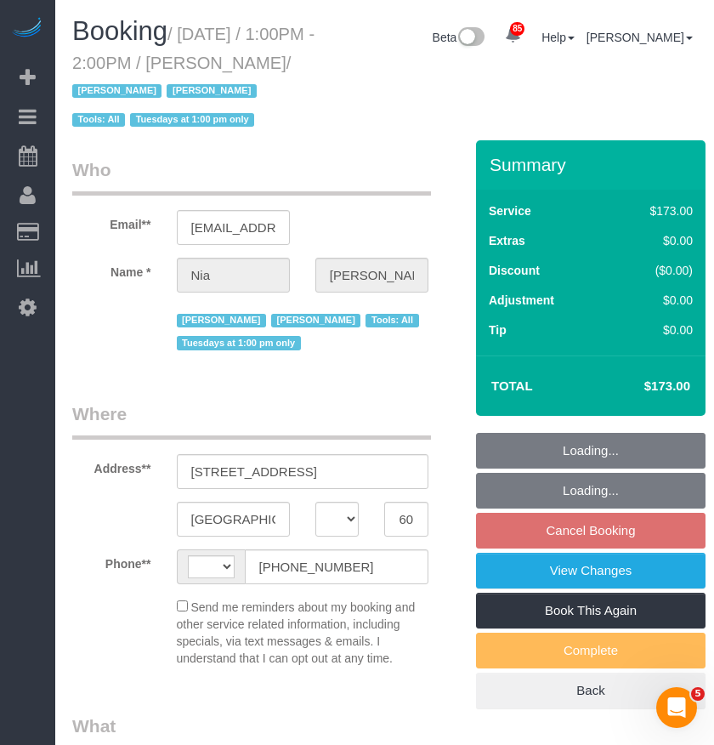
select select "string:fspay-e82a284e-5816-4b32-8879-c3244b12b479"
select select "string:[GEOGRAPHIC_DATA]"
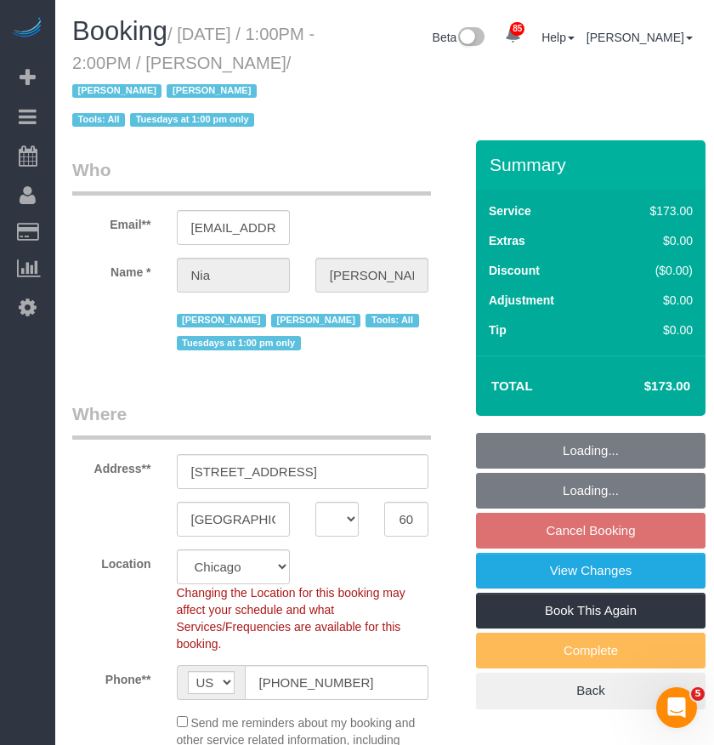
select select "object:3068"
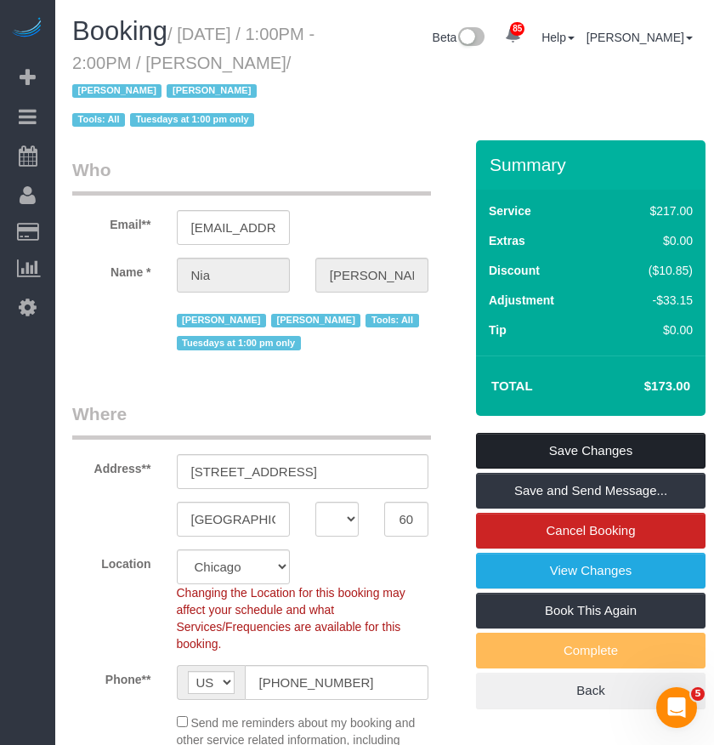
click at [615, 455] on link "Save Changes" at bounding box center [591, 451] width 230 height 36
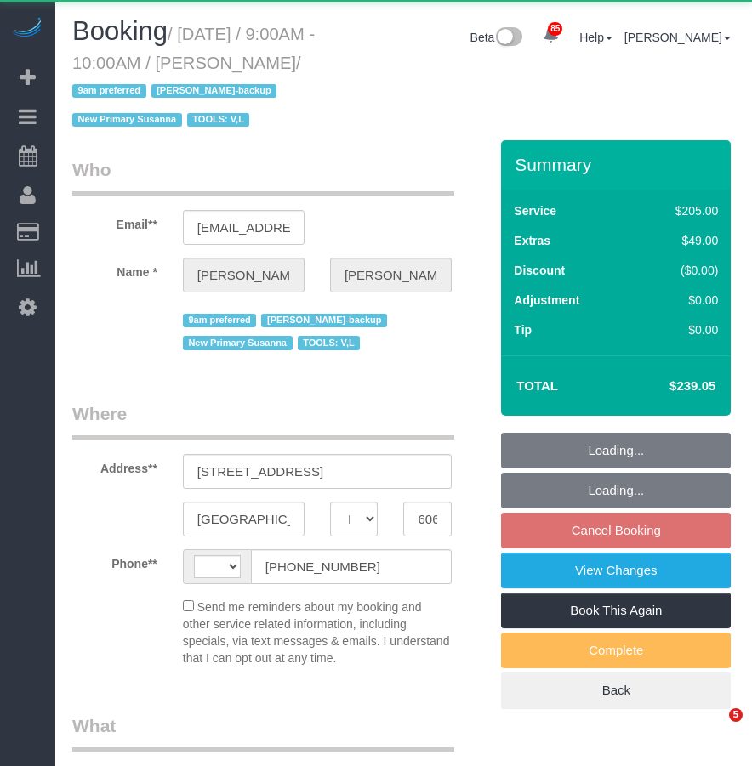
select select "IL"
select select "object:2603"
select select "number:1"
select select "number:57"
select select "number:139"
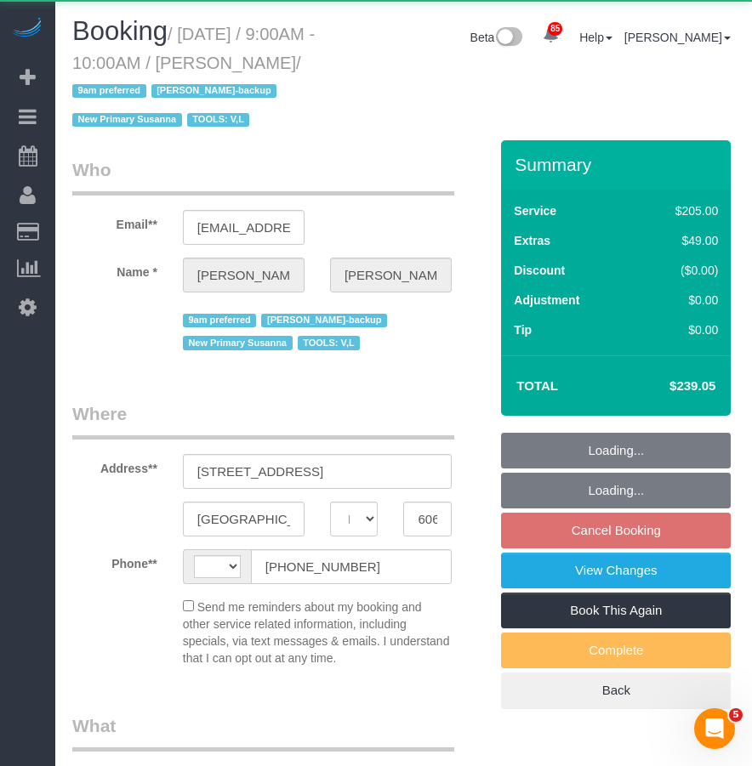
select select "number:104"
select select "number:98"
select select "number:141"
select select "number:143"
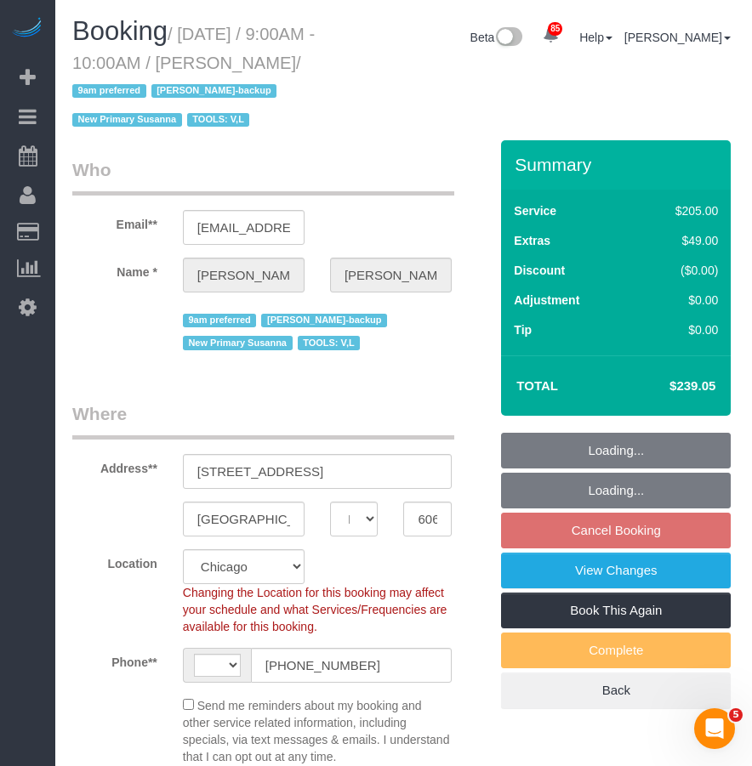
select select "spot1"
select select "string:[GEOGRAPHIC_DATA]"
select select "string:fspay-adb063e1-7380-43dc-b32b-1eea6250581c"
select select "4"
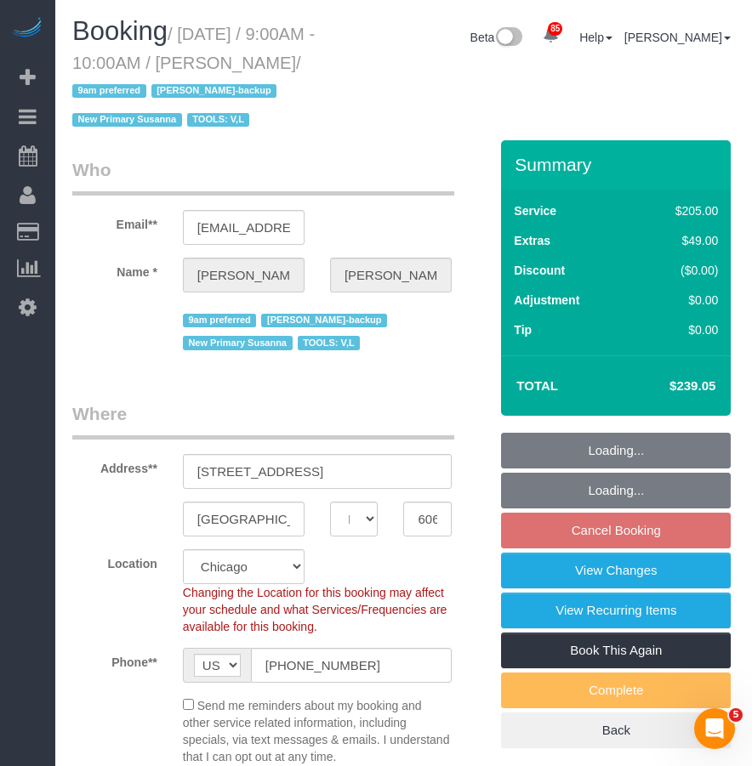
select select "object:3186"
select select "3365"
select select "4"
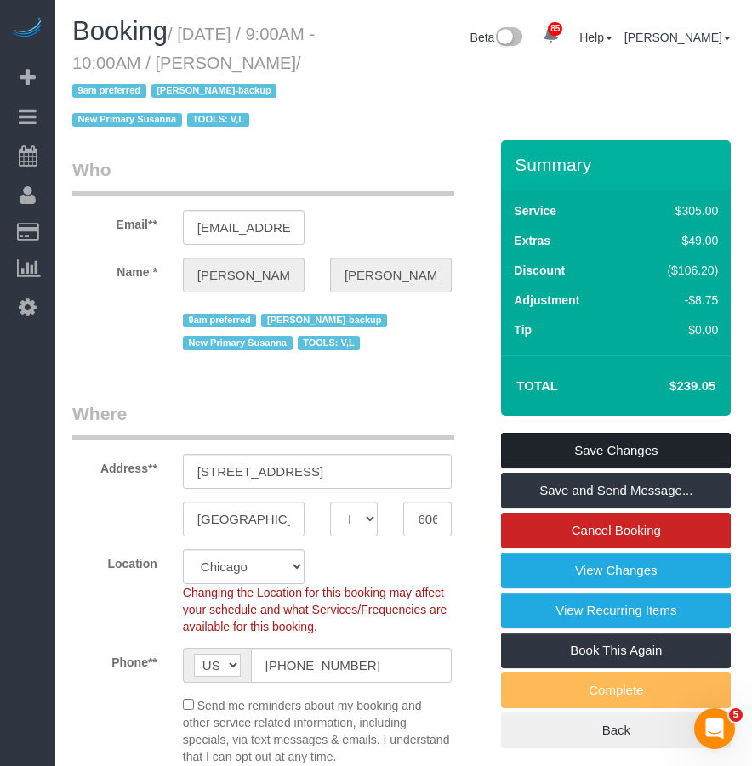
click at [626, 451] on link "Save Changes" at bounding box center [616, 451] width 230 height 36
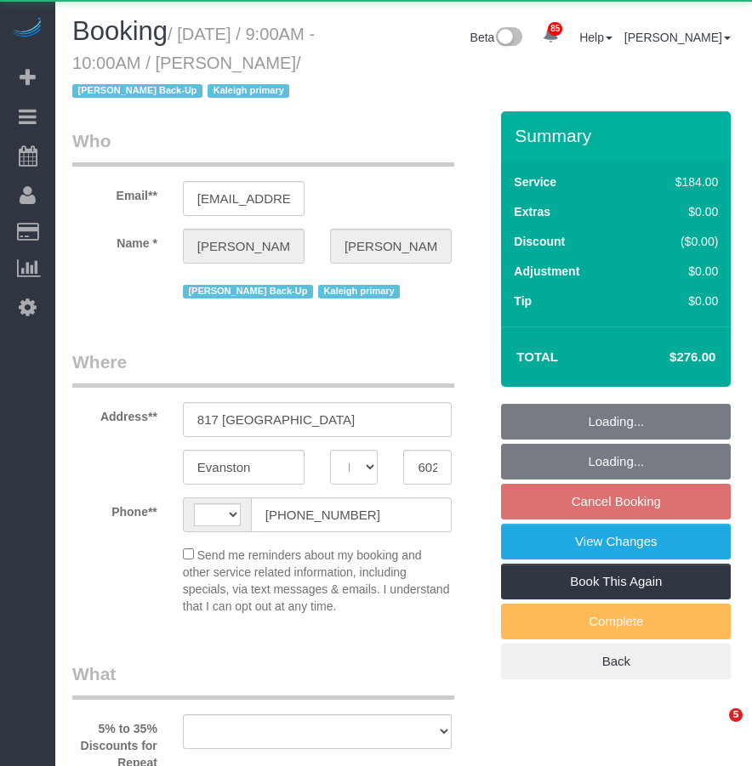
select select "IL"
select select "string:[GEOGRAPHIC_DATA]"
select select "string:fspay-33d6ec5a-c21c-4606-911b-ef2aa5c56fde"
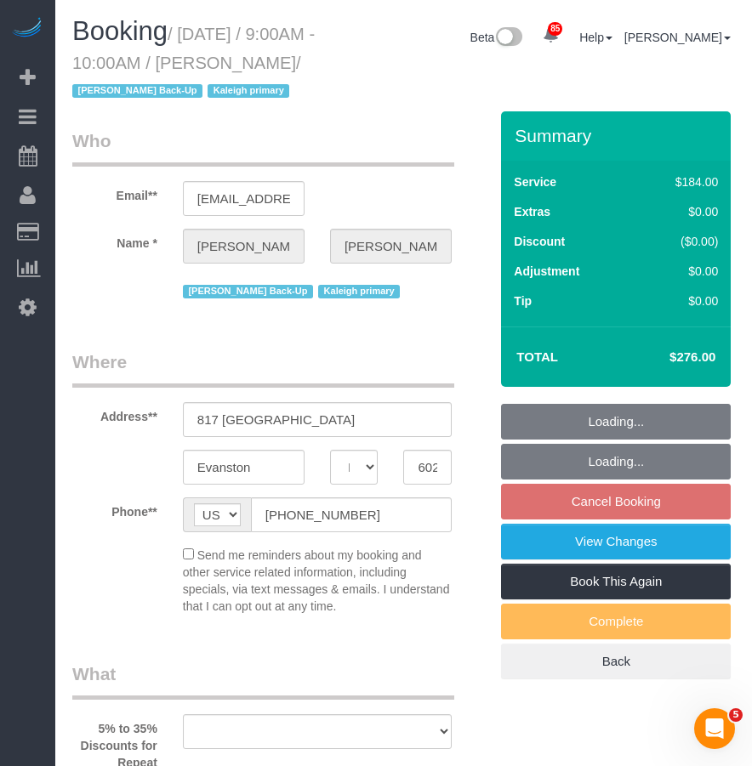
select select "512"
select select "2"
select select "6"
select select "spot1"
select select "number:1"
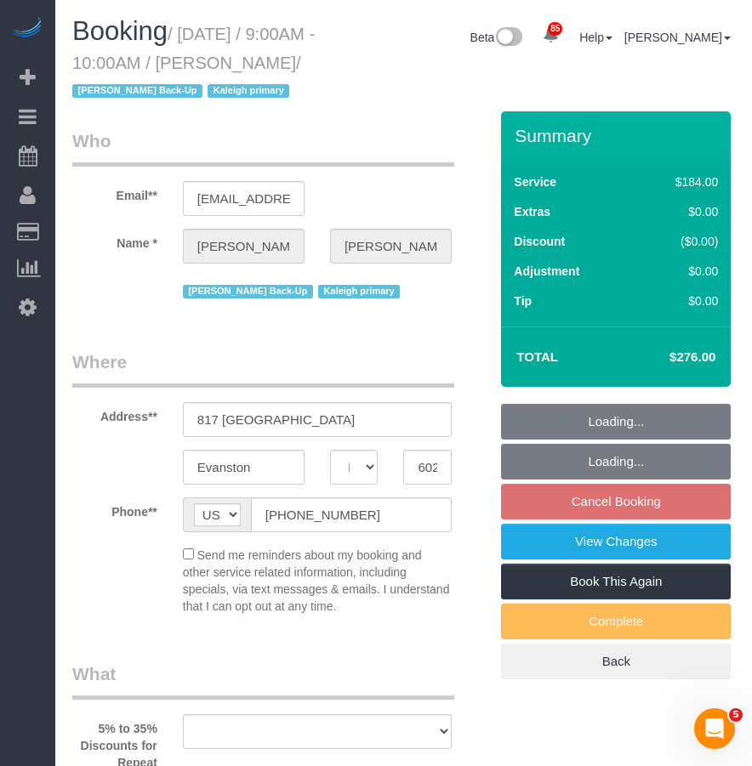
select select "number:58"
select select "number:139"
select select "number:105"
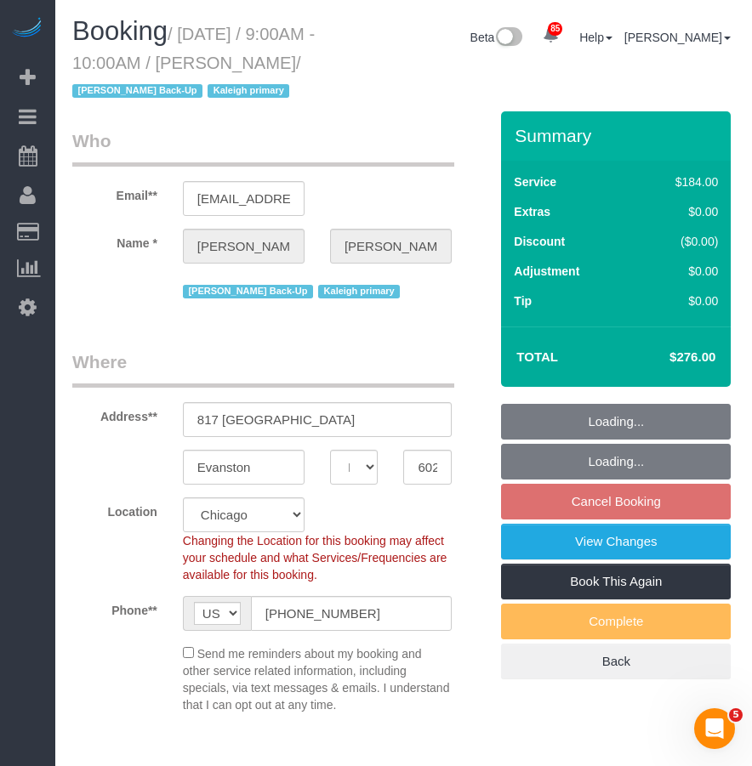
select select "spot6"
select select "object:3437"
select select "2"
select select "6"
select select "object:3513"
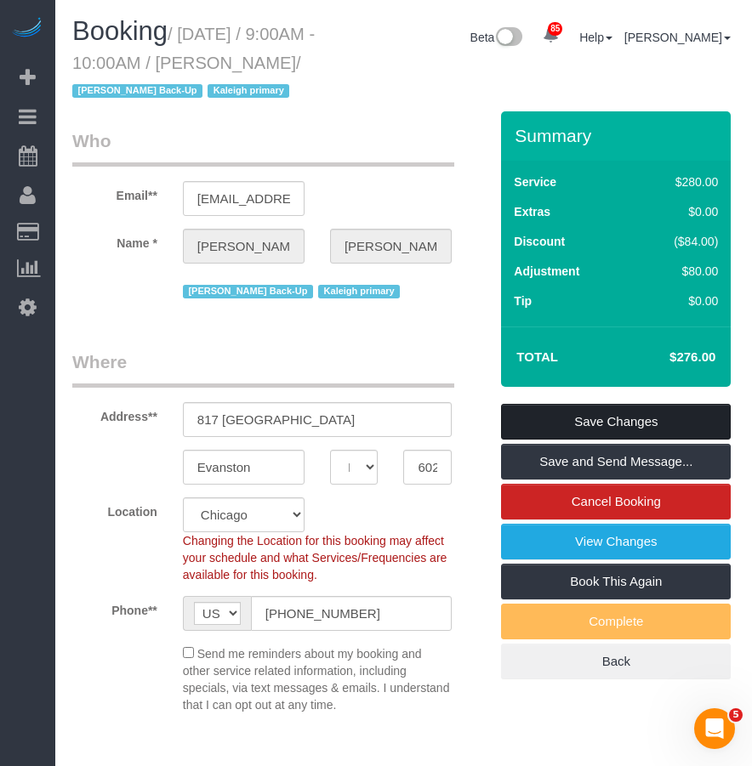
click at [663, 440] on link "Save Changes" at bounding box center [616, 422] width 230 height 36
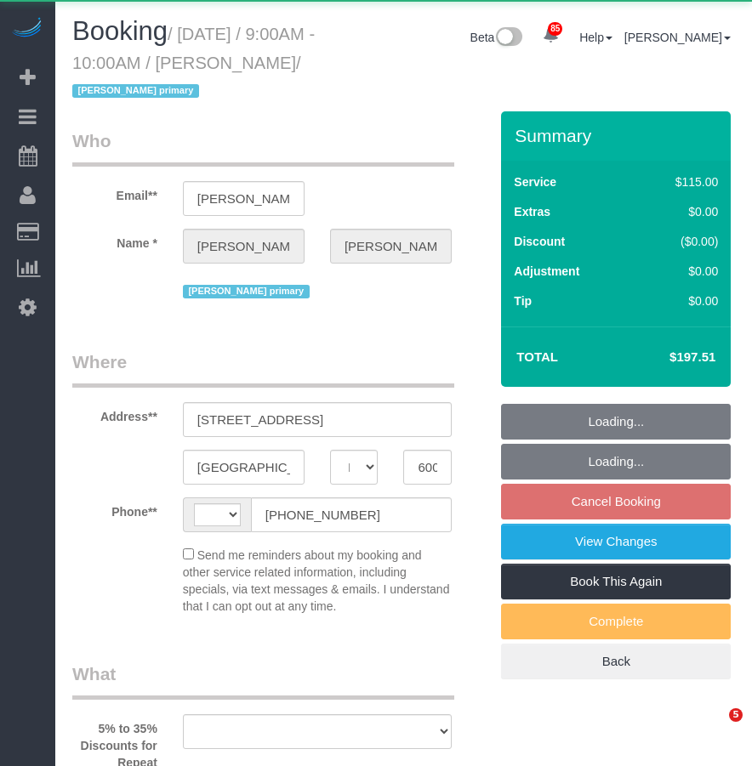
select select "IL"
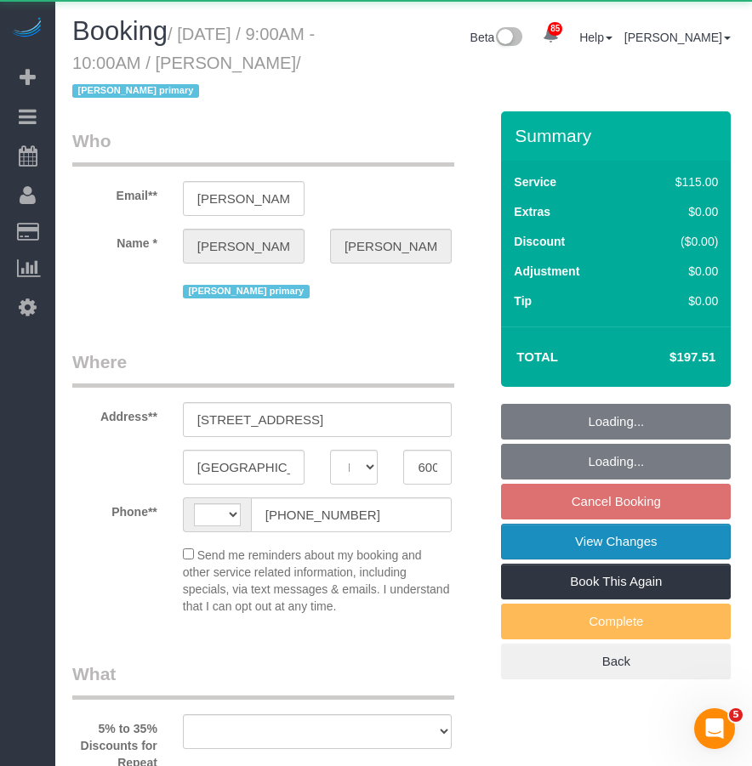
select select "object:2338"
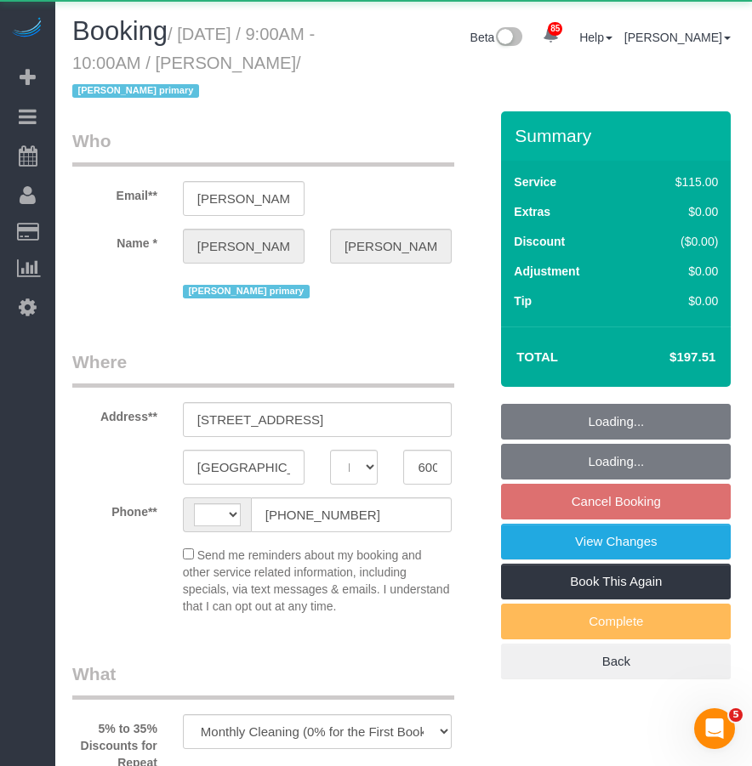
select select "number:66"
select select "number:139"
select select "number:99"
select select "number:141"
select select "number:143"
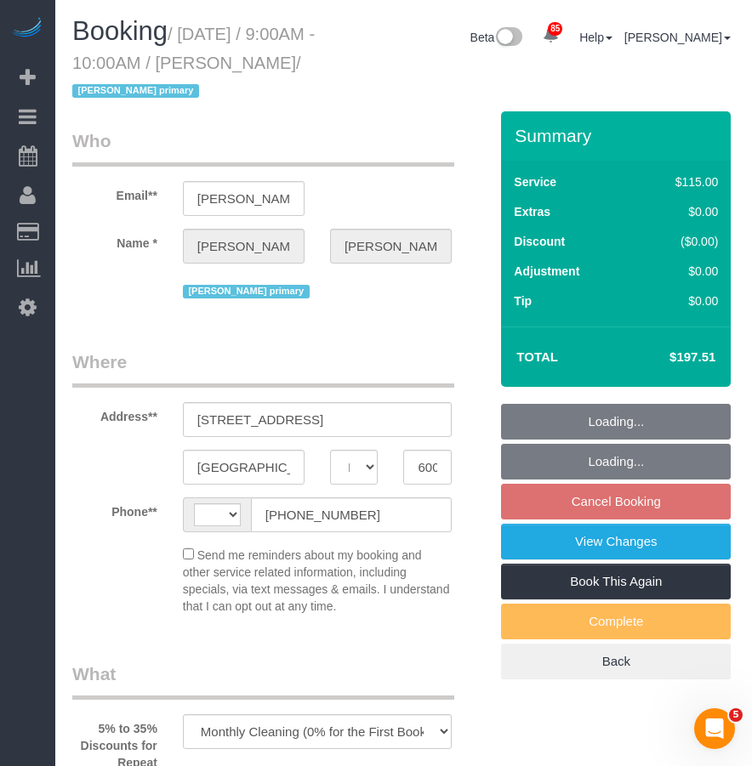
select select "2"
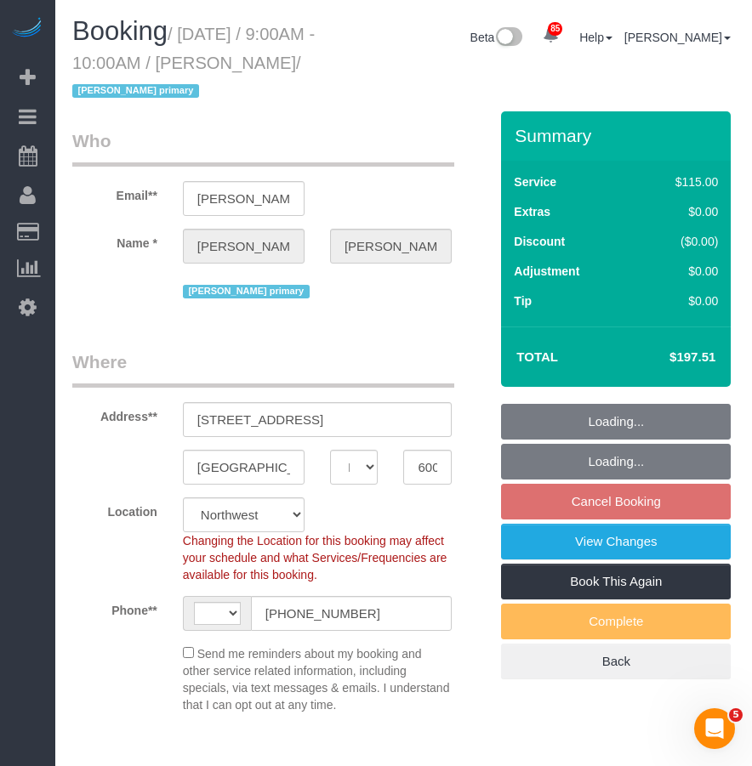
select select "string:[GEOGRAPHIC_DATA]"
select select "string:fspay-6fbb7c99-e1f0-44b5-ac08-eba0c095865c"
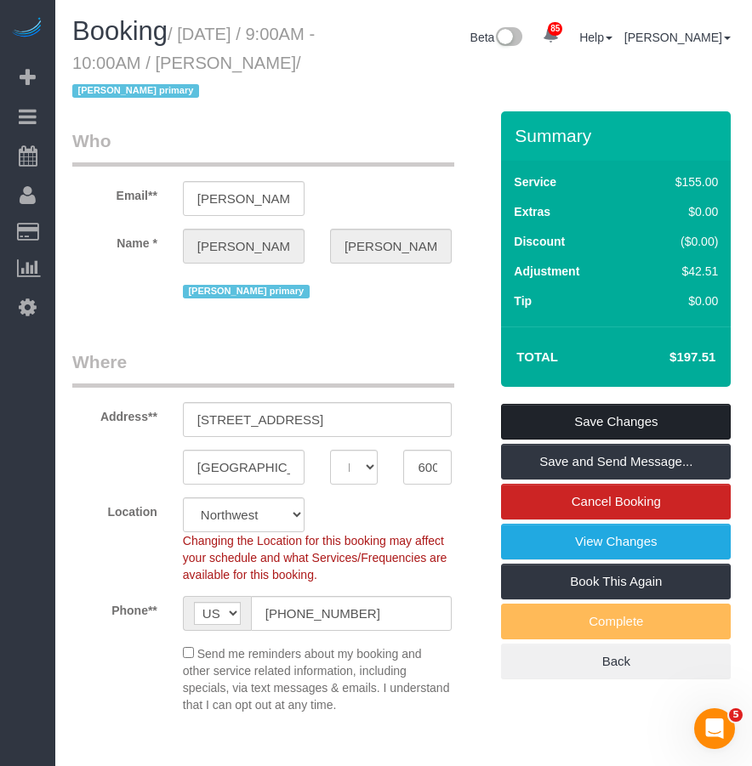
select select "object:3036"
click at [626, 417] on link "Save Changes" at bounding box center [616, 422] width 230 height 36
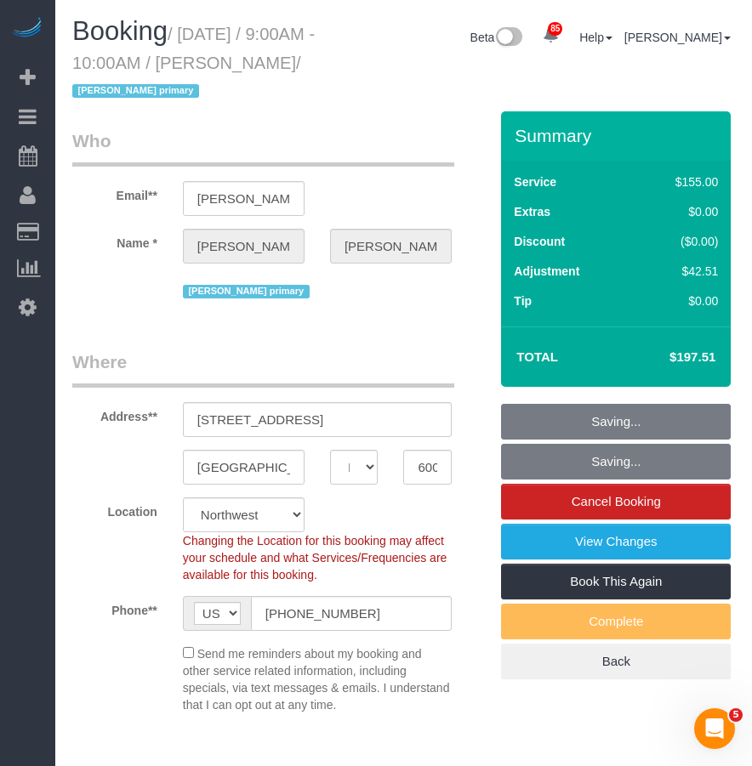
select select "2"
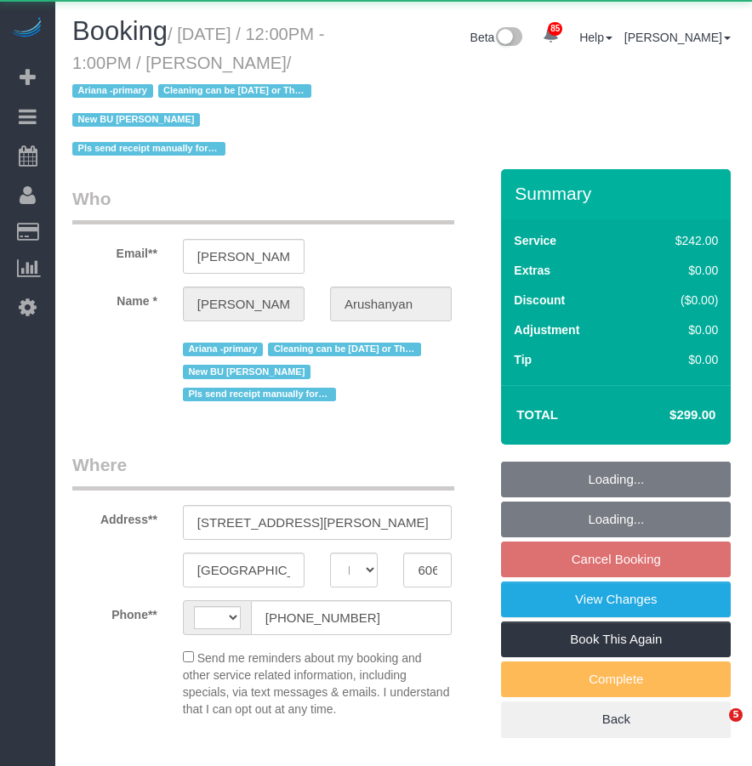
select select "IL"
select select "object:2628"
select select "string:fspay-c613ac8d-bd02-4d00-acff-003807ce8702"
select select "number:1"
select select "number:58"
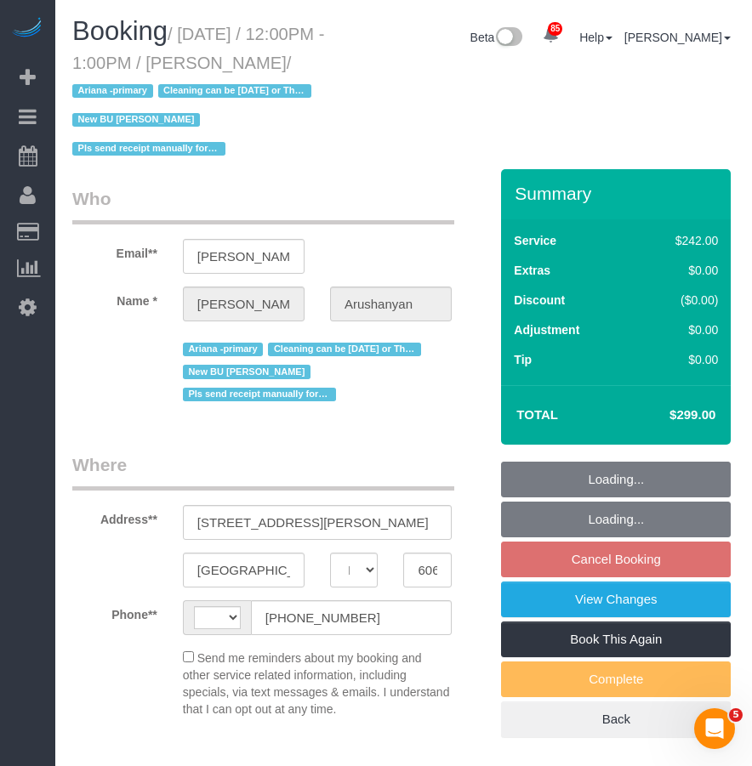
select select "number:139"
select select "number:108"
select select "string:[GEOGRAPHIC_DATA]"
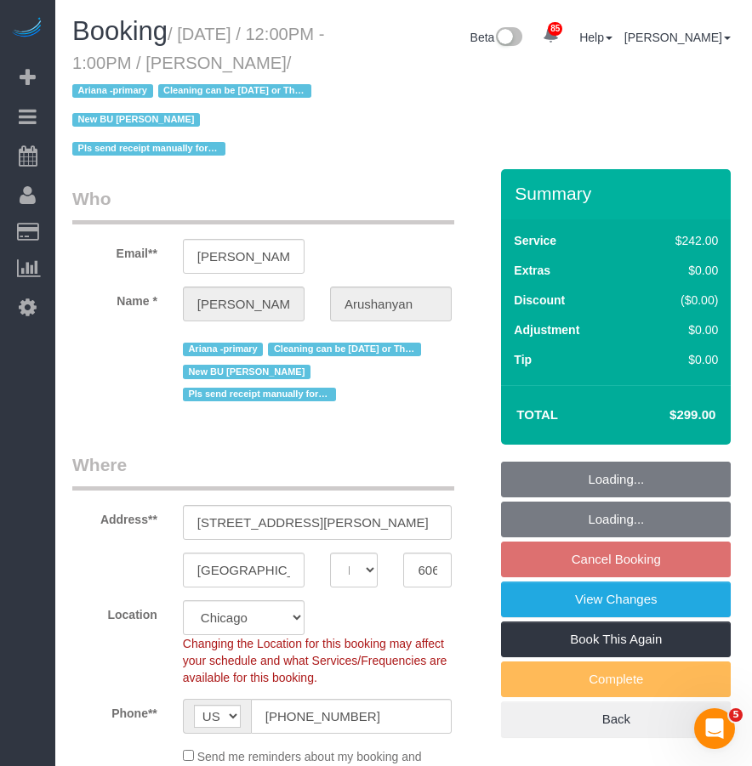
select select "512"
select select "4"
select select "1"
select select "5"
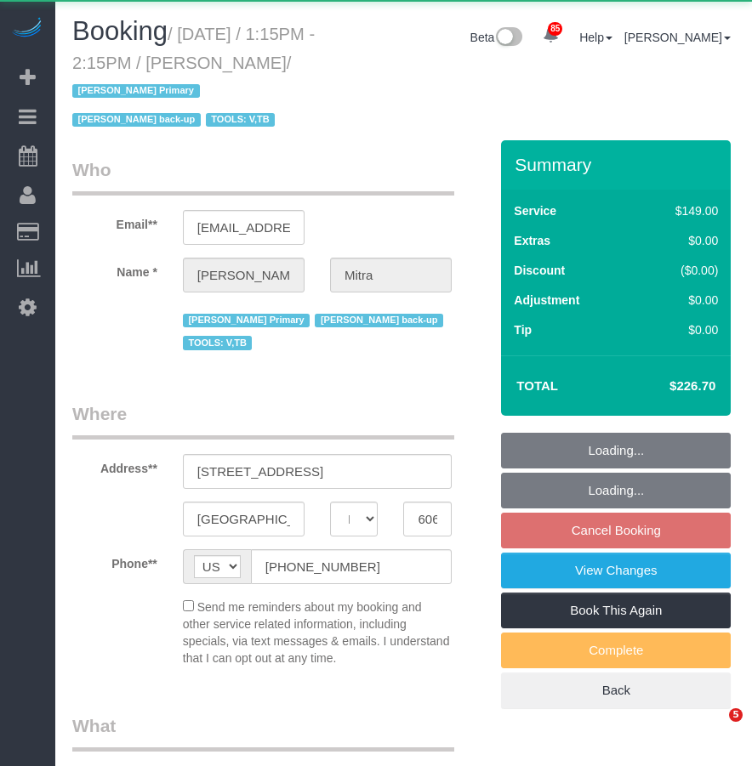
select select "IL"
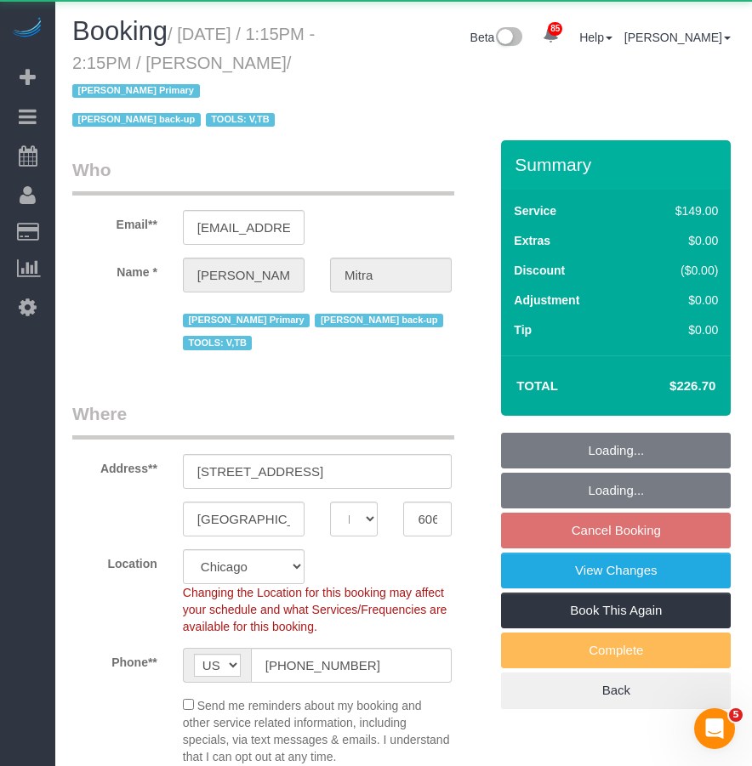
select select "object:2977"
select select "number:1"
select select "number:58"
select select "number:139"
select select "number:106"
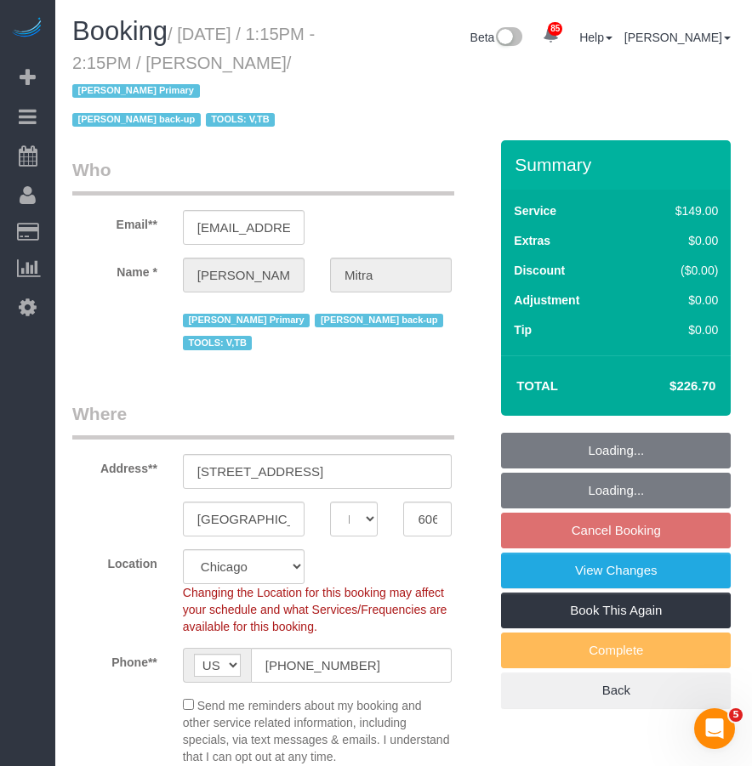
select select "3"
select select "1"
select select "object:3420"
select select "3"
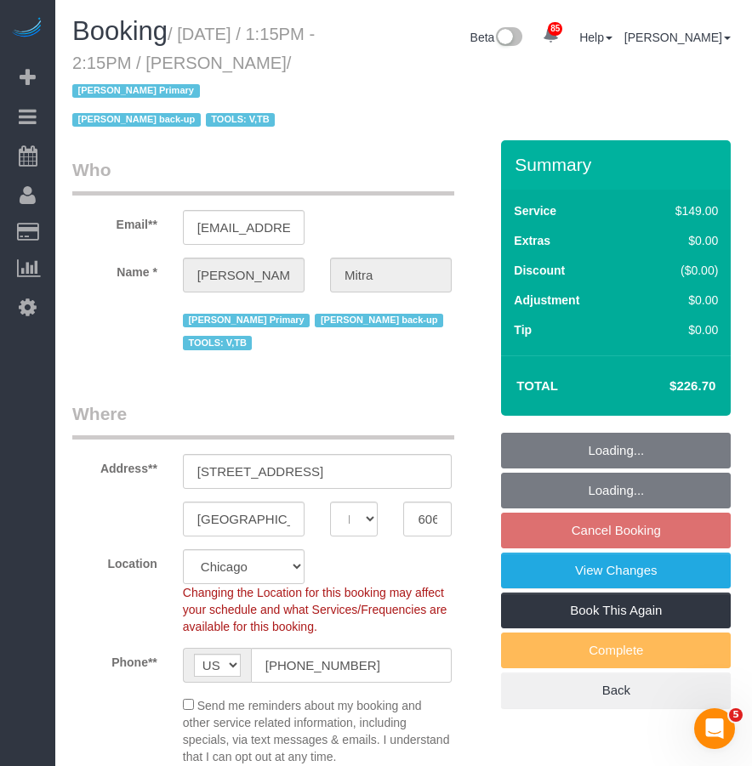
select select "3"
select select "1"
select select "string:fspay-7f24c6ee-ae38-46d2-a7c2-974c27000b06"
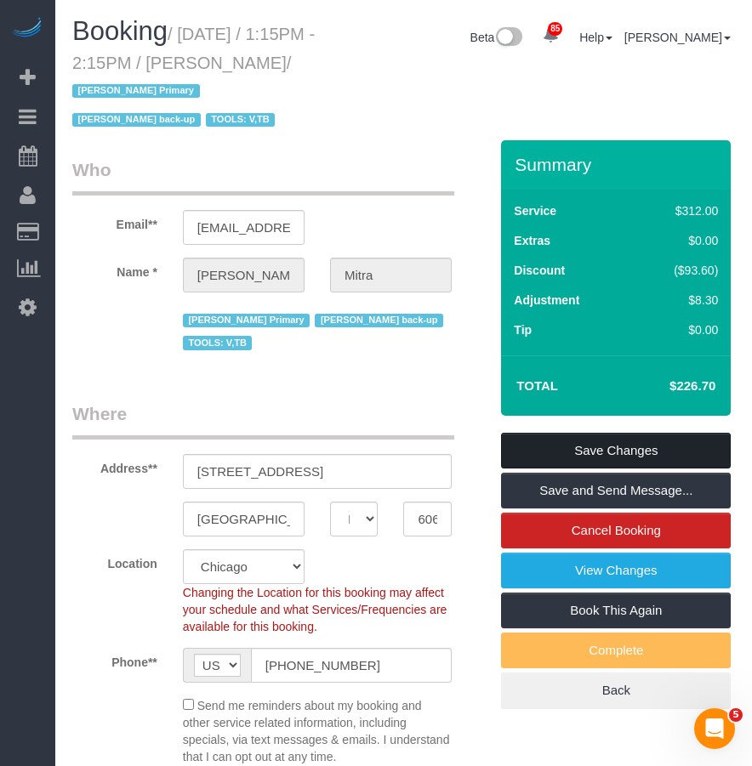
click at [677, 433] on link "Save Changes" at bounding box center [616, 451] width 230 height 36
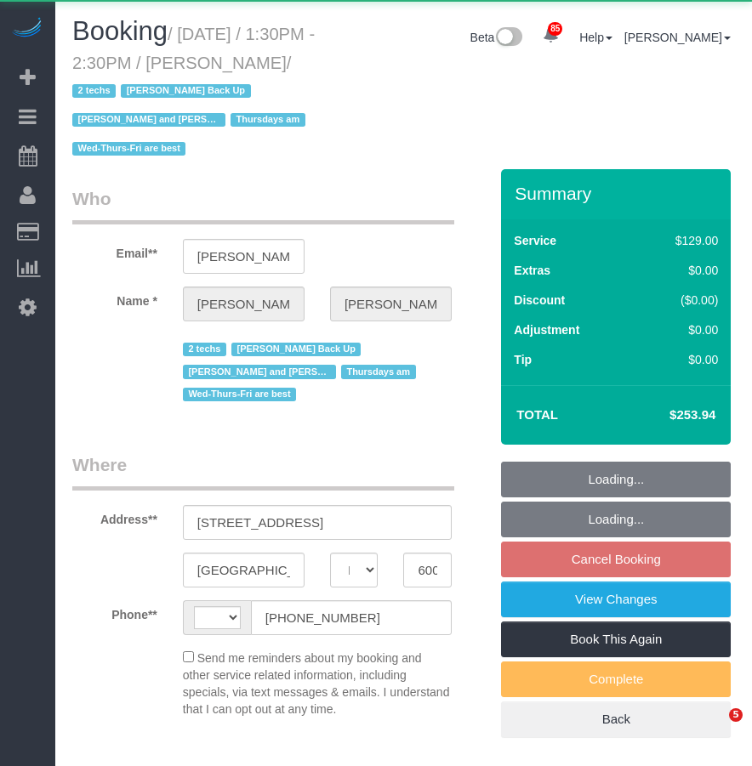
select select "IL"
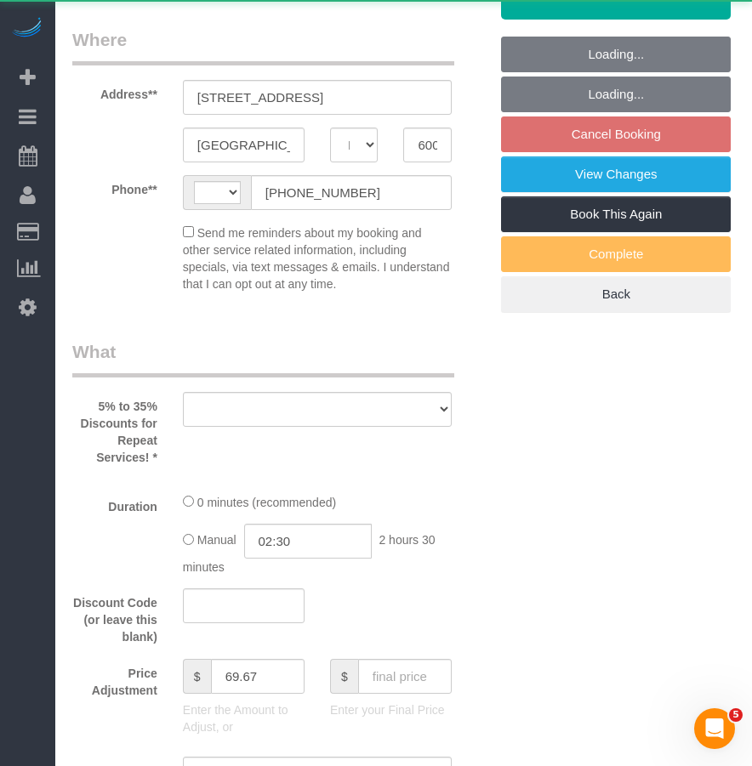
select select "string:[GEOGRAPHIC_DATA]"
select select "number:69"
select select "number:139"
select select "number:98"
select select "number:141"
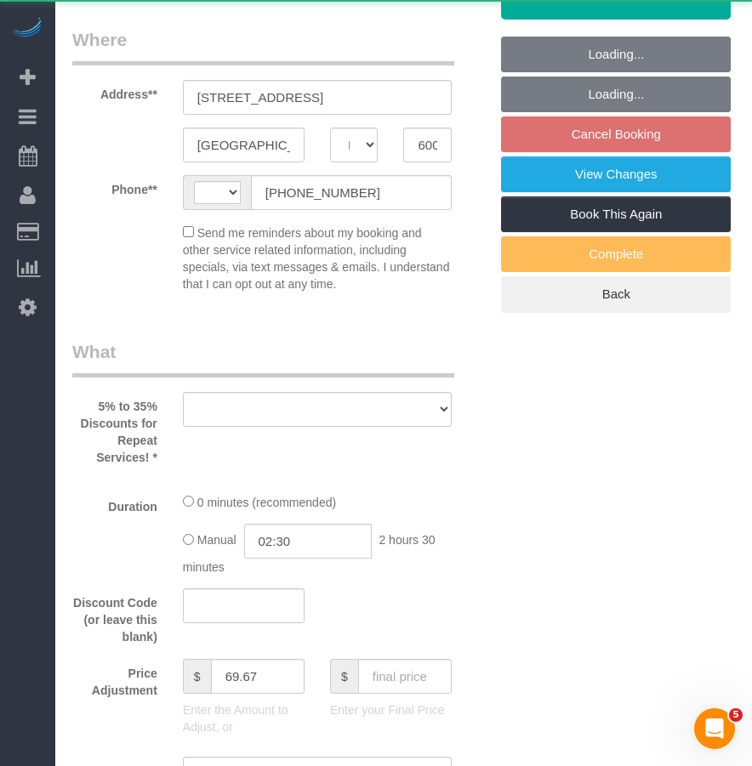
select select "number:143"
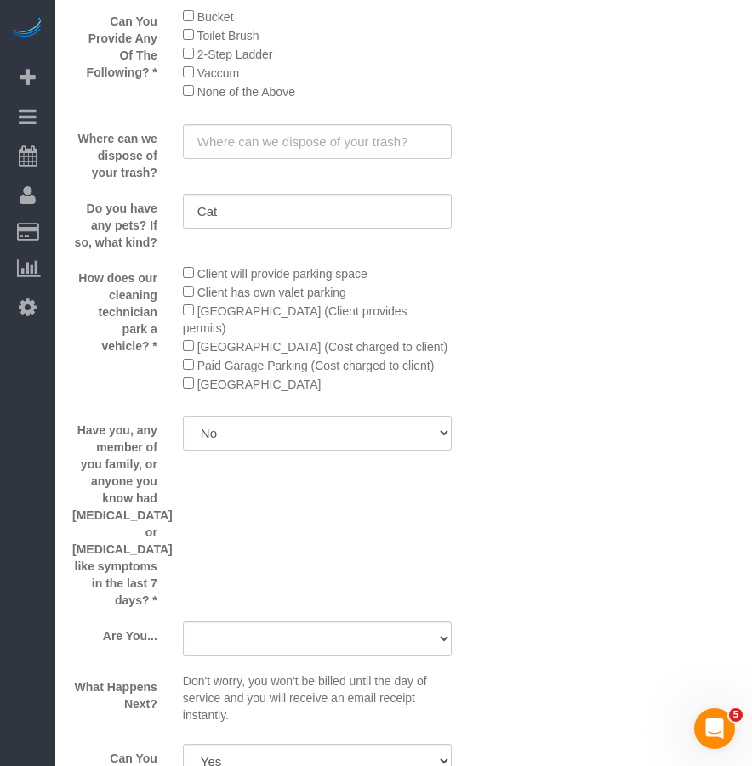
select select "object:3496"
select select "string:fspay-a7f3d1a8-3194-419b-9e6e-843255c50c37"
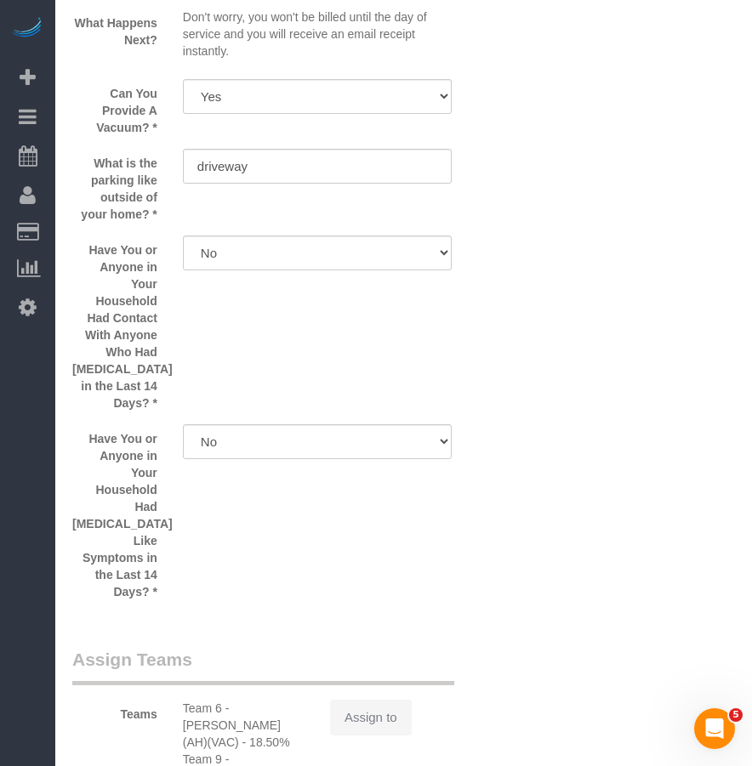
select select "3"
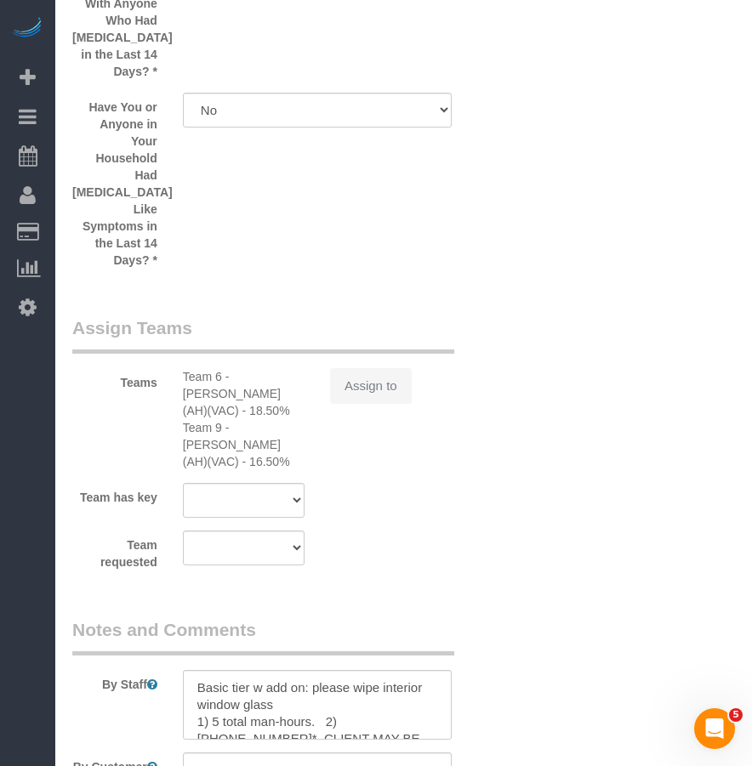
scroll to position [3742, 0]
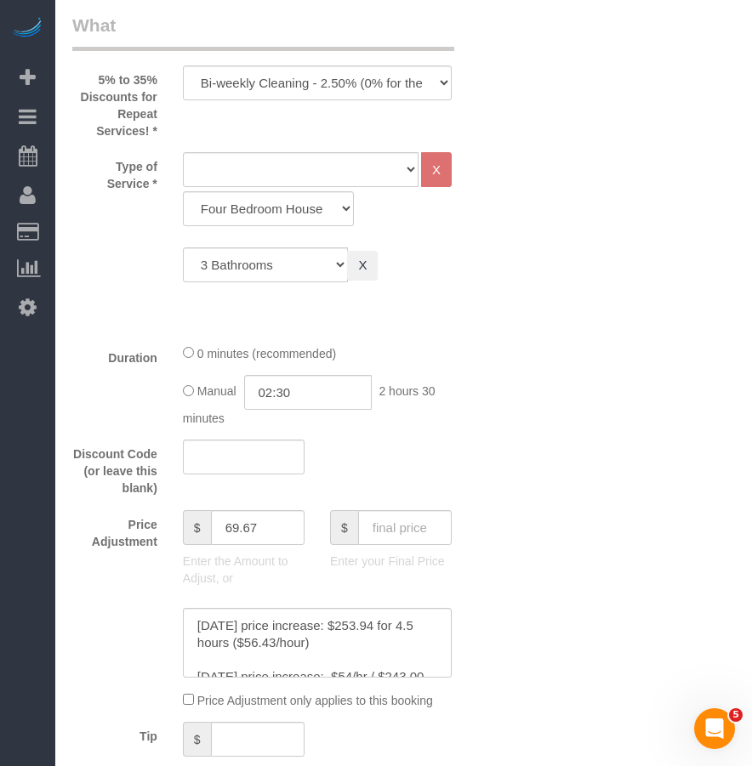
select select "3"
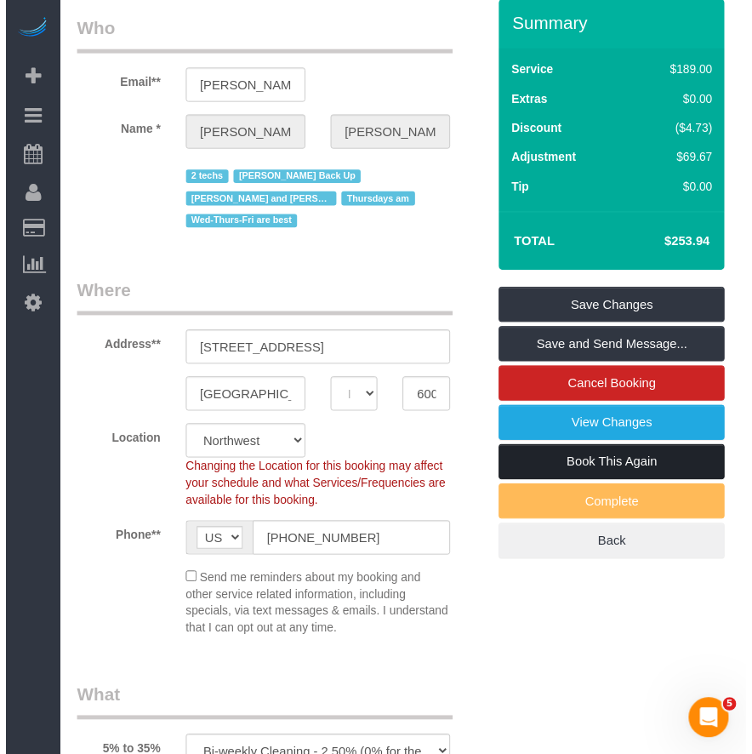
scroll to position [0, 0]
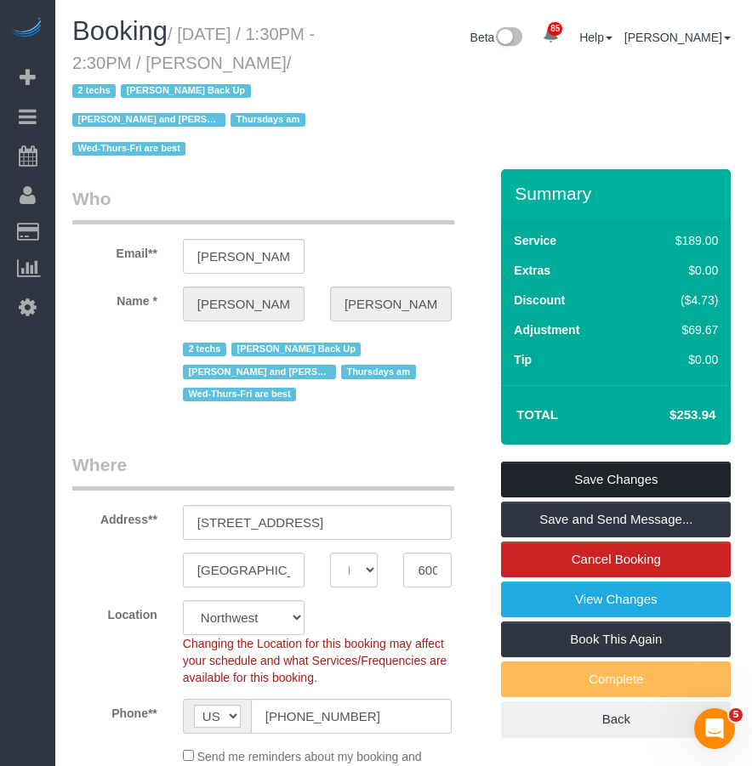
click at [602, 476] on link "Save Changes" at bounding box center [616, 480] width 230 height 36
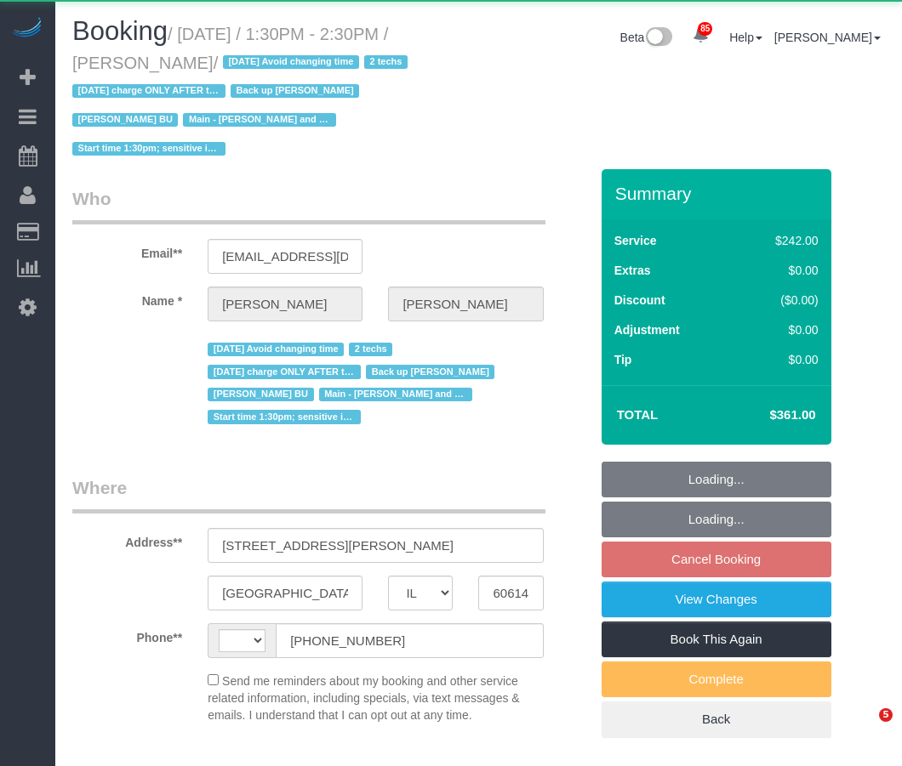
select select "IL"
select select "string:[GEOGRAPHIC_DATA]"
select select "512"
select select "6"
select select "2"
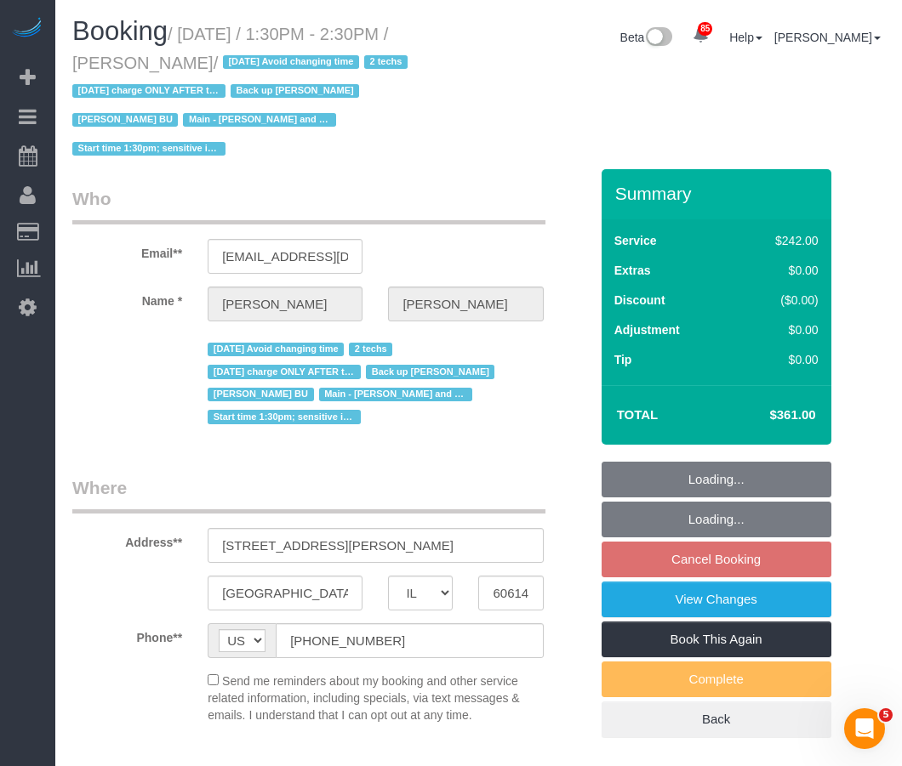
select select "object:4576"
select select "number:1"
select select "number:58"
select select "number:139"
select select "number:106"
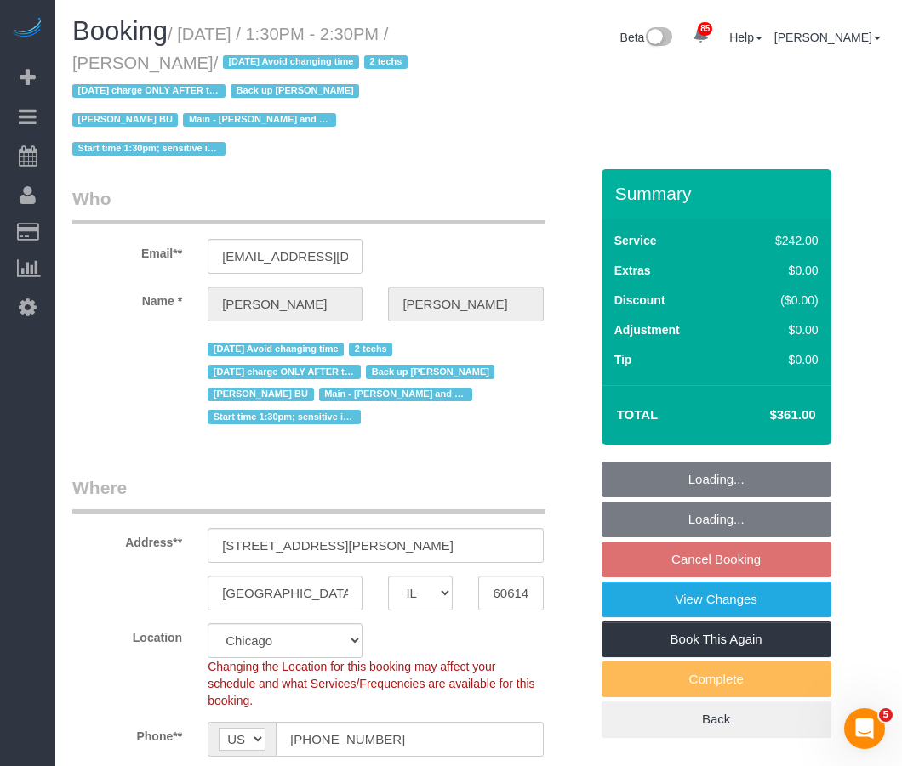
scroll to position [85, 0]
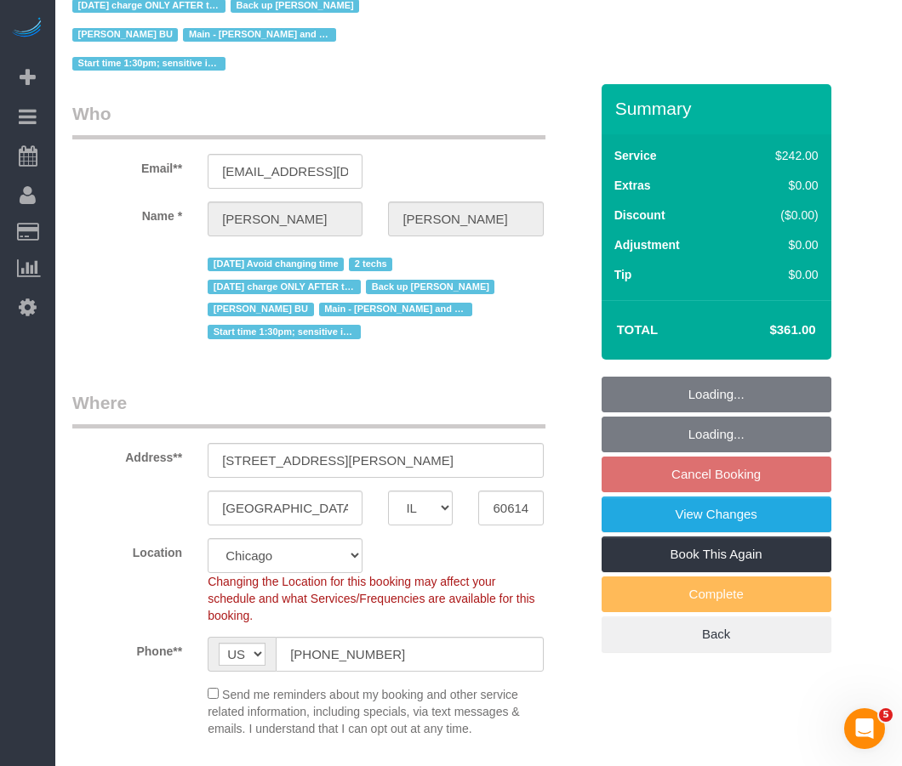
select select "object:4897"
select select "6"
select select "2"
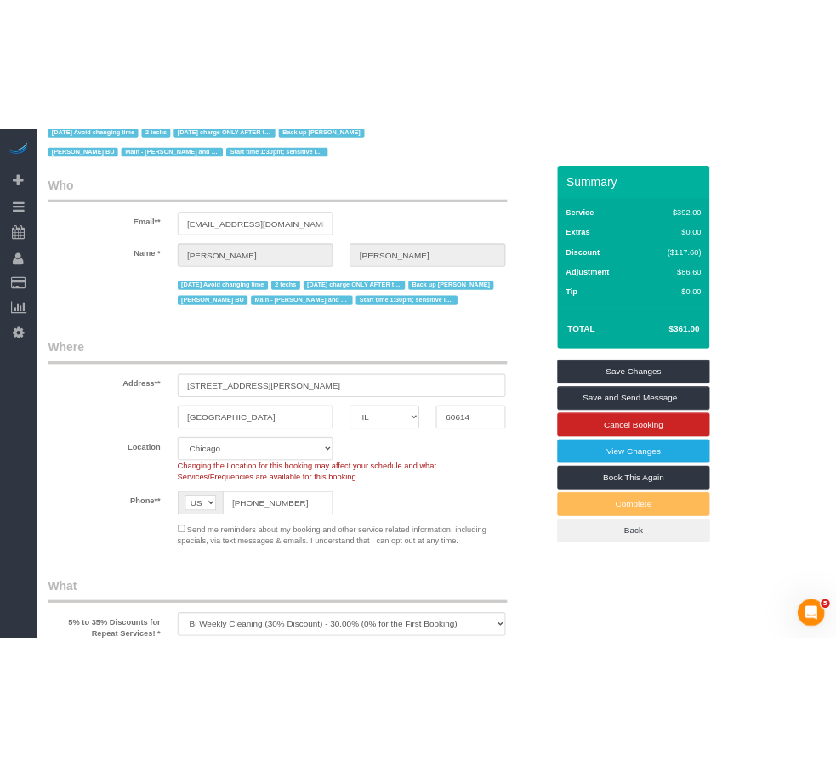
scroll to position [0, 0]
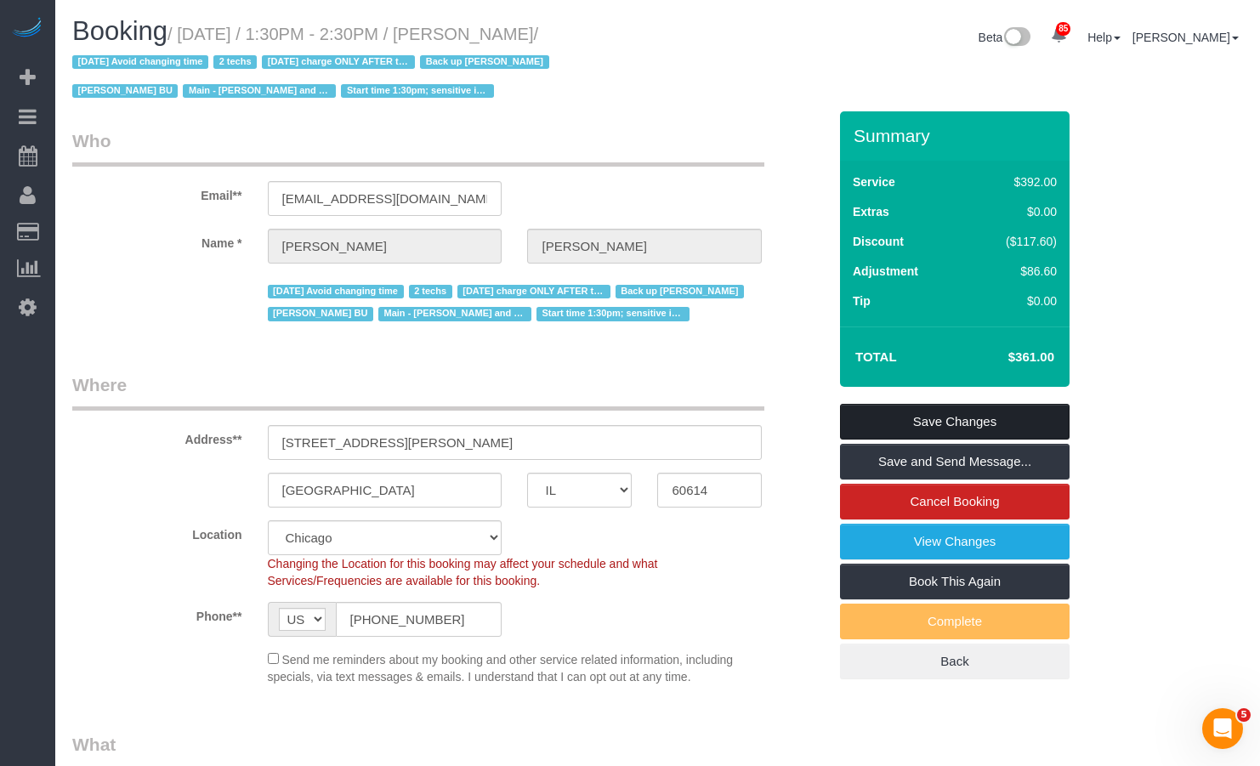
click at [901, 417] on link "Save Changes" at bounding box center [955, 422] width 230 height 36
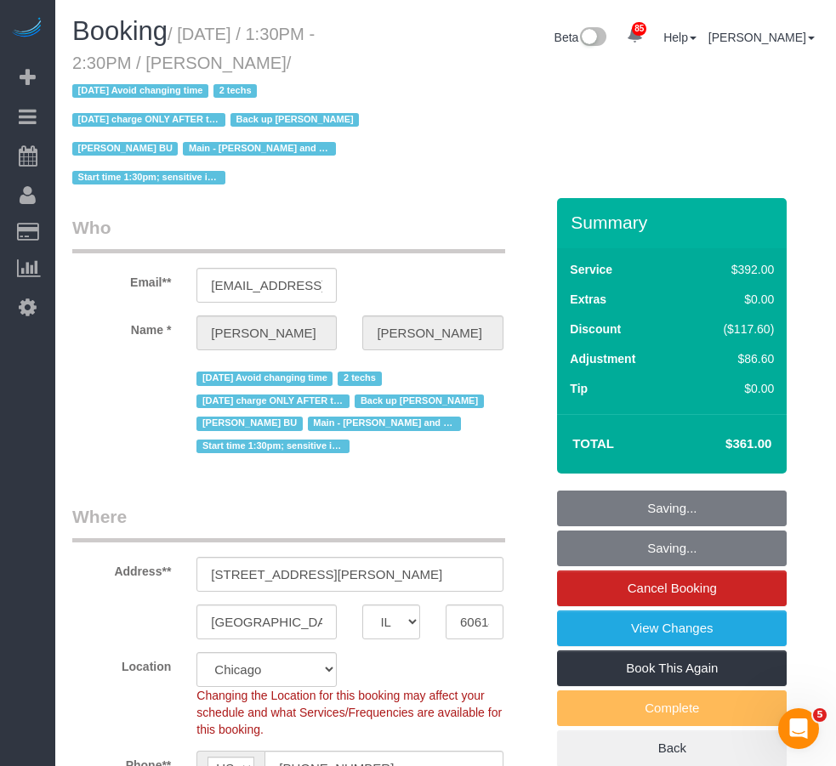
click at [477, 117] on div "Booking / [DATE] / 1:30PM - 2:30PM / [PERSON_NAME] / [DATE] Avoid changing time…" at bounding box center [446, 107] width 772 height 181
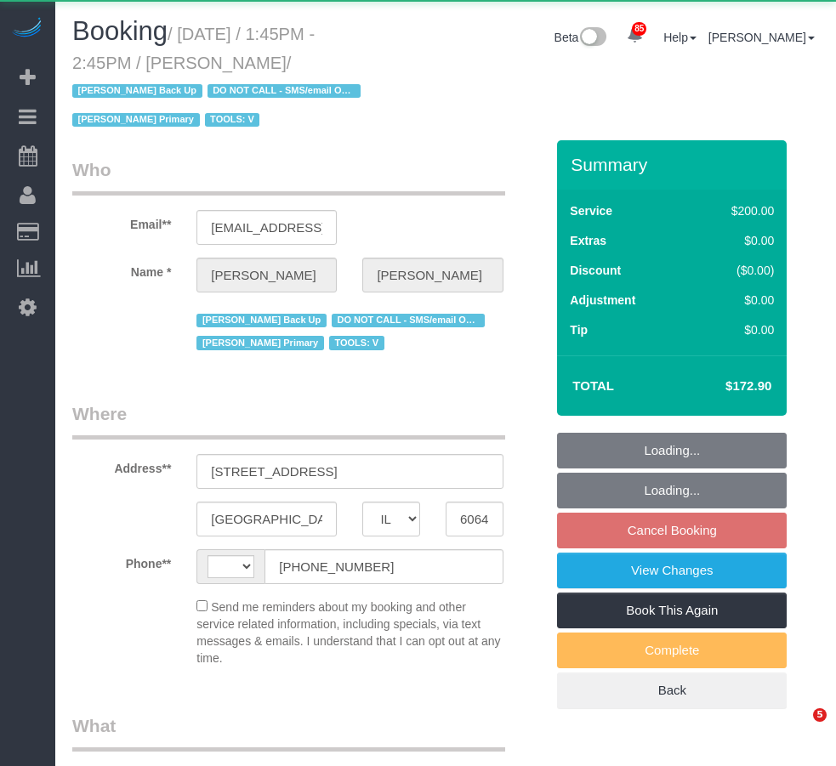
select select "IL"
select select "string:fspay-e3ca111e-a2ea-4c41-8bb7-43955af41940"
select select "object:2696"
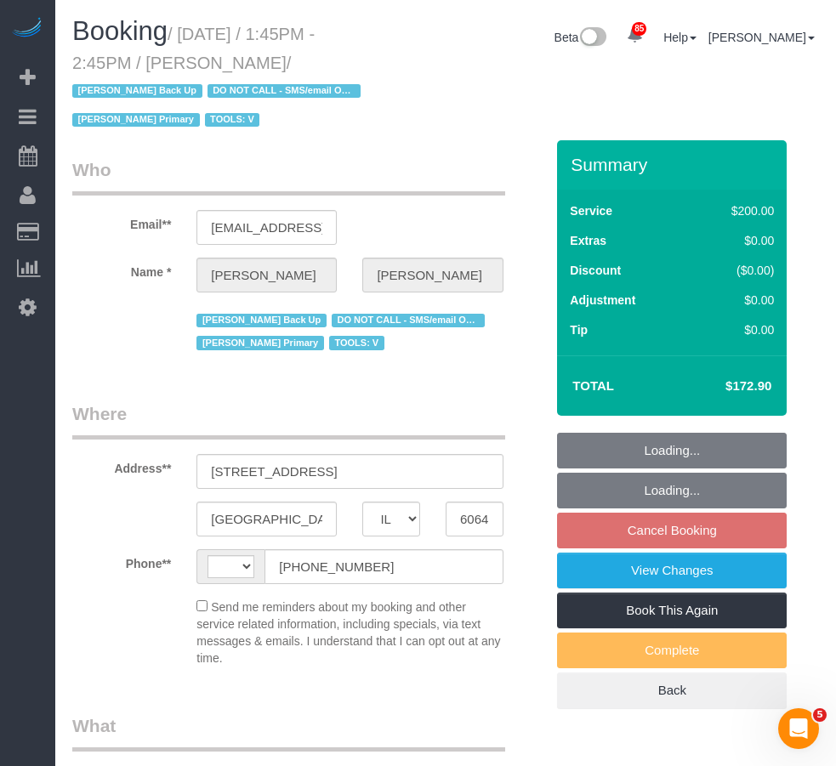
click at [506, 92] on div "Booking / [DATE] / 1:45PM - 2:45PM / [PERSON_NAME] / [PERSON_NAME] Back Up DO N…" at bounding box center [446, 78] width 772 height 123
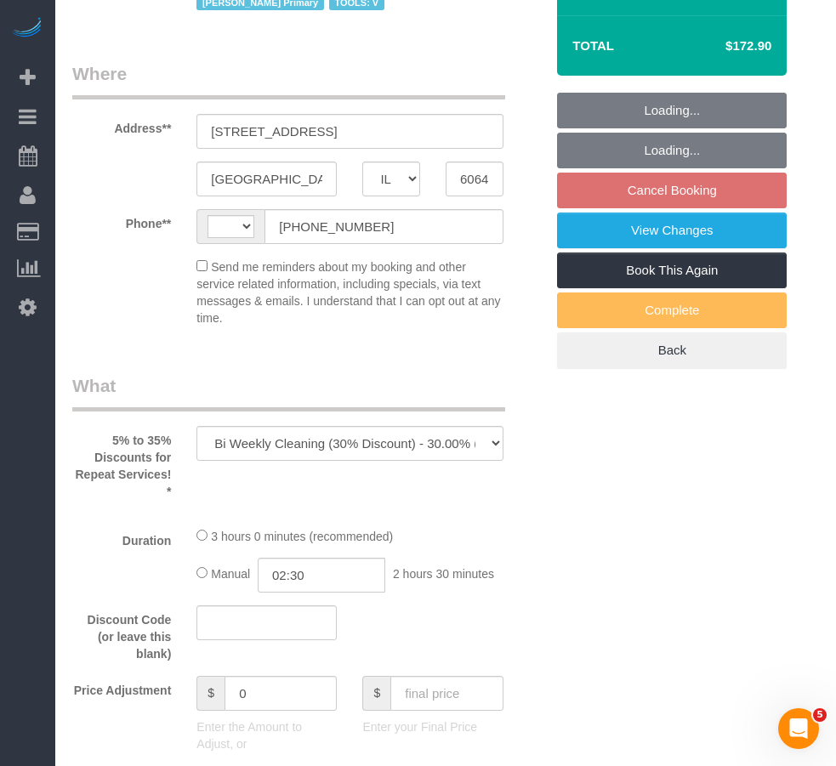
scroll to position [170, 0]
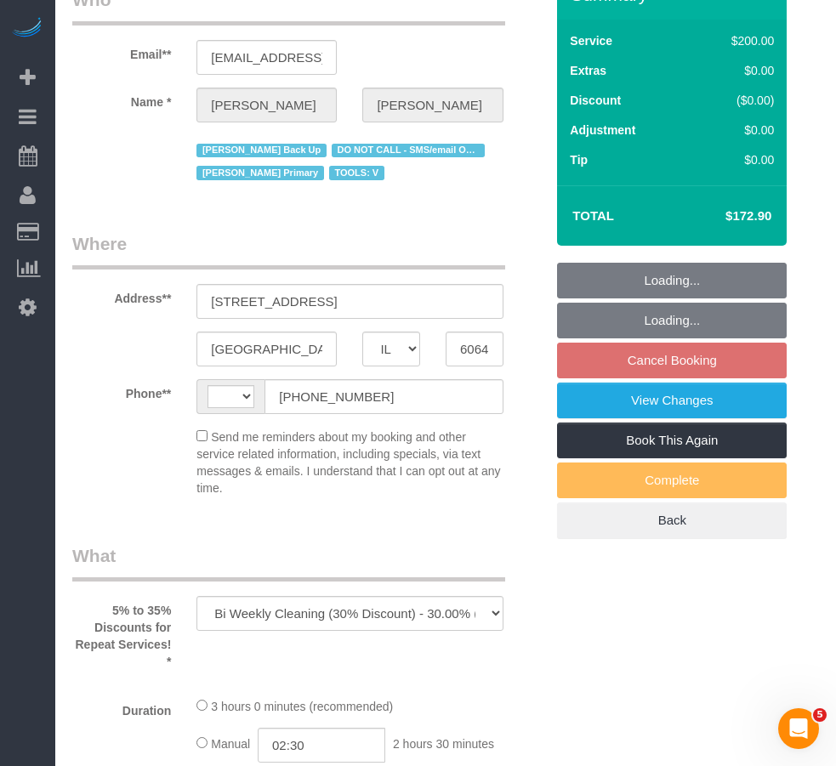
select select "number:1"
select select "number:66"
select select "number:139"
select select "number:106"
select select "string:[GEOGRAPHIC_DATA]"
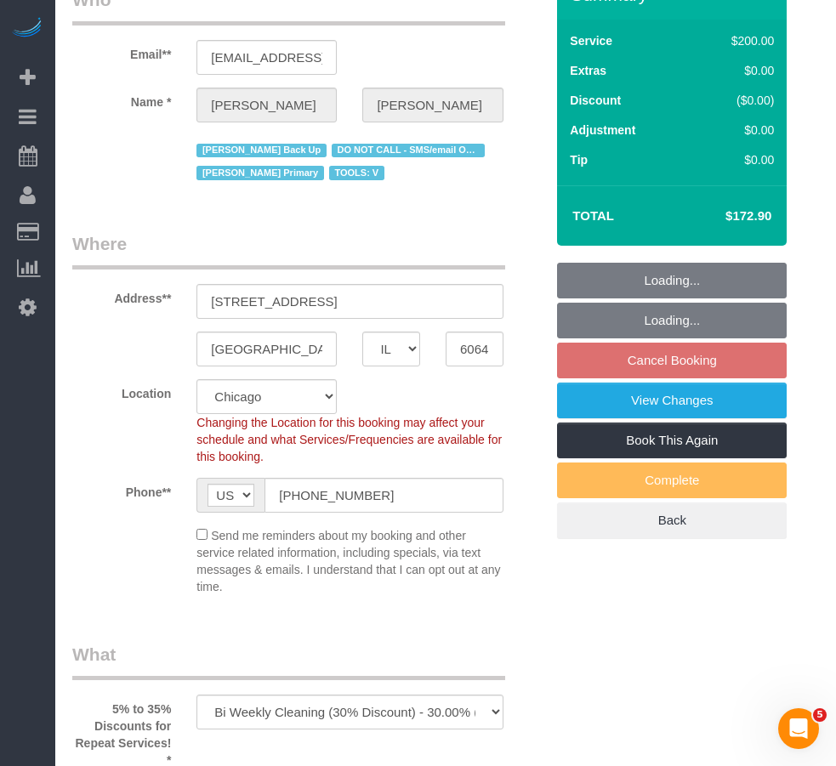
select select "512"
select select "3"
select select "object:3421"
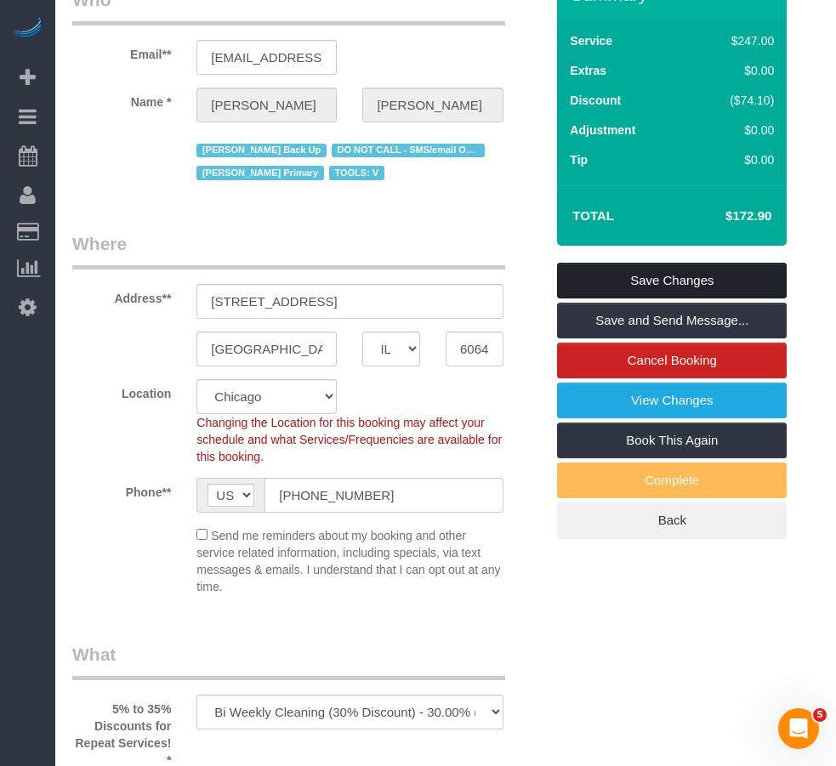
click at [653, 263] on link "Save Changes" at bounding box center [672, 281] width 230 height 36
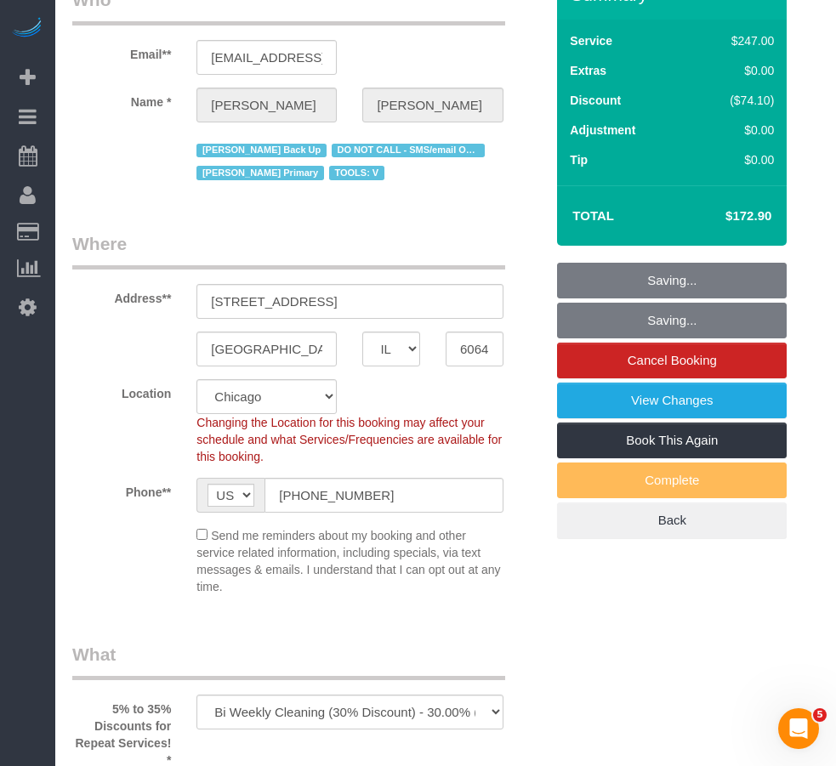
select select "3"
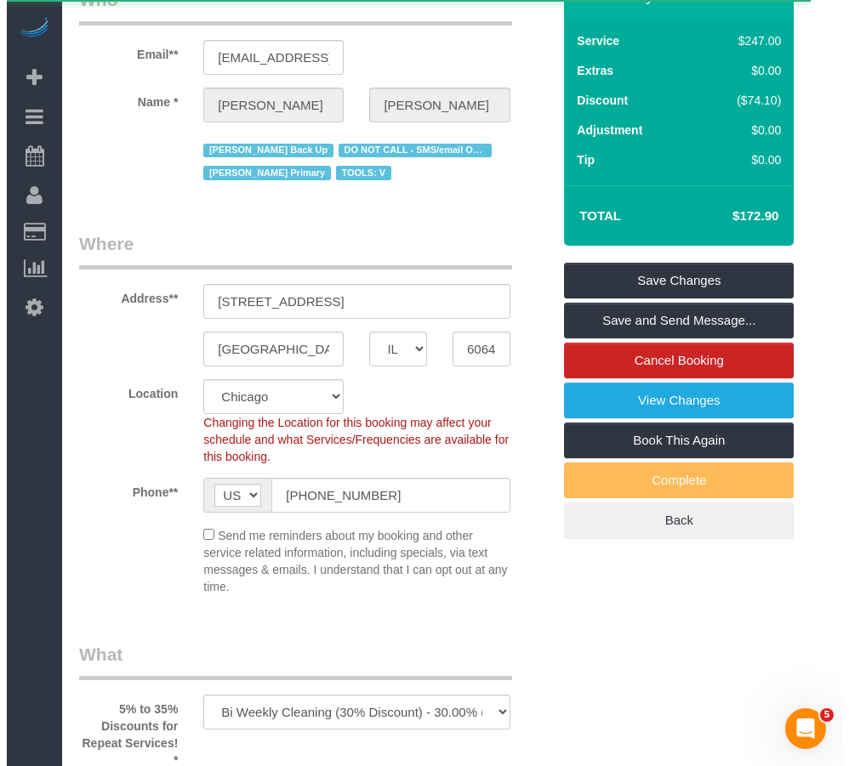
scroll to position [0, 0]
